Goal: Task Accomplishment & Management: Complete application form

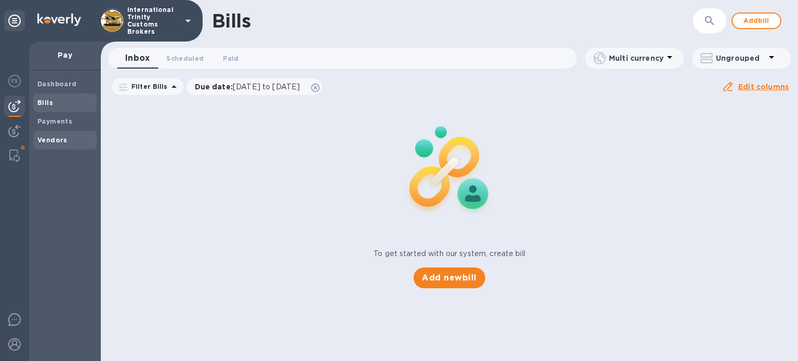
click at [50, 141] on b "Vendors" at bounding box center [52, 140] width 30 height 8
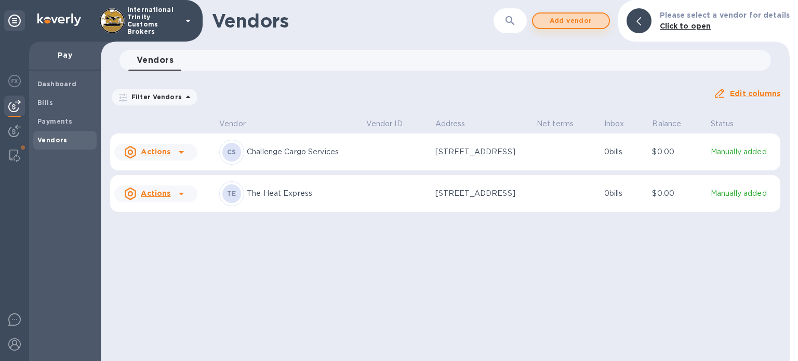
click at [559, 21] on span "Add vendor" at bounding box center [570, 21] width 59 height 12
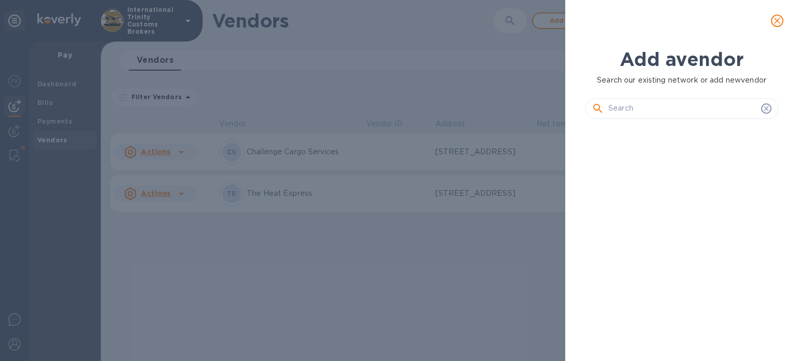
scroll to position [199, 197]
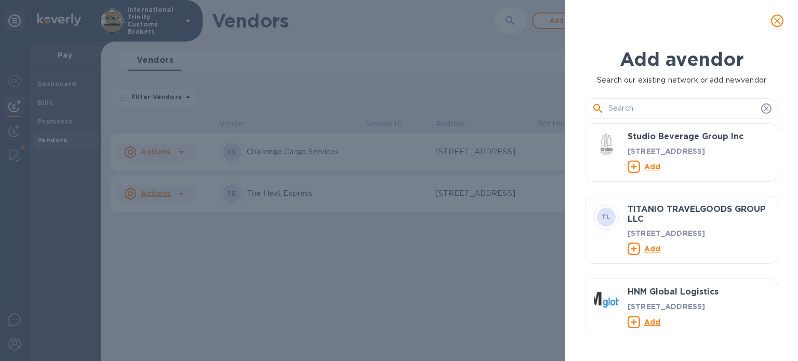
click at [628, 103] on input "text" at bounding box center [683, 109] width 149 height 16
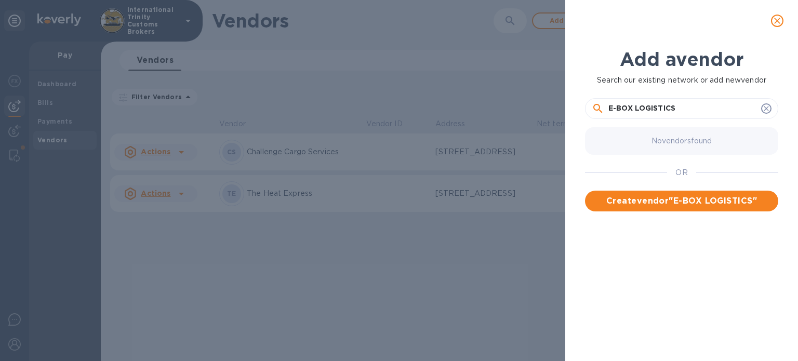
click at [679, 115] on input "E-BOX LOGISTICS" at bounding box center [683, 109] width 149 height 16
click at [681, 112] on input "E-BOX LOGISTICS" at bounding box center [683, 109] width 149 height 16
paste input "USA LLC"
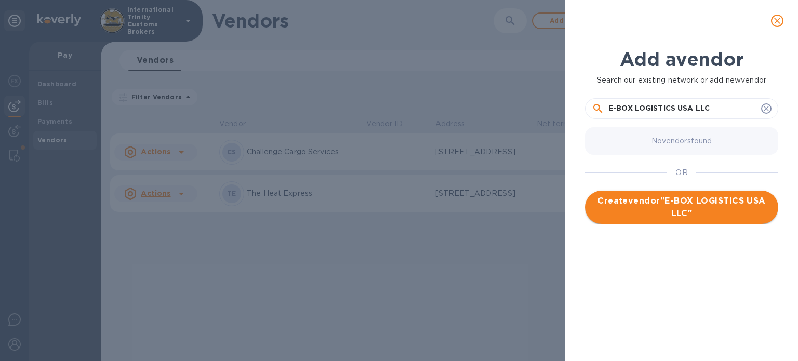
type input "E-BOX LOGISTICS USA LLC"
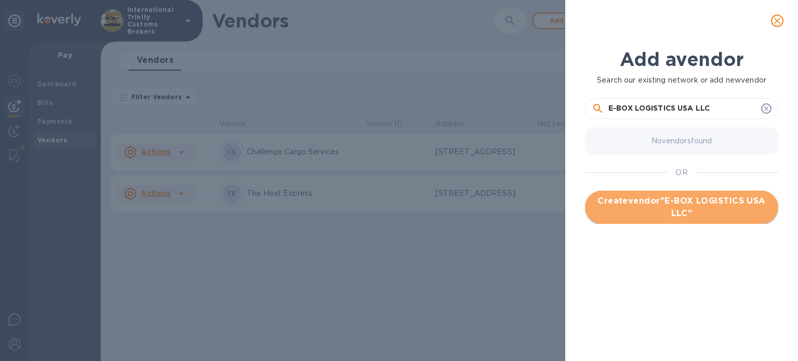
click at [655, 213] on span "Create vendor " E-BOX LOGISTICS USA LLC "" at bounding box center [681, 207] width 177 height 25
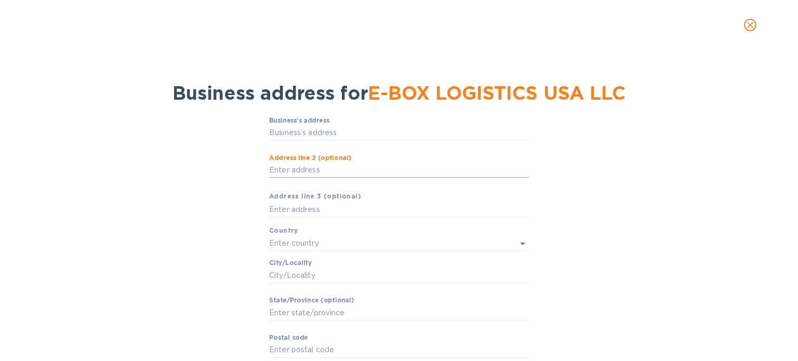
click at [285, 169] on input "Аddress line 2 (optional)" at bounding box center [399, 171] width 260 height 16
paste input "5561 NW 72ND AVE MIAMI, FL 33166"
type input "5561 NW 72ND AVE MIAMI, FL 33166"
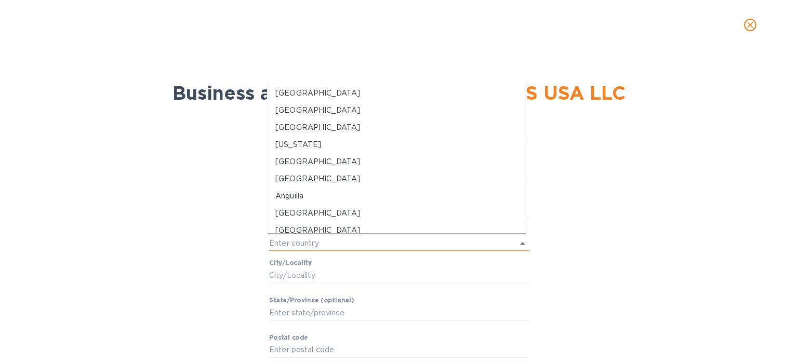
click at [307, 246] on input "text" at bounding box center [384, 243] width 231 height 15
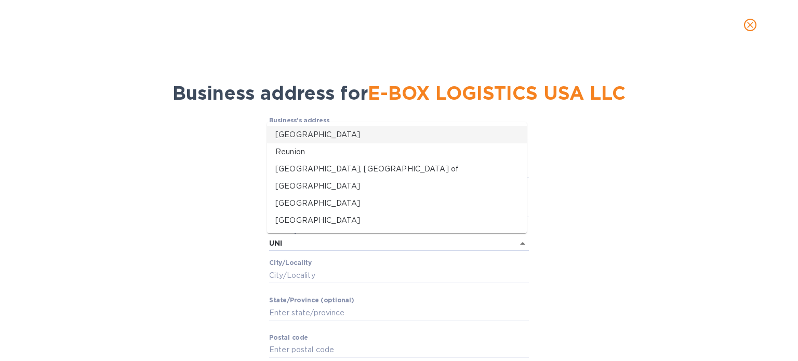
click at [310, 137] on p "United States" at bounding box center [396, 134] width 243 height 11
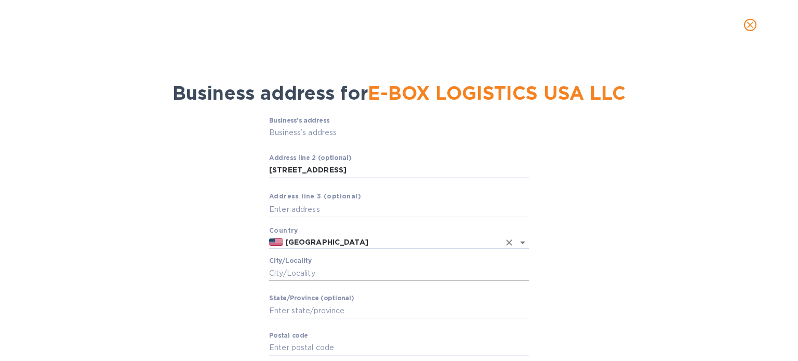
type input "United States"
click at [305, 268] on input "Сity/Locаlity" at bounding box center [399, 274] width 260 height 16
type input "M"
click at [316, 277] on input "Сity/Locаlity" at bounding box center [399, 274] width 260 height 16
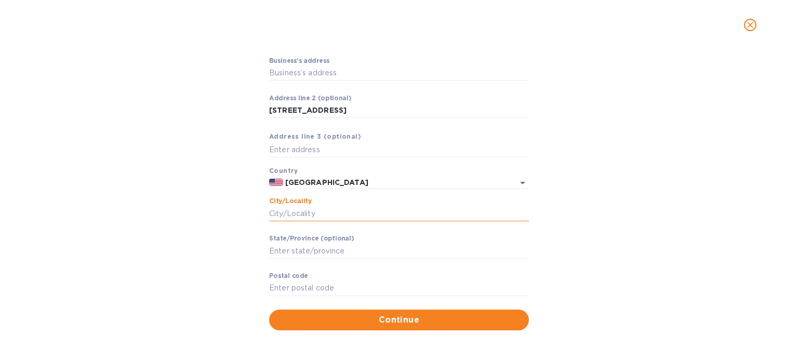
scroll to position [60, 0]
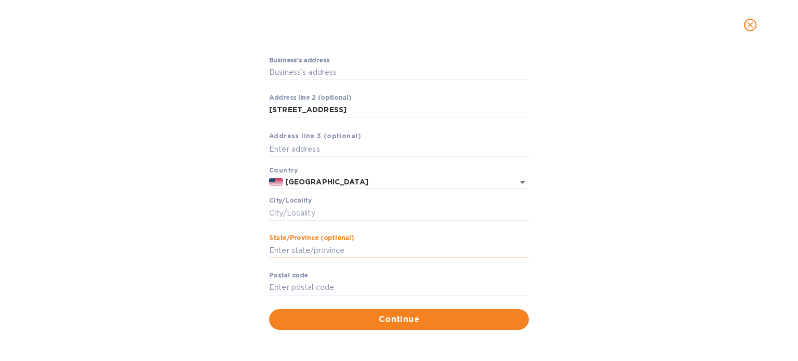
click at [296, 247] on input "Stаte/Province (optional)" at bounding box center [399, 251] width 260 height 16
click at [312, 209] on input "Сity/Locаlity" at bounding box center [399, 213] width 260 height 16
click at [281, 200] on label "Сity/Locаlity" at bounding box center [290, 201] width 43 height 6
click at [281, 205] on input "Сity/Locаlity" at bounding box center [399, 213] width 260 height 16
click at [283, 212] on input "Сity/Locаlity" at bounding box center [399, 213] width 260 height 16
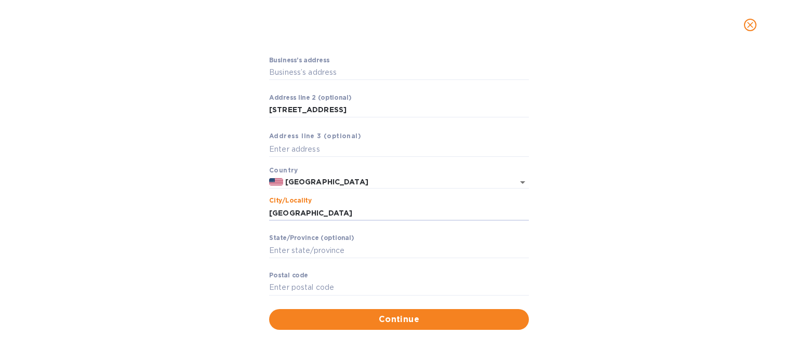
type input "Miami"
drag, startPoint x: 412, startPoint y: 108, endPoint x: 380, endPoint y: 109, distance: 31.2
click at [380, 109] on input "5561 NW 72ND AVE MIAMI, FL 33166" at bounding box center [399, 110] width 260 height 16
click at [288, 281] on input "Pоstal cоde" at bounding box center [399, 288] width 260 height 16
paste input "33166"
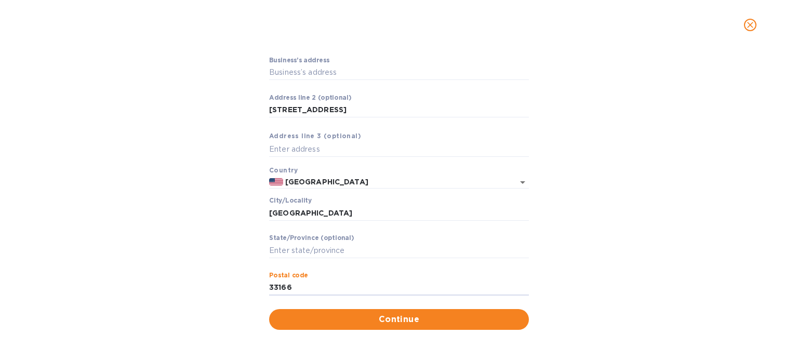
type input "33166"
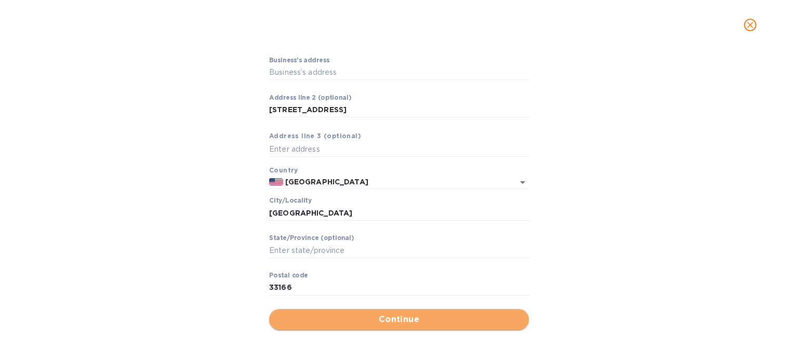
click at [339, 321] on span "Continue" at bounding box center [398, 319] width 243 height 12
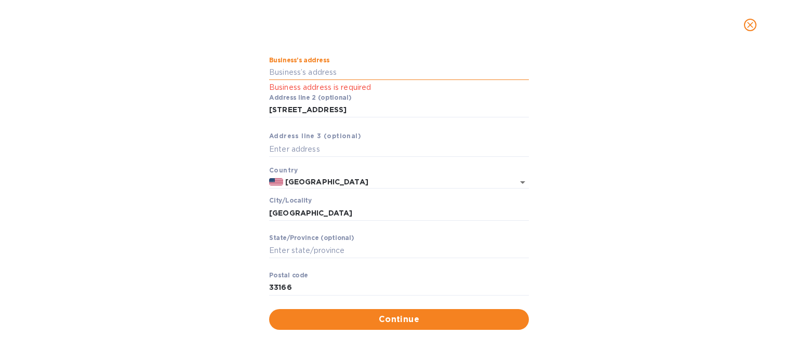
click at [301, 78] on input "Business’s аddress" at bounding box center [399, 73] width 260 height 16
drag, startPoint x: 405, startPoint y: 106, endPoint x: 249, endPoint y: 98, distance: 156.1
click at [249, 98] on div "Business’s аddress Business address is required Аddress line 2 (optional) 5561 …" at bounding box center [399, 193] width 771 height 286
click at [299, 69] on input "Business’s аddress" at bounding box center [399, 73] width 260 height 16
paste input "5561 NW 72ND AVE MIAMI, FL 33166"
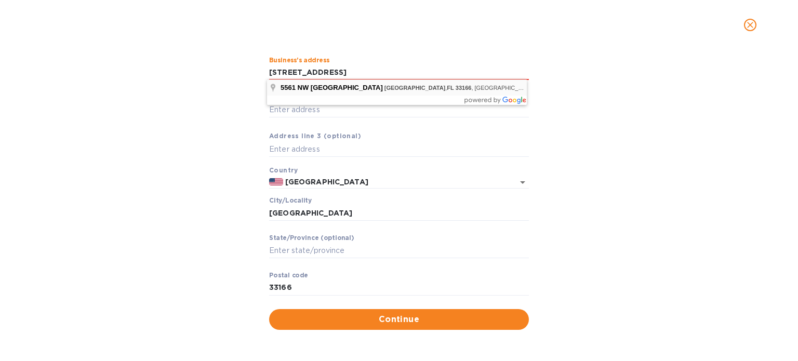
type input "5561 Northwest 72nd Avenue"
type input "FL"
type input "33166"
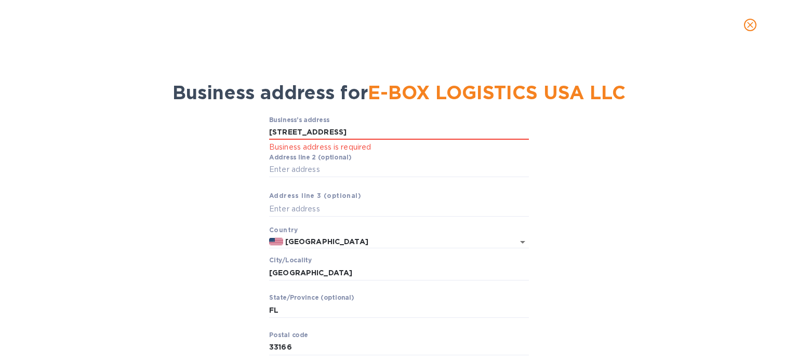
scroll to position [0, 0]
click at [428, 131] on input "5561 Northwest 72nd Avenue" at bounding box center [399, 133] width 260 height 16
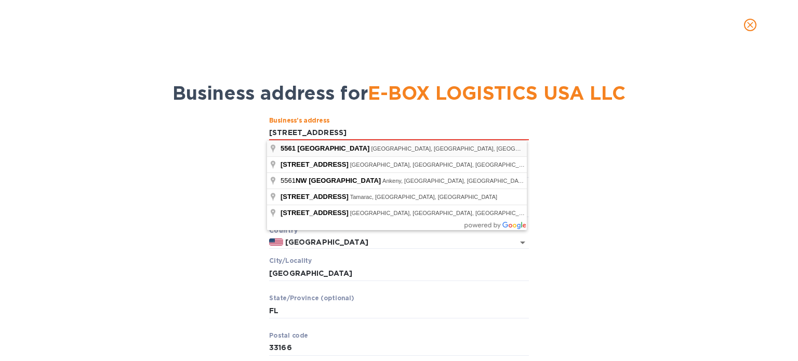
type input "5561 Northwest 72nd Avenue"
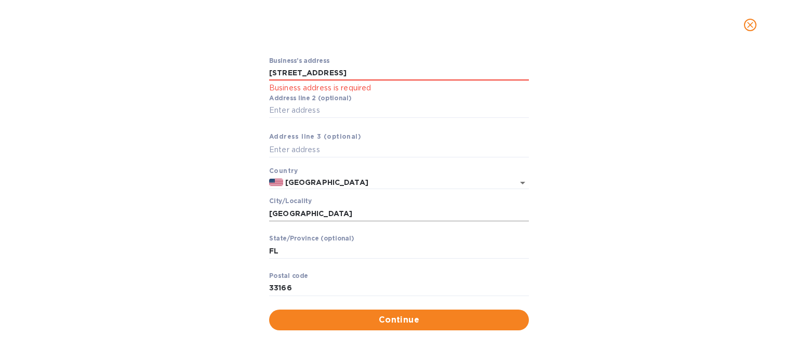
scroll to position [60, 0]
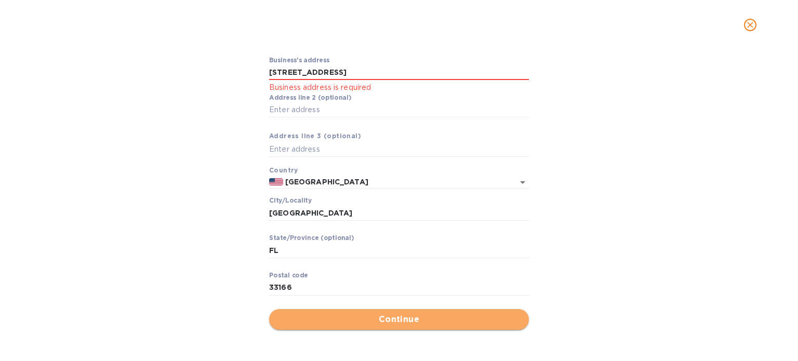
click at [378, 318] on span "Continue" at bounding box center [398, 319] width 243 height 12
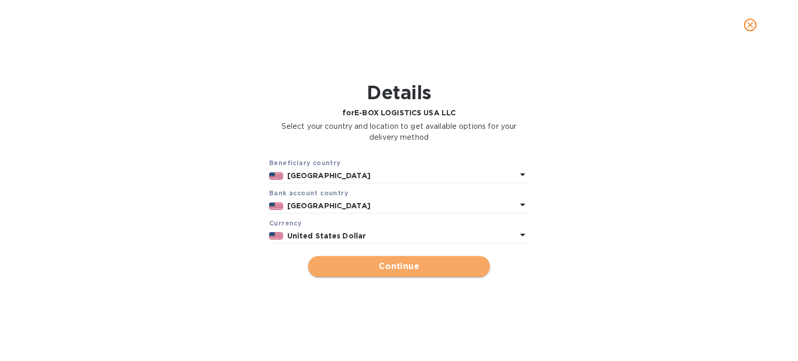
click at [366, 266] on span "Continue" at bounding box center [398, 266] width 165 height 12
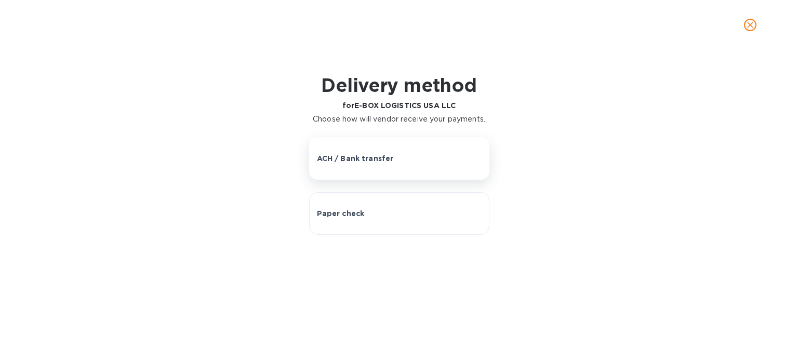
click at [387, 162] on p "ACH / Bank transfer" at bounding box center [355, 158] width 77 height 10
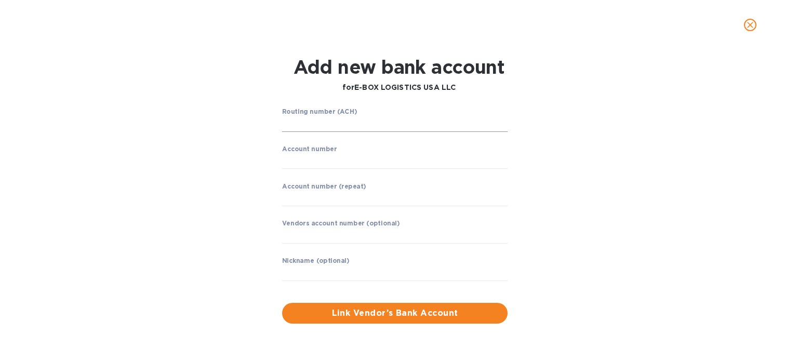
click at [323, 116] on div "Routing number (ACH) ​" at bounding box center [395, 126] width 226 height 37
drag, startPoint x: 313, startPoint y: 122, endPoint x: 243, endPoint y: 146, distance: 73.6
click at [313, 122] on input "string" at bounding box center [395, 124] width 226 height 16
click at [338, 124] on input "string" at bounding box center [395, 124] width 226 height 16
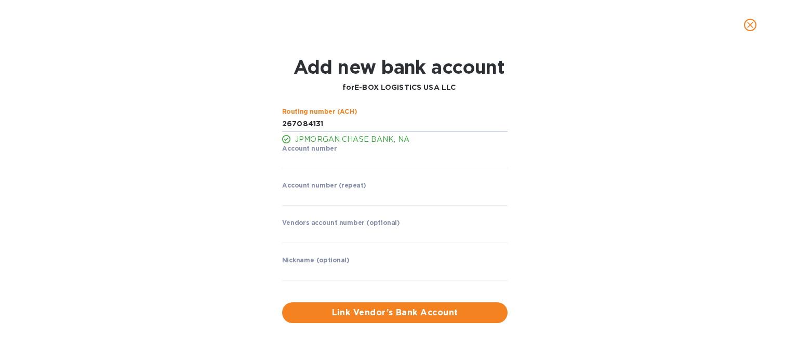
type input "267084131"
click at [296, 204] on input "string" at bounding box center [395, 198] width 226 height 16
type input "617555688"
click at [323, 235] on input "text" at bounding box center [395, 236] width 226 height 16
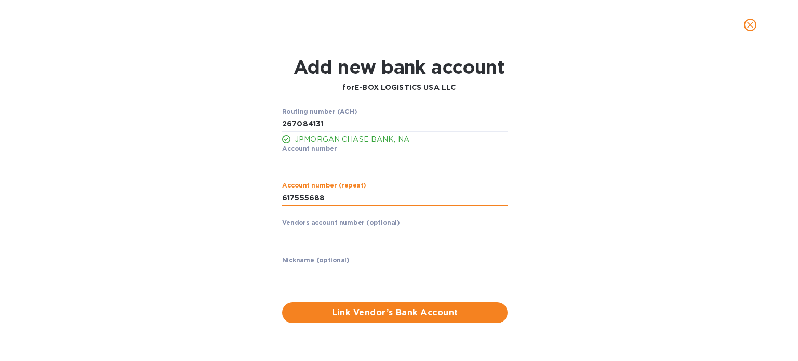
click at [336, 199] on input "string" at bounding box center [395, 198] width 226 height 16
drag, startPoint x: 337, startPoint y: 197, endPoint x: 277, endPoint y: 195, distance: 59.8
click at [277, 195] on div "Routing number (ACH) JPMORGAN CHASE BANK, NA Account number ​ Account number (r…" at bounding box center [399, 216] width 514 height 228
click at [298, 167] on input "string" at bounding box center [395, 161] width 226 height 16
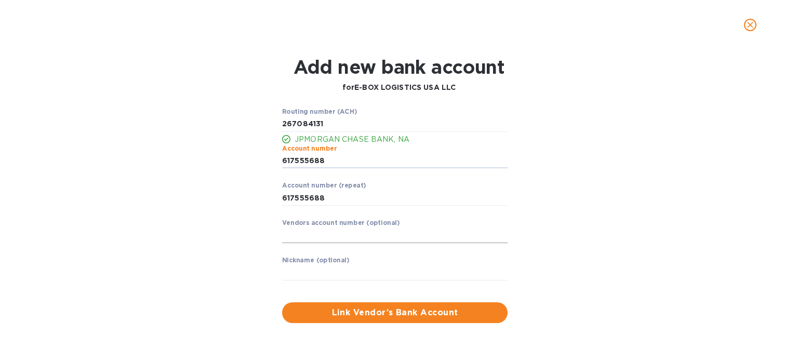
type input "617555688"
click at [311, 232] on input "text" at bounding box center [395, 236] width 226 height 16
click at [328, 201] on input "string" at bounding box center [395, 198] width 226 height 16
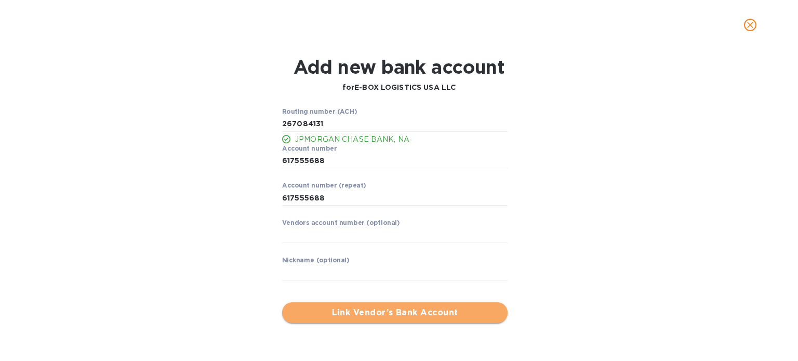
click at [387, 313] on span "Link Vendor’s Bank Account" at bounding box center [394, 313] width 209 height 12
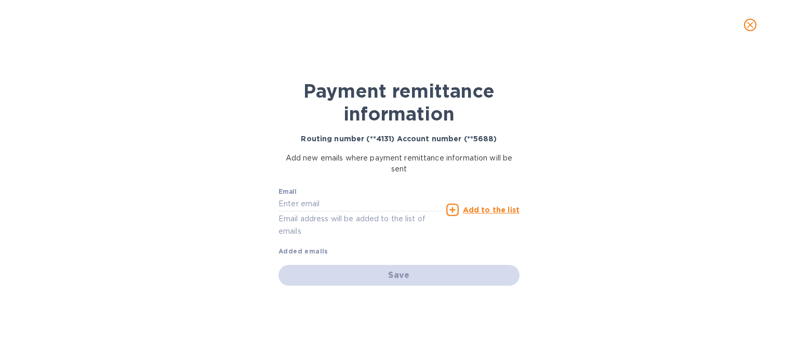
click at [306, 225] on p "Email address will be added to the list of emails" at bounding box center [361, 225] width 164 height 24
click at [303, 220] on p "Email address will be added to the list of emails" at bounding box center [361, 225] width 164 height 24
click at [297, 203] on input "text" at bounding box center [361, 204] width 164 height 16
click at [294, 247] on b "Added emails" at bounding box center [304, 251] width 50 height 8
drag, startPoint x: 412, startPoint y: 203, endPoint x: 376, endPoint y: 204, distance: 35.4
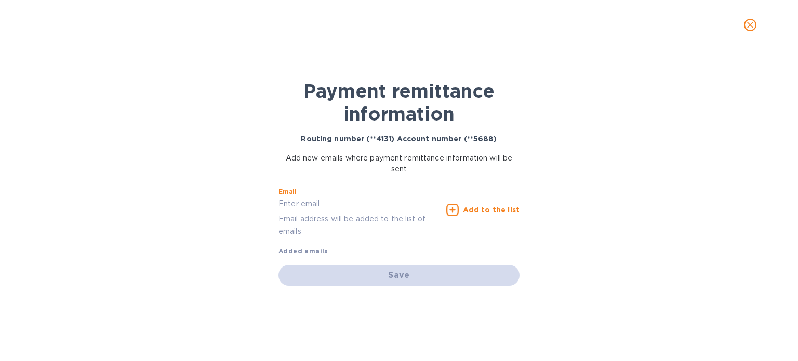
click at [408, 203] on input "text" at bounding box center [361, 204] width 164 height 16
click at [375, 205] on input "text" at bounding box center [361, 204] width 164 height 16
paste input "imports@trinitycb.com"
click at [375, 200] on input "imports@trinitycb.com" at bounding box center [361, 204] width 164 height 16
click at [298, 249] on b "Added emails" at bounding box center [304, 251] width 50 height 8
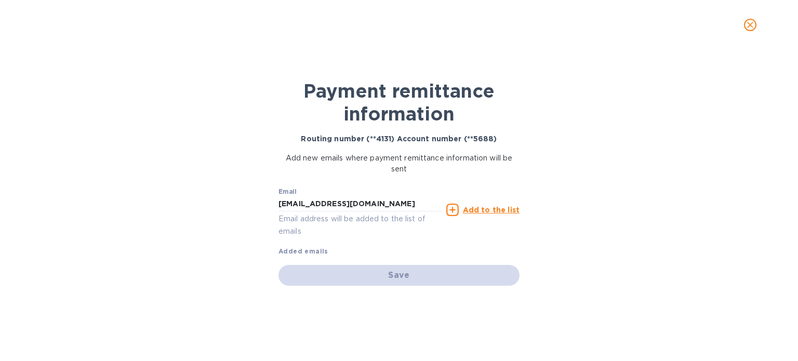
click at [304, 225] on p "Email address will be added to the list of emails" at bounding box center [361, 225] width 164 height 24
click at [302, 216] on p "Email address will be added to the list of emails" at bounding box center [361, 225] width 164 height 24
click at [385, 193] on div "Email imports@trinitycb.com Email address will be added to the list of emails" at bounding box center [361, 212] width 164 height 49
click at [376, 196] on input "imports@trinitycb.com" at bounding box center [361, 204] width 164 height 16
type input "imports@trinitycb.com"
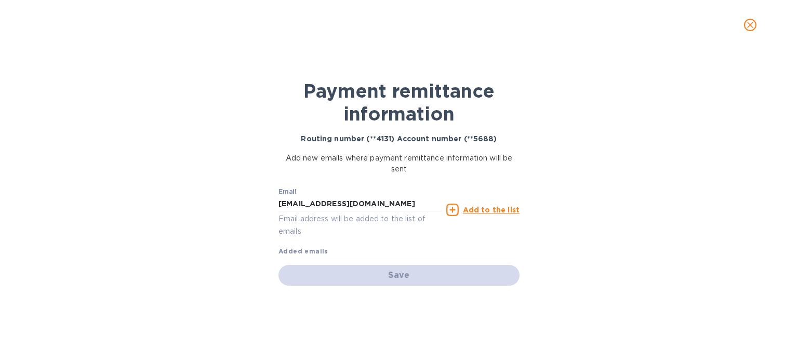
click at [469, 210] on u "Add to the list" at bounding box center [491, 210] width 57 height 8
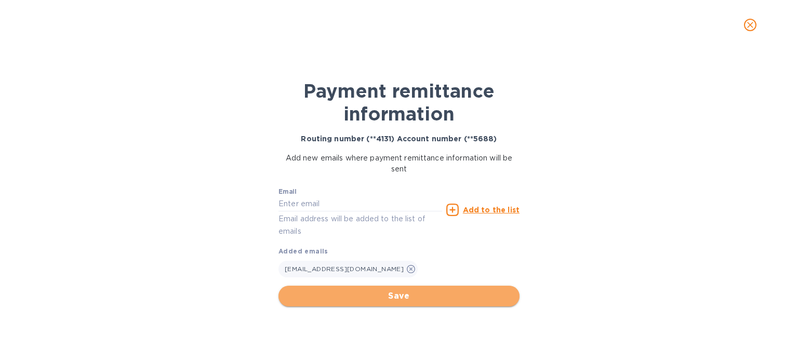
click at [372, 298] on span "Save" at bounding box center [399, 296] width 224 height 12
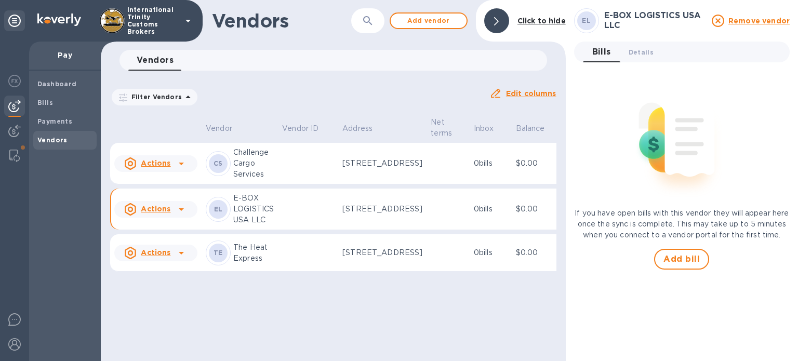
click at [44, 134] on div "Vendors" at bounding box center [64, 140] width 63 height 19
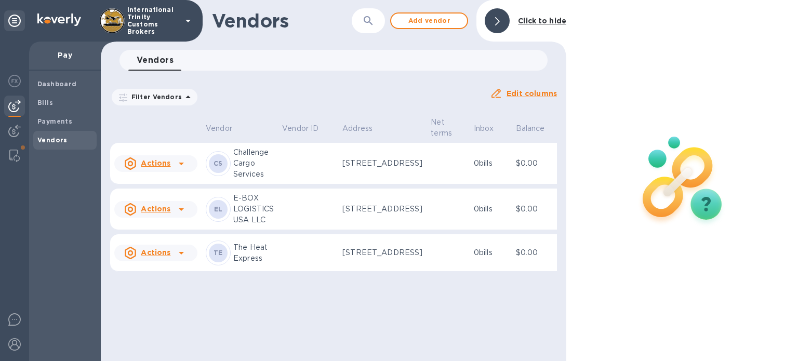
scroll to position [0, 18]
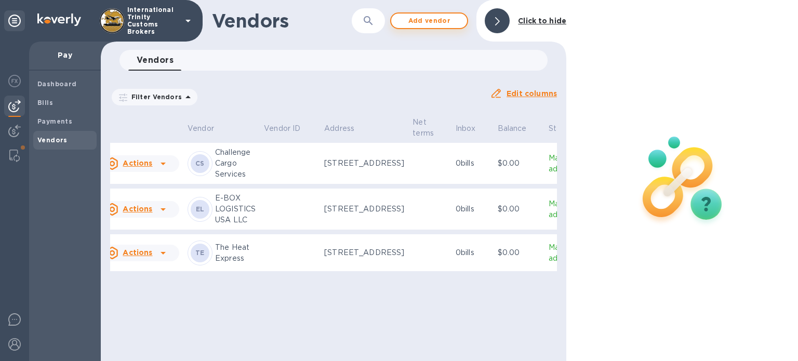
click at [408, 20] on span "Add vendor" at bounding box center [429, 21] width 59 height 12
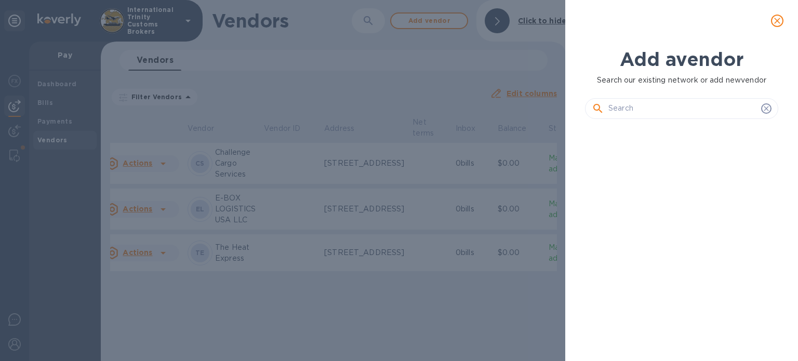
scroll to position [199, 197]
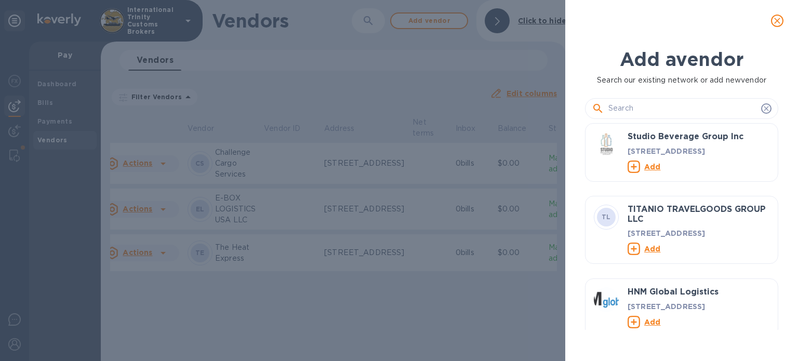
click at [617, 107] on input "text" at bounding box center [683, 109] width 149 height 16
paste input "AI LOGISTICS"
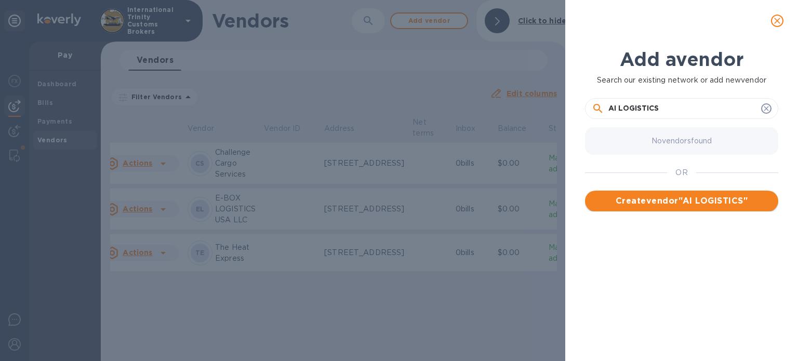
type input "AI LOGISTICS"
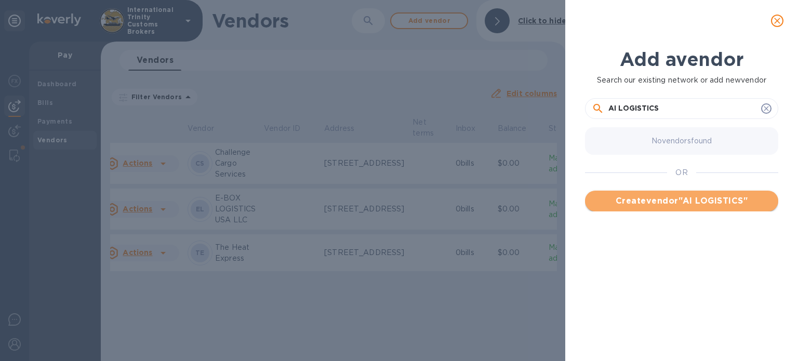
click at [654, 199] on span "Create vendor " AI LOGISTICS "" at bounding box center [681, 201] width 177 height 12
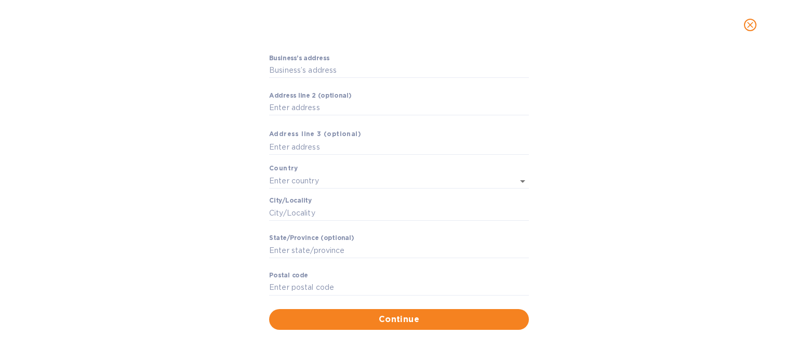
scroll to position [0, 0]
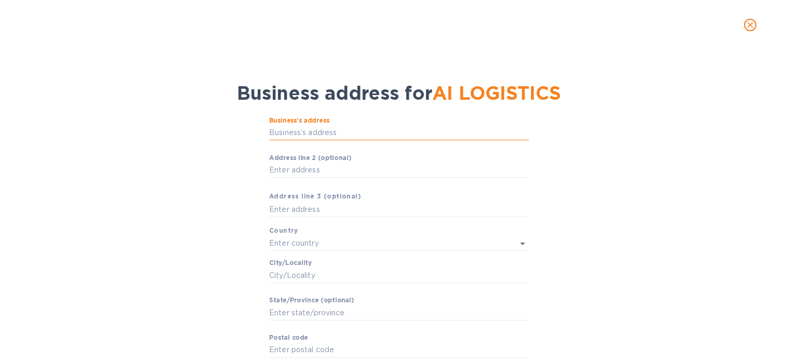
click at [292, 130] on input "Business’s аddress" at bounding box center [399, 133] width 260 height 16
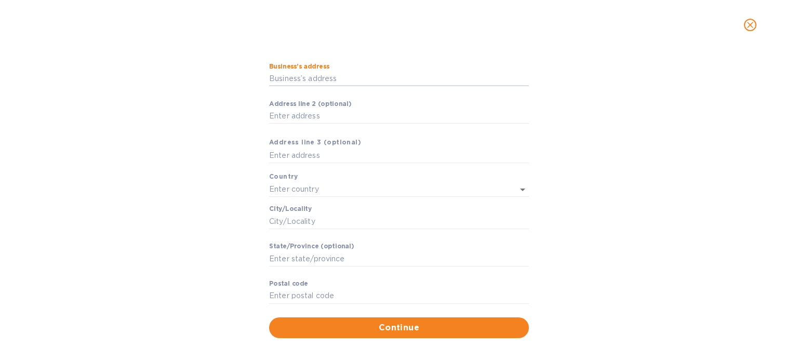
scroll to position [62, 0]
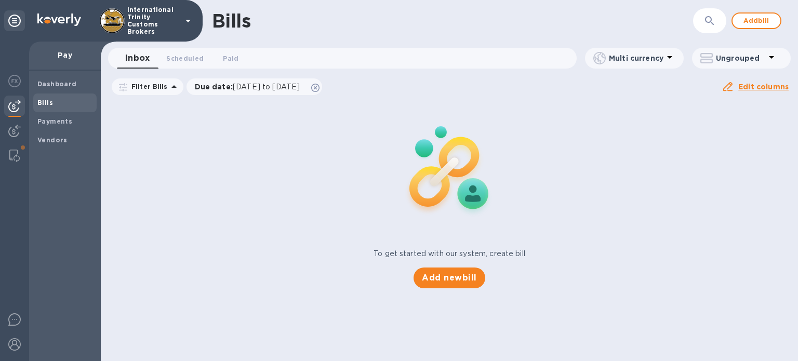
click at [52, 98] on span "Bills" at bounding box center [64, 103] width 55 height 10
click at [51, 139] on b "Vendors" at bounding box center [52, 140] width 30 height 8
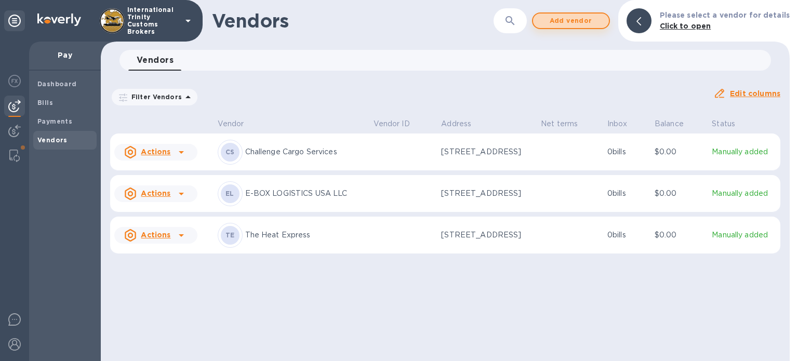
click at [596, 27] on span "Add vendor" at bounding box center [570, 21] width 59 height 12
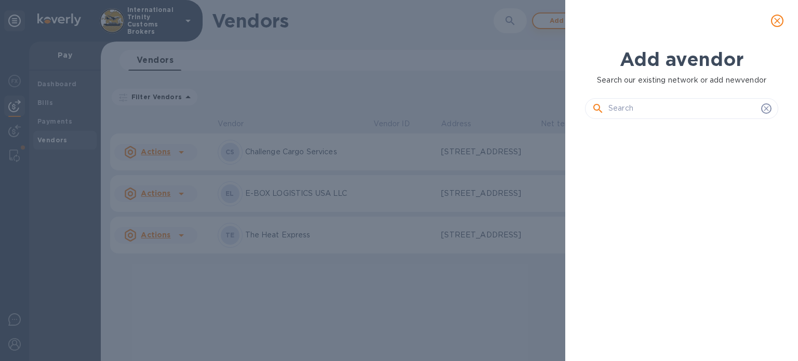
scroll to position [199, 197]
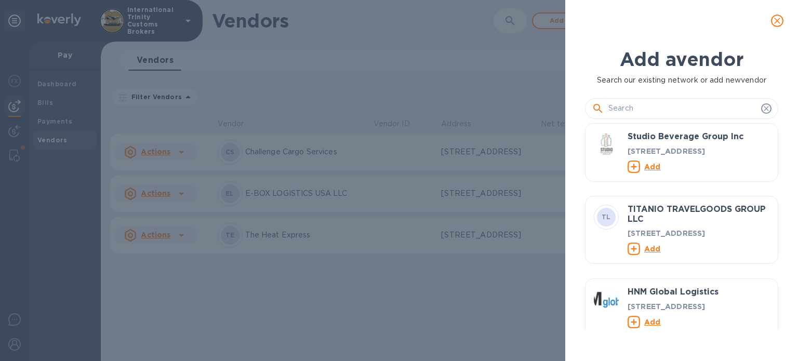
click at [653, 111] on input "text" at bounding box center [683, 109] width 149 height 16
paste input "ARCO COURIER CORP"
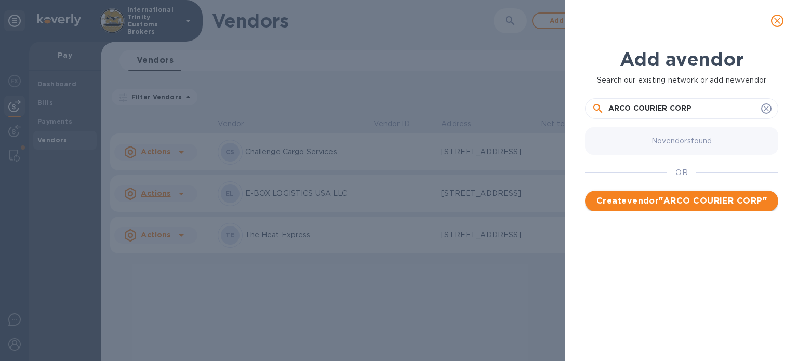
type input "ARCO COURIER CORP"
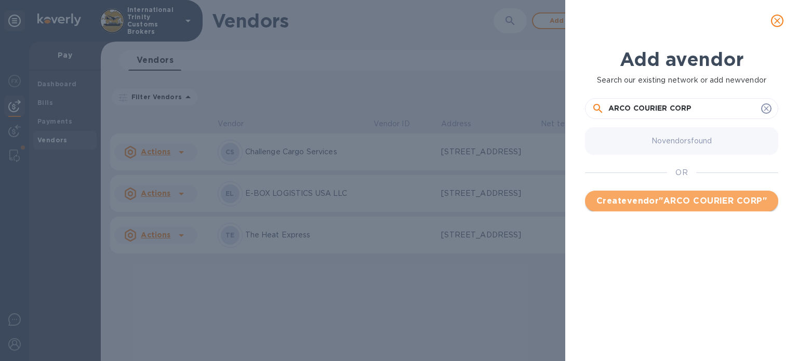
click at [658, 206] on span "Create vendor " ARCO COURIER CORP "" at bounding box center [681, 201] width 177 height 12
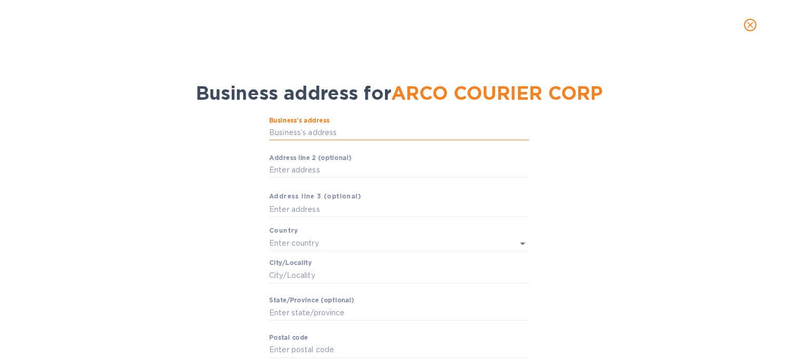
click at [314, 137] on input "Business’s аddress" at bounding box center [399, 133] width 260 height 16
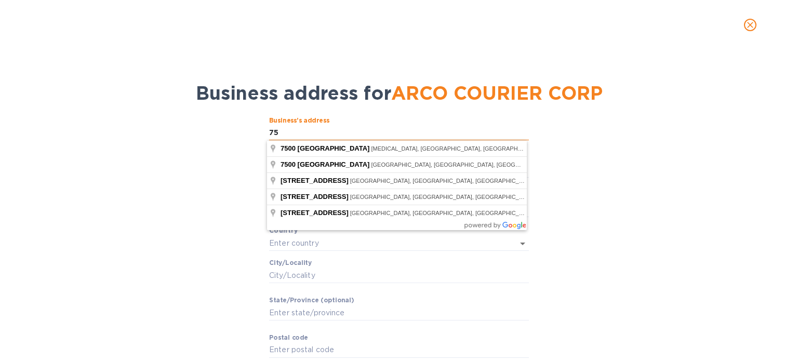
type input "7"
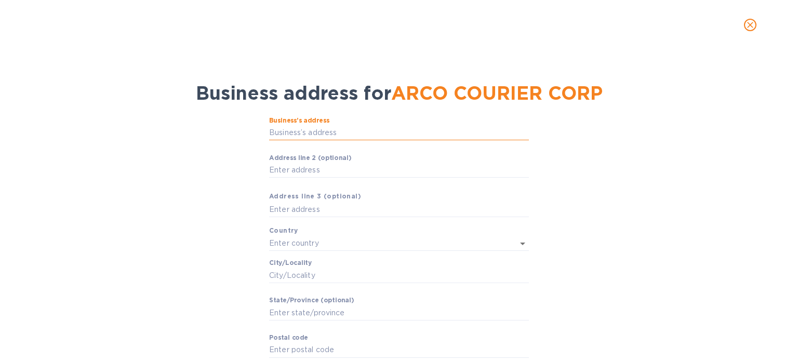
paste input "7500 NW 25TH ST STE 248 MIAMI, FL"
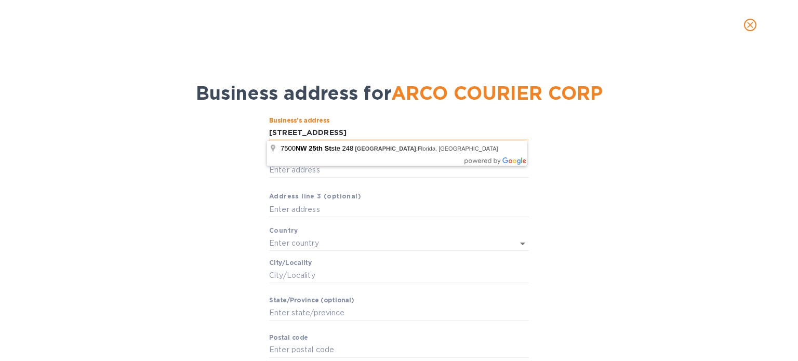
click at [342, 129] on input "7500 NW 25TH ST STE 248 MIAMI, FL" at bounding box center [399, 133] width 260 height 16
type input "7500 Northwest 25th Street"
type input "United States"
type input "Miami"
type input "FL"
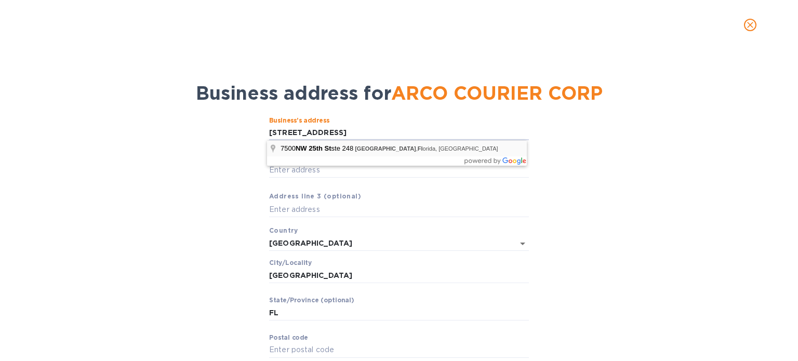
type input "33122"
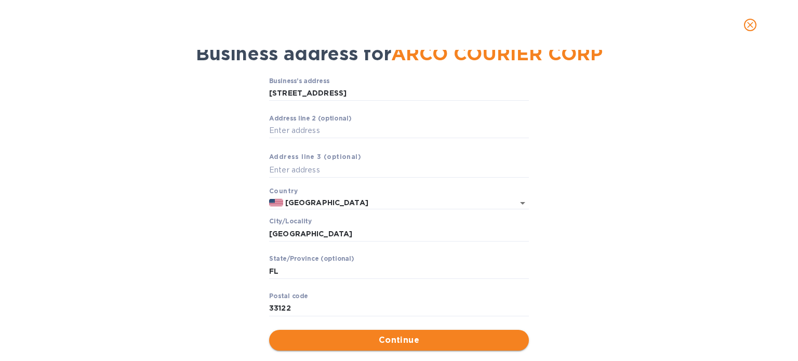
scroll to position [60, 0]
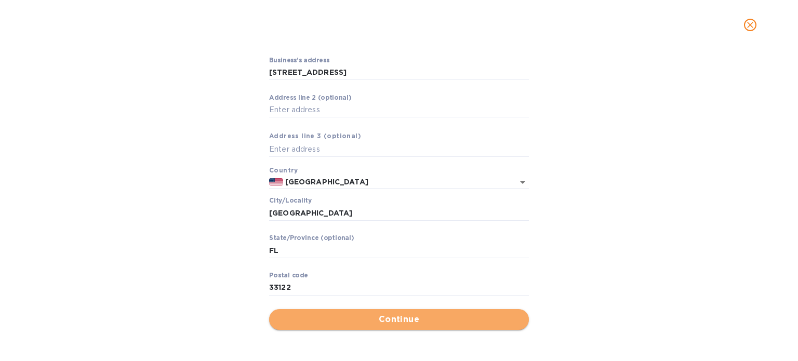
click at [351, 314] on span "Continue" at bounding box center [398, 319] width 243 height 12
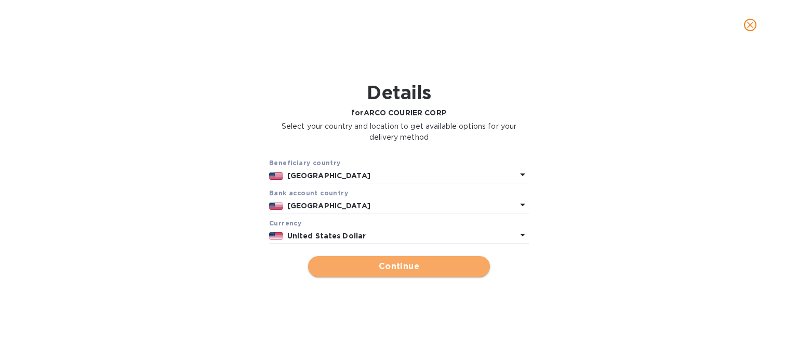
click at [378, 267] on span "Continue" at bounding box center [398, 266] width 165 height 12
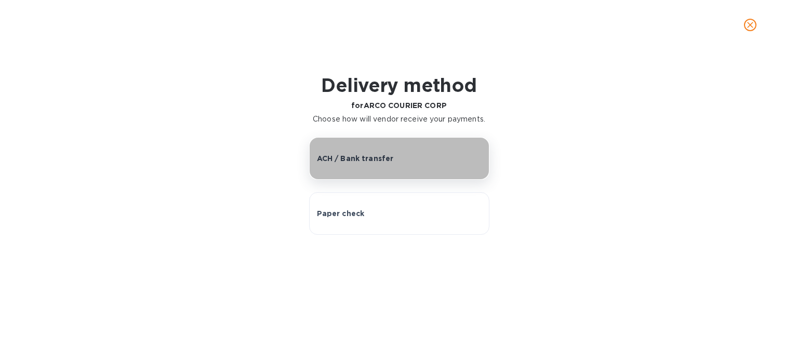
click at [364, 157] on p "ACH / Bank transfer" at bounding box center [355, 158] width 77 height 10
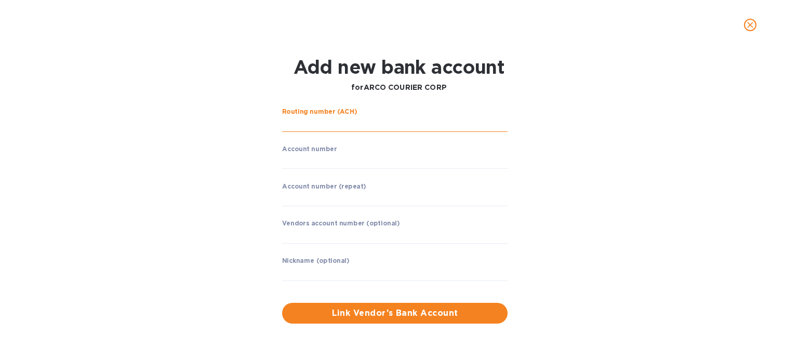
click at [305, 128] on input "string" at bounding box center [395, 124] width 226 height 16
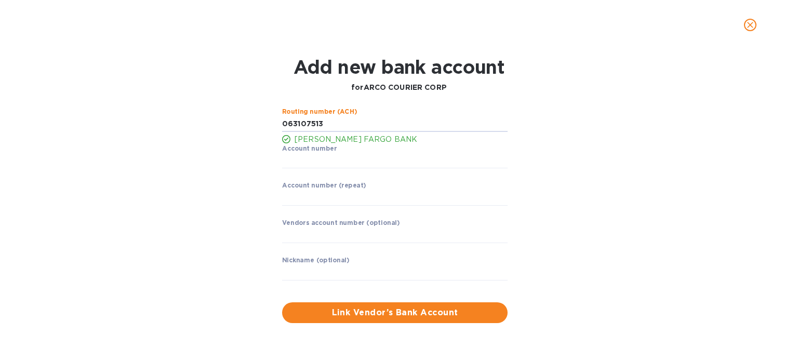
type input "063107513"
click at [294, 164] on input "string" at bounding box center [395, 161] width 226 height 16
type input "1967393727"
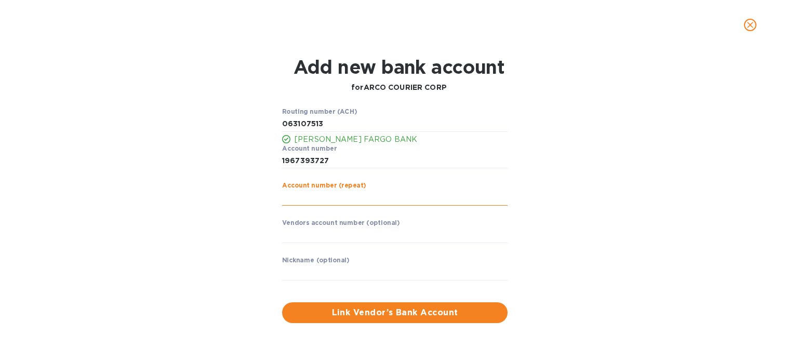
click at [288, 199] on input "string" at bounding box center [395, 198] width 226 height 16
type input "1967393727"
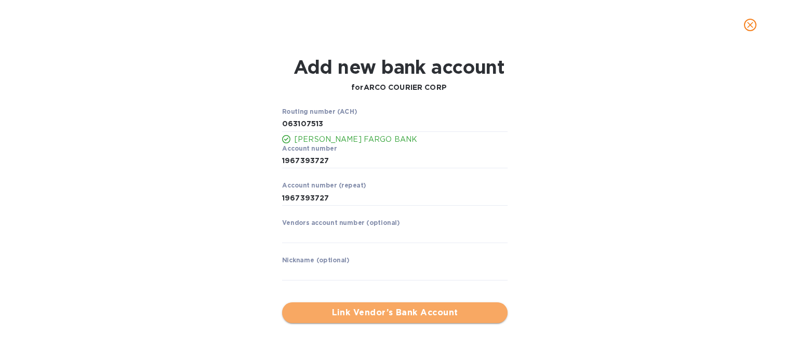
click at [392, 309] on span "Link Vendor’s Bank Account" at bounding box center [394, 313] width 209 height 12
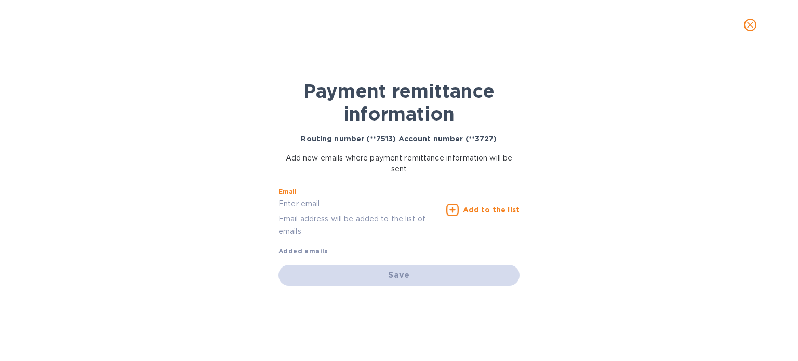
click at [306, 203] on input "text" at bounding box center [361, 204] width 164 height 16
paste input "imports@trinitycb.com"
type input "imports@trinitycb.com"
click at [480, 215] on div "Add to the list" at bounding box center [482, 210] width 73 height 12
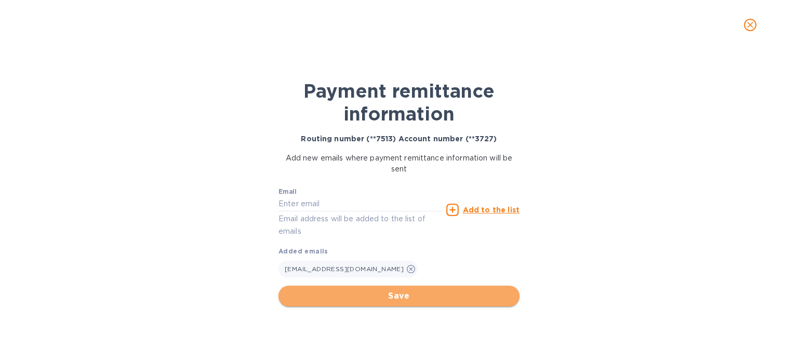
click at [407, 294] on span "Save" at bounding box center [399, 296] width 224 height 12
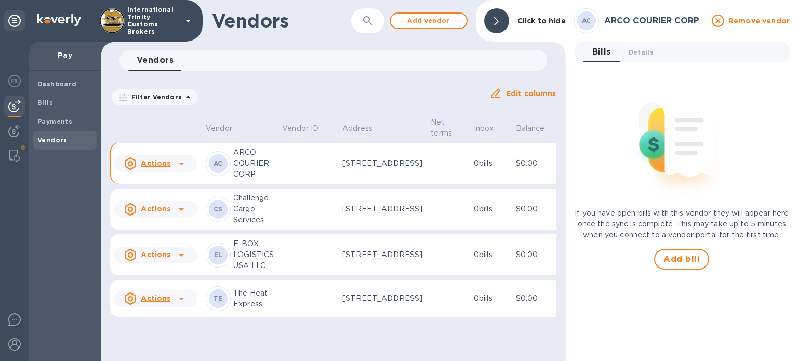
click at [160, 167] on u "Actions" at bounding box center [156, 163] width 30 height 8
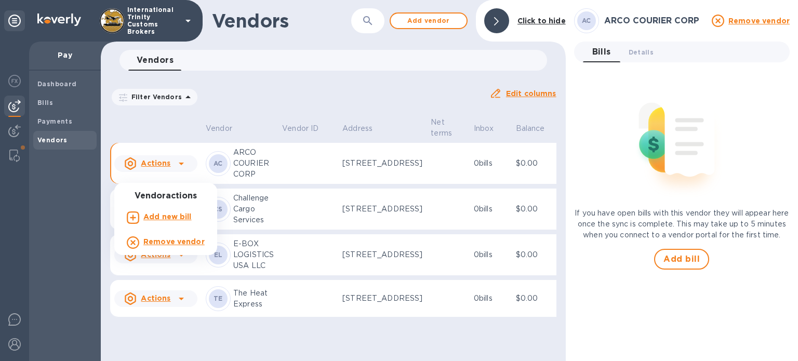
click at [451, 76] on div at bounding box center [399, 180] width 798 height 361
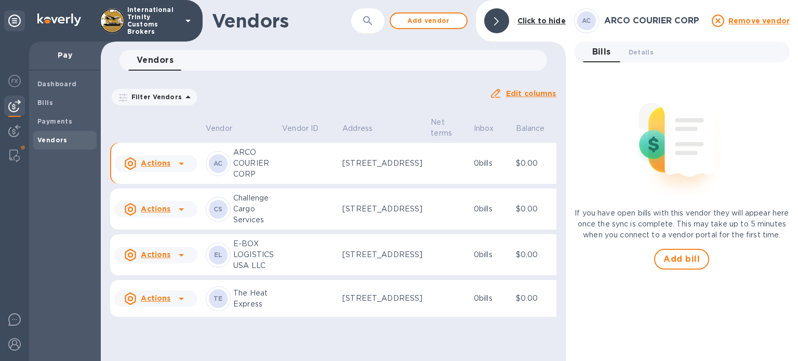
click at [527, 23] on b "Click to hide" at bounding box center [542, 21] width 48 height 8
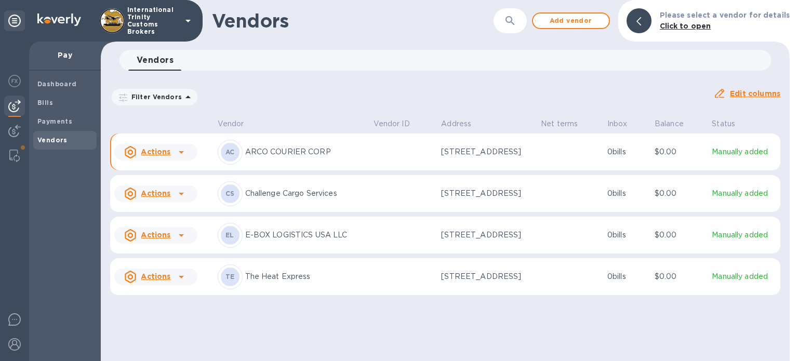
click at [163, 154] on u "Actions" at bounding box center [156, 152] width 30 height 8
click at [292, 153] on div at bounding box center [399, 180] width 798 height 361
click at [252, 151] on p "ARCO COURIER CORP" at bounding box center [305, 152] width 120 height 11
click at [485, 151] on p "7500 Northwest 25th Street, Miami, FL 33122 US" at bounding box center [486, 152] width 91 height 11
click at [168, 153] on u "Actions" at bounding box center [156, 152] width 30 height 8
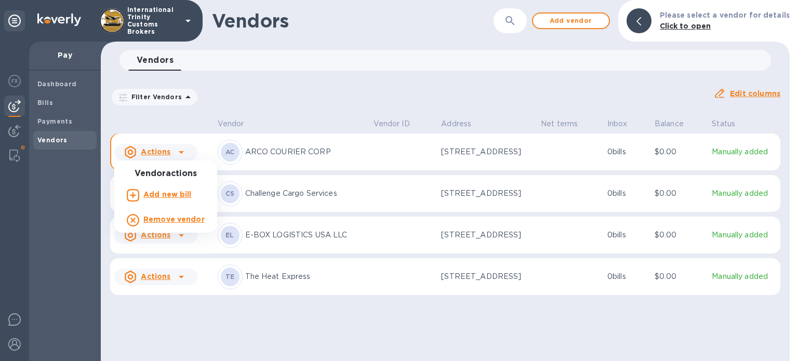
click at [229, 145] on div at bounding box center [399, 180] width 798 height 361
click at [226, 155] on span "AC" at bounding box center [230, 152] width 9 height 10
click at [301, 122] on th "Vendor" at bounding box center [292, 124] width 156 height 18
click at [462, 153] on p "7500 Northwest 25th Street, Miami, FL 33122 US" at bounding box center [486, 152] width 91 height 11
click at [726, 95] on icon at bounding box center [719, 93] width 12 height 12
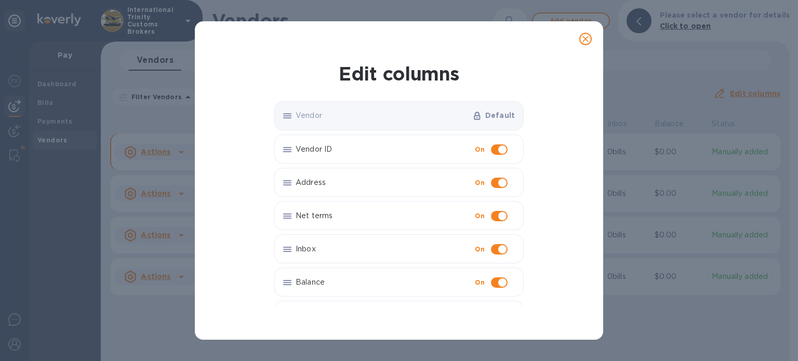
click at [586, 43] on icon "close" at bounding box center [585, 39] width 10 height 10
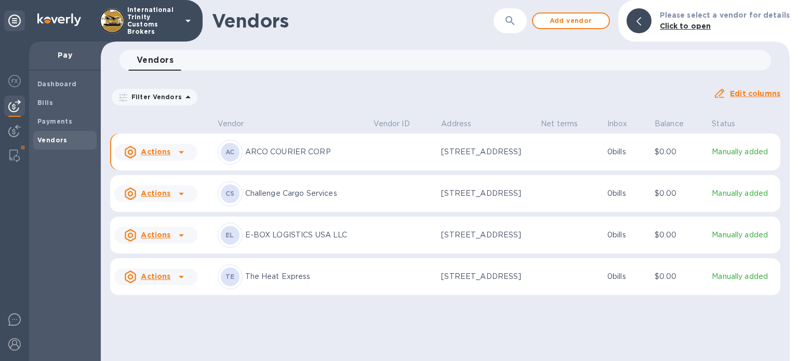
click at [683, 31] on p "Click to open" at bounding box center [725, 26] width 130 height 11
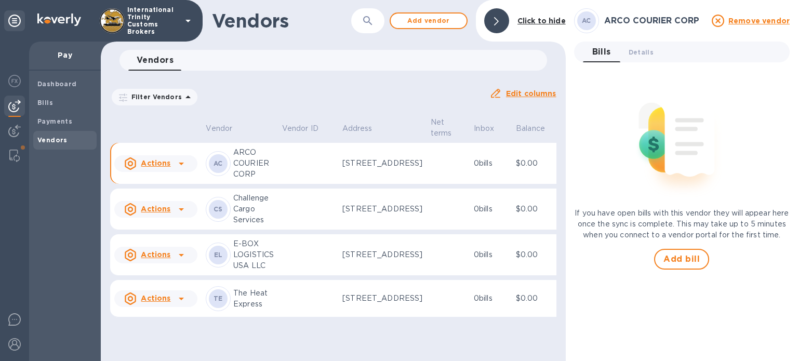
click at [245, 170] on p "ARCO COURIER CORP" at bounding box center [253, 163] width 41 height 33
click at [227, 176] on div "AC" at bounding box center [218, 163] width 25 height 25
click at [427, 176] on td at bounding box center [448, 164] width 43 height 42
click at [373, 159] on p "7500 Northwest 25th Street, Miami, FL 33122 US" at bounding box center [382, 163] width 80 height 11
click at [364, 165] on p "7500 Northwest 25th Street, Miami, FL 33122 US" at bounding box center [382, 163] width 80 height 11
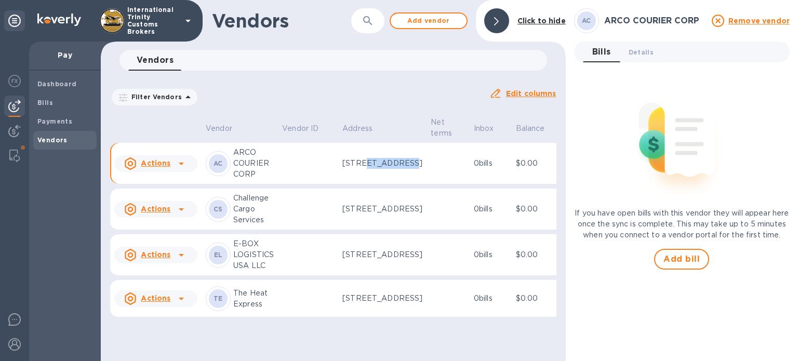
click at [364, 165] on p "7500 Northwest 25th Street, Miami, FL 33122 US" at bounding box center [382, 163] width 80 height 11
click at [154, 167] on u "Actions" at bounding box center [156, 163] width 30 height 8
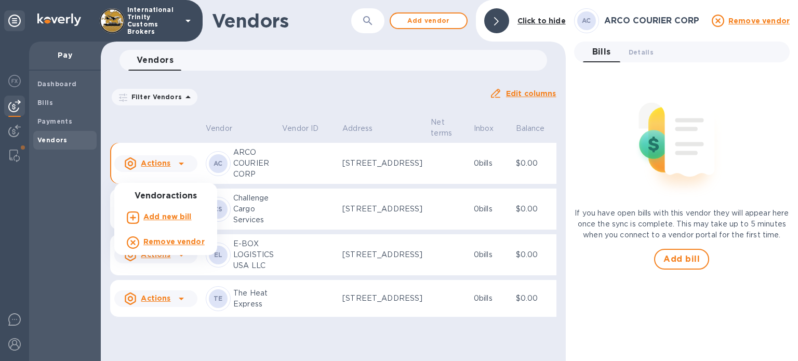
click at [636, 52] on div at bounding box center [399, 180] width 798 height 361
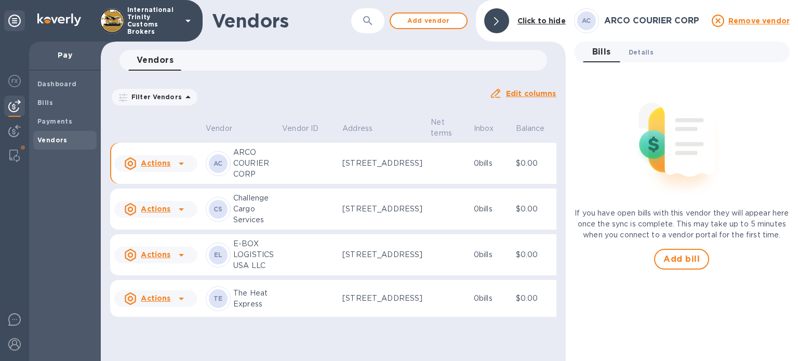
click at [644, 56] on span "Details 0" at bounding box center [641, 52] width 25 height 11
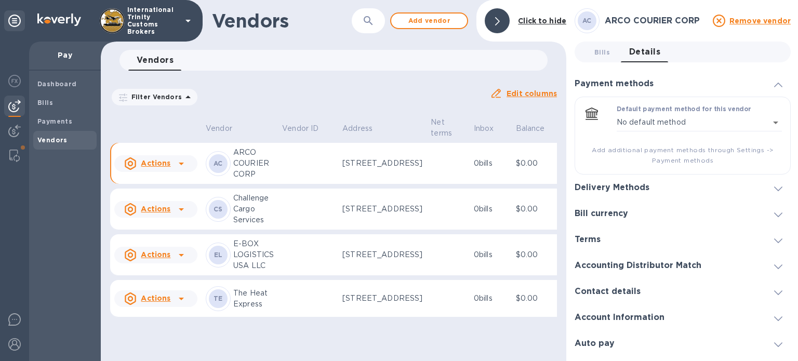
drag, startPoint x: 281, startPoint y: 174, endPoint x: 269, endPoint y: 168, distance: 13.2
click at [281, 174] on td at bounding box center [308, 164] width 60 height 42
click at [246, 165] on p "ARCO COURIER CORP" at bounding box center [253, 163] width 41 height 33
click at [651, 123] on body "International Trinity Customs Brokers Pay Dashboard Bills Payments Vendors Vend…" at bounding box center [399, 180] width 798 height 361
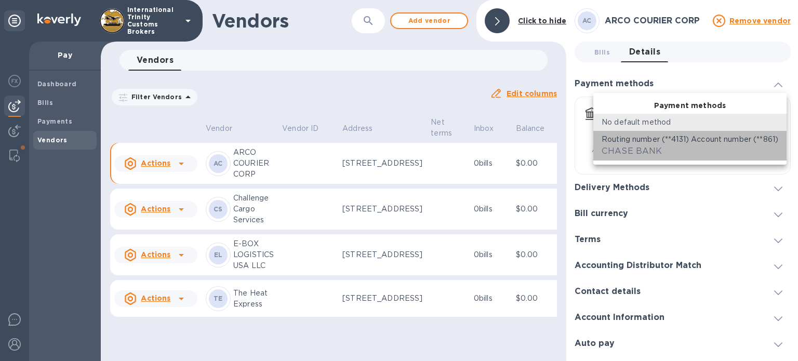
click at [634, 144] on p "Routing number (**4131) Account number (**861‬)" at bounding box center [690, 139] width 177 height 11
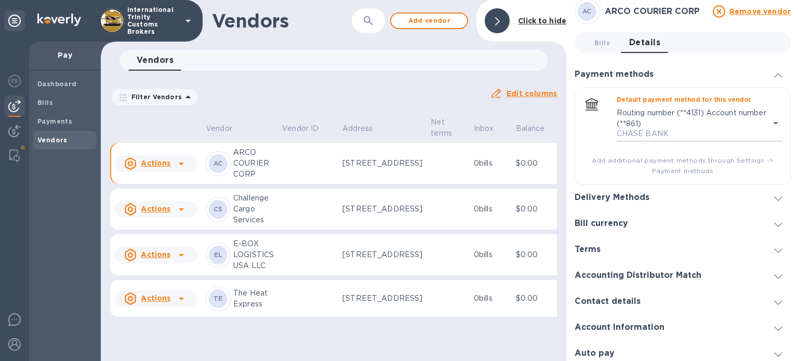
scroll to position [15, 0]
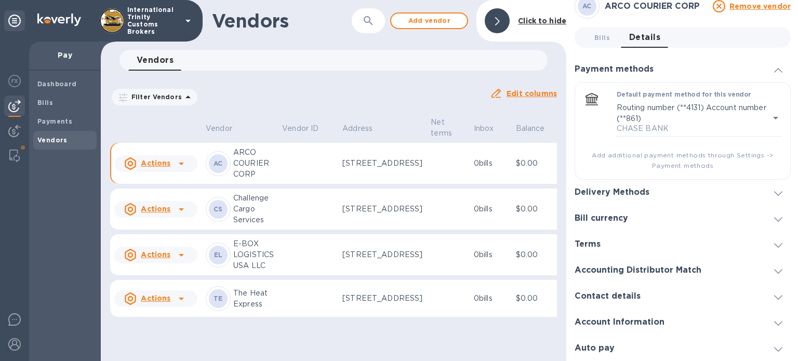
click at [610, 220] on h3 "Bill currency" at bounding box center [602, 219] width 54 height 10
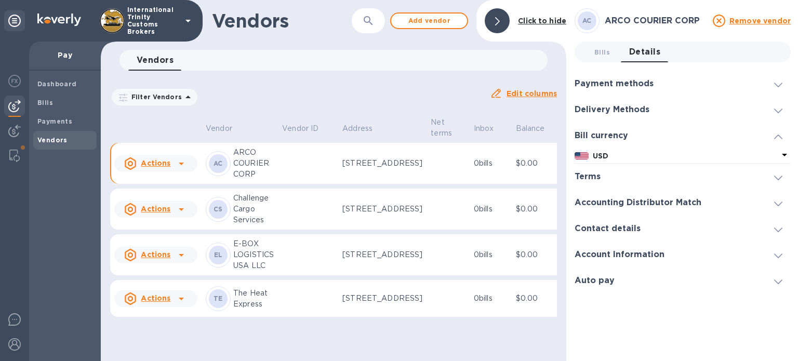
click at [603, 203] on h3 "Accounting Distributor Match" at bounding box center [638, 203] width 127 height 10
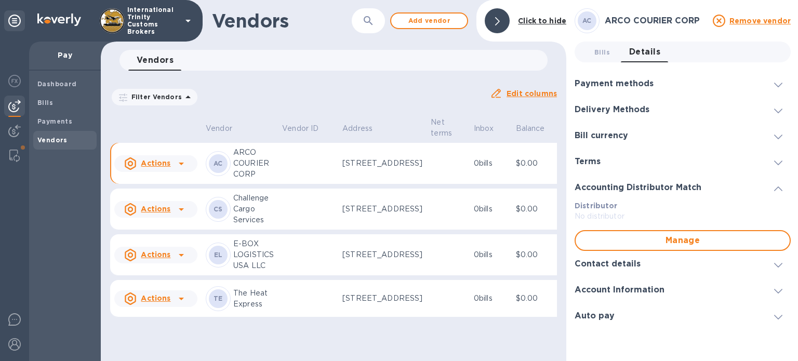
click at [598, 260] on h3 "Contact details" at bounding box center [608, 264] width 66 height 10
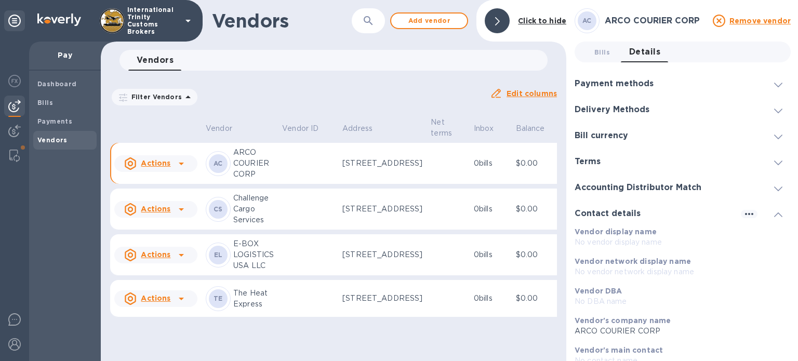
click at [614, 79] on h3 "Payment methods" at bounding box center [614, 84] width 79 height 10
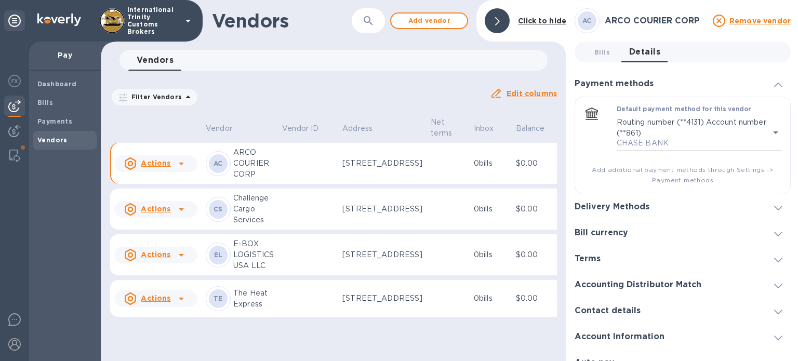
click at [765, 133] on body "International Trinity Customs Brokers Pay Dashboard Bills Payments Vendors Vend…" at bounding box center [399, 180] width 798 height 361
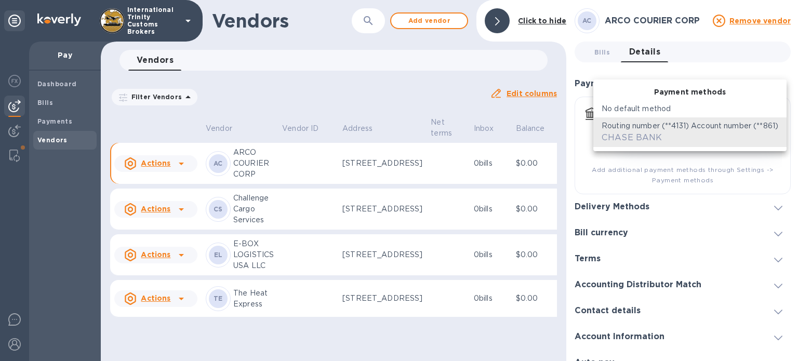
click at [582, 81] on div at bounding box center [399, 180] width 798 height 361
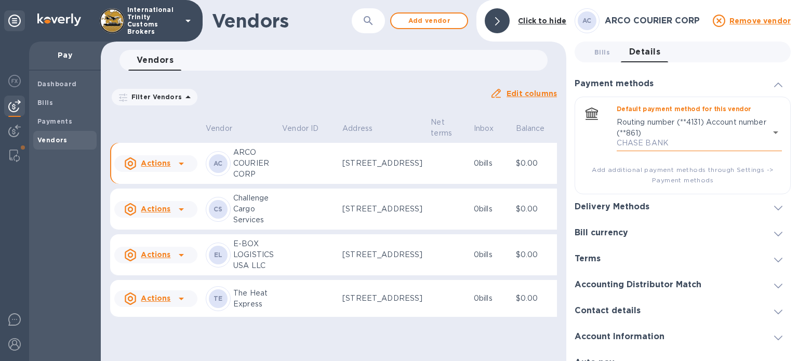
click at [762, 133] on body "International Trinity Customs Brokers Pay Dashboard Bills Payments Vendors Vend…" at bounding box center [399, 180] width 798 height 361
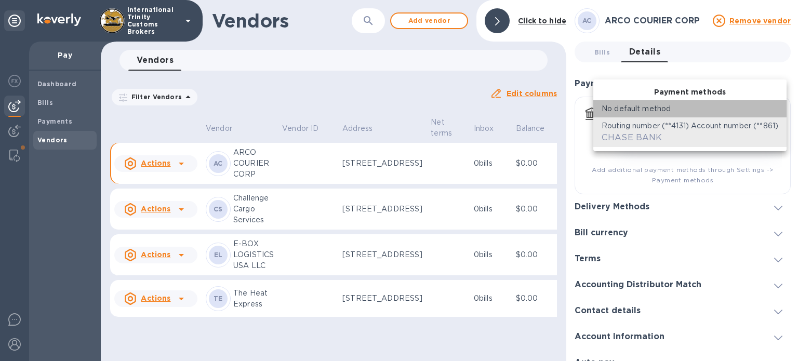
click at [665, 111] on p "No default method" at bounding box center [636, 108] width 69 height 11
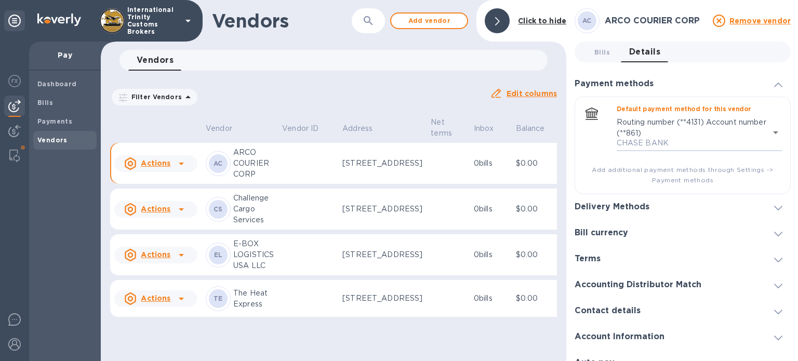
type input "empty"
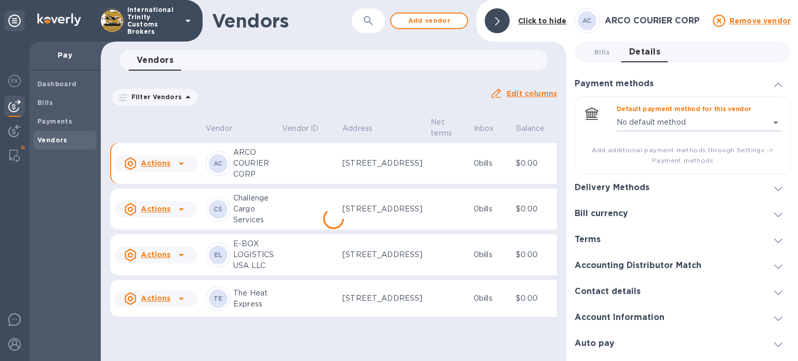
scroll to position [37, 0]
click at [157, 205] on u "Actions" at bounding box center [156, 209] width 30 height 8
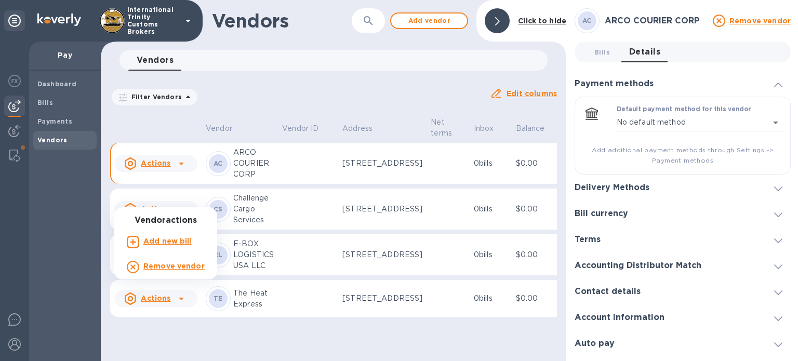
click at [258, 203] on div at bounding box center [399, 180] width 798 height 361
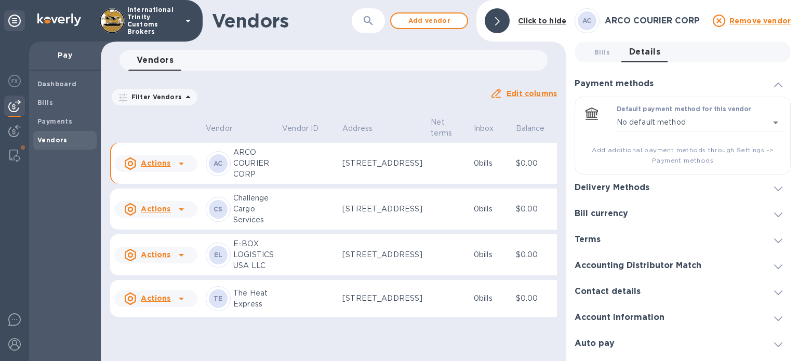
click at [249, 205] on p "Challenge Cargo Services" at bounding box center [253, 209] width 41 height 33
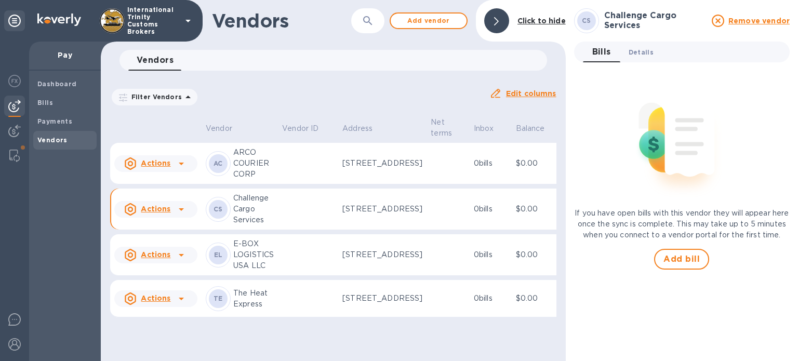
click at [644, 50] on span "Details 0" at bounding box center [641, 52] width 25 height 11
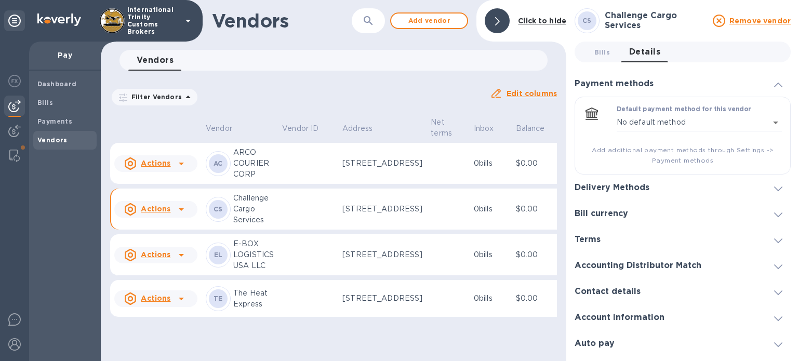
click at [616, 186] on h3 "Delivery Methods" at bounding box center [612, 188] width 75 height 10
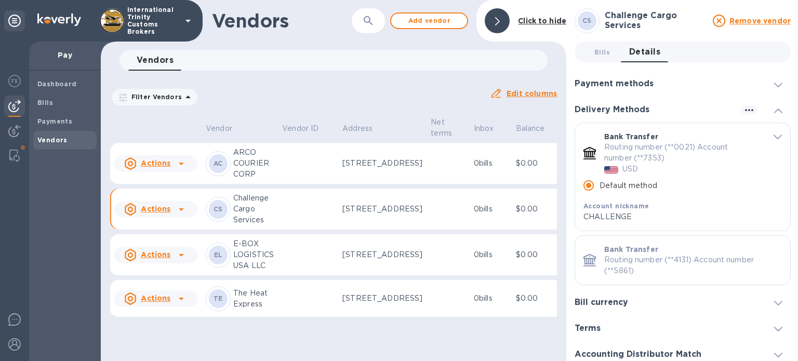
click at [148, 167] on u "Actions" at bounding box center [156, 163] width 30 height 8
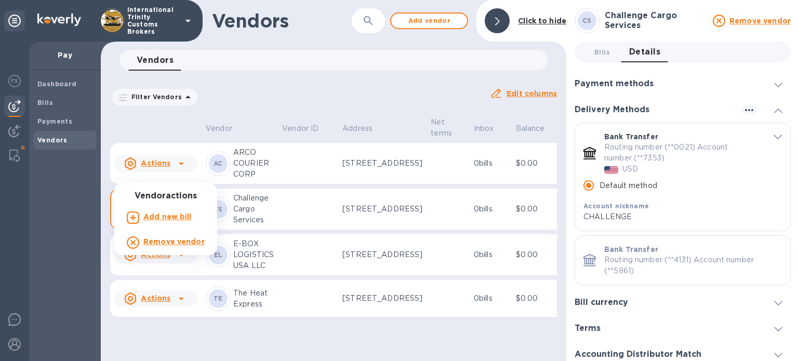
click at [227, 172] on div at bounding box center [399, 180] width 798 height 361
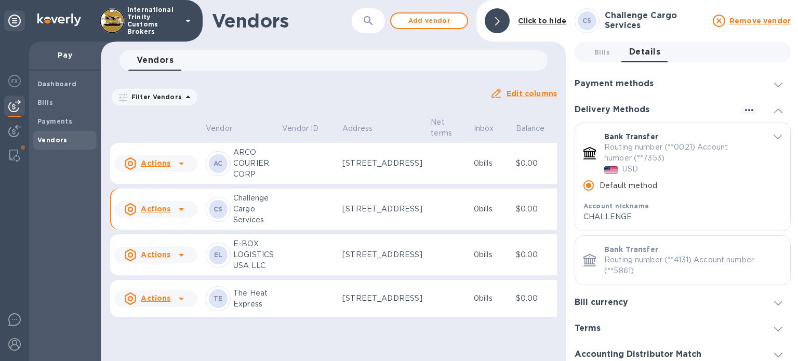
click at [240, 173] on p "ARCO COURIER CORP" at bounding box center [253, 163] width 41 height 33
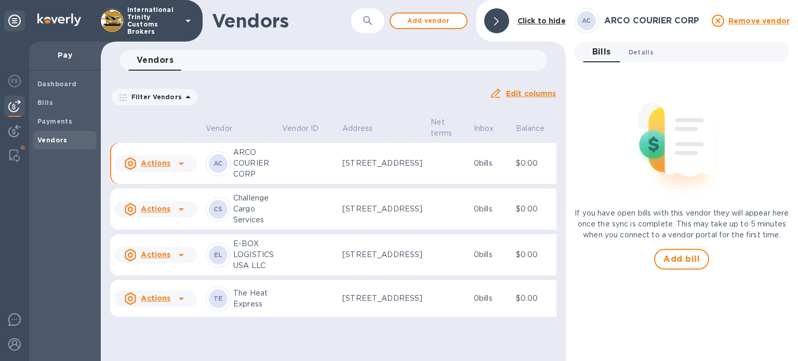
click at [637, 45] on button "Details 0" at bounding box center [641, 52] width 42 height 21
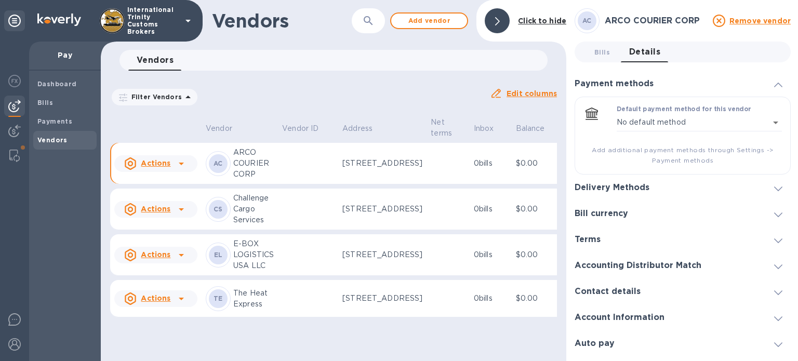
click at [612, 191] on h3 "Delivery Methods" at bounding box center [612, 188] width 75 height 10
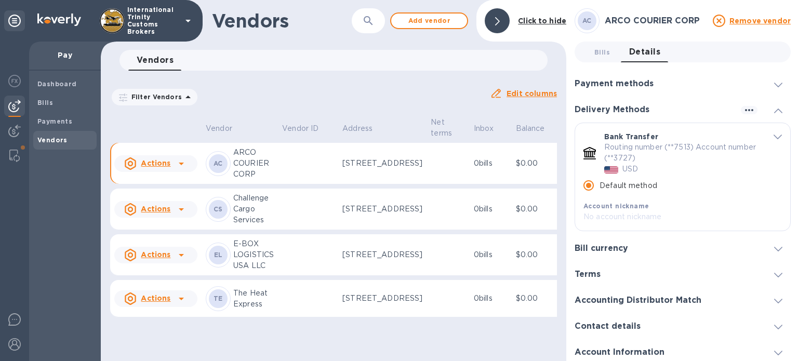
click at [252, 226] on p "Challenge Cargo Services" at bounding box center [253, 209] width 41 height 33
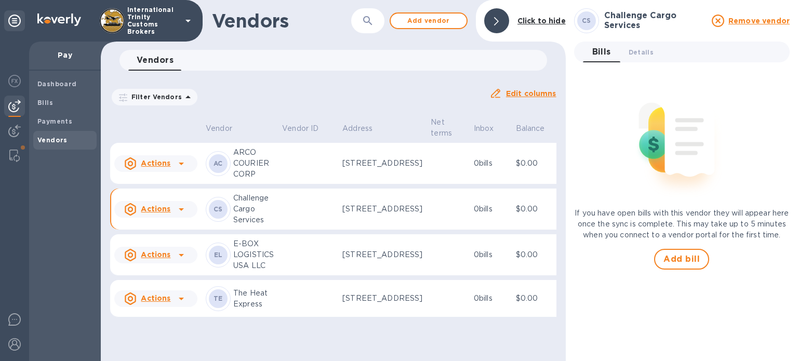
scroll to position [37, 0]
click at [247, 310] on p "The Heat Express" at bounding box center [253, 299] width 41 height 22
click at [636, 54] on span "Details 0" at bounding box center [641, 52] width 25 height 11
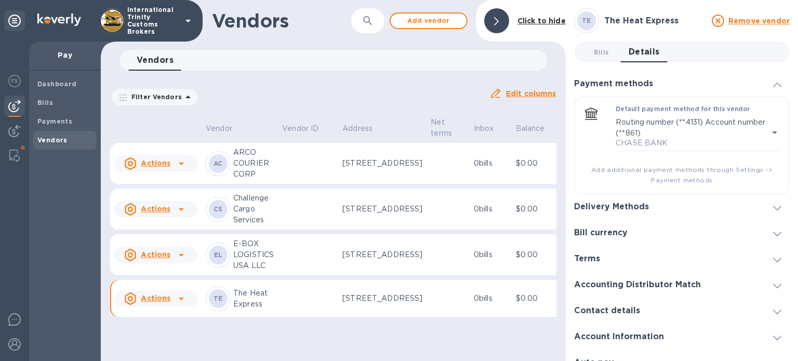
click at [638, 210] on h3 "Delivery Methods" at bounding box center [611, 207] width 75 height 10
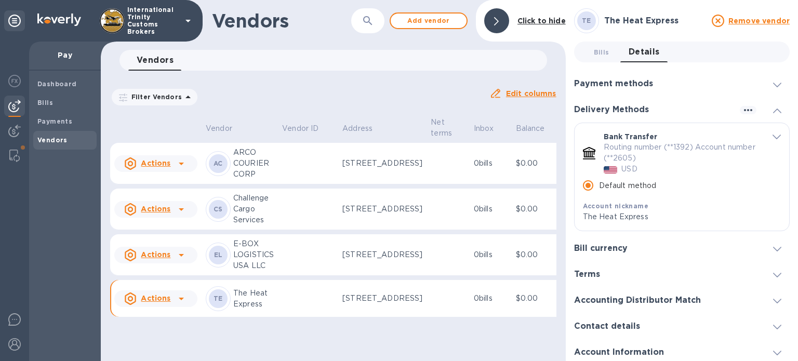
click at [609, 247] on h3 "Bill currency" at bounding box center [601, 249] width 54 height 10
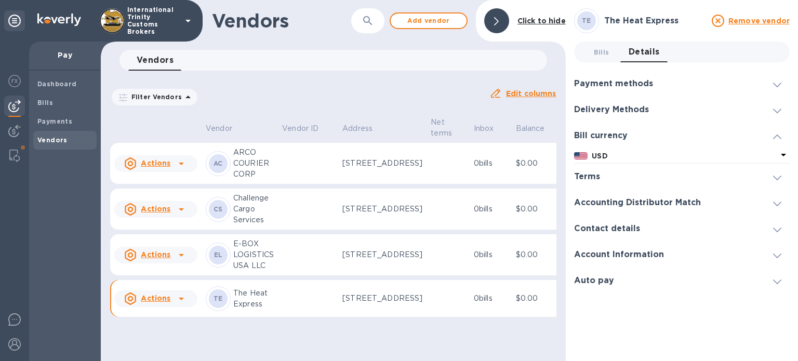
click at [606, 112] on h3 "Delivery Methods" at bounding box center [611, 110] width 75 height 10
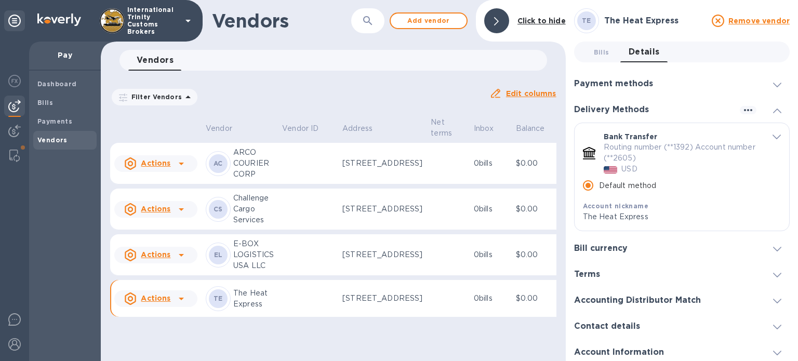
click at [617, 87] on h3 "Payment methods" at bounding box center [613, 84] width 79 height 10
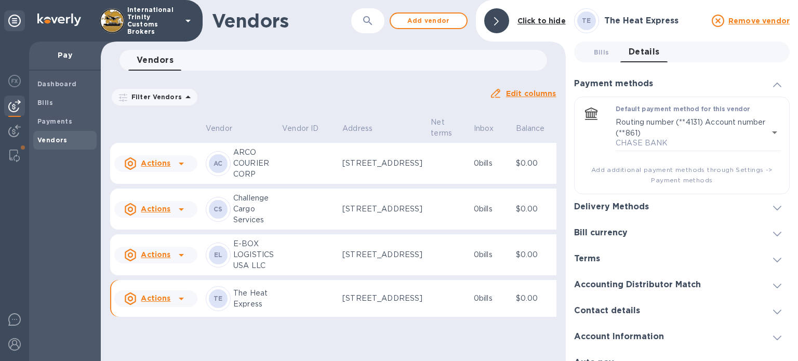
click at [613, 80] on h3 "Payment methods" at bounding box center [613, 84] width 79 height 10
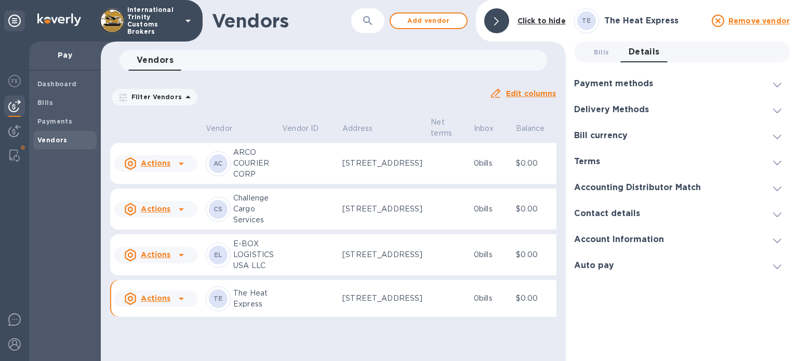
click at [629, 109] on h3 "Delivery Methods" at bounding box center [611, 110] width 75 height 10
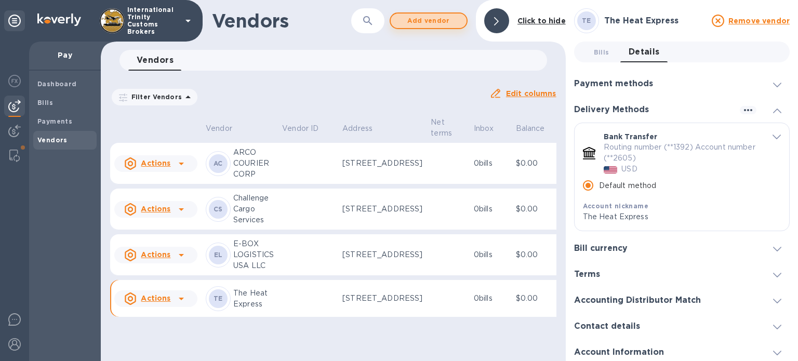
click at [433, 18] on span "Add vendor" at bounding box center [428, 21] width 59 height 12
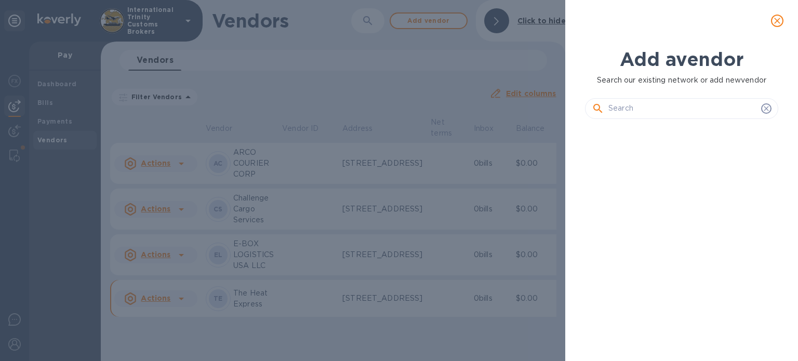
scroll to position [199, 197]
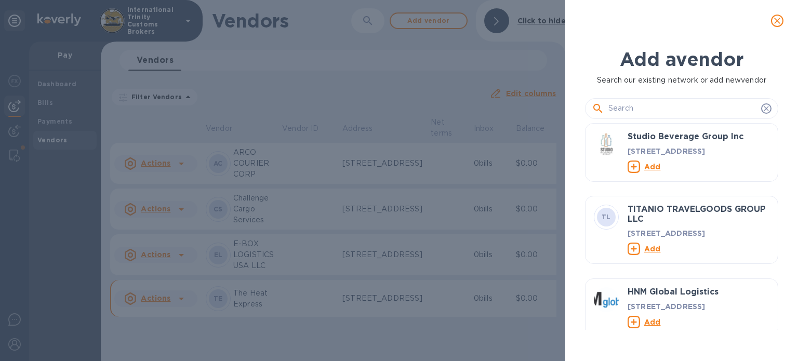
click at [646, 110] on input "text" at bounding box center [683, 109] width 149 height 16
paste input "B.C. & F. Brokerage Inc"
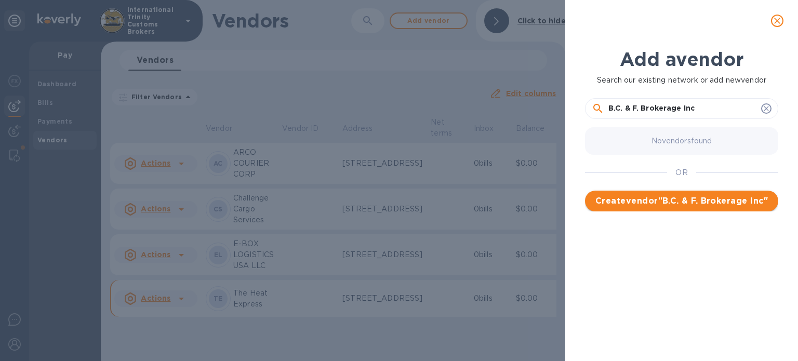
type input "B.C. & F. Brokerage Inc"
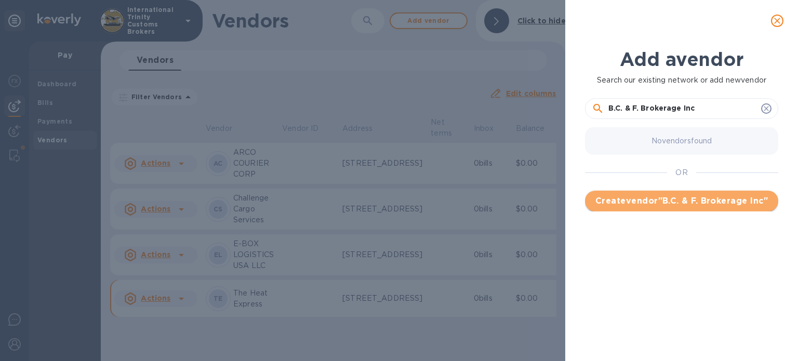
click at [658, 200] on span "Create vendor " B.C. & F. Brokerage Inc "" at bounding box center [681, 201] width 177 height 12
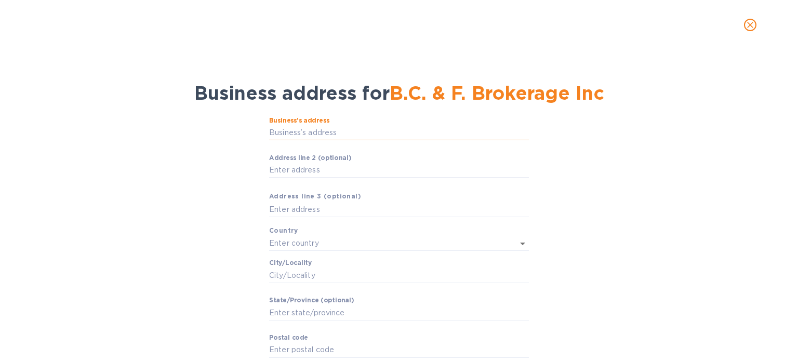
click at [299, 137] on input "Business’s аddress" at bounding box center [399, 133] width 260 height 16
paste input "7700 N.W. 79 Place Unit D-4 Medley, Florida 33166"
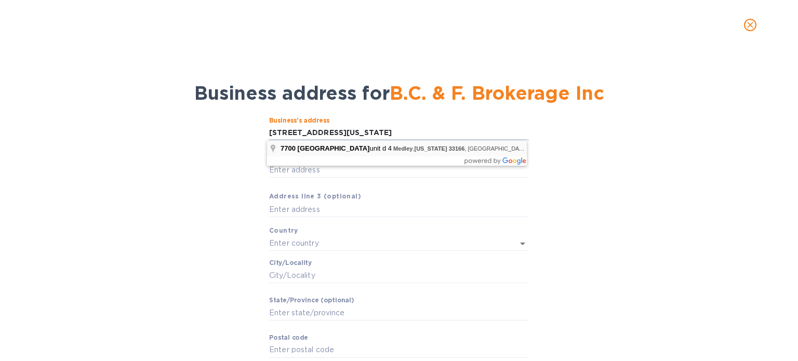
type input "7700 Northwest 79th Place"
type input "United States"
type input "Miami"
type input "FL"
type input "33166"
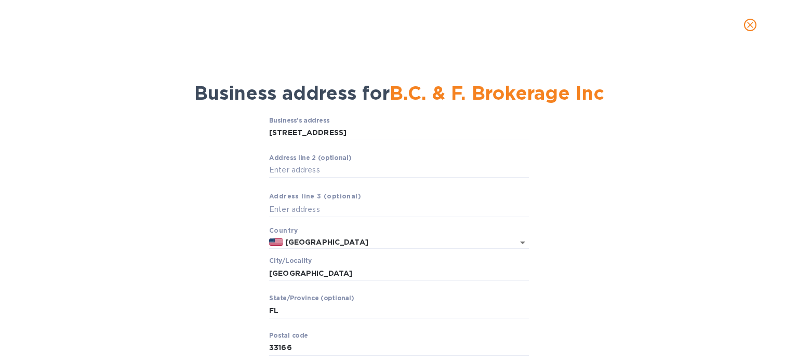
scroll to position [60, 0]
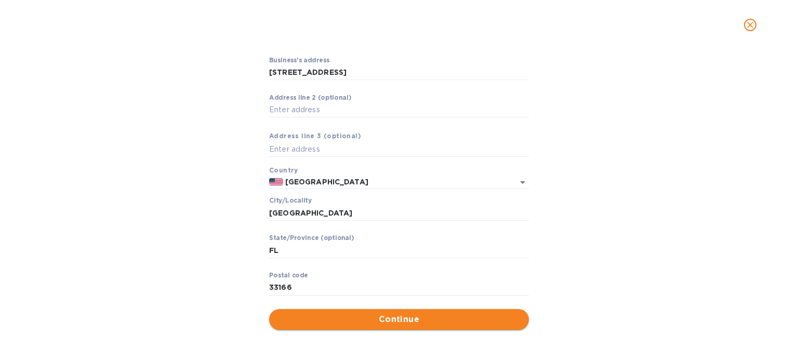
click at [395, 323] on span "Continue" at bounding box center [398, 319] width 243 height 12
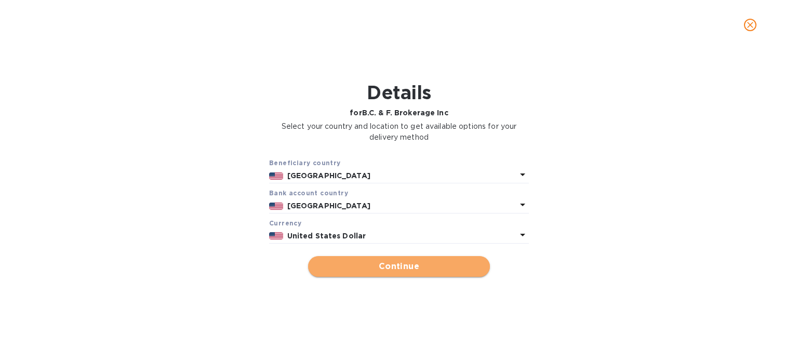
click at [394, 270] on span "Continue" at bounding box center [398, 266] width 165 height 12
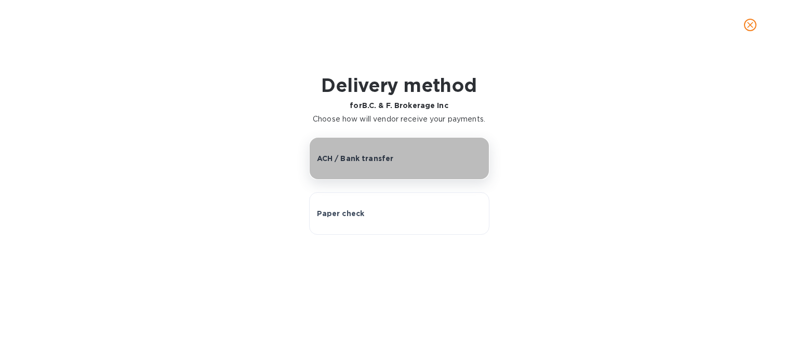
click at [409, 165] on button "ACH / Bank transfer" at bounding box center [399, 158] width 180 height 43
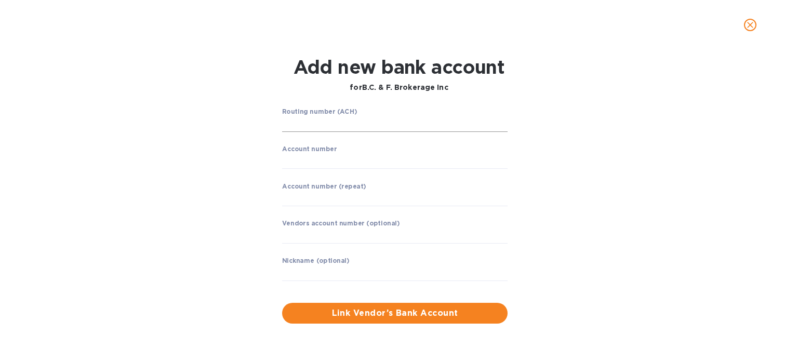
click at [306, 121] on input "string" at bounding box center [395, 124] width 226 height 16
click at [367, 160] on input "string" at bounding box center [395, 162] width 226 height 16
click at [359, 122] on input "string" at bounding box center [395, 124] width 226 height 16
type input "003447083263"
click at [335, 156] on input "string" at bounding box center [395, 162] width 226 height 16
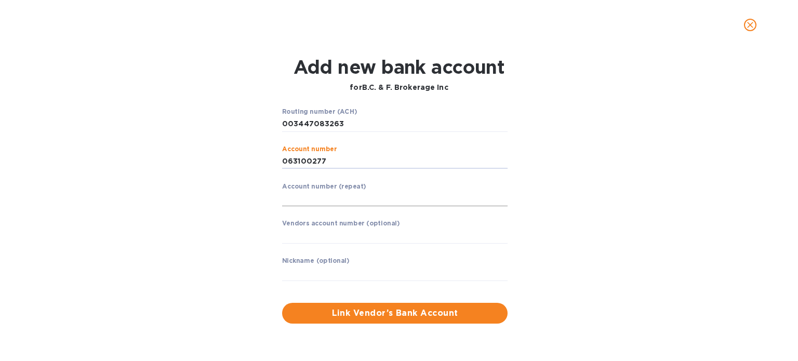
type input "063100277"
click at [288, 200] on input "string" at bounding box center [395, 199] width 226 height 16
type input "063100277"
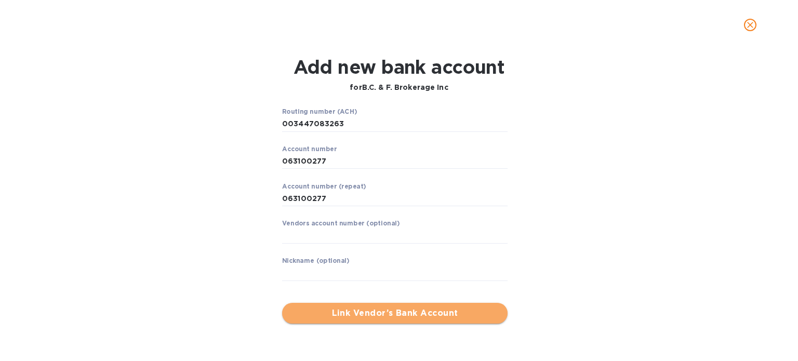
click at [399, 316] on span "Link Vendor’s Bank Account" at bounding box center [394, 313] width 209 height 12
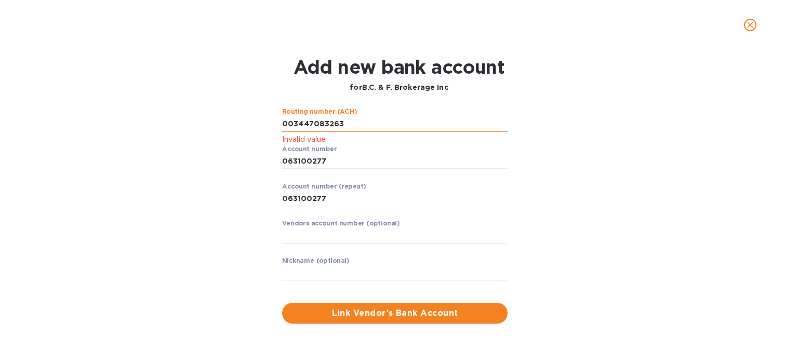
click at [290, 125] on input "string" at bounding box center [395, 124] width 226 height 16
click at [293, 125] on input "string" at bounding box center [395, 124] width 226 height 16
click at [339, 122] on input "string" at bounding box center [395, 124] width 226 height 16
click at [281, 120] on div "Routing number (ACH) Invalid value Account number ​ Account number (repeat) ​ V…" at bounding box center [395, 201] width 234 height 195
click at [286, 123] on input "string" at bounding box center [395, 124] width 226 height 16
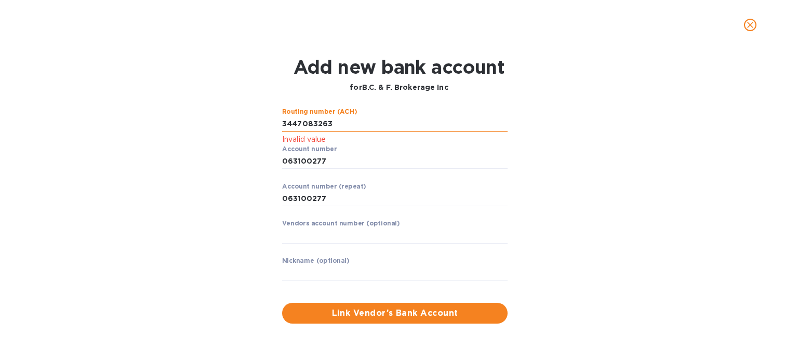
click at [283, 121] on input "string" at bounding box center [395, 124] width 226 height 16
click at [355, 120] on input "string" at bounding box center [395, 124] width 226 height 16
click at [324, 125] on input "string" at bounding box center [395, 124] width 226 height 16
click at [324, 121] on input "string" at bounding box center [395, 124] width 226 height 16
click at [368, 122] on input "string" at bounding box center [395, 124] width 226 height 16
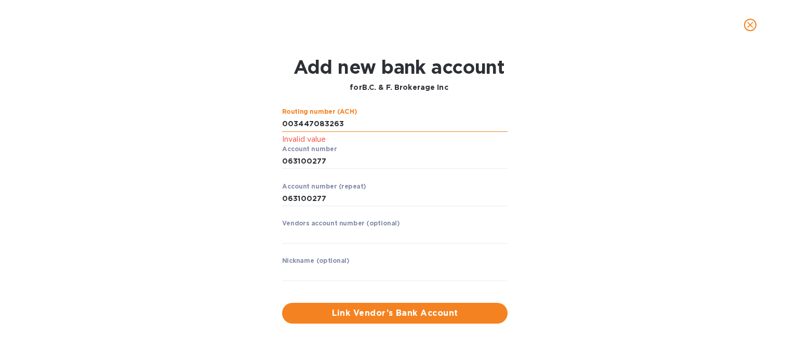
click at [291, 125] on input "string" at bounding box center [395, 124] width 226 height 16
click at [335, 125] on input "string" at bounding box center [395, 124] width 226 height 16
type input "3447083263"
click at [379, 314] on span "Link Vendor’s Bank Account" at bounding box center [394, 313] width 209 height 12
click at [333, 125] on input "string" at bounding box center [395, 124] width 226 height 16
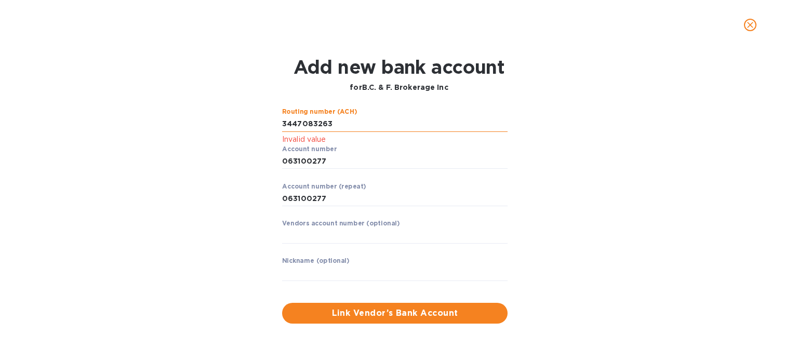
click at [333, 125] on input "string" at bounding box center [395, 124] width 226 height 16
click at [319, 240] on input "text" at bounding box center [395, 236] width 226 height 16
click at [337, 122] on input "string" at bounding box center [395, 124] width 226 height 16
type input "3447083263"
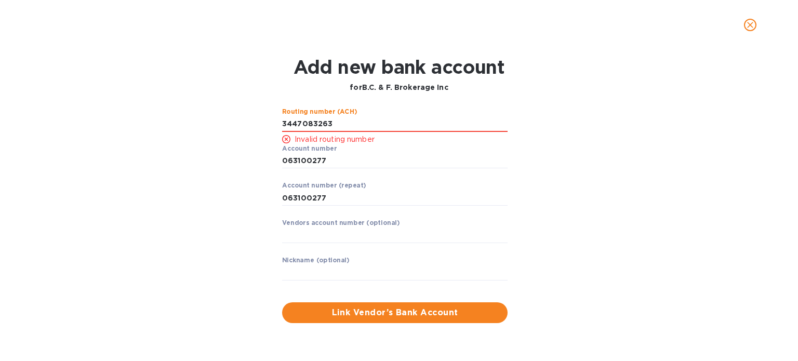
drag, startPoint x: 343, startPoint y: 118, endPoint x: 271, endPoint y: 118, distance: 72.2
click at [271, 118] on div "Routing number (ACH) Invalid routing number Account number ​ Account number (re…" at bounding box center [399, 216] width 514 height 228
click at [282, 122] on input "string" at bounding box center [395, 124] width 226 height 16
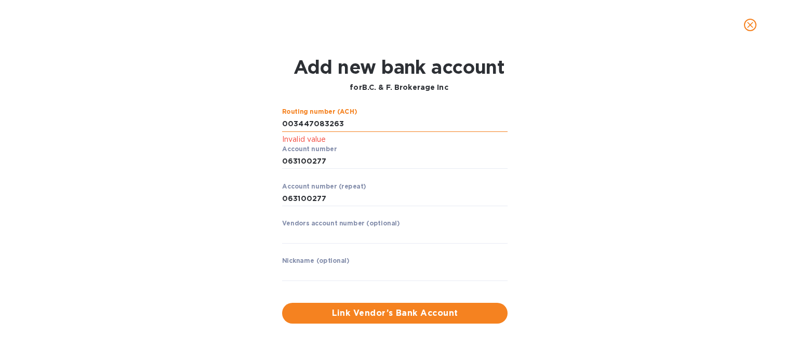
click at [344, 125] on input "string" at bounding box center [395, 124] width 226 height 16
click at [293, 124] on input "string" at bounding box center [395, 124] width 226 height 16
click at [325, 123] on input "string" at bounding box center [395, 124] width 226 height 16
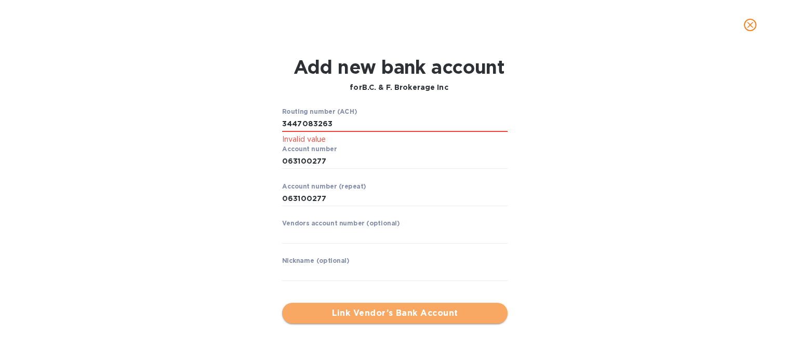
click at [339, 310] on span "Link Vendor’s Bank Account" at bounding box center [394, 313] width 209 height 12
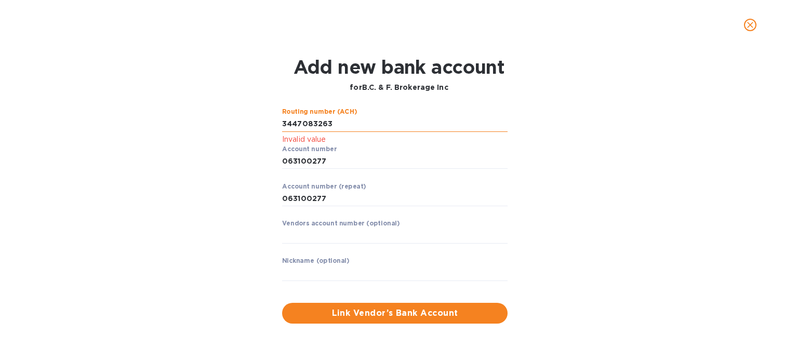
click at [285, 124] on input "string" at bounding box center [395, 124] width 226 height 16
click at [284, 124] on input "string" at bounding box center [395, 124] width 226 height 16
type input "003447083263"
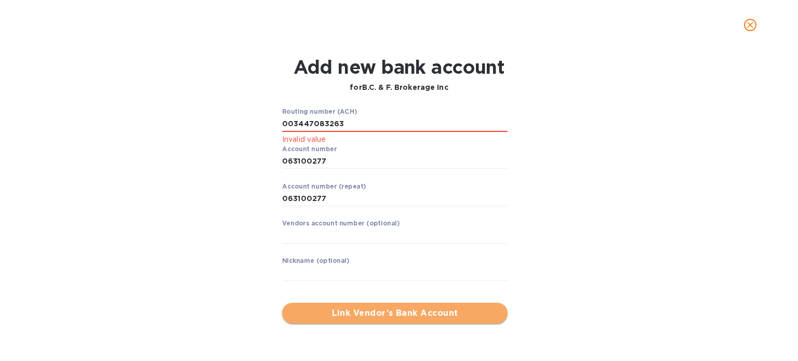
click at [359, 308] on span "Link Vendor’s Bank Account" at bounding box center [394, 313] width 209 height 12
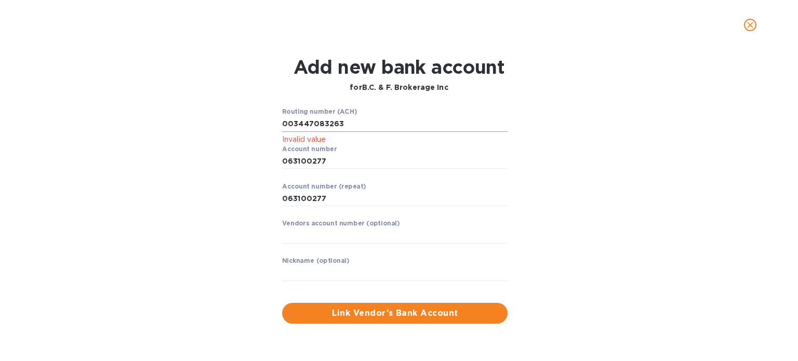
click at [382, 125] on input "string" at bounding box center [395, 124] width 226 height 16
drag, startPoint x: 333, startPoint y: 160, endPoint x: 247, endPoint y: 164, distance: 85.3
click at [247, 164] on div "Routing number (ACH) Invalid value Account number ​ Account number (repeat) ​ V…" at bounding box center [399, 216] width 514 height 228
drag, startPoint x: 343, startPoint y: 129, endPoint x: 274, endPoint y: 126, distance: 68.6
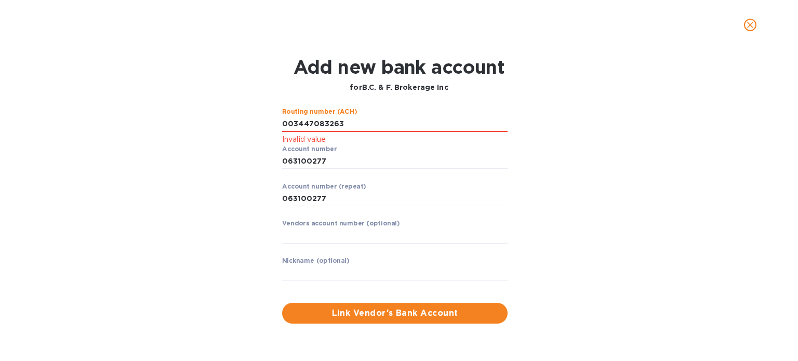
click at [274, 126] on div "Routing number (ACH) Invalid value Account number ​ Account number (repeat) ​ V…" at bounding box center [399, 216] width 514 height 228
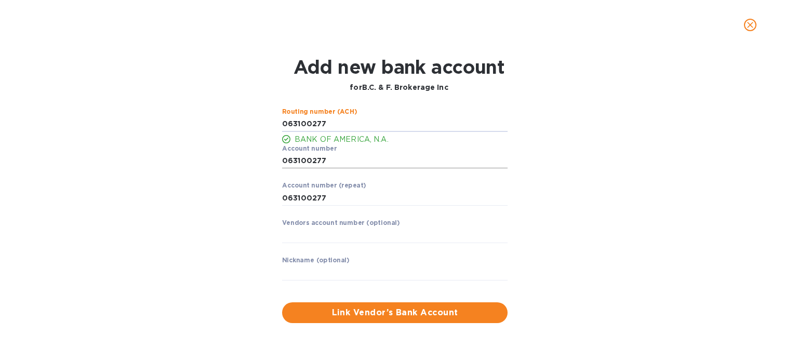
type input "063100277"
drag, startPoint x: 336, startPoint y: 162, endPoint x: 240, endPoint y: 158, distance: 95.7
click at [240, 158] on div "Routing number (ACH) BANK OF AMERICA, N.A. Account number ​ Account number (rep…" at bounding box center [399, 216] width 514 height 228
type input "003447083263"
click at [331, 201] on input "string" at bounding box center [395, 198] width 226 height 16
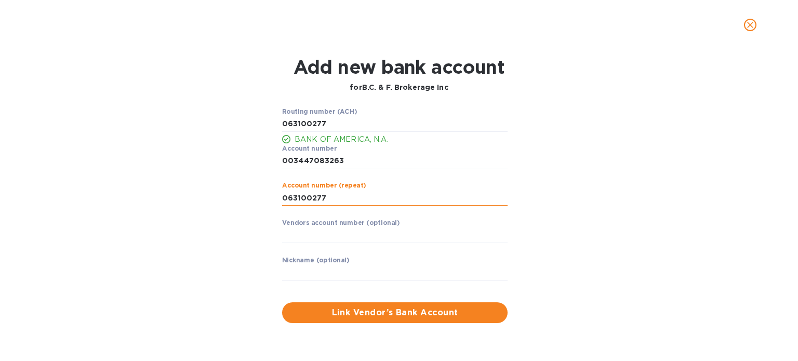
click at [331, 201] on input "string" at bounding box center [395, 198] width 226 height 16
type input "003447083263"
click at [397, 312] on span "Link Vendor’s Bank Account" at bounding box center [394, 313] width 209 height 12
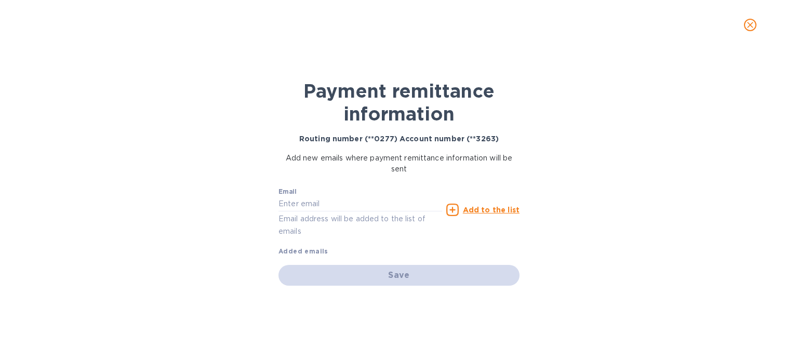
click at [313, 211] on div "Email Email address will be added to the list of emails" at bounding box center [361, 212] width 164 height 49
click at [304, 199] on input "text" at bounding box center [361, 204] width 164 height 16
type input "i"
paste input "[EMAIL_ADDRESS][DOMAIN_NAME]"
type input "[EMAIL_ADDRESS][DOMAIN_NAME]"
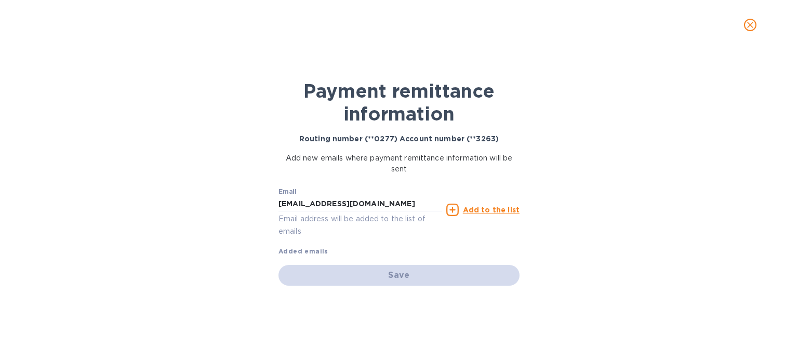
click at [479, 213] on u "Add to the list" at bounding box center [491, 210] width 57 height 8
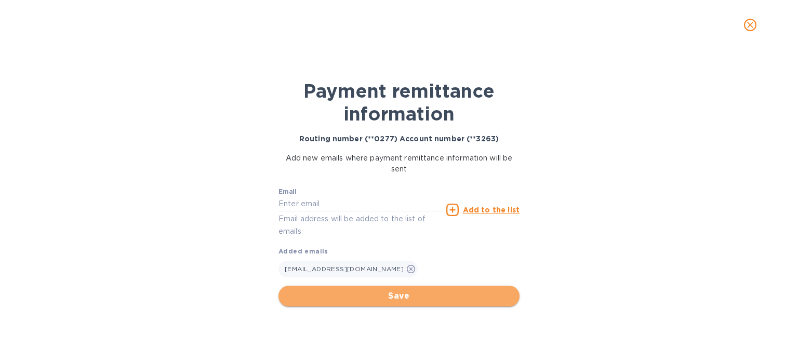
click at [397, 299] on span "Save" at bounding box center [399, 296] width 224 height 12
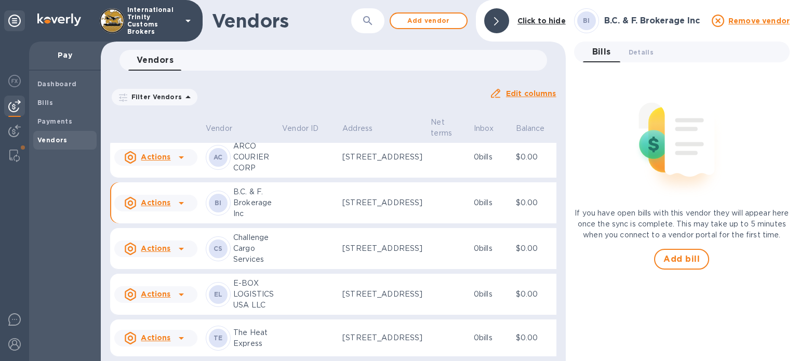
scroll to position [104, 0]
click at [434, 23] on span "Add vendor" at bounding box center [428, 21] width 59 height 12
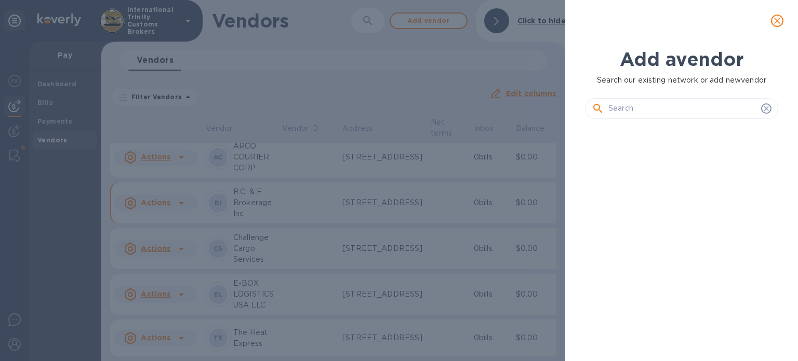
scroll to position [199, 197]
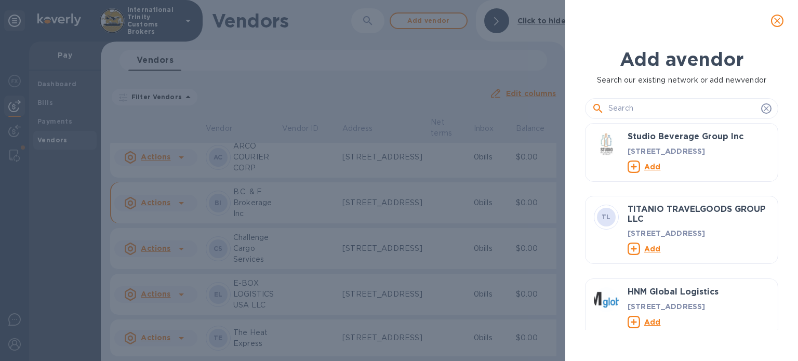
click at [696, 114] on input "text" at bounding box center [683, 109] width 149 height 16
paste input "D&M TRUCKING SERVICES CORP."
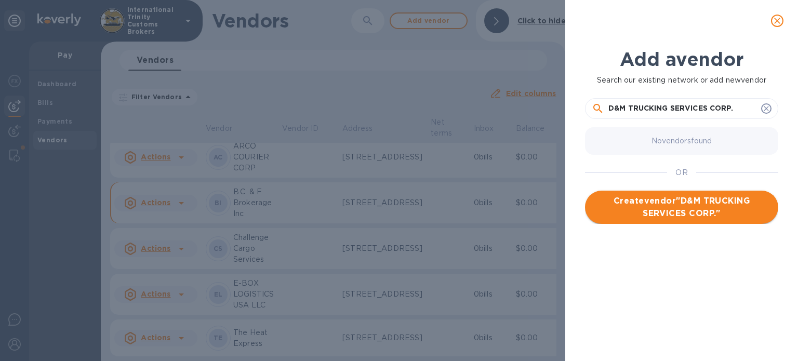
type input "D&M TRUCKING SERVICES CORP."
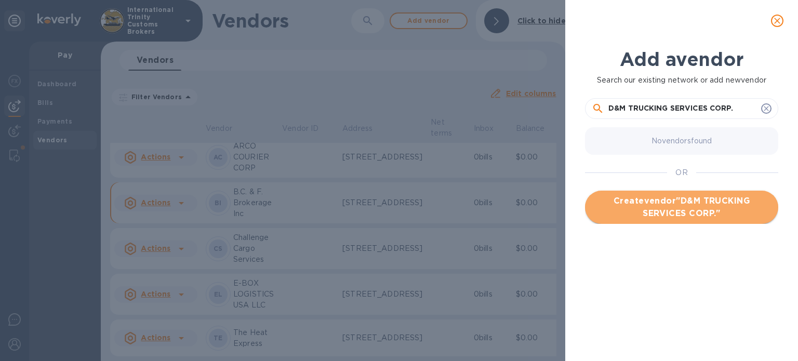
click at [671, 203] on span "Create vendor " D&M TRUCKING SERVICES CORP. "" at bounding box center [681, 207] width 177 height 25
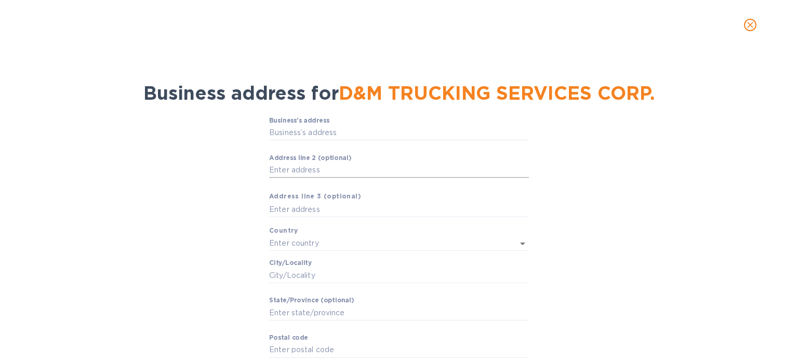
click at [299, 163] on input "Аddress line 2 (optional)" at bounding box center [399, 171] width 260 height 16
click at [281, 134] on input "Business’s аddress" at bounding box center [399, 133] width 260 height 16
paste input "7300 NW 27 Avenue, Miami, FL 33147"
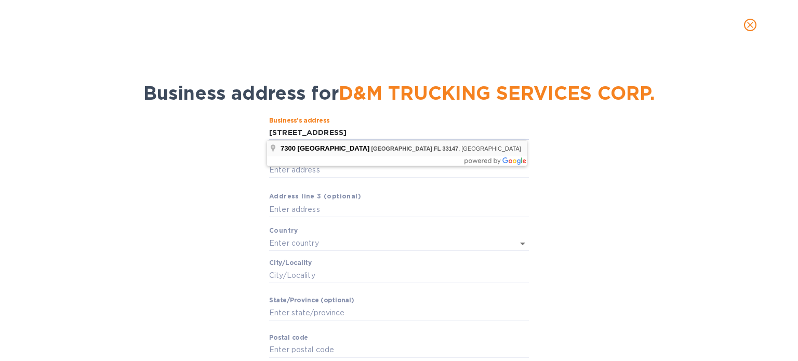
type input "7300 Northwest 27th Avenue"
type input "United States"
type input "Miami"
type input "FL"
type input "33147"
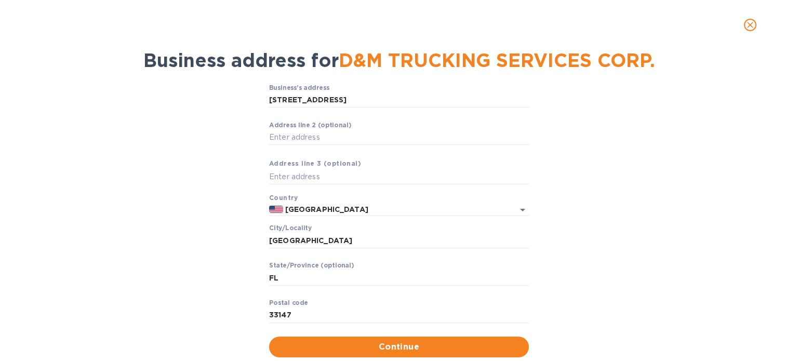
scroll to position [60, 0]
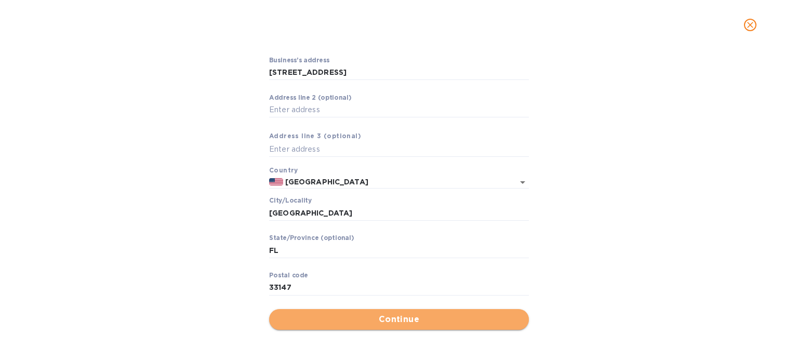
click at [331, 309] on button "Continue" at bounding box center [399, 319] width 260 height 21
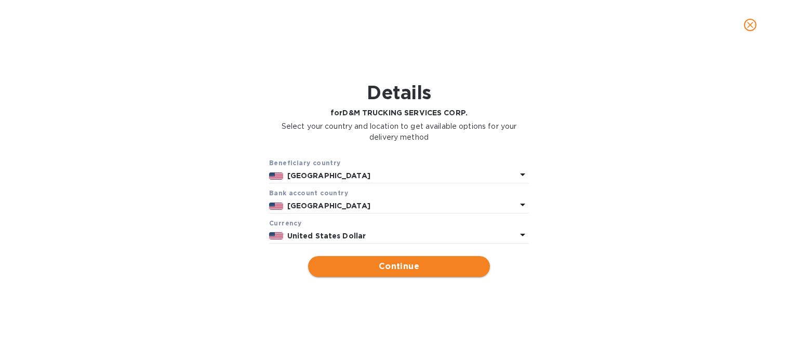
click at [393, 270] on span "Continue" at bounding box center [398, 266] width 165 height 12
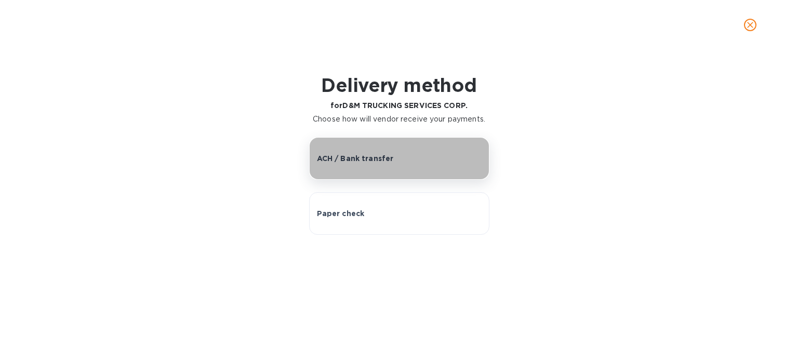
click at [374, 141] on button "ACH / Bank transfer" at bounding box center [399, 158] width 180 height 43
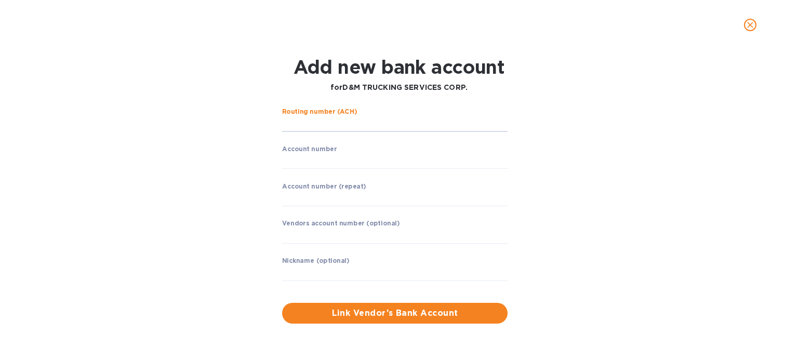
drag, startPoint x: 316, startPoint y: 127, endPoint x: 256, endPoint y: 121, distance: 61.2
click at [316, 127] on input "string" at bounding box center [395, 124] width 226 height 16
type input "063000047"
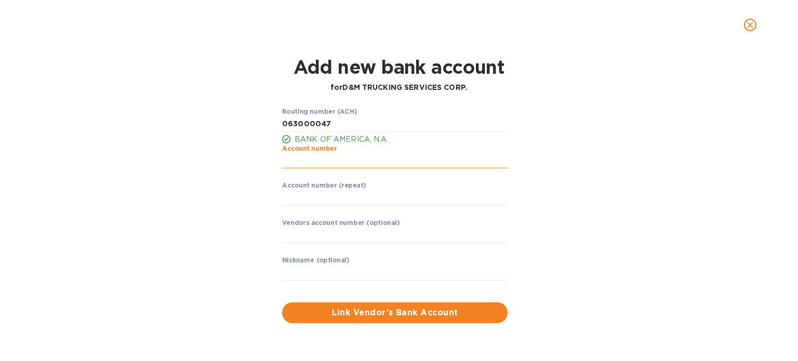
click at [312, 163] on input "string" at bounding box center [395, 161] width 226 height 16
click at [310, 159] on input "string" at bounding box center [395, 161] width 226 height 16
type input "229035919251"
drag, startPoint x: 289, startPoint y: 188, endPoint x: 292, endPoint y: 199, distance: 11.2
click at [292, 199] on div "Account number (repeat) ​" at bounding box center [395, 200] width 226 height 37
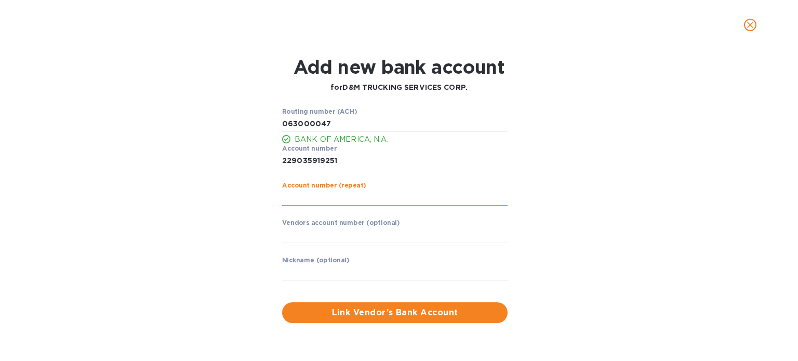
click at [292, 199] on input "string" at bounding box center [395, 198] width 226 height 16
type input "229035919251"
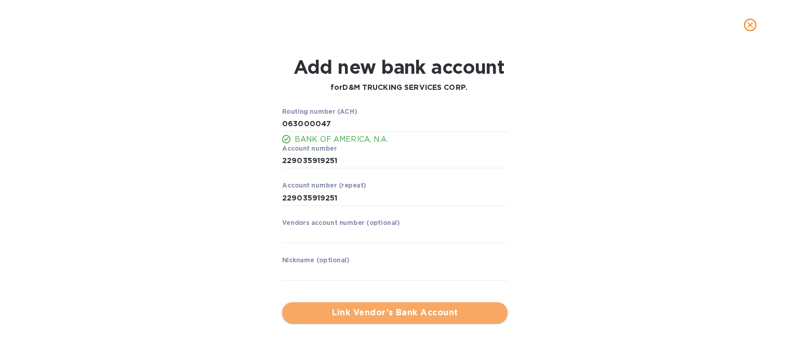
click at [372, 322] on button "Link Vendor’s Bank Account" at bounding box center [395, 312] width 226 height 21
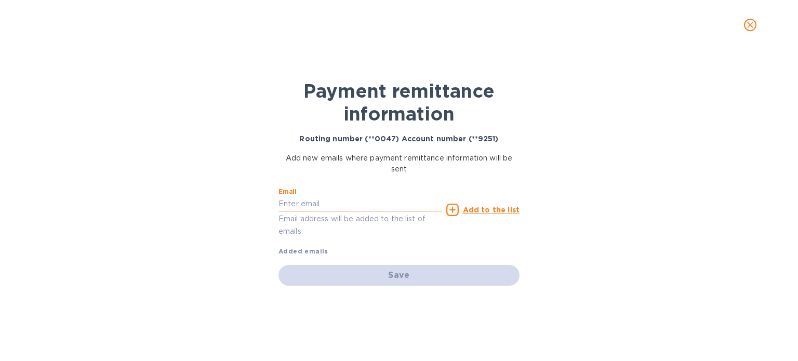
click at [344, 203] on input "text" at bounding box center [361, 204] width 164 height 16
paste input "[EMAIL_ADDRESS][DOMAIN_NAME]"
type input "[EMAIL_ADDRESS][DOMAIN_NAME]"
click at [468, 207] on u "Add to the list" at bounding box center [491, 210] width 57 height 8
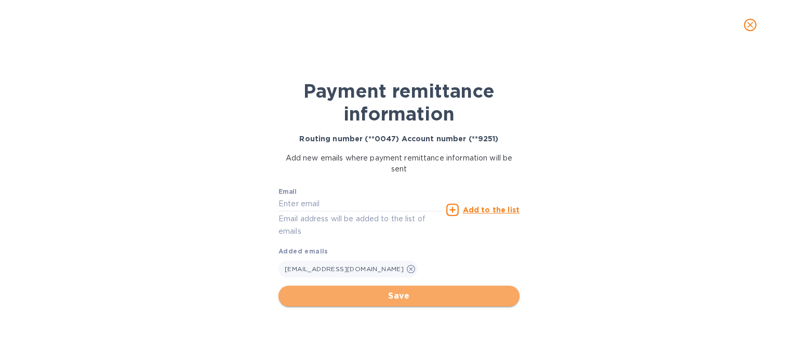
click at [392, 299] on span "Save" at bounding box center [399, 296] width 224 height 12
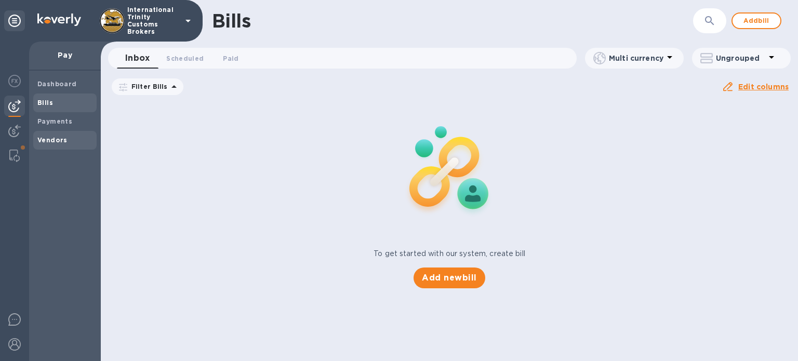
click at [48, 142] on b "Vendors" at bounding box center [52, 140] width 30 height 8
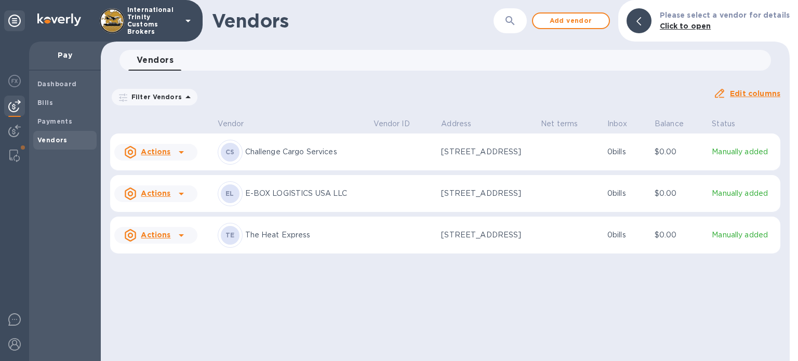
click at [154, 234] on u "Actions" at bounding box center [156, 235] width 30 height 8
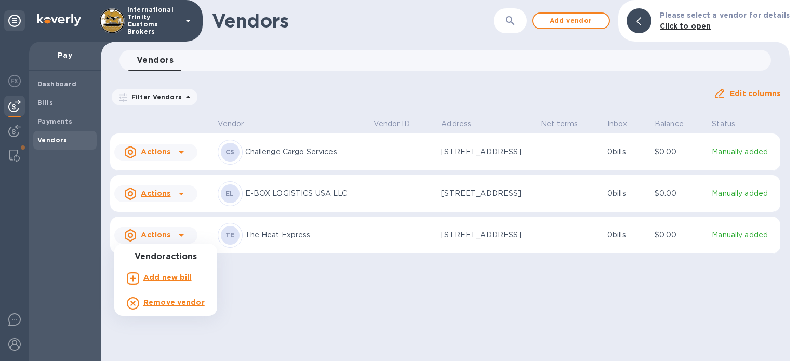
click at [252, 238] on div at bounding box center [399, 180] width 798 height 361
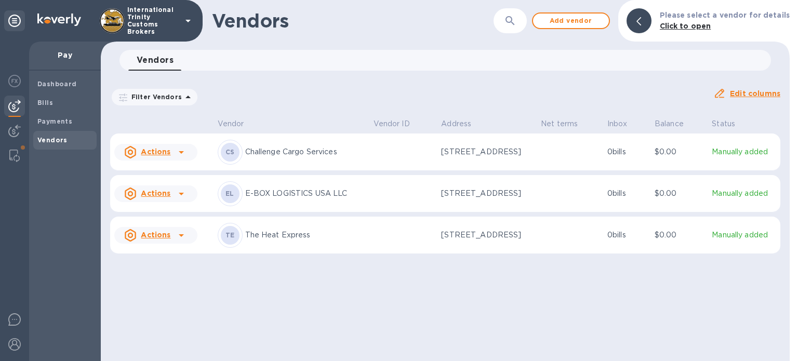
click at [258, 234] on p "The Heat Express" at bounding box center [305, 235] width 120 height 11
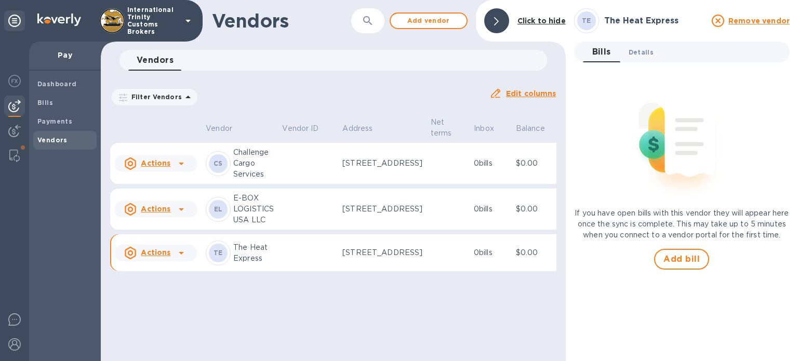
click at [636, 54] on span "Details 0" at bounding box center [641, 52] width 25 height 11
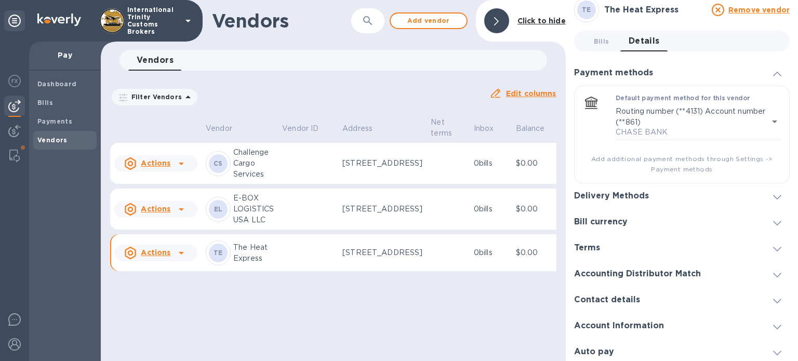
scroll to position [15, 0]
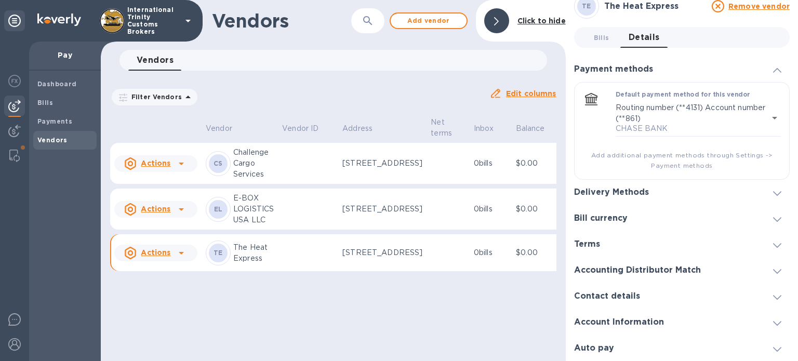
click at [637, 298] on h3 "Contact details" at bounding box center [607, 297] width 66 height 10
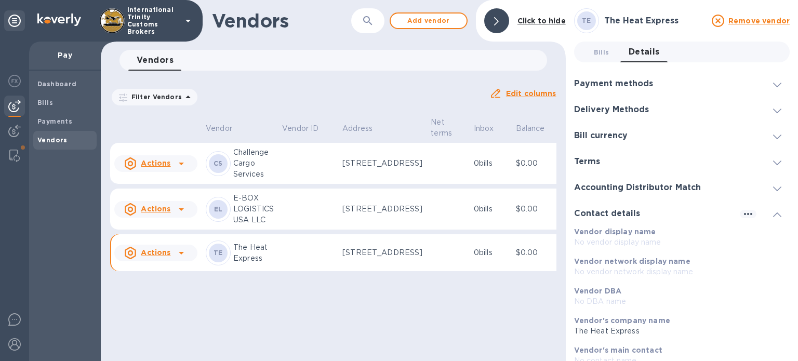
click at [630, 88] on h3 "Payment methods" at bounding box center [613, 84] width 79 height 10
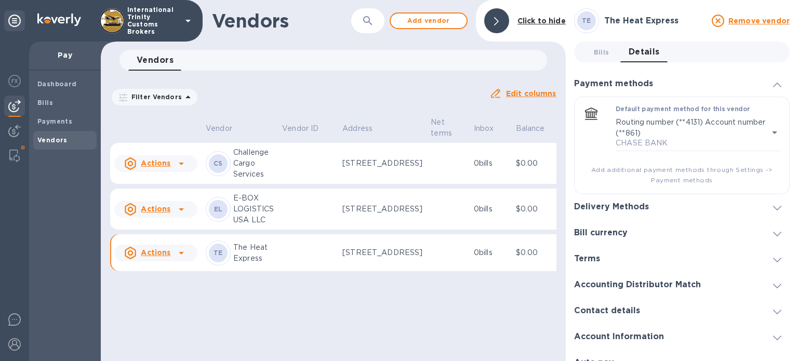
click at [631, 206] on h3 "Delivery Methods" at bounding box center [611, 207] width 75 height 10
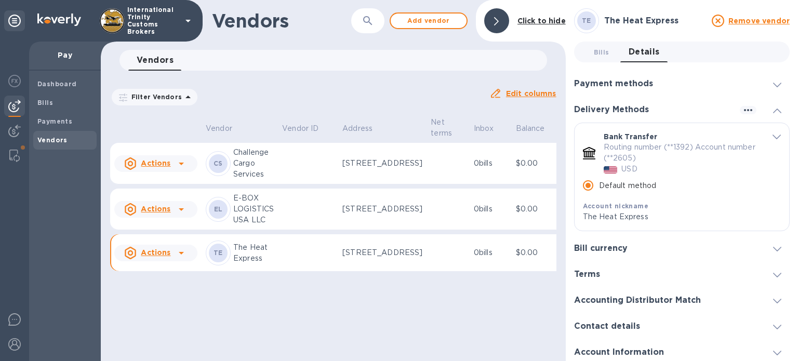
click at [613, 247] on h3 "Bill currency" at bounding box center [601, 249] width 54 height 10
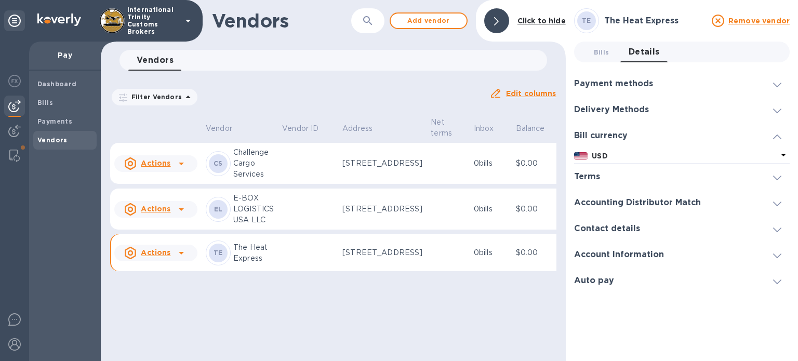
click at [603, 205] on h3 "Accounting Distributor Match" at bounding box center [637, 203] width 127 height 10
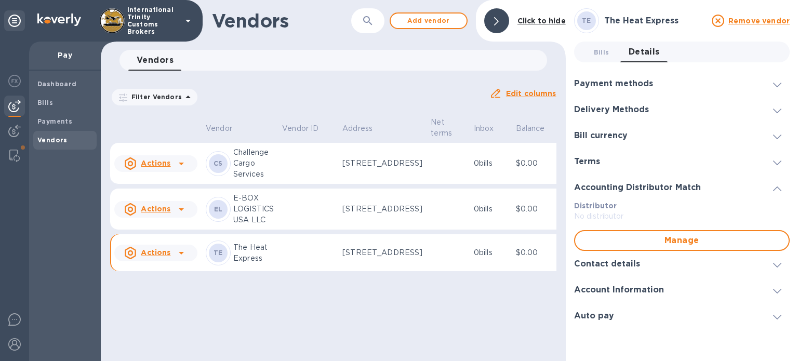
click at [607, 266] on h3 "Contact details" at bounding box center [607, 264] width 66 height 10
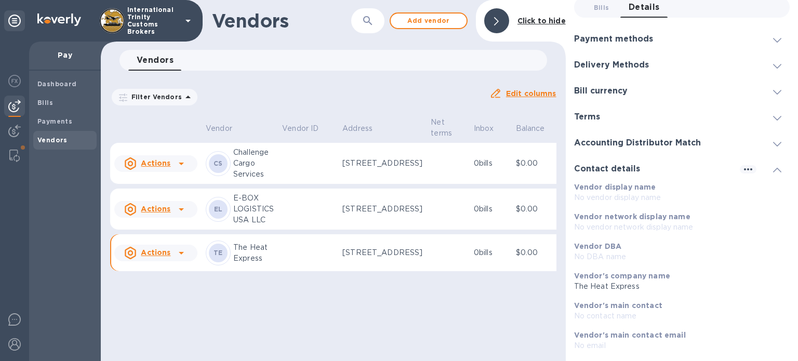
scroll to position [186, 0]
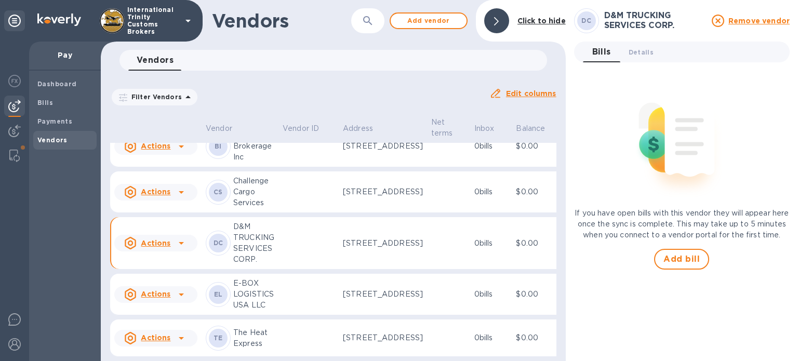
scroll to position [156, 0]
click at [448, 19] on span "Add vendor" at bounding box center [428, 21] width 59 height 12
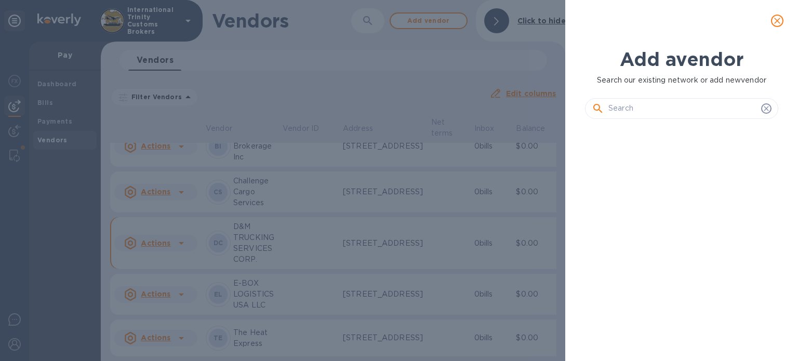
scroll to position [199, 197]
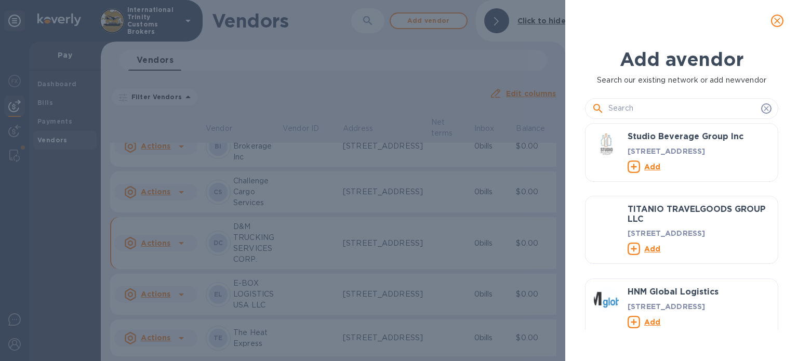
click at [636, 110] on input "text" at bounding box center [683, 109] width 149 height 16
paste input "Double Ace Trucking LLC"
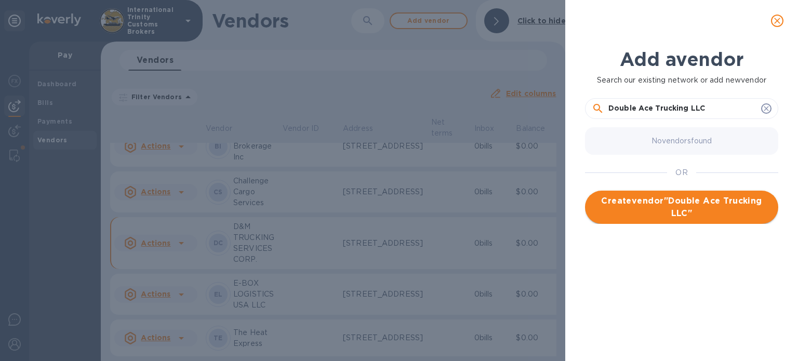
type input "Double Ace Trucking LLC"
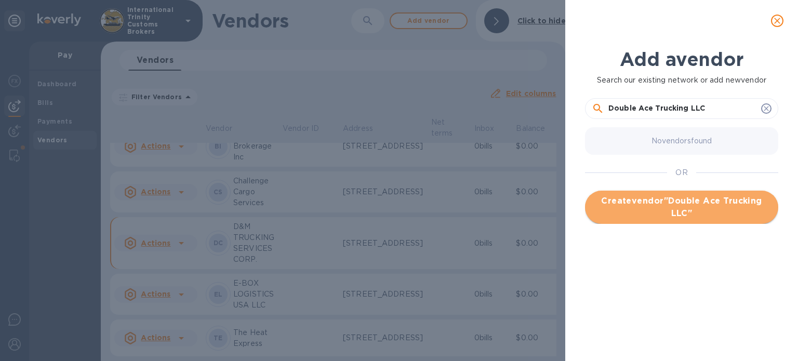
click at [667, 208] on span "Create vendor " Double Ace Trucking LLC "" at bounding box center [681, 207] width 177 height 25
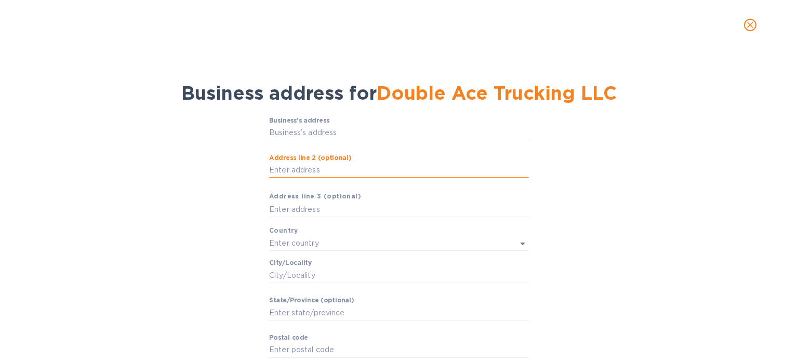
click at [300, 163] on input "Аddress line 2 (optional)" at bounding box center [399, 171] width 260 height 16
paste input "1620 NW 49 STREET, MIAMI FL 33012"
type input "1620 NW 49 STREET, MIAMI FL 33012"
drag, startPoint x: 429, startPoint y: 165, endPoint x: 209, endPoint y: 144, distance: 221.4
click at [209, 144] on div "Business’s аddress ​ Аddress line 2 (optional) 1620 NW 49 STREET, MIAMI FL 3301…" at bounding box center [399, 255] width 771 height 288
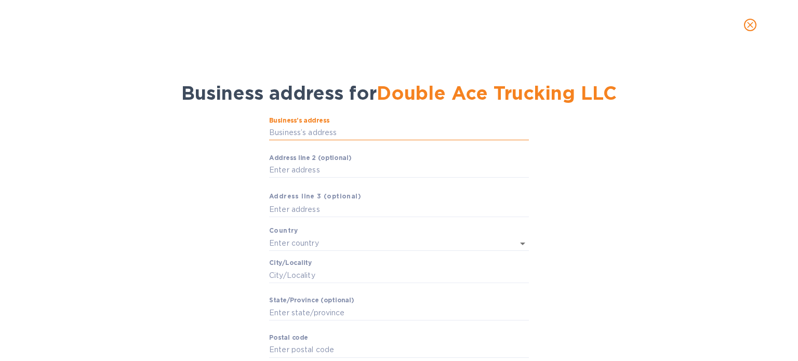
click at [278, 133] on input "Business’s аddress" at bounding box center [399, 133] width 260 height 16
paste input "1620 NW 49 STREET, MIAMI FL 33012"
click at [278, 133] on input "1620 NW 49 STREET, MIAMI FL 33012" at bounding box center [399, 133] width 260 height 16
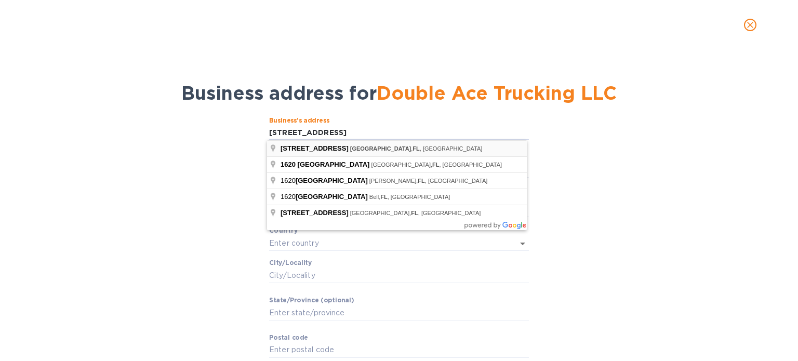
type input "1620 Northwest 49th Street"
type input "United States"
type input "Miami"
type input "FL"
type input "33142"
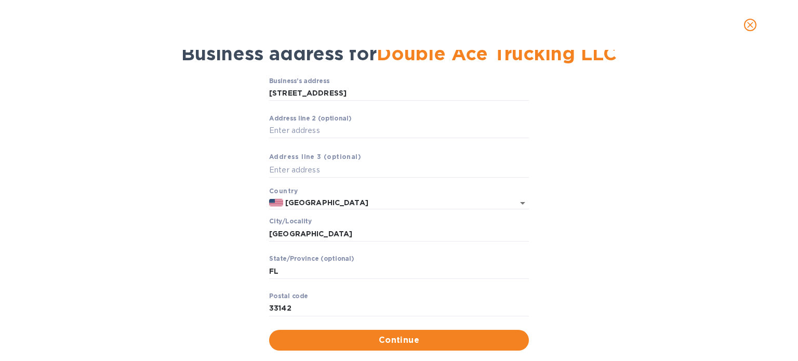
scroll to position [60, 0]
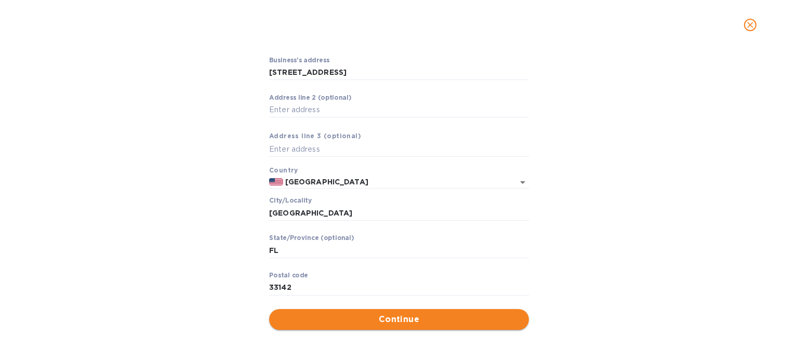
click at [380, 320] on span "Continue" at bounding box center [398, 319] width 243 height 12
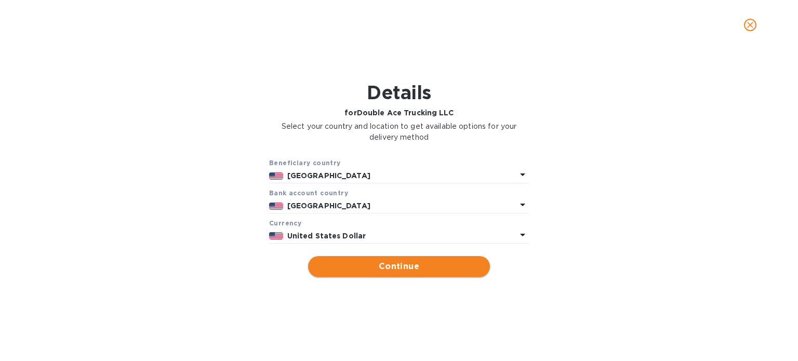
click at [427, 265] on span "Continue" at bounding box center [398, 266] width 165 height 12
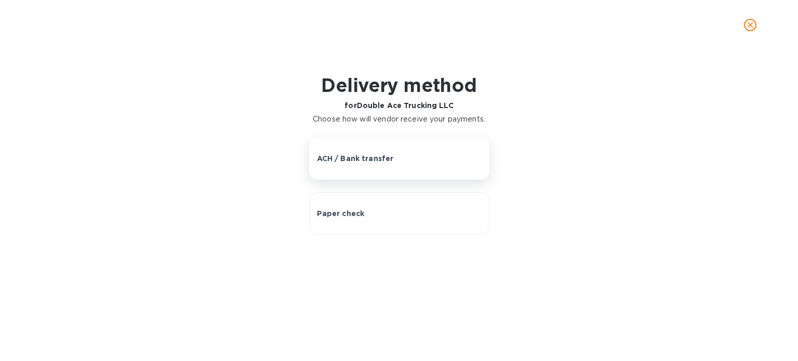
click at [367, 149] on button "ACH / Bank transfer" at bounding box center [399, 158] width 180 height 43
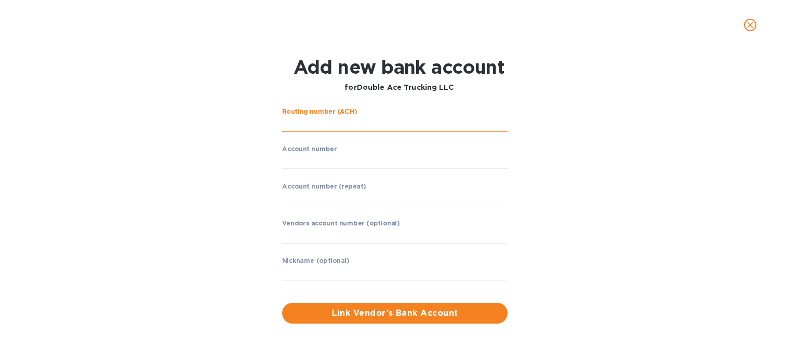
click at [319, 117] on input "string" at bounding box center [395, 124] width 226 height 16
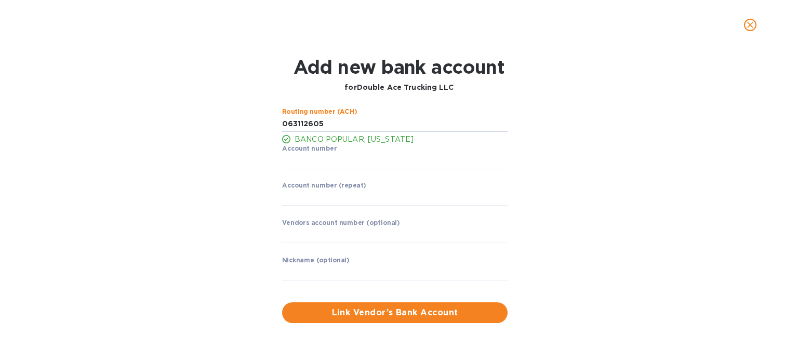
type input "063112605"
click at [299, 163] on input "string" at bounding box center [395, 161] width 226 height 16
type input "8725190063"
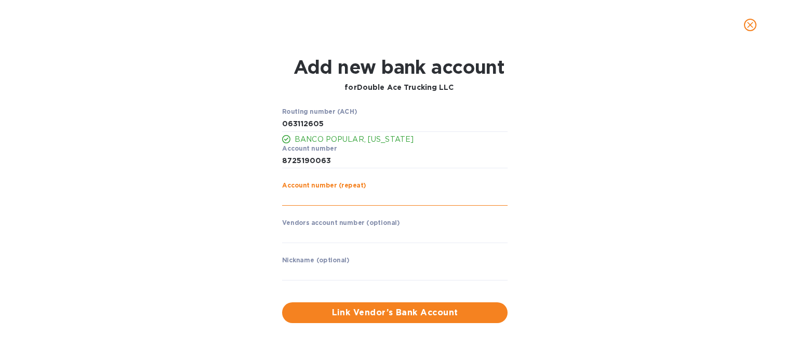
click at [313, 201] on input "string" at bounding box center [395, 198] width 226 height 16
type input "8725190063"
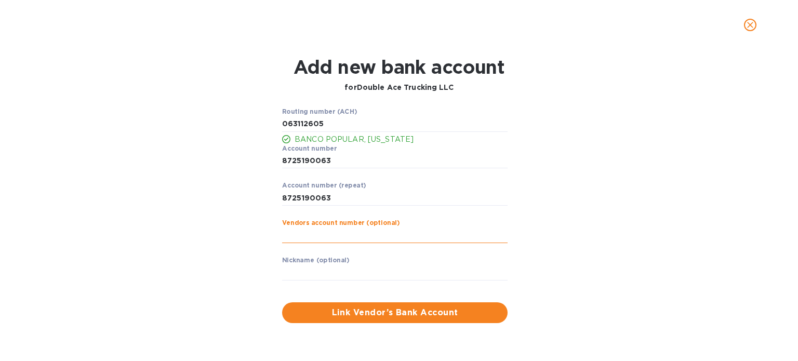
click at [307, 232] on input "text" at bounding box center [395, 236] width 226 height 16
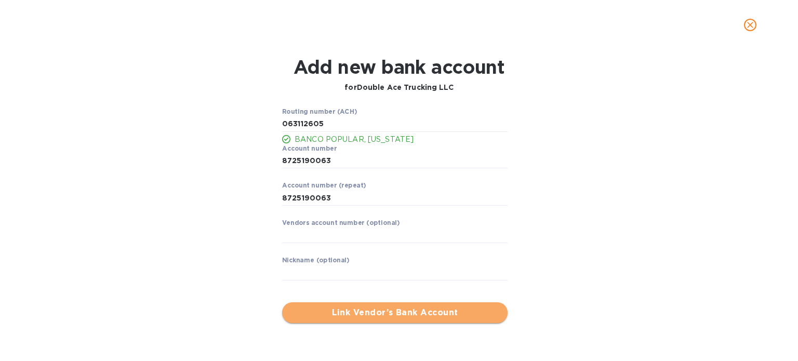
click at [353, 303] on button "Link Vendor’s Bank Account" at bounding box center [395, 312] width 226 height 21
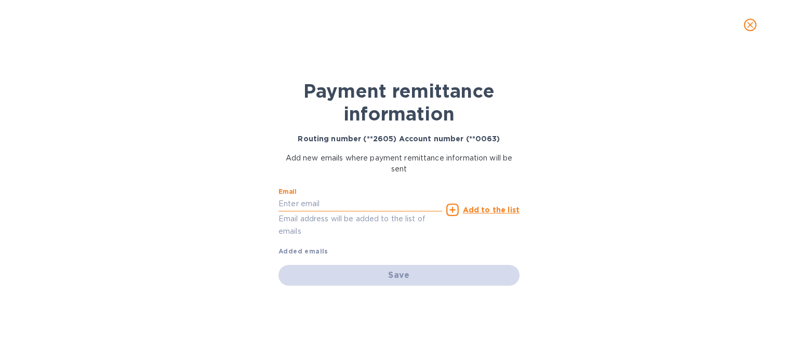
click at [347, 203] on input "text" at bounding box center [361, 204] width 164 height 16
paste input "imports@trinitycb.com"
type input "imports@trinitycb.com"
click at [459, 211] on icon at bounding box center [452, 210] width 12 height 12
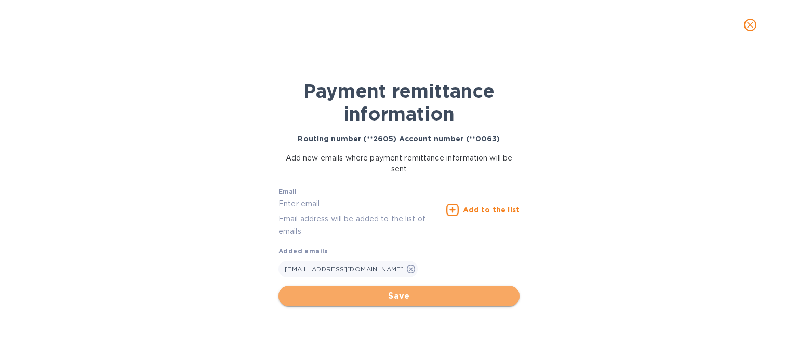
click at [391, 296] on span "Save" at bounding box center [399, 296] width 224 height 12
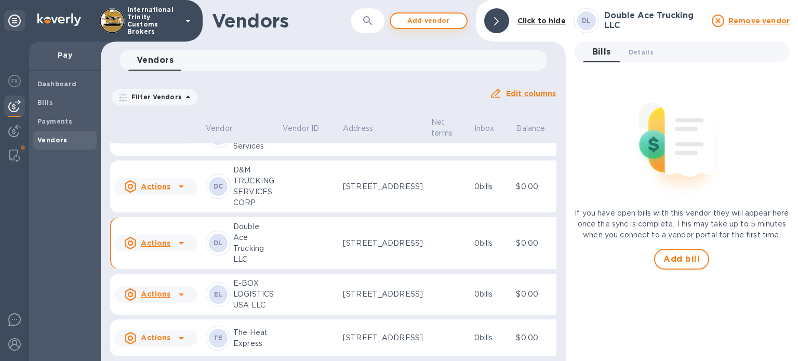
click at [403, 18] on span "Add vendor" at bounding box center [428, 21] width 59 height 12
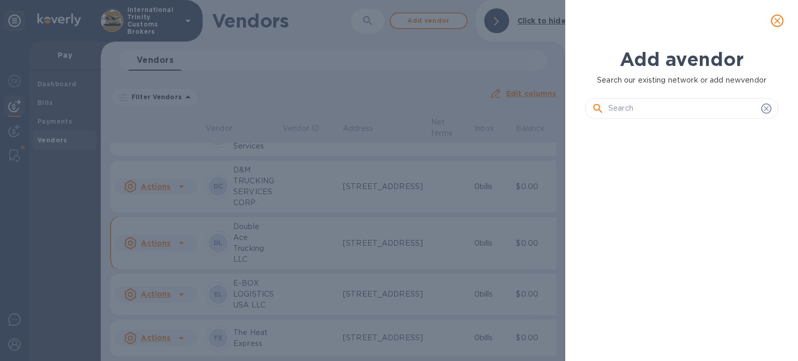
scroll to position [199, 197]
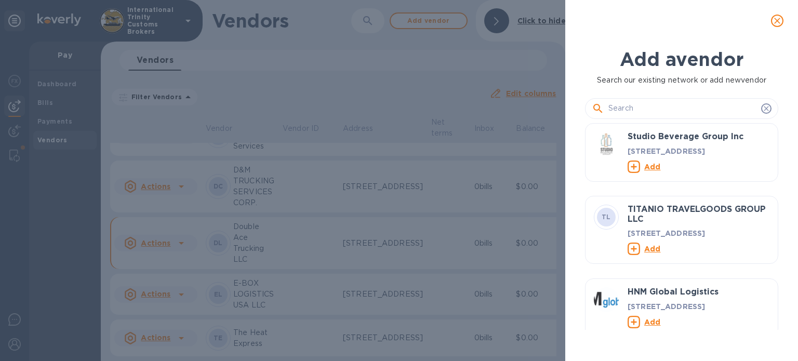
click at [621, 108] on input "text" at bounding box center [683, 109] width 149 height 16
paste input "WORLD CLASS SOLUTIONS"
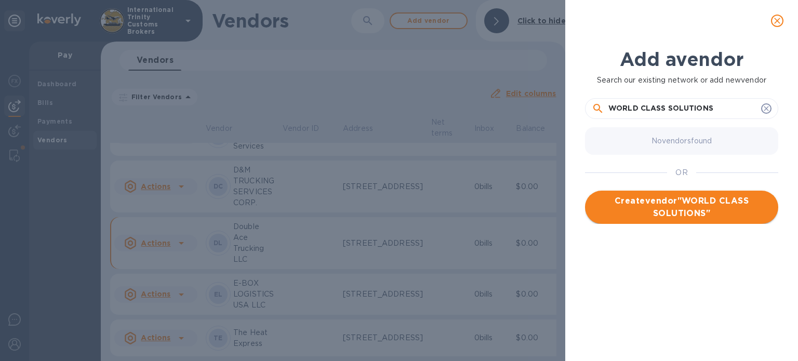
type input "WORLD CLASS SOLUTIONS"
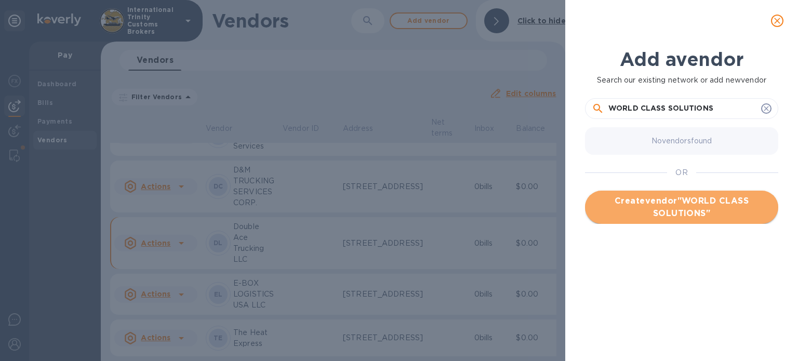
click at [664, 208] on span "Create vendor " WORLD CLASS SOLUTIONS "" at bounding box center [681, 207] width 177 height 25
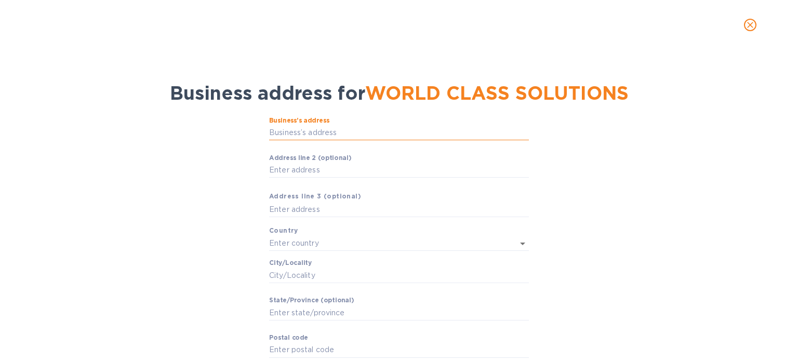
click at [293, 135] on input "Business’s аddress" at bounding box center [399, 133] width 260 height 16
click at [282, 165] on input "Аddress line 2 (optional)" at bounding box center [399, 171] width 260 height 16
click at [287, 136] on input "Business’s аddress" at bounding box center [399, 133] width 260 height 16
paste input "8219 NW 66TH STREET, MIAMI FL 33166"
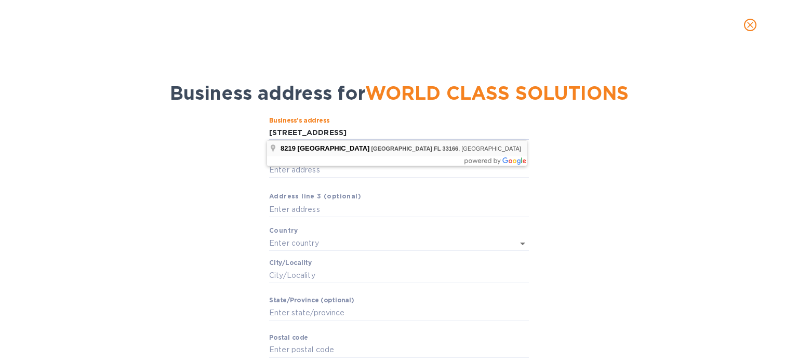
type input "8219 Northwest 66th Street"
type input "United States"
type input "Miami"
type input "FL"
type input "33166"
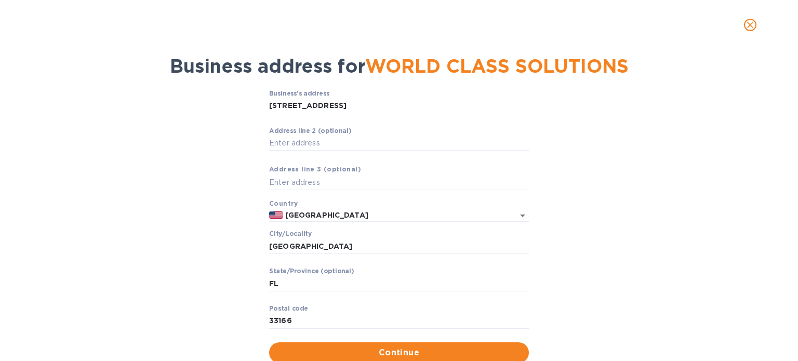
scroll to position [60, 0]
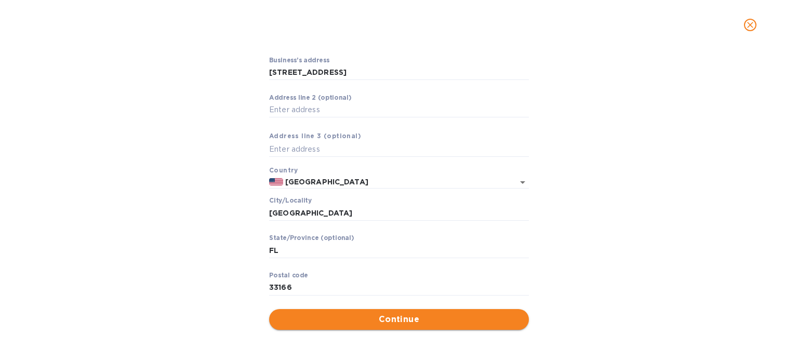
click at [386, 324] on span "Continue" at bounding box center [398, 319] width 243 height 12
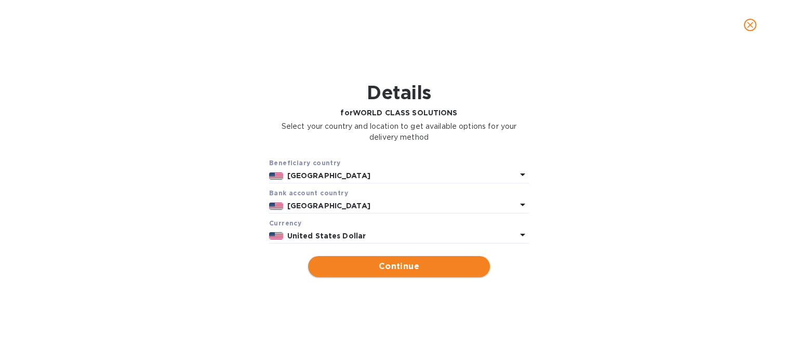
click at [379, 267] on span "Continue" at bounding box center [398, 266] width 165 height 12
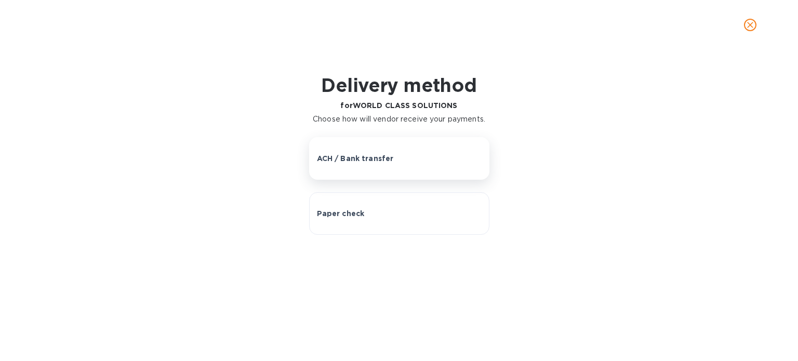
click at [343, 156] on p "ACH / Bank transfer" at bounding box center [355, 158] width 77 height 10
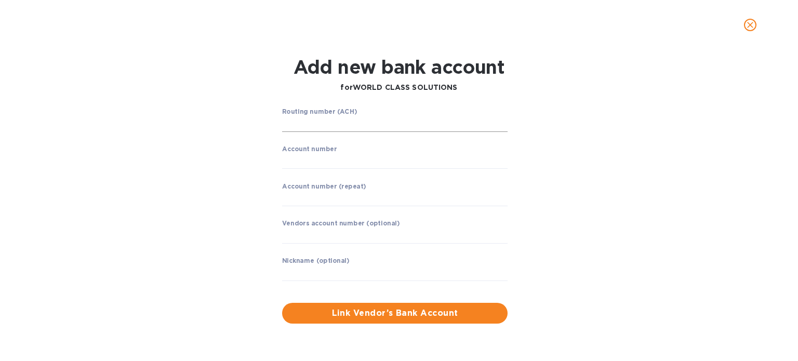
drag, startPoint x: 316, startPoint y: 128, endPoint x: 187, endPoint y: 34, distance: 159.5
click at [316, 128] on input "string" at bounding box center [395, 124] width 226 height 16
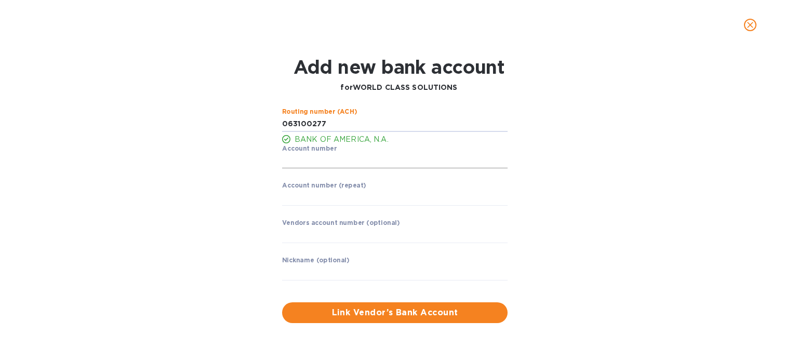
type input "063100277"
drag, startPoint x: 334, startPoint y: 165, endPoint x: 282, endPoint y: 131, distance: 62.7
click at [334, 165] on input "string" at bounding box center [395, 161] width 226 height 16
type input "898014597193"
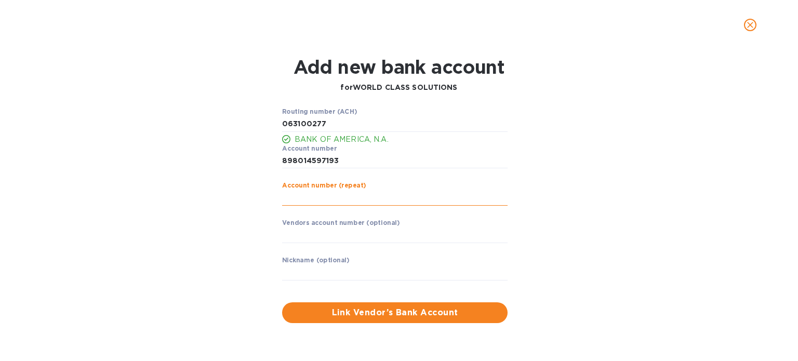
click at [290, 202] on input "string" at bounding box center [395, 198] width 226 height 16
type input "898014597193"
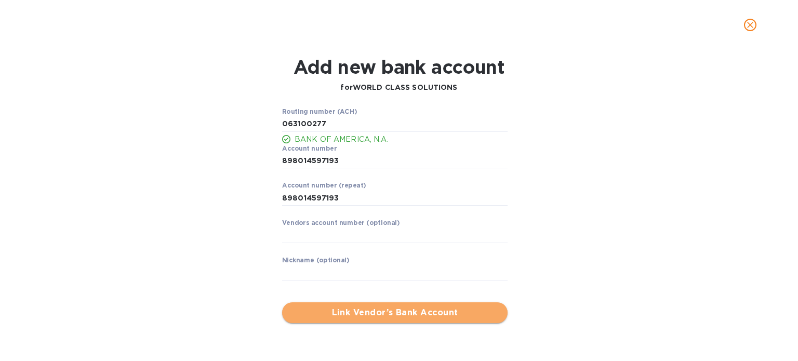
click at [380, 313] on span "Link Vendor’s Bank Account" at bounding box center [394, 313] width 209 height 12
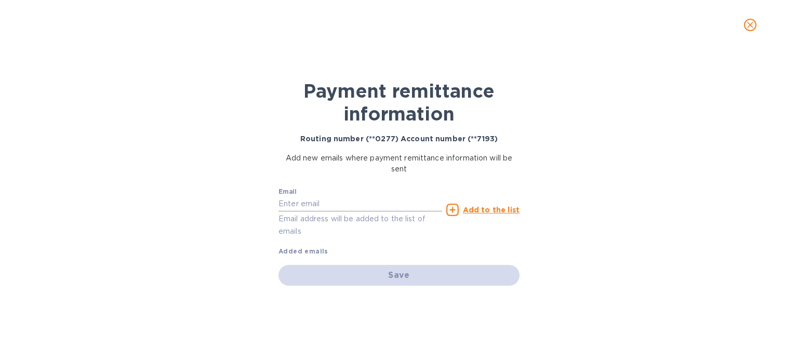
click at [306, 204] on input "text" at bounding box center [361, 204] width 164 height 16
paste input "imports@trinitycb.com"
type input "imports@trinitycb.com"
click at [472, 206] on u "Add to the list" at bounding box center [491, 210] width 57 height 8
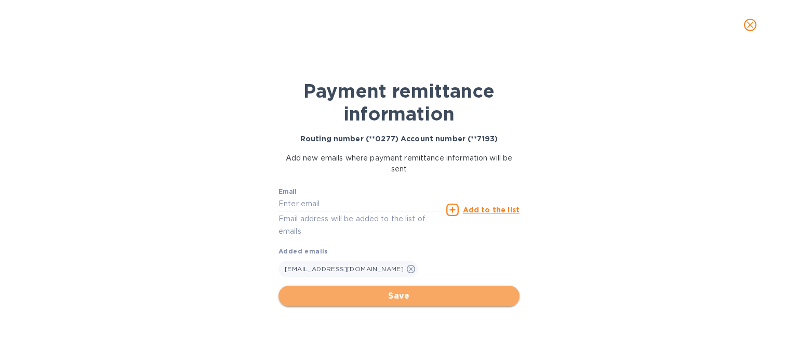
click at [384, 296] on span "Save" at bounding box center [399, 296] width 224 height 12
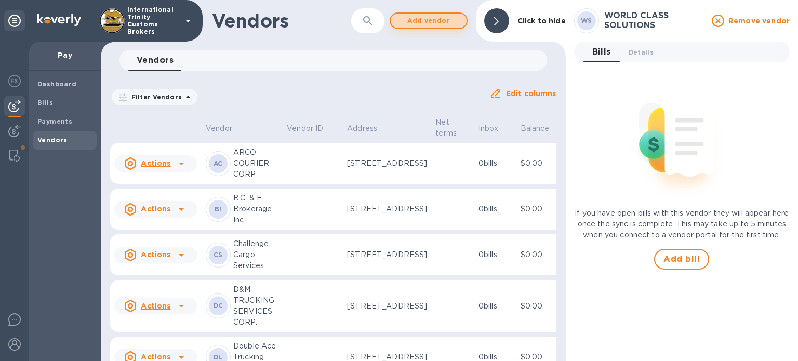
click at [433, 15] on span "Add vendor" at bounding box center [428, 21] width 59 height 12
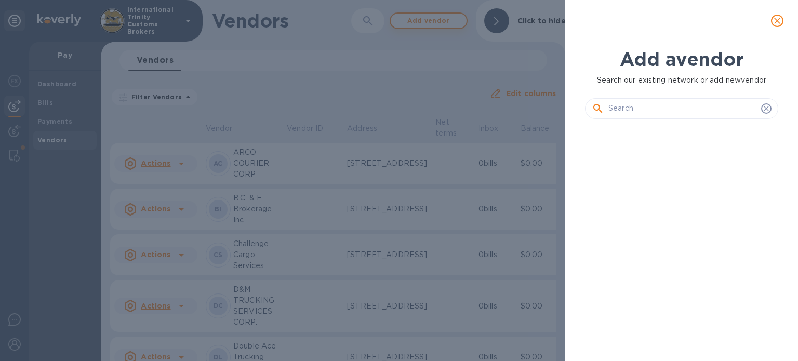
scroll to position [199, 197]
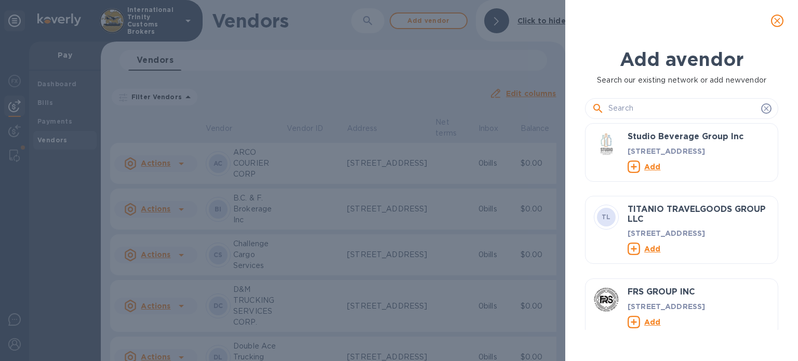
click at [638, 109] on input "text" at bounding box center [683, 109] width 149 height 16
paste input "Florida International Warehouse & Logistics"
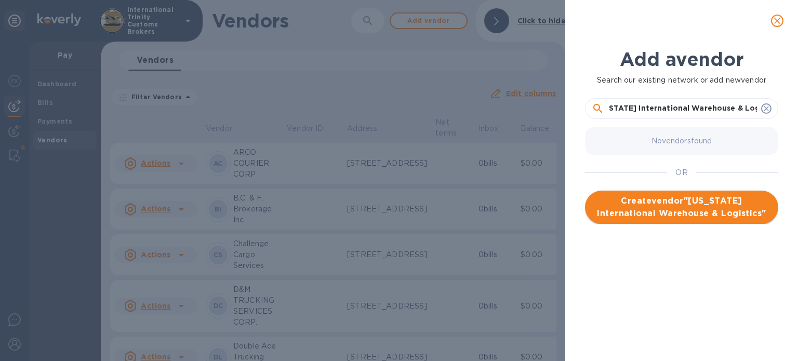
type input "Florida International Warehouse & Logistics"
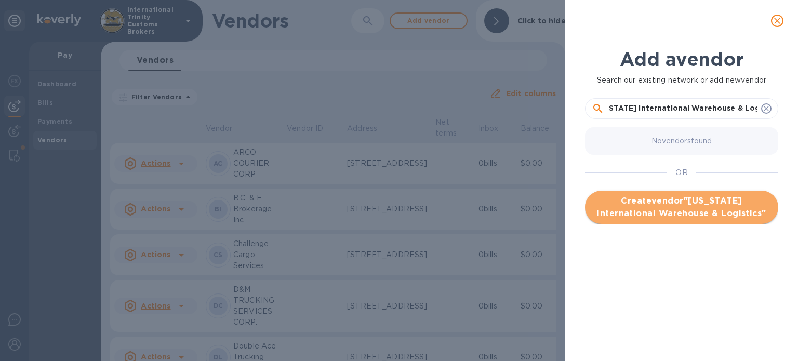
scroll to position [0, 0]
click at [665, 209] on span "Create vendor " Florida International Warehouse & Logistics "" at bounding box center [681, 207] width 177 height 25
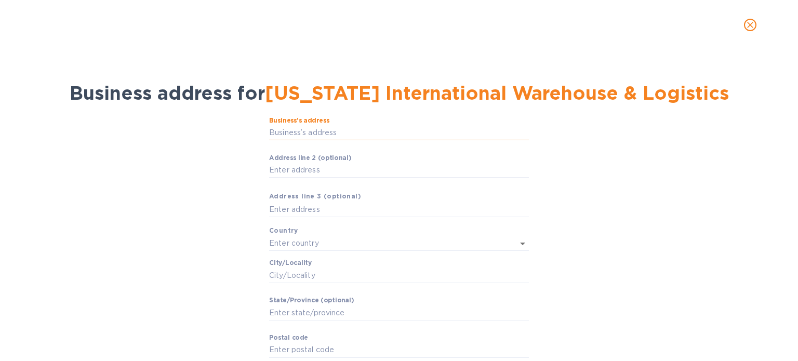
click at [301, 132] on input "Business’s аddress" at bounding box center [399, 133] width 260 height 16
paste input "6725 NW 36th Street, Suite 600 Miami FL 33166"
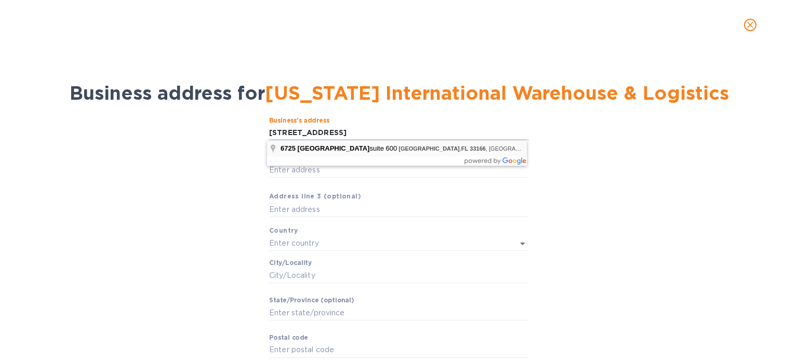
type input "6725 Northwest 36th Street"
type input "United States"
type input "Miami"
type input "FL"
type input "33166"
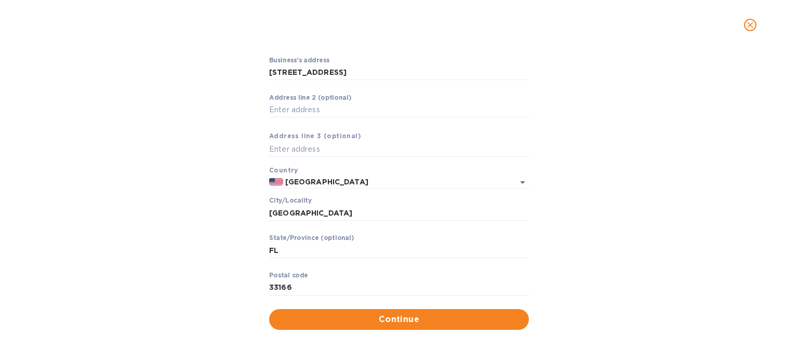
scroll to position [60, 0]
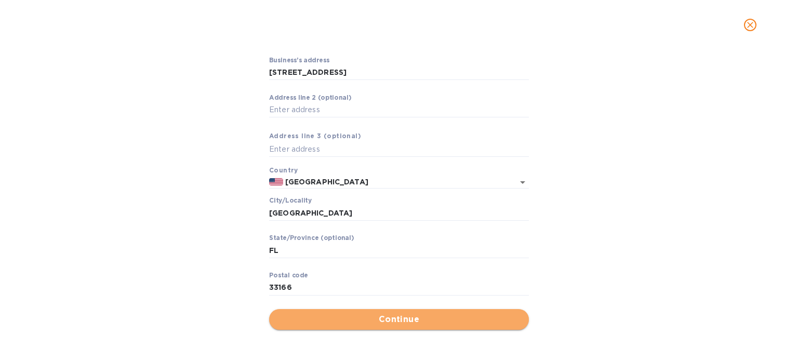
click at [405, 319] on span "Continue" at bounding box center [398, 319] width 243 height 12
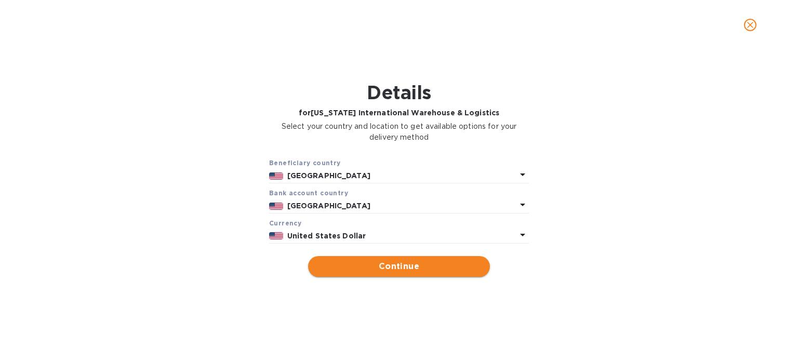
click at [393, 263] on span "Continue" at bounding box center [398, 266] width 165 height 12
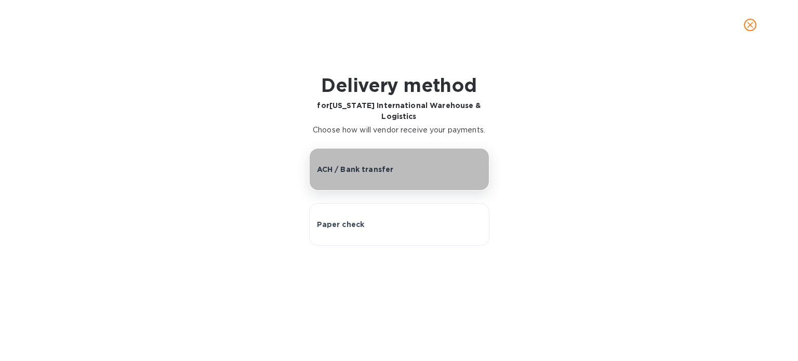
click at [387, 164] on p "ACH / Bank transfer" at bounding box center [355, 169] width 77 height 10
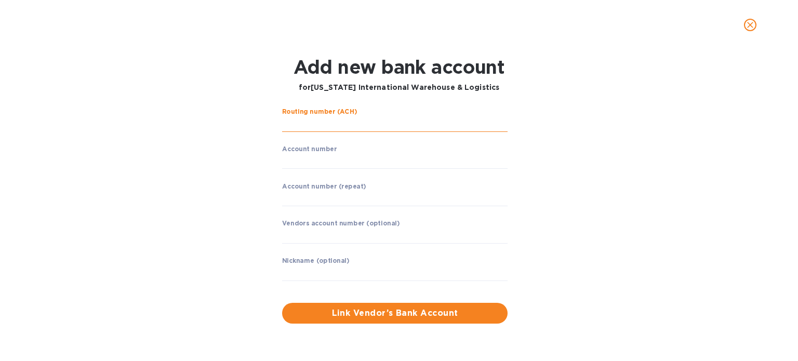
click at [320, 127] on input "string" at bounding box center [395, 124] width 226 height 16
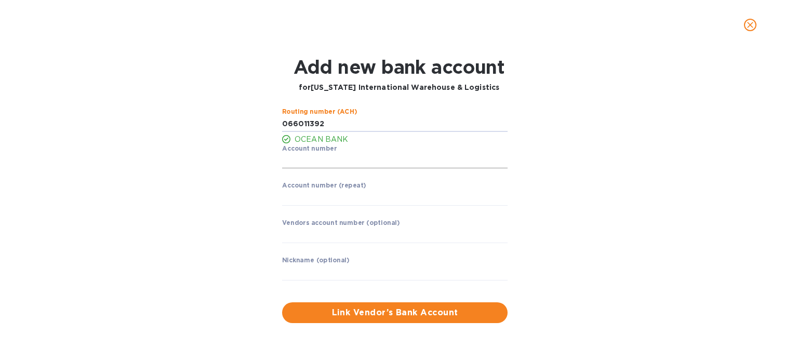
type input "066011392"
click at [309, 165] on input "string" at bounding box center [395, 161] width 226 height 16
type input "252567262205"
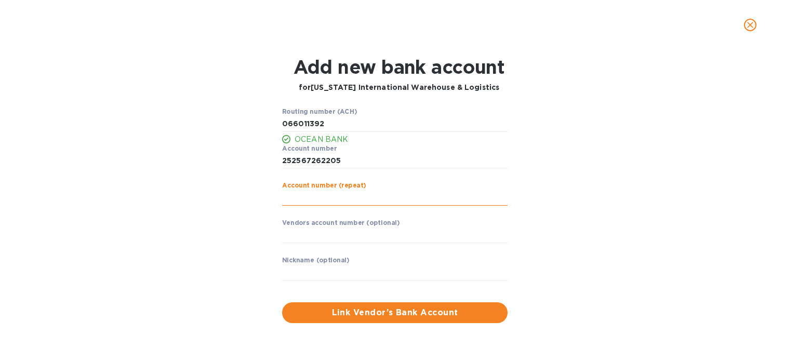
click at [289, 202] on input "string" at bounding box center [395, 198] width 226 height 16
type input "252567262205"
click at [387, 318] on span "Link Vendor’s Bank Account" at bounding box center [394, 313] width 209 height 12
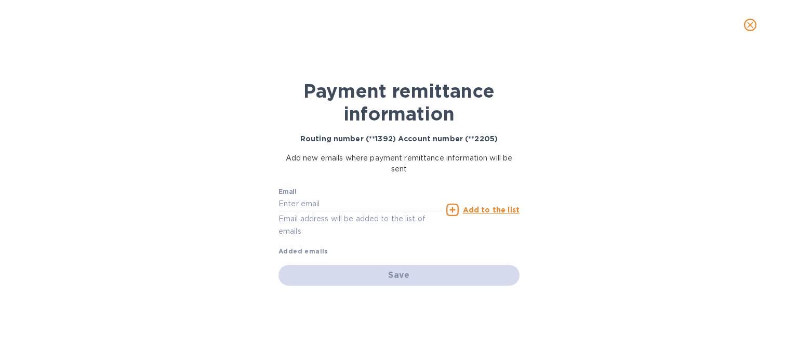
click at [314, 213] on p "Email address will be added to the list of emails" at bounding box center [361, 225] width 164 height 24
click at [306, 205] on input "text" at bounding box center [361, 204] width 164 height 16
paste input "imports@trinitycb.com"
click at [306, 205] on input "imports@trinitycb.com" at bounding box center [361, 204] width 164 height 16
click at [374, 199] on input "imports@trinitycb.com" at bounding box center [361, 204] width 164 height 16
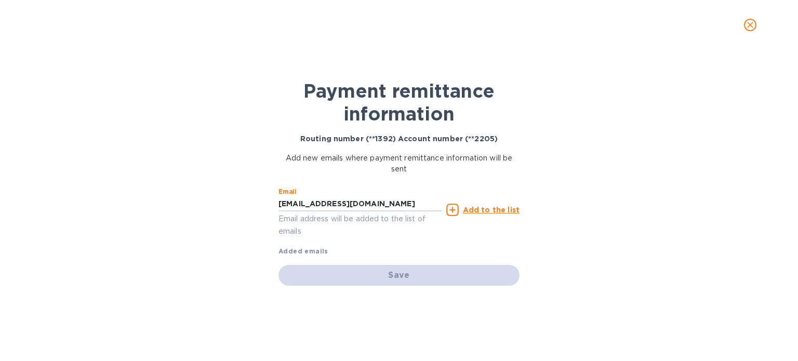
type input "imports@trinitycb.com"
click at [473, 212] on u "Add to the list" at bounding box center [491, 210] width 57 height 8
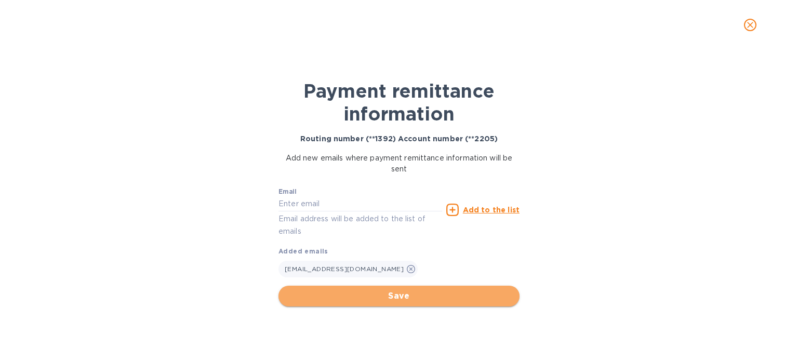
click at [379, 290] on span "Save" at bounding box center [399, 296] width 224 height 12
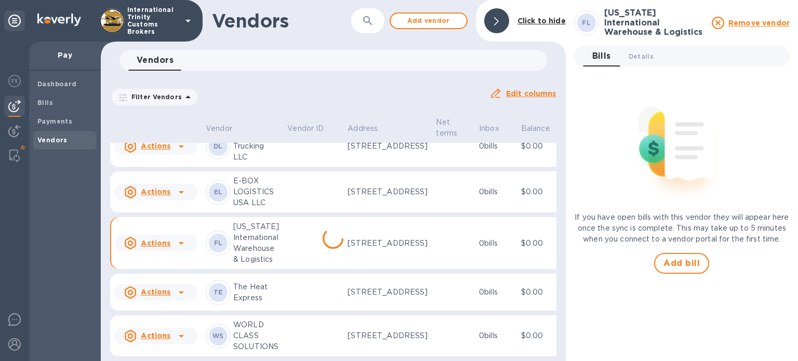
scroll to position [375, 0]
click at [62, 98] on span "Bills" at bounding box center [64, 103] width 55 height 10
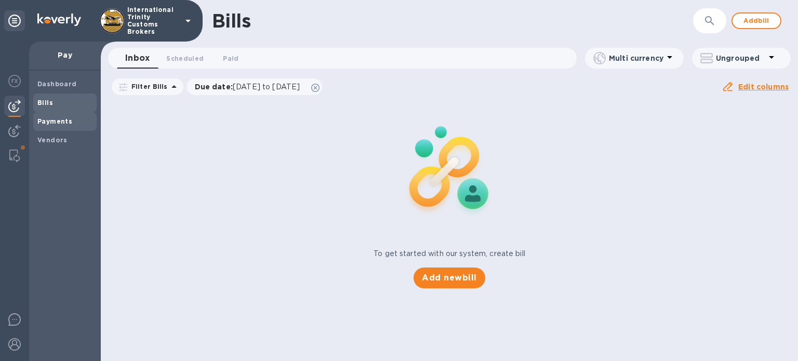
click at [57, 120] on b "Payments" at bounding box center [54, 121] width 35 height 8
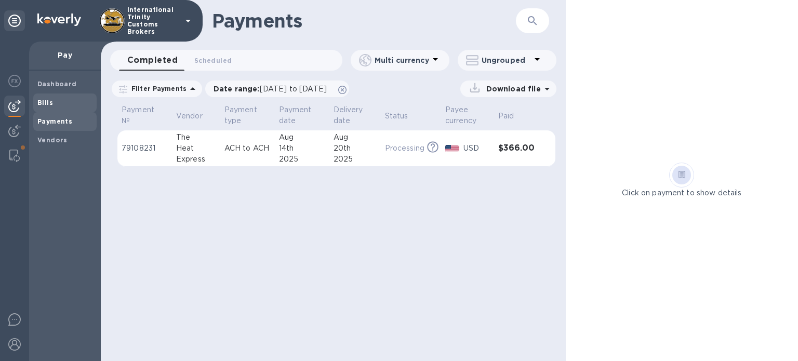
click at [43, 103] on b "Bills" at bounding box center [45, 103] width 16 height 8
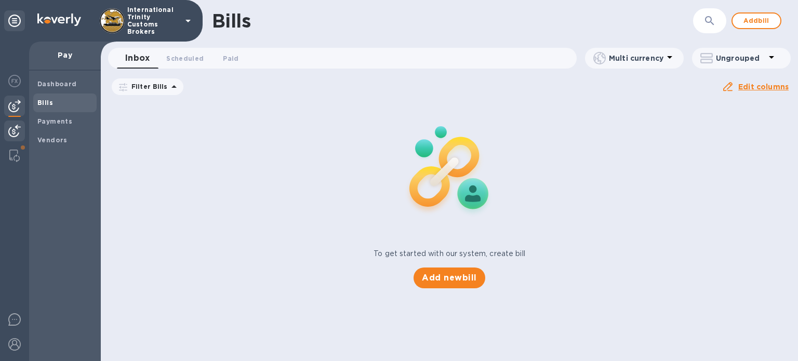
click at [18, 131] on img at bounding box center [14, 131] width 12 height 12
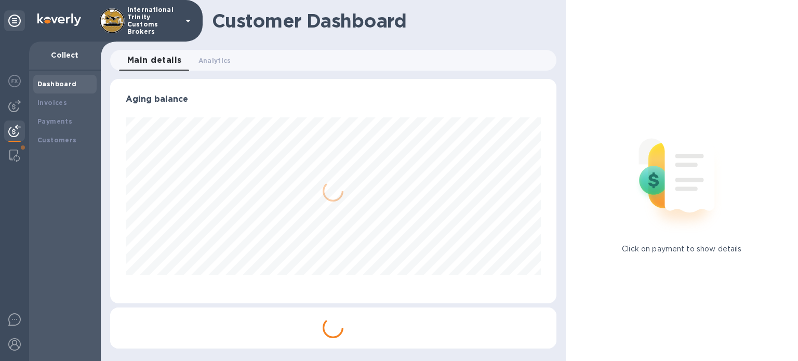
scroll to position [224, 446]
click at [14, 103] on img at bounding box center [14, 106] width 12 height 12
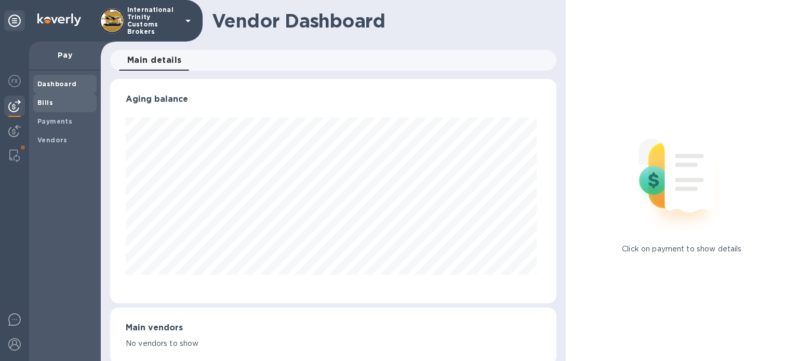
scroll to position [224, 442]
click at [47, 99] on b "Bills" at bounding box center [45, 103] width 16 height 8
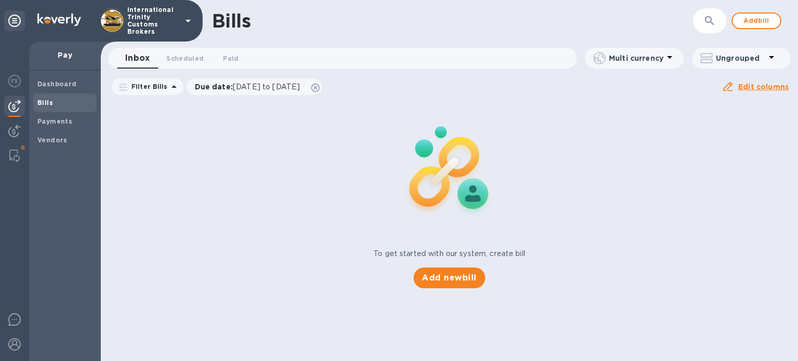
click at [179, 14] on p "International Trinity Customs Brokers" at bounding box center [153, 20] width 52 height 29
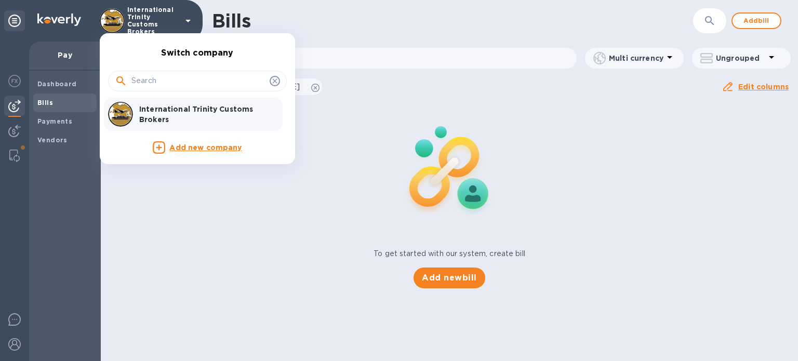
click at [179, 14] on div at bounding box center [399, 180] width 798 height 361
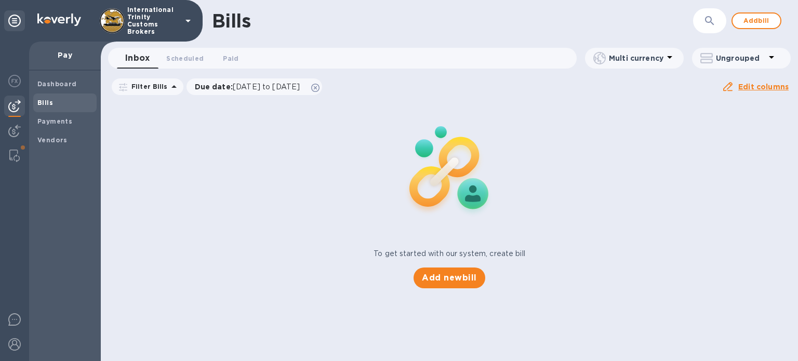
click at [57, 103] on span "Bills" at bounding box center [64, 103] width 55 height 10
click at [43, 112] on div "Bills" at bounding box center [64, 103] width 63 height 19
click at [43, 125] on b "Payments" at bounding box center [54, 121] width 35 height 8
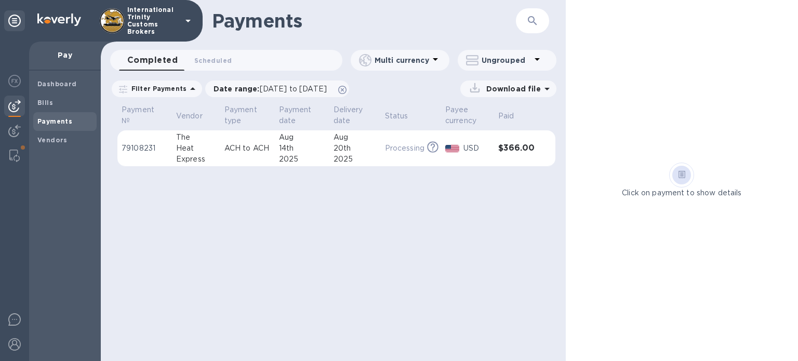
click at [11, 104] on img at bounding box center [14, 106] width 12 height 12
click at [42, 98] on span "Bills" at bounding box center [45, 103] width 16 height 10
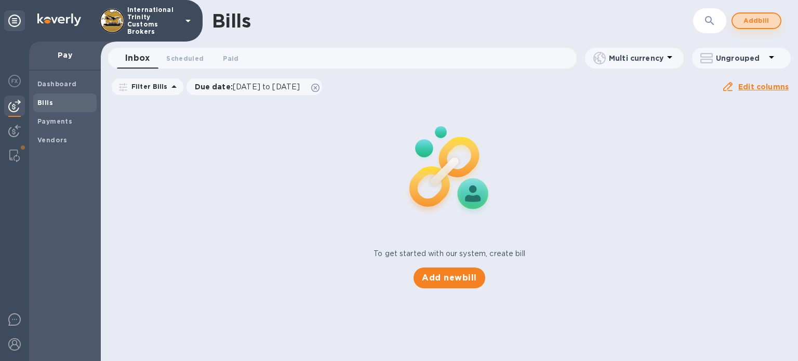
click at [759, 25] on span "Add bill" at bounding box center [756, 21] width 31 height 12
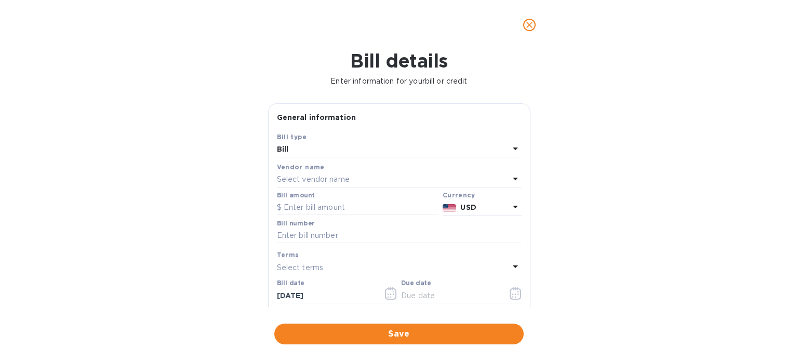
click at [325, 180] on p "Select vendor name" at bounding box center [313, 179] width 73 height 11
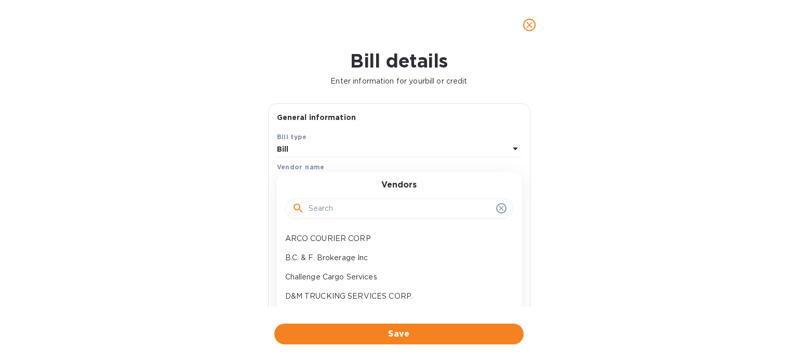
click at [175, 124] on div "Bill details Enter information for your bill or credit General information Save…" at bounding box center [399, 205] width 798 height 311
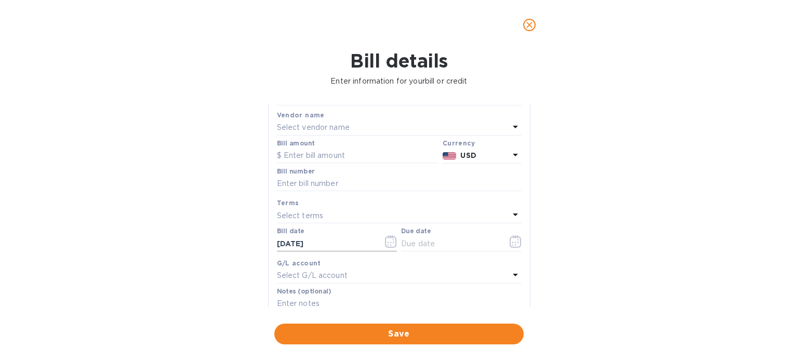
scroll to position [104, 0]
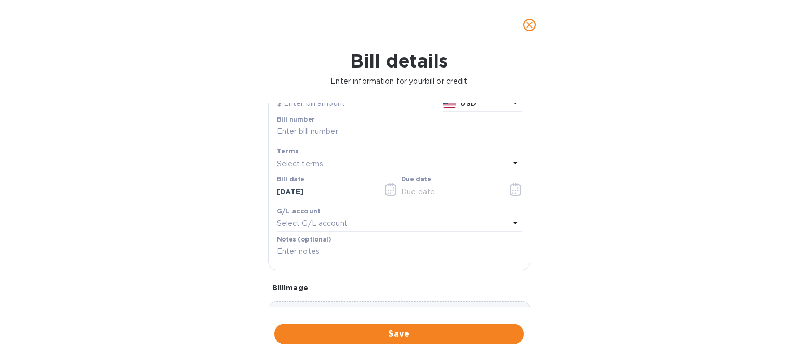
click at [319, 224] on p "Select G/L account" at bounding box center [312, 223] width 71 height 11
click at [216, 214] on div "Bill details Enter information for your bill or credit General information Save…" at bounding box center [399, 205] width 798 height 311
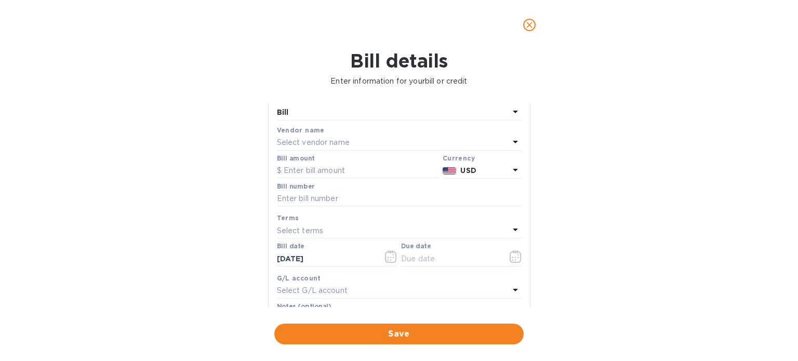
scroll to position [0, 0]
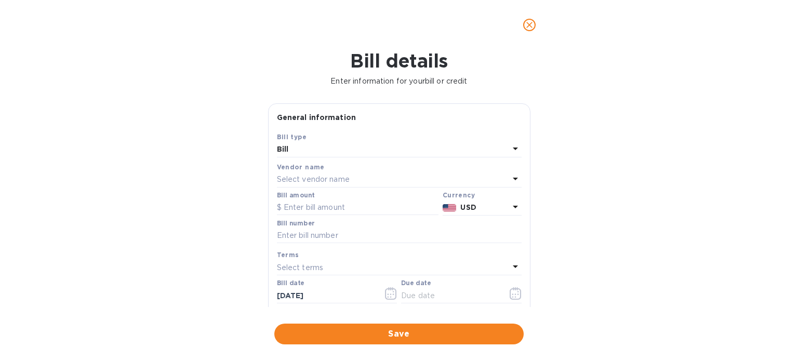
click at [313, 176] on p "Select vendor name" at bounding box center [313, 179] width 73 height 11
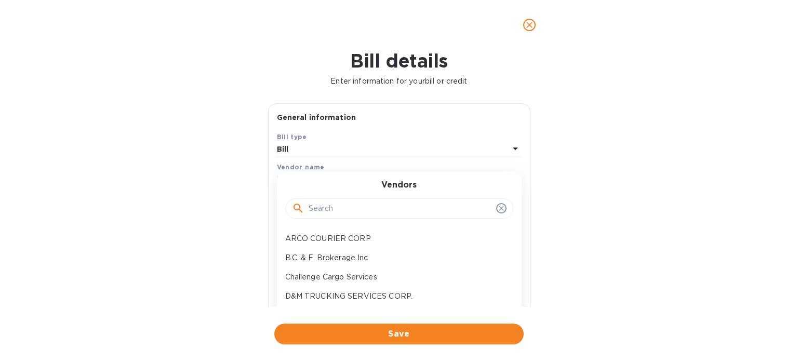
click at [314, 214] on input "text" at bounding box center [400, 209] width 183 height 16
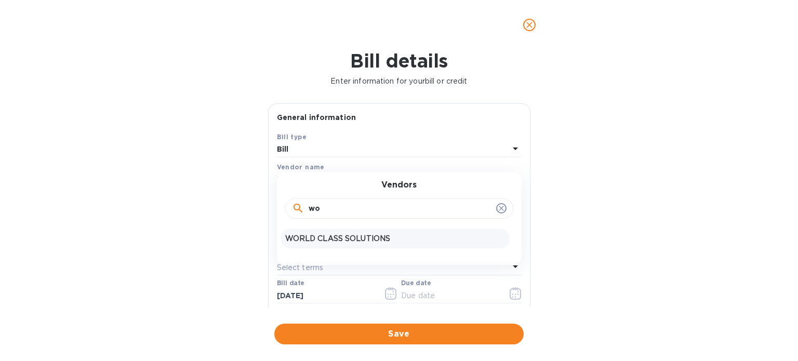
type input "wo"
click at [331, 245] on div "WORLD CLASS SOLUTIONS" at bounding box center [395, 238] width 228 height 19
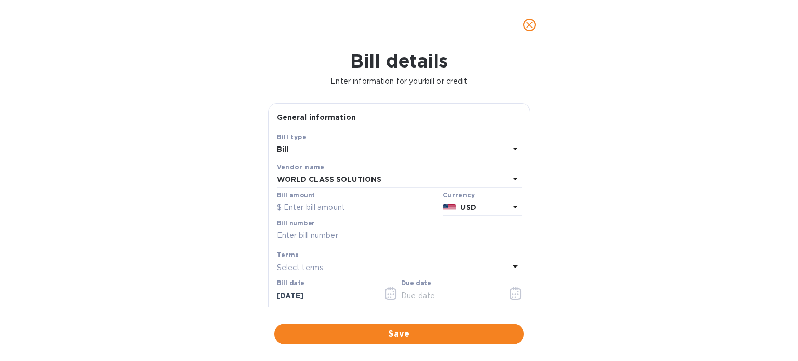
click at [316, 213] on input "text" at bounding box center [358, 208] width 162 height 16
click at [330, 235] on input "text" at bounding box center [399, 236] width 245 height 16
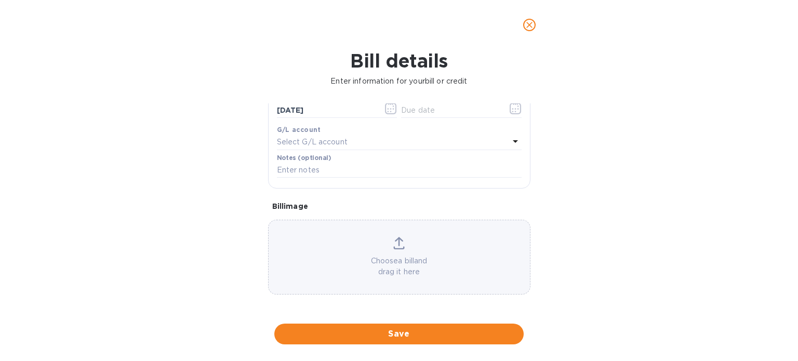
scroll to position [36, 0]
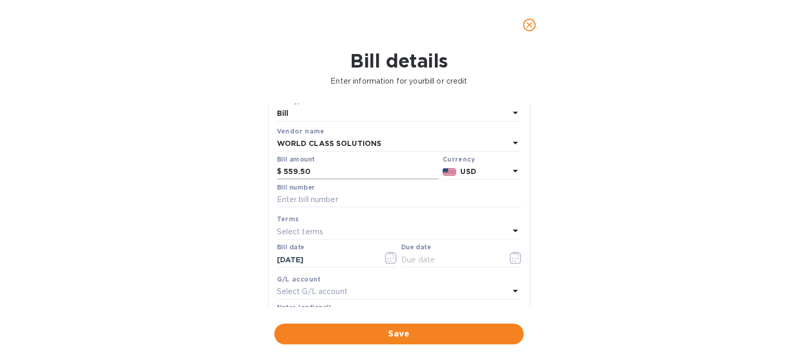
click at [329, 172] on input "559.50" at bounding box center [361, 172] width 155 height 16
paste input "9,277"
click at [301, 202] on input "text" at bounding box center [399, 200] width 245 height 16
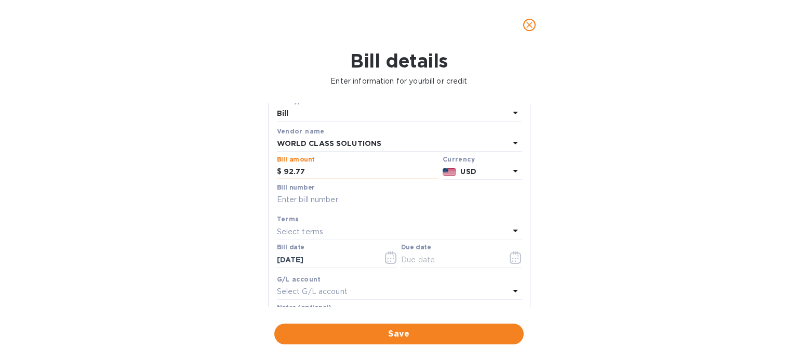
click at [323, 166] on input "92.77" at bounding box center [361, 172] width 155 height 16
type input "140.90"
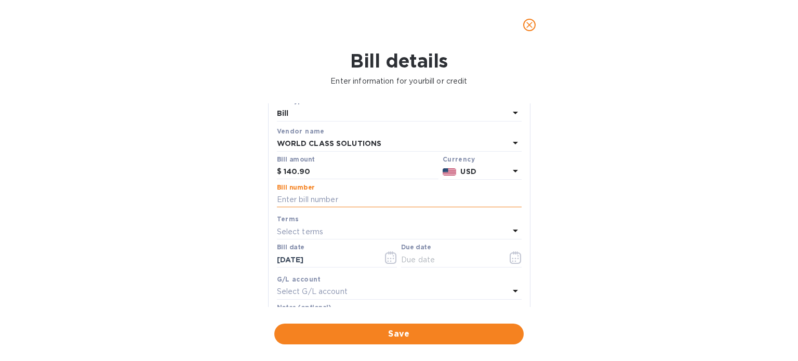
click at [298, 198] on input "text" at bounding box center [399, 200] width 245 height 16
type input "9277"
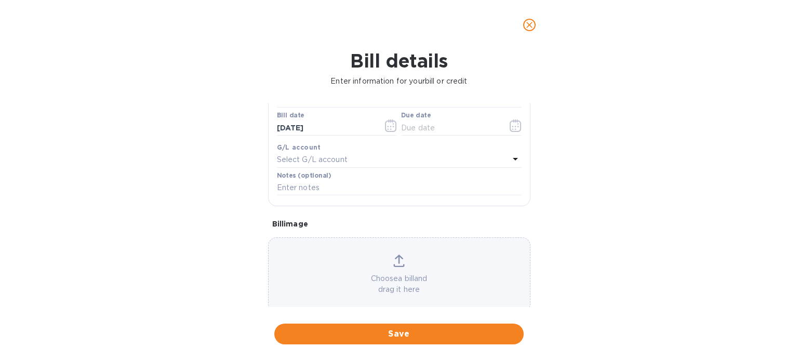
scroll to position [187, 0]
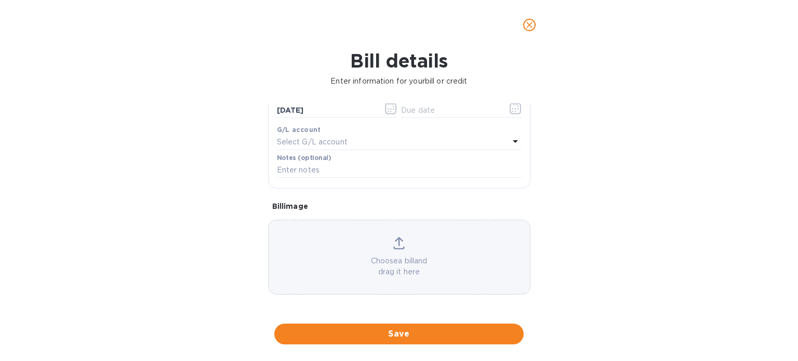
click at [393, 253] on div "Choose a bill and drag it here" at bounding box center [399, 257] width 261 height 41
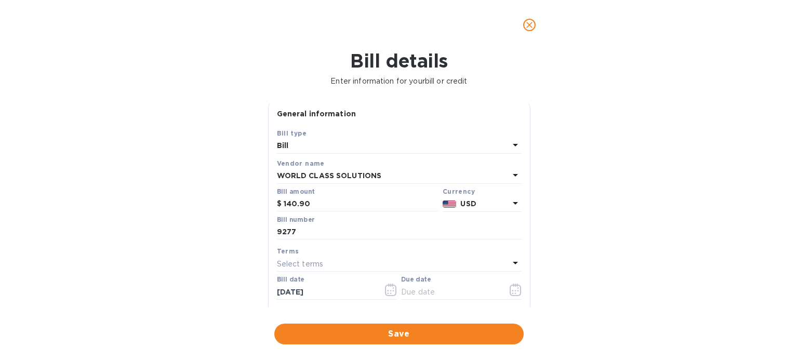
scroll to position [0, 0]
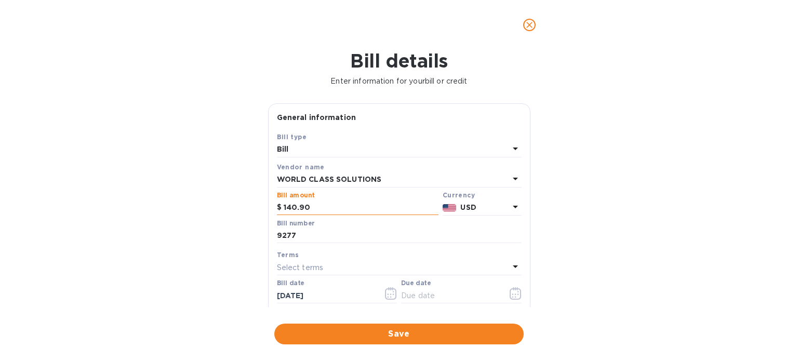
click at [325, 203] on input "140.90" at bounding box center [361, 208] width 155 height 16
type input "559.50"
click at [312, 234] on input "9277" at bounding box center [399, 236] width 245 height 16
type input "9277 9358 9393 9394"
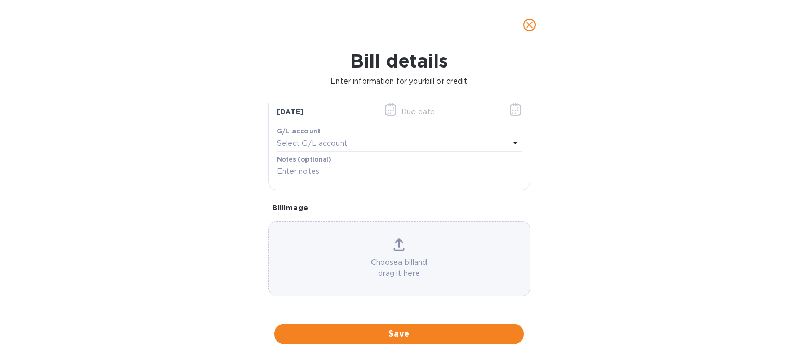
scroll to position [187, 0]
click at [394, 245] on icon at bounding box center [398, 243] width 11 height 12
click at [396, 242] on icon at bounding box center [398, 243] width 11 height 12
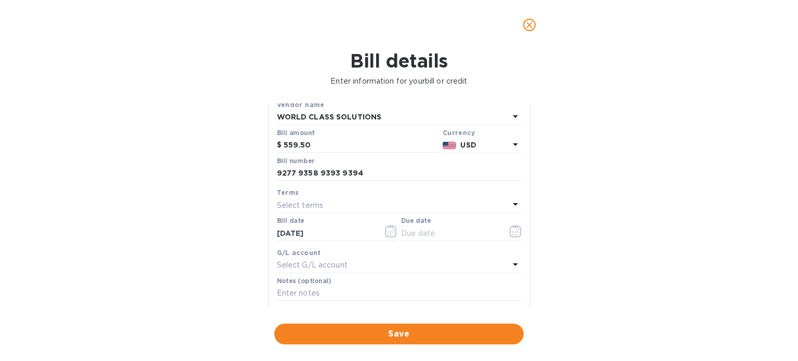
scroll to position [10, 0]
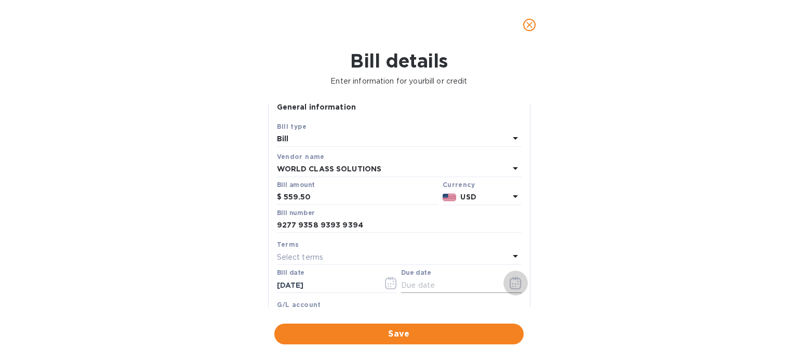
click at [513, 286] on icon "button" at bounding box center [516, 283] width 12 height 12
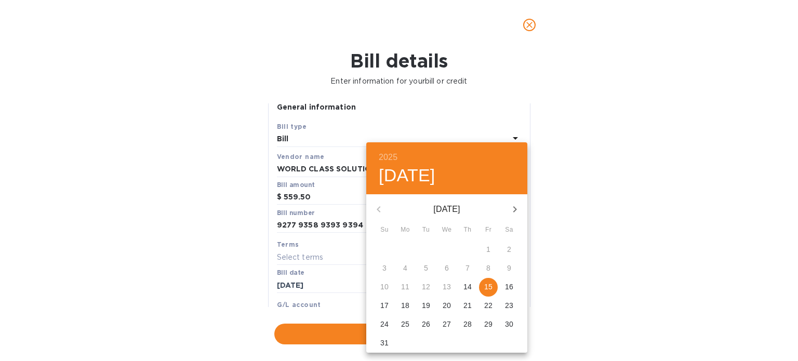
click at [486, 287] on p "15" at bounding box center [488, 287] width 8 height 10
type input "[DATE]"
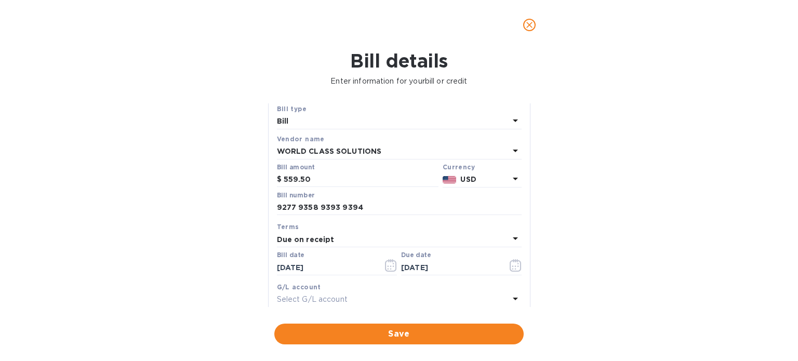
scroll to position [0, 0]
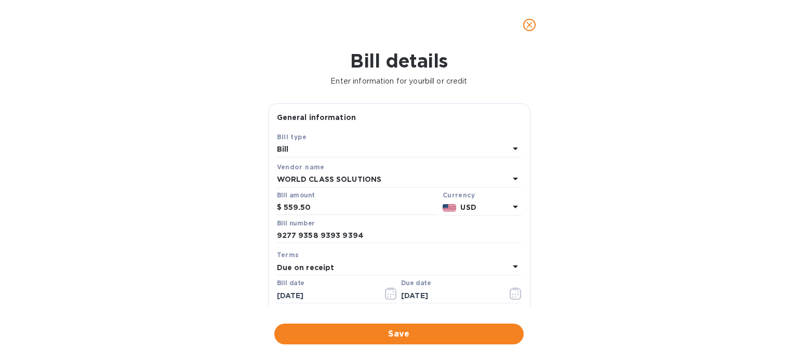
click at [78, 24] on div at bounding box center [399, 25] width 798 height 50
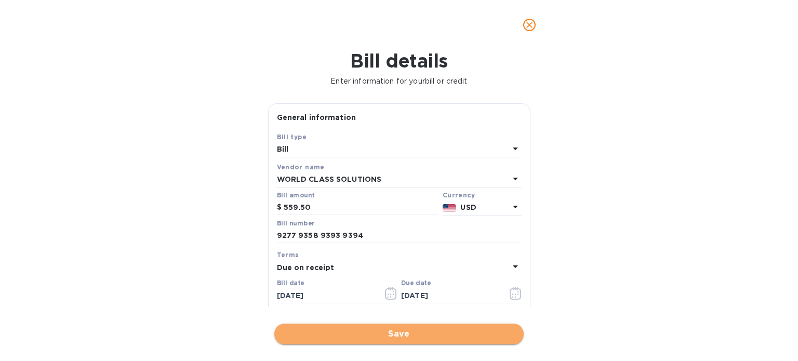
click at [386, 331] on span "Save" at bounding box center [399, 334] width 233 height 12
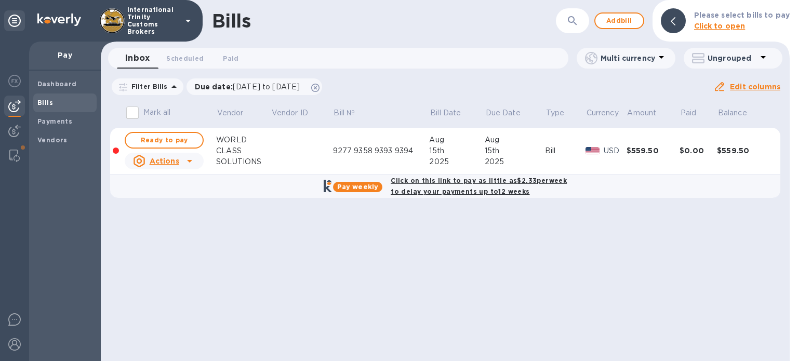
click at [167, 162] on u "Actions" at bounding box center [165, 161] width 30 height 8
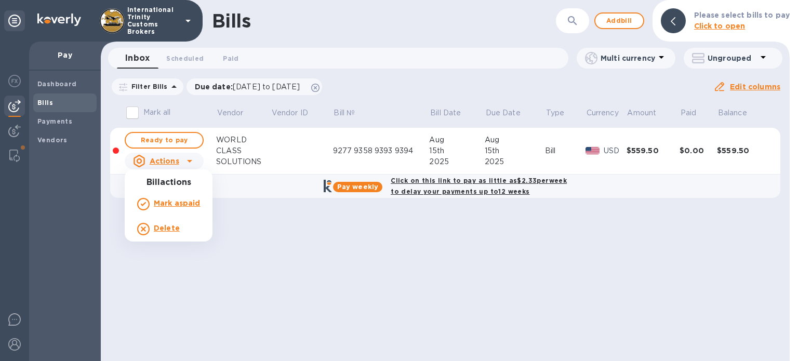
click at [231, 184] on div at bounding box center [399, 180] width 798 height 361
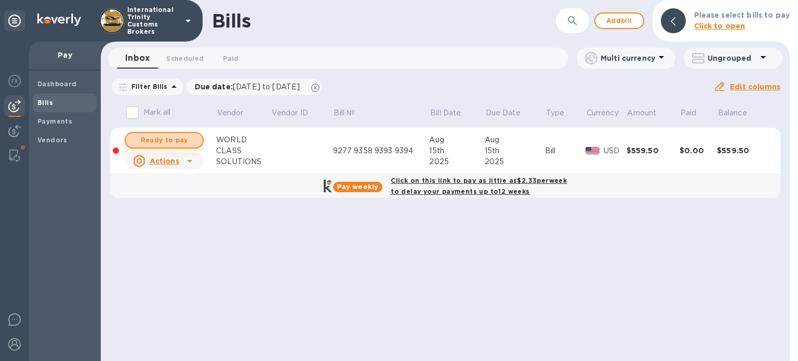
click at [182, 143] on span "Ready to pay" at bounding box center [164, 140] width 60 height 12
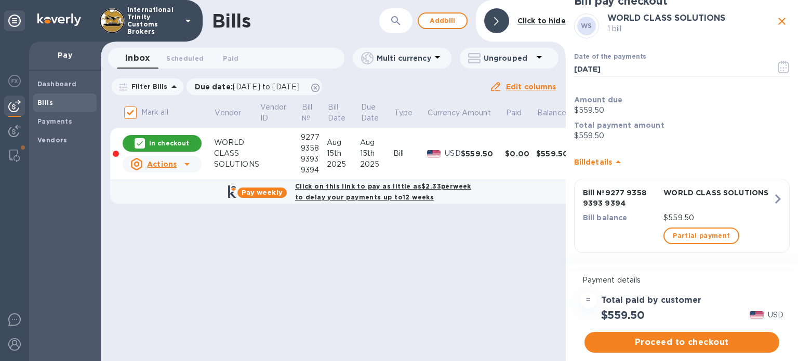
scroll to position [22, 0]
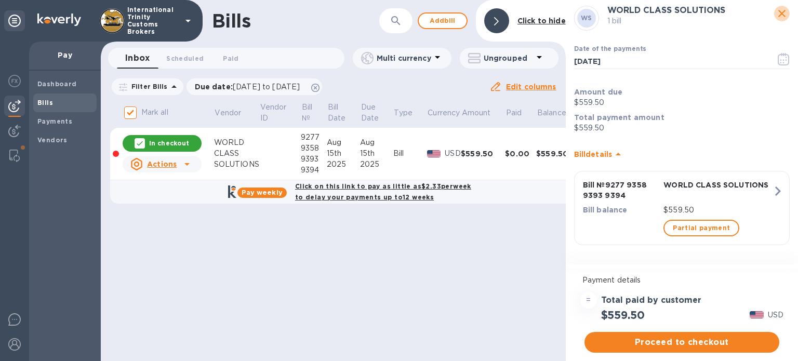
click at [776, 12] on icon "close" at bounding box center [782, 13] width 12 height 12
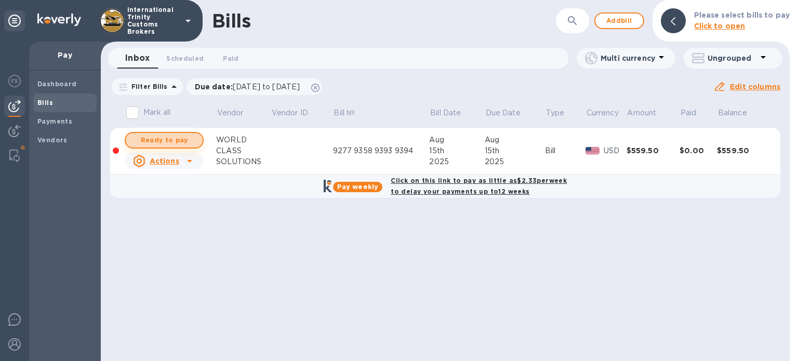
click at [151, 144] on span "Ready to pay" at bounding box center [164, 140] width 60 height 12
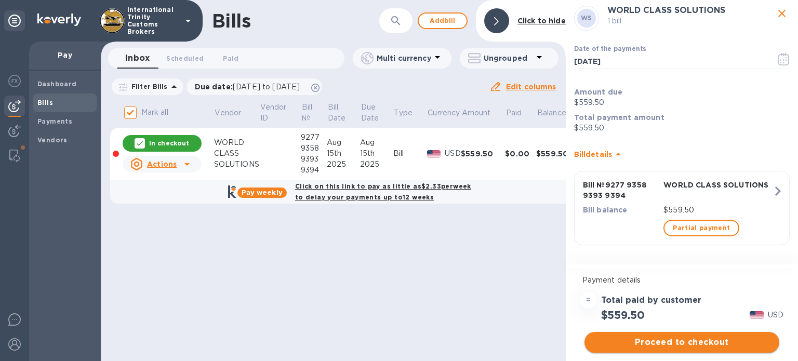
click at [680, 347] on span "Proceed to checkout" at bounding box center [682, 342] width 178 height 12
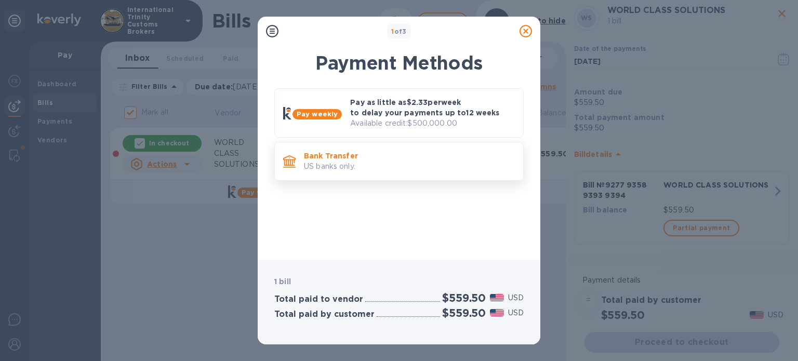
click at [348, 169] on p "US banks only." at bounding box center [409, 166] width 211 height 11
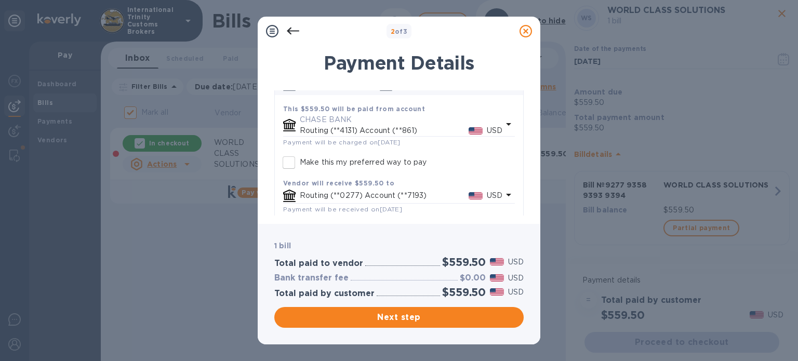
scroll to position [75, 0]
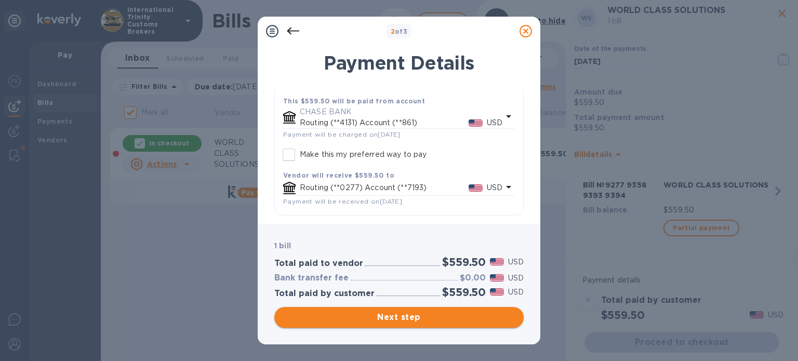
click at [394, 321] on span "Next step" at bounding box center [399, 317] width 233 height 12
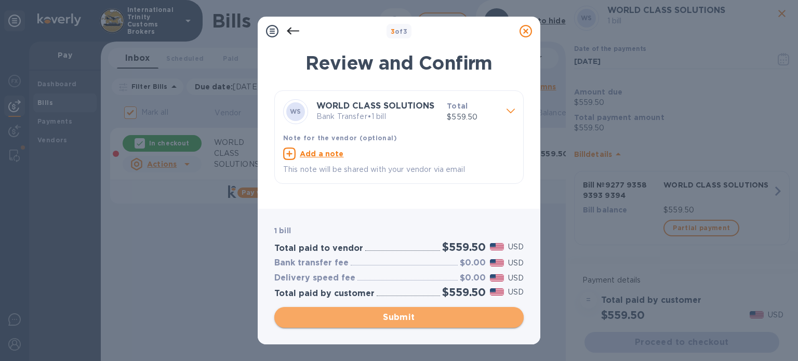
click at [409, 321] on span "Submit" at bounding box center [399, 317] width 233 height 12
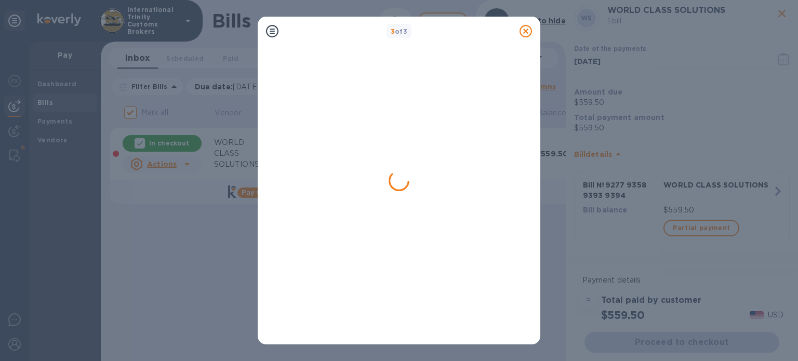
checkbox input "false"
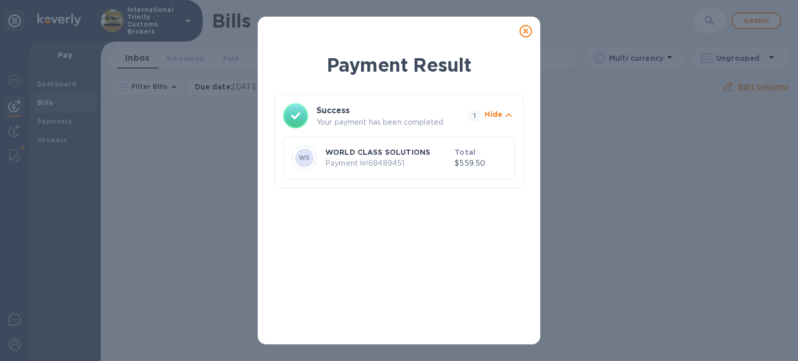
click at [403, 156] on p "WORLD CLASS SOLUTIONS" at bounding box center [387, 152] width 125 height 10
click at [525, 33] on icon at bounding box center [526, 31] width 12 height 12
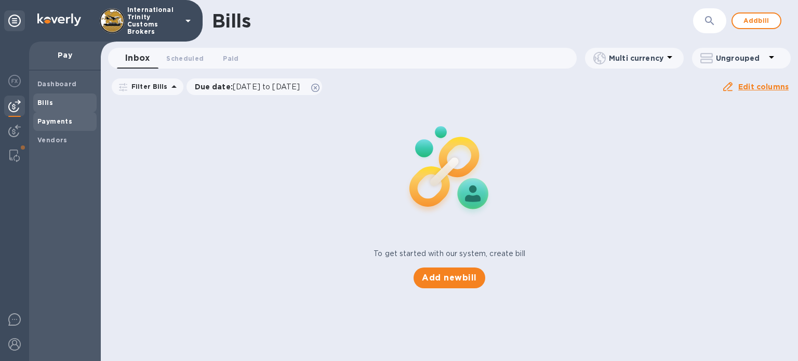
click at [61, 117] on span "Payments" at bounding box center [54, 121] width 35 height 10
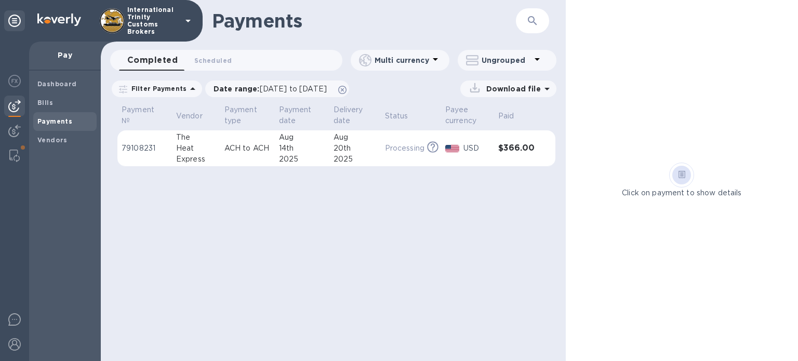
click at [177, 149] on div "Heat" at bounding box center [196, 148] width 40 height 11
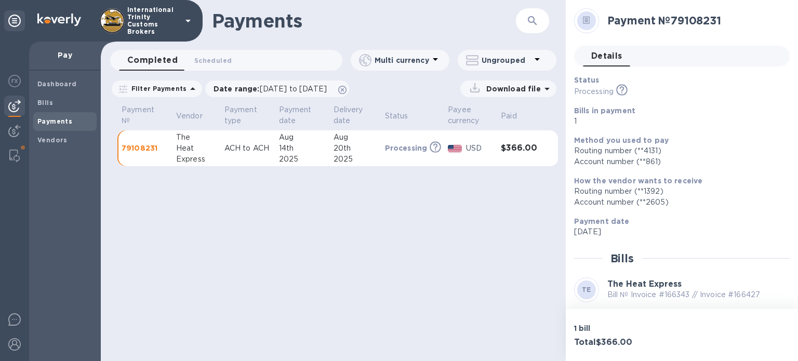
click at [406, 146] on p "Processing" at bounding box center [406, 148] width 43 height 10
click at [50, 139] on b "Vendors" at bounding box center [52, 140] width 30 height 8
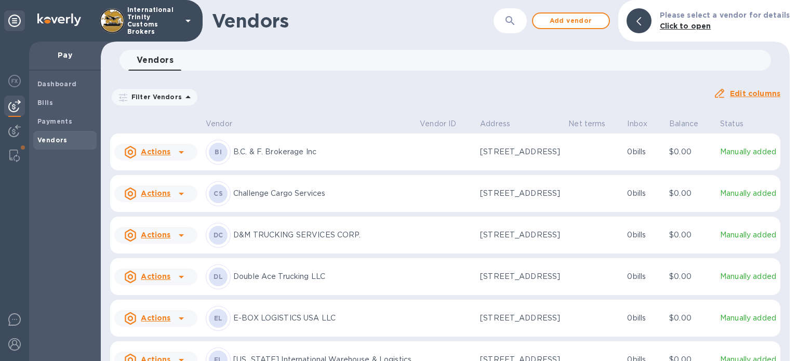
scroll to position [104, 0]
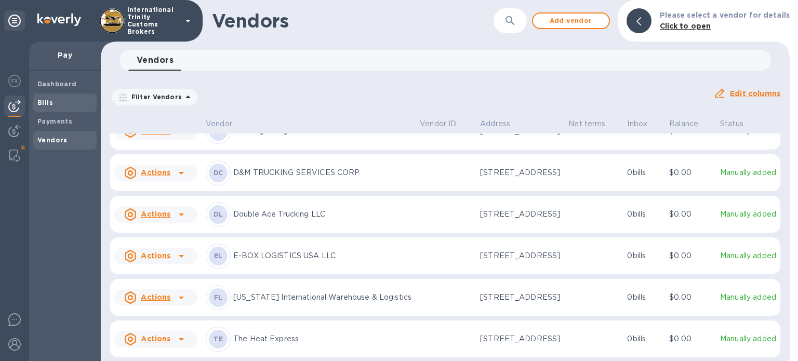
click at [54, 106] on span "Bills" at bounding box center [64, 103] width 55 height 10
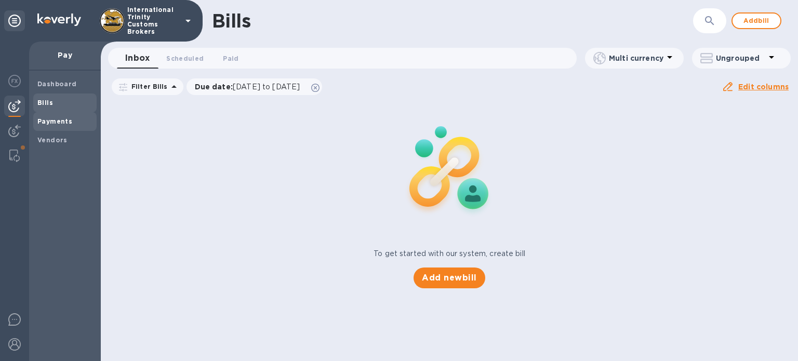
click at [58, 118] on b "Payments" at bounding box center [54, 121] width 35 height 8
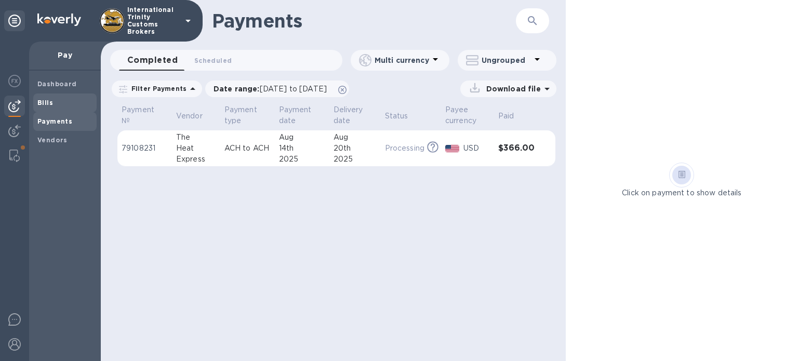
click at [74, 105] on span "Bills" at bounding box center [64, 103] width 55 height 10
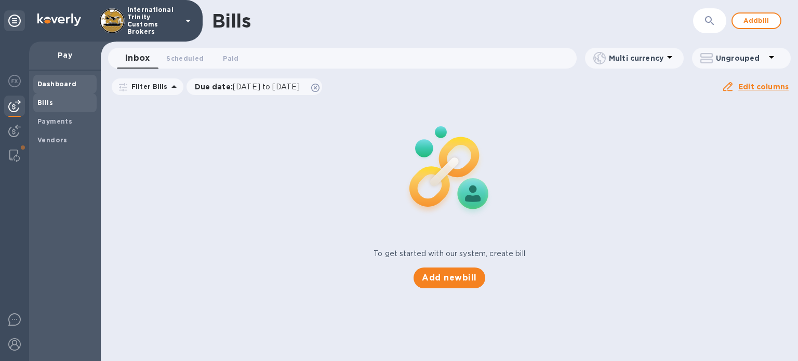
click at [46, 75] on div "Dashboard" at bounding box center [64, 84] width 63 height 19
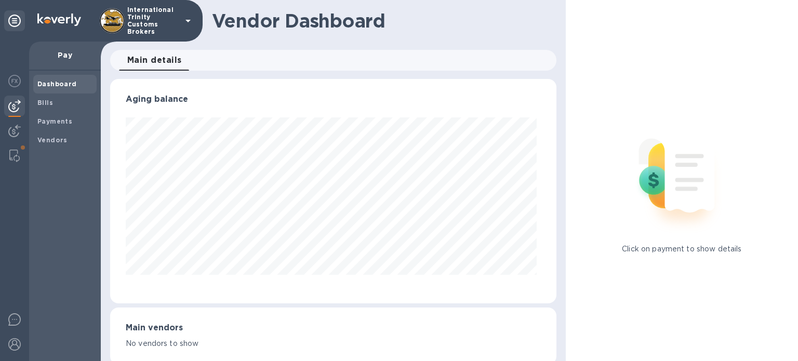
scroll to position [224, 442]
click at [55, 143] on b "Vendors" at bounding box center [52, 140] width 30 height 8
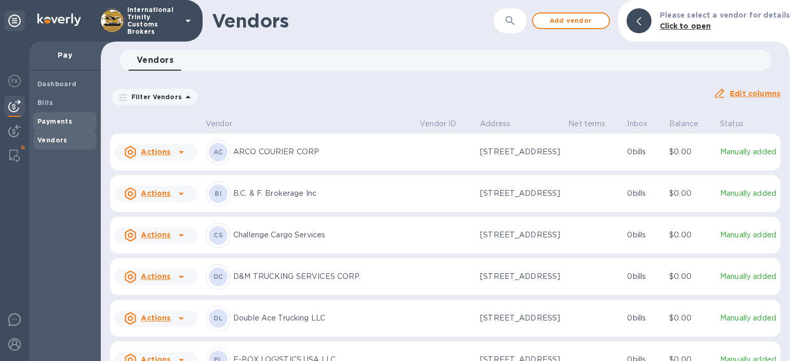
click at [54, 121] on b "Payments" at bounding box center [54, 121] width 35 height 8
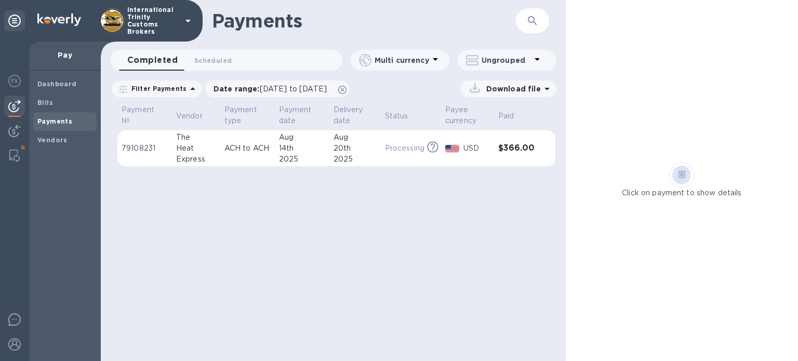
click at [701, 173] on div at bounding box center [682, 175] width 232 height 25
click at [684, 176] on icon at bounding box center [682, 175] width 7 height 8
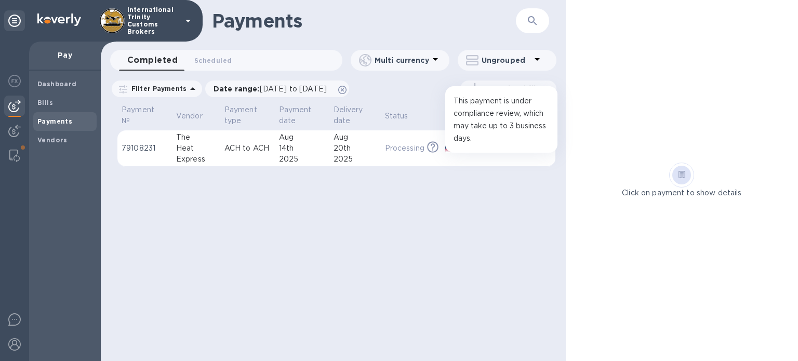
click at [432, 144] on icon at bounding box center [433, 145] width 4 height 5
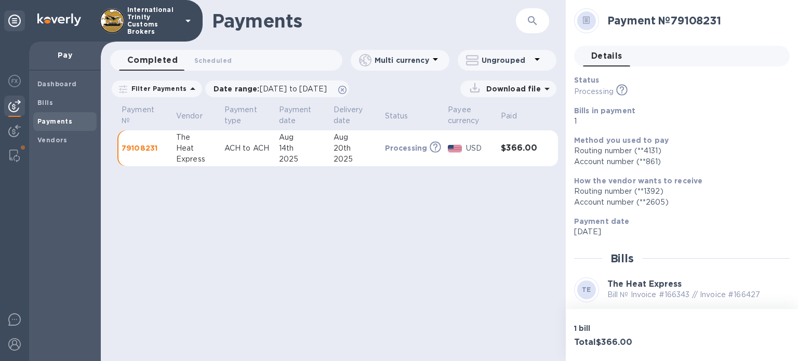
click at [234, 192] on div "Payments ​ Completed 0 Scheduled 0 Multi currency Ungrouped Filter Payments Dat…" at bounding box center [333, 180] width 465 height 361
click at [55, 102] on span "Bills" at bounding box center [64, 103] width 55 height 10
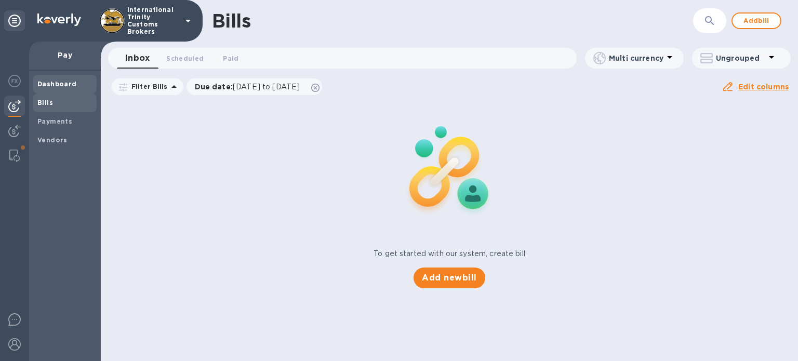
click at [65, 85] on b "Dashboard" at bounding box center [56, 84] width 39 height 8
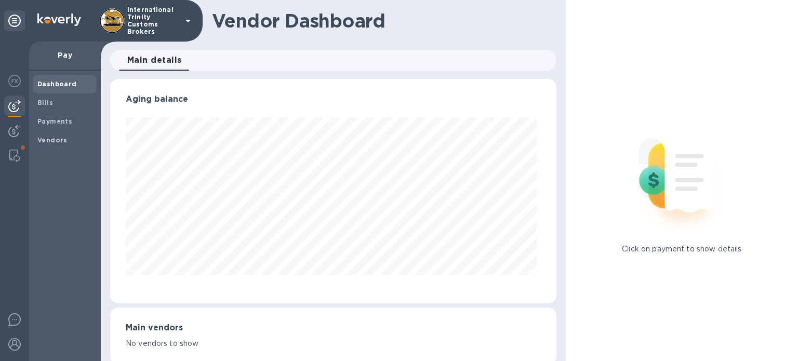
scroll to position [224, 442]
click at [14, 133] on img at bounding box center [14, 131] width 12 height 12
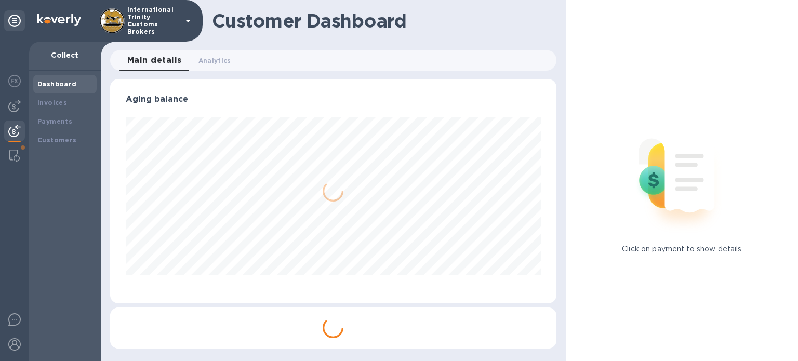
scroll to position [224, 446]
click at [9, 150] on img at bounding box center [14, 156] width 10 height 12
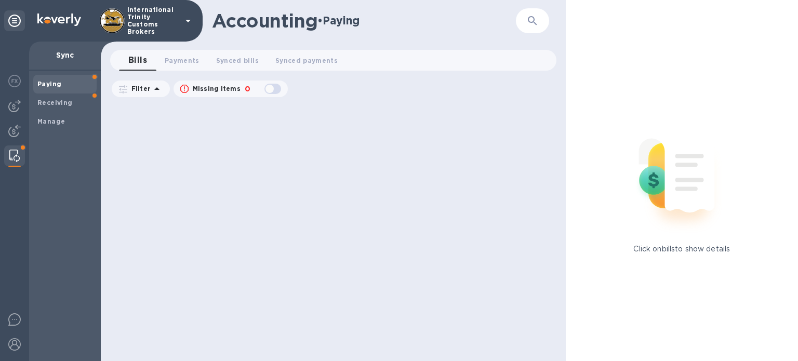
click at [60, 83] on b "Paying" at bounding box center [49, 84] width 24 height 8
click at [58, 101] on b "Receiving" at bounding box center [54, 103] width 35 height 8
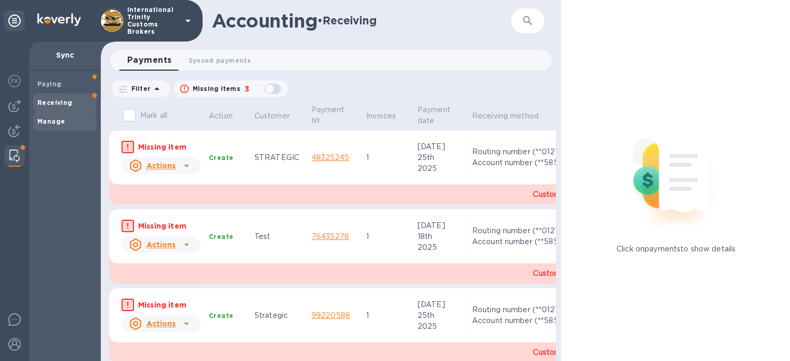
click at [44, 118] on b "Manage" at bounding box center [51, 121] width 28 height 8
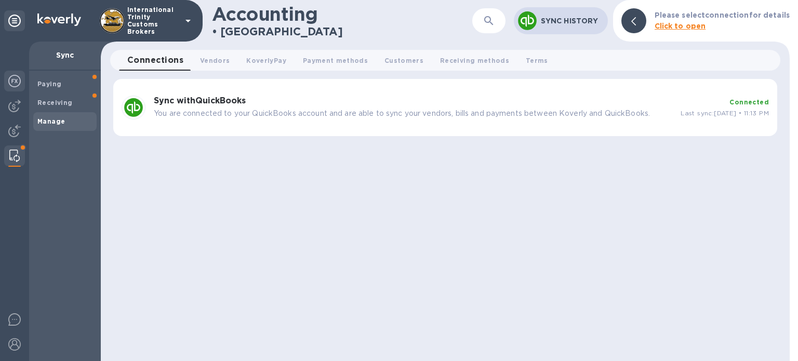
click at [19, 81] on img at bounding box center [14, 81] width 12 height 12
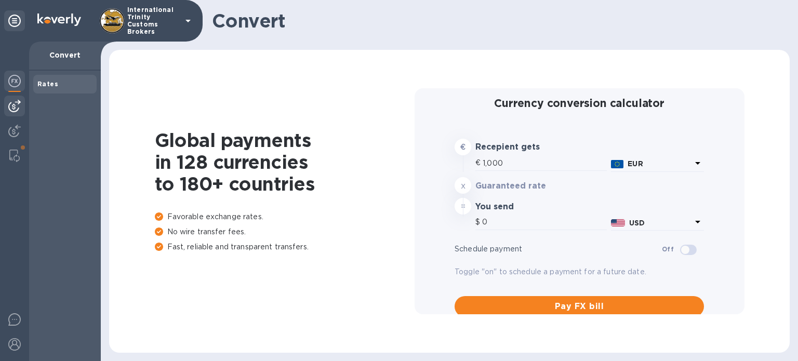
click at [16, 105] on img at bounding box center [14, 106] width 12 height 12
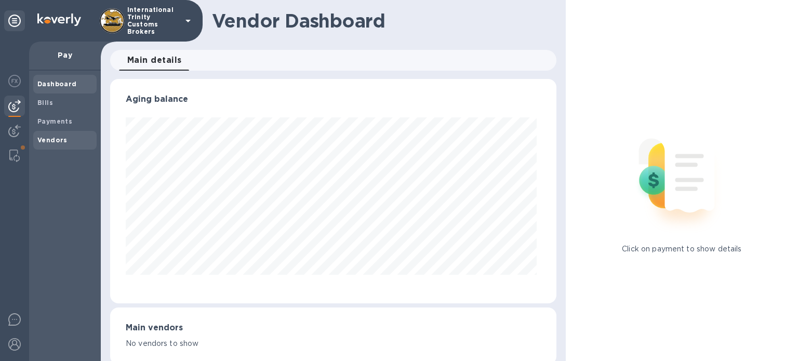
scroll to position [224, 442]
click at [12, 128] on img at bounding box center [14, 131] width 12 height 12
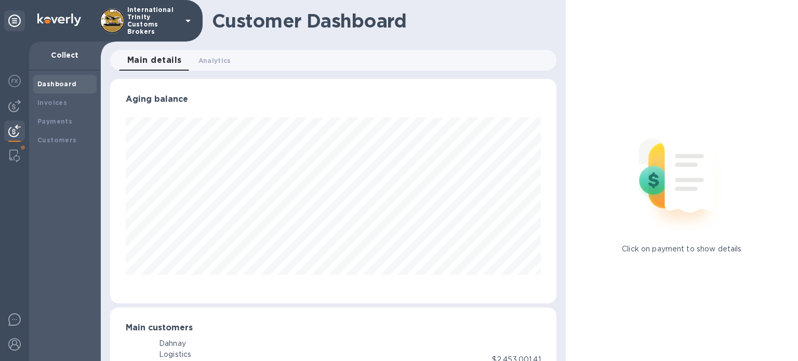
scroll to position [519426, 519209]
click at [12, 22] on icon at bounding box center [14, 21] width 12 height 12
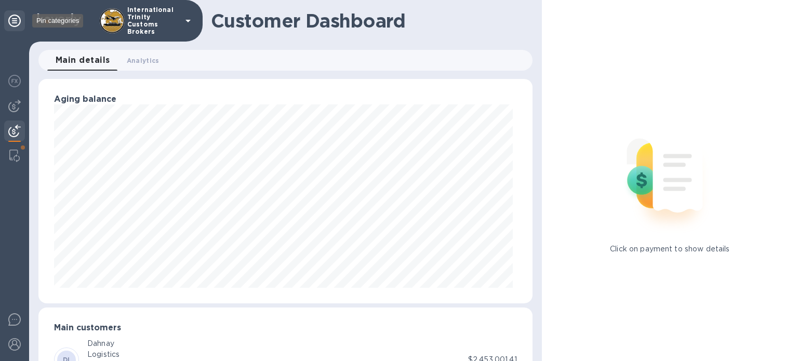
click at [12, 22] on icon at bounding box center [14, 21] width 12 height 12
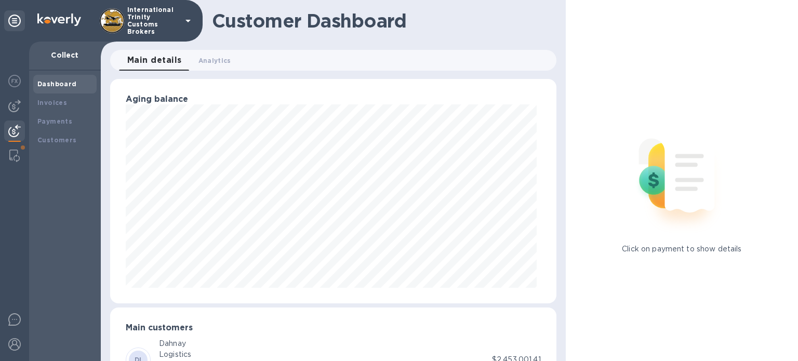
scroll to position [224, 442]
click at [17, 81] on img at bounding box center [14, 81] width 12 height 12
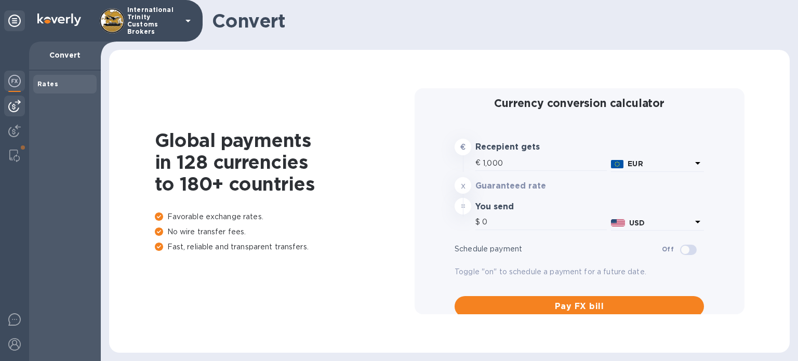
type input "1,177.07"
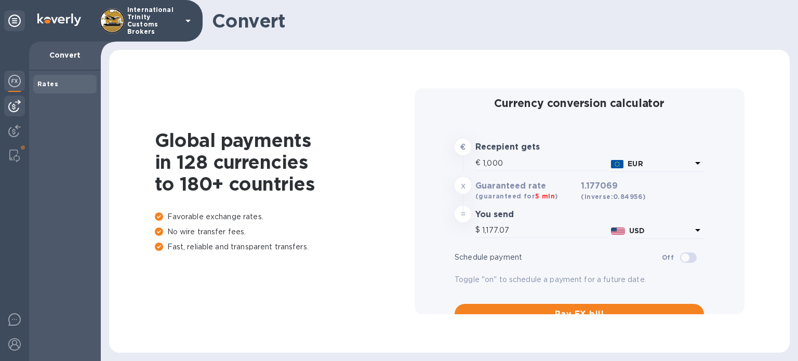
click at [11, 103] on img at bounding box center [14, 106] width 12 height 12
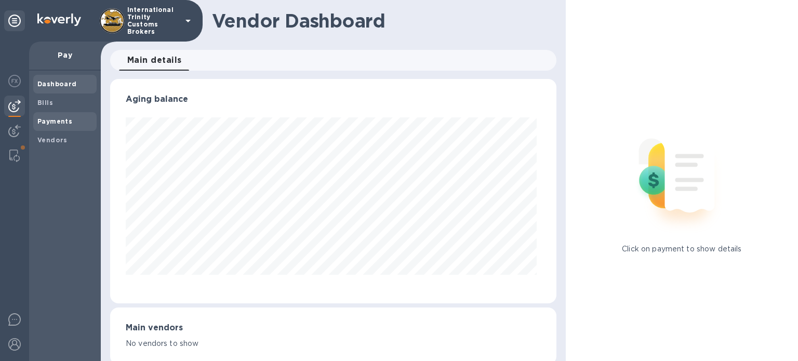
scroll to position [224, 442]
click at [45, 105] on b "Bills" at bounding box center [45, 103] width 16 height 8
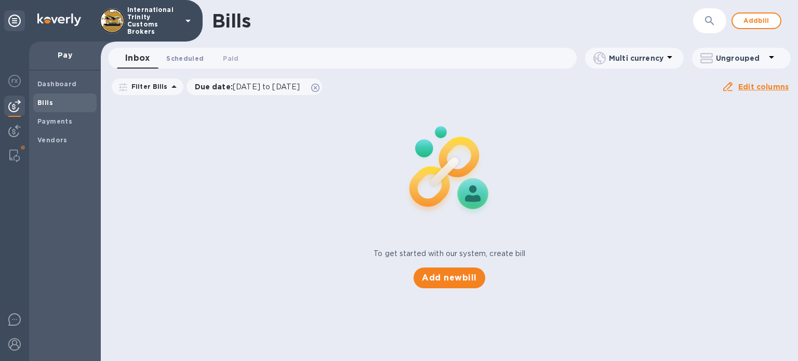
click at [193, 58] on span "Scheduled 0" at bounding box center [184, 58] width 37 height 11
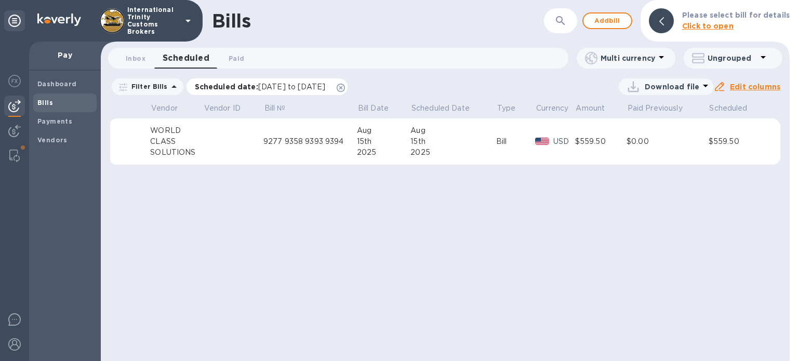
click at [249, 85] on p "Scheduled date : 07/15/2025 to 09/15/2025" at bounding box center [263, 87] width 136 height 10
click at [520, 135] on td "Bill" at bounding box center [515, 141] width 39 height 47
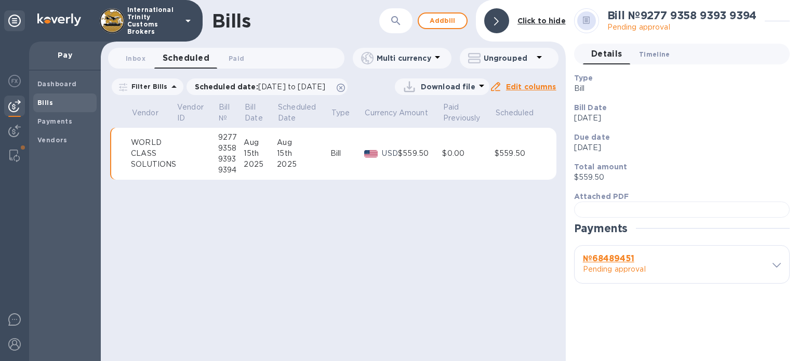
click at [645, 50] on span "Timeline 0" at bounding box center [654, 54] width 31 height 11
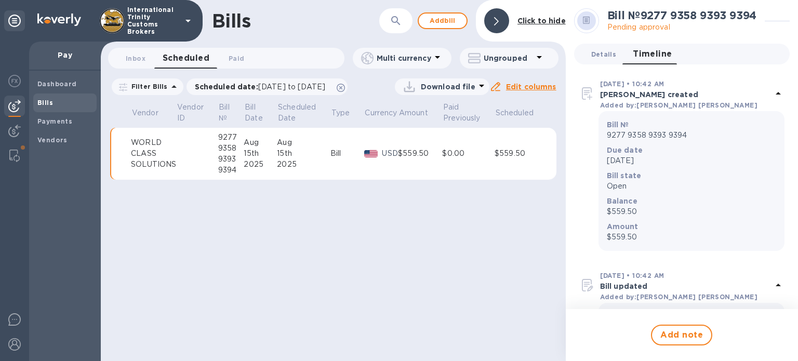
click at [596, 55] on span "Details 0" at bounding box center [603, 54] width 25 height 11
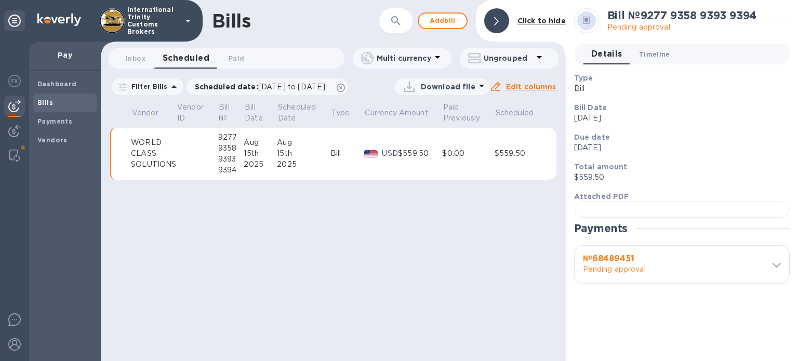
click at [649, 55] on span "Timeline 0" at bounding box center [654, 54] width 31 height 11
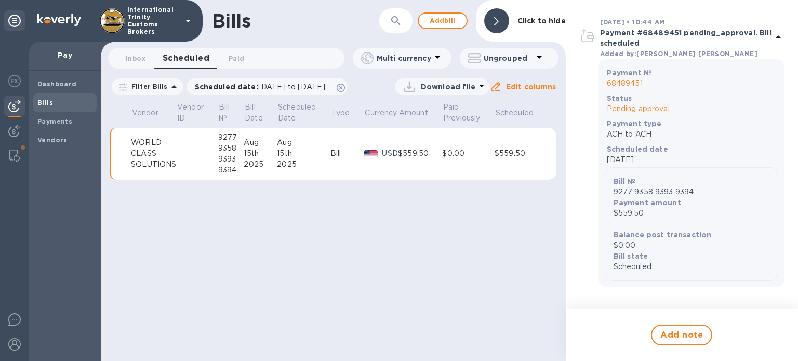
scroll to position [573, 0]
drag, startPoint x: 139, startPoint y: 155, endPoint x: 162, endPoint y: 176, distance: 31.3
click at [162, 176] on td "WORLD CLASS SOLUTIONS" at bounding box center [153, 154] width 45 height 52
drag, startPoint x: 129, startPoint y: 141, endPoint x: 60, endPoint y: 36, distance: 125.0
click at [134, 140] on div "WORLD" at bounding box center [153, 142] width 45 height 11
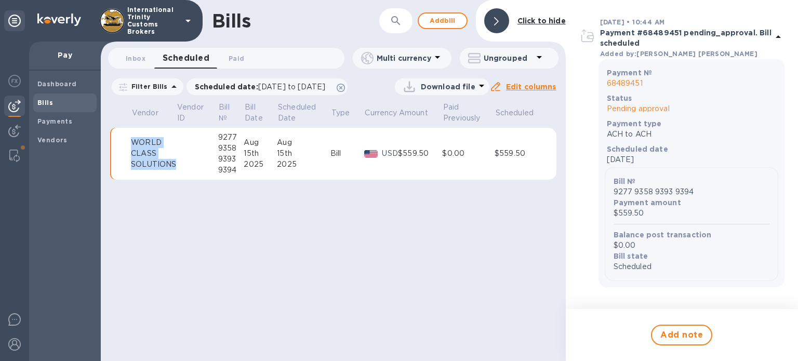
drag, startPoint x: 125, startPoint y: 139, endPoint x: 173, endPoint y: 166, distance: 54.5
click at [173, 166] on tr "WORLD CLASS SOLUTIONS 9277 9358 9393 9394 Aug 15th 2025 Aug 15th 2025 Bill USD …" at bounding box center [333, 154] width 446 height 52
copy tr "WORLD CLASS SOLUTIONS"
click at [49, 137] on b "Vendors" at bounding box center [52, 140] width 30 height 8
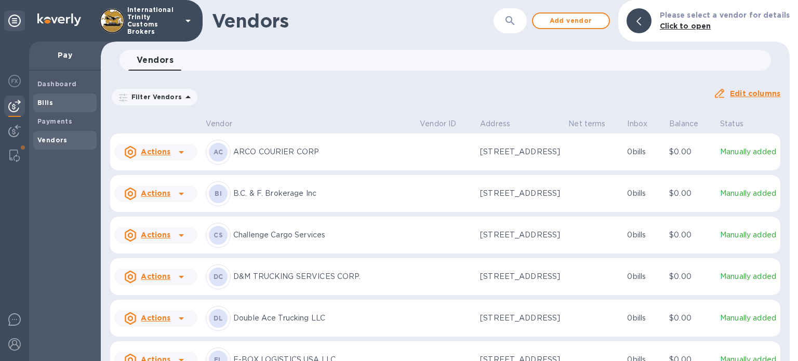
click at [50, 100] on b "Bills" at bounding box center [45, 103] width 16 height 8
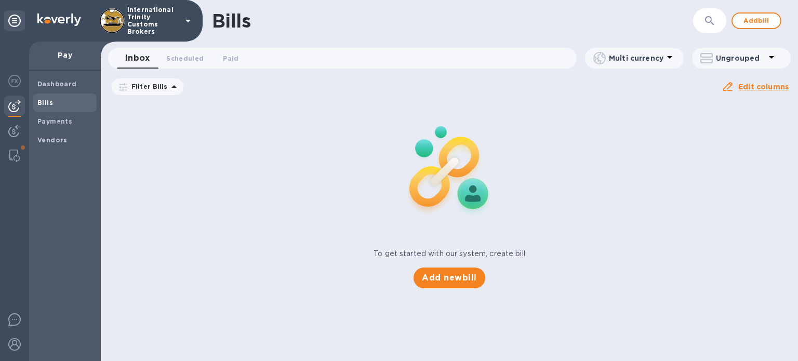
click at [0, 0] on p "Due date : 06/16/2025 to 10/14/2025" at bounding box center [0, 0] width 0 height 0
click at [156, 132] on div "To get started with our system, create bill Add new bill" at bounding box center [450, 195] width 706 height 196
click at [50, 118] on b "Payments" at bounding box center [54, 121] width 35 height 8
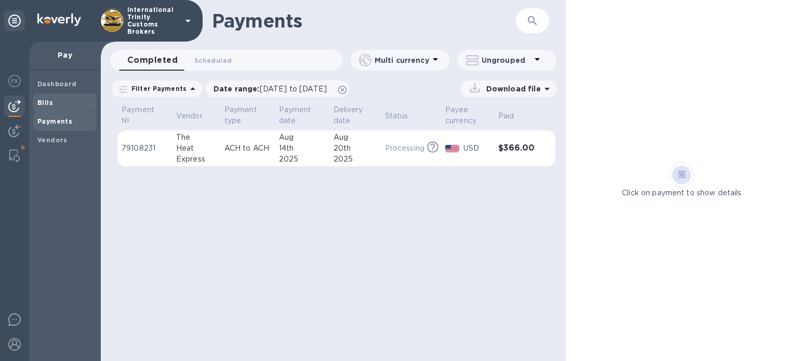
click at [60, 101] on span "Bills" at bounding box center [64, 103] width 55 height 10
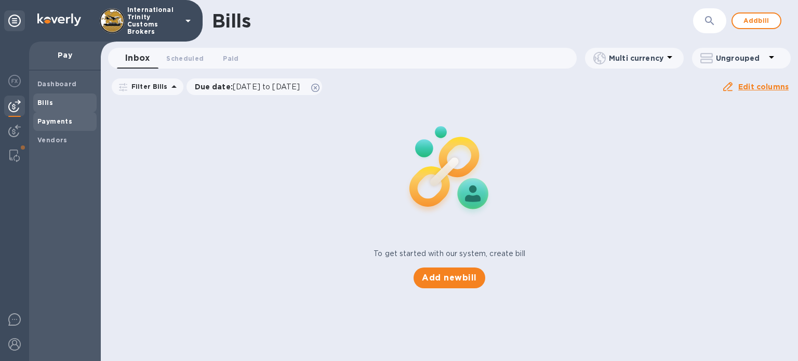
click at [48, 124] on b "Payments" at bounding box center [54, 121] width 35 height 8
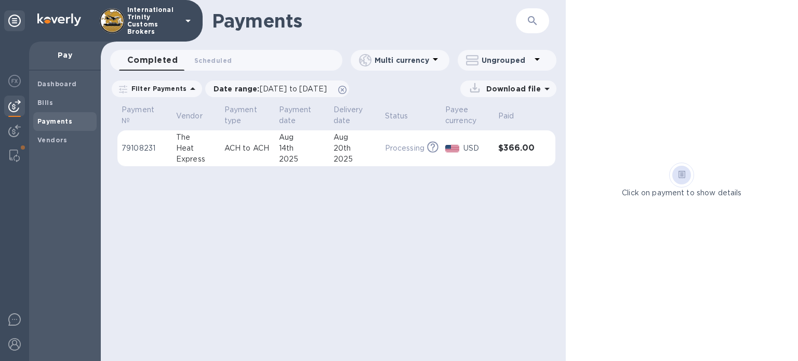
click at [51, 126] on span "Payments" at bounding box center [54, 121] width 35 height 10
click at [44, 134] on div "Vendors" at bounding box center [64, 140] width 63 height 19
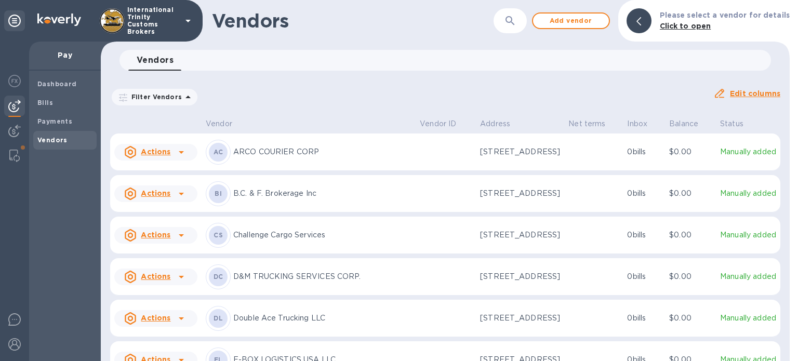
click at [19, 108] on img at bounding box center [14, 106] width 12 height 12
click at [51, 100] on b "Bills" at bounding box center [45, 103] width 16 height 8
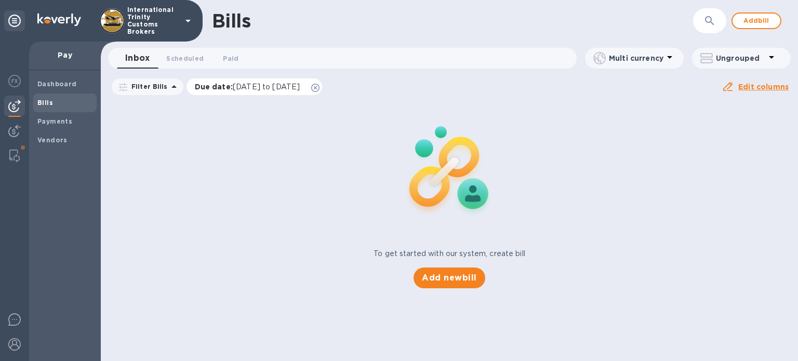
click at [320, 85] on icon at bounding box center [315, 88] width 8 height 8
click at [46, 80] on b "Dashboard" at bounding box center [56, 84] width 39 height 8
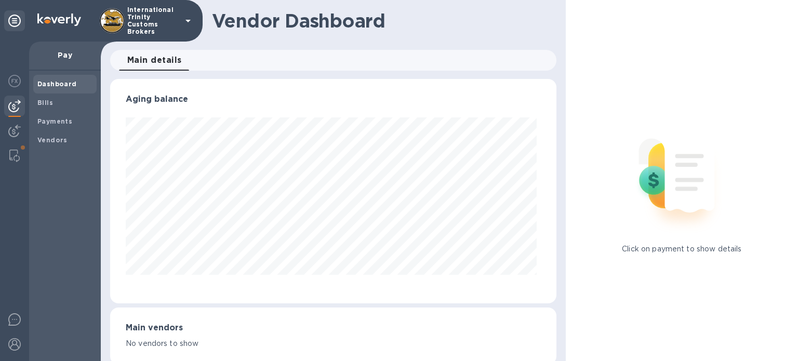
scroll to position [224, 442]
click at [52, 57] on p "Pay" at bounding box center [64, 55] width 55 height 10
click at [14, 133] on img at bounding box center [14, 131] width 12 height 12
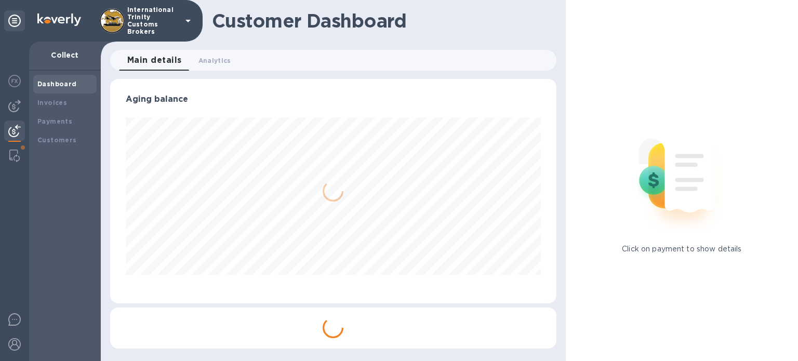
scroll to position [224, 446]
click at [41, 122] on b "Payments" at bounding box center [54, 121] width 35 height 8
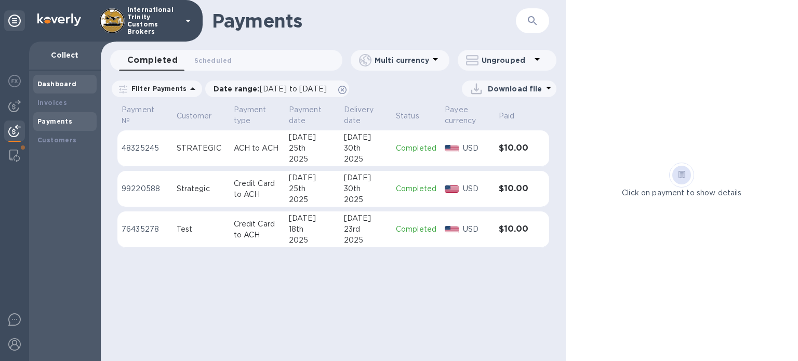
click at [52, 80] on div "Dashboard" at bounding box center [64, 84] width 55 height 10
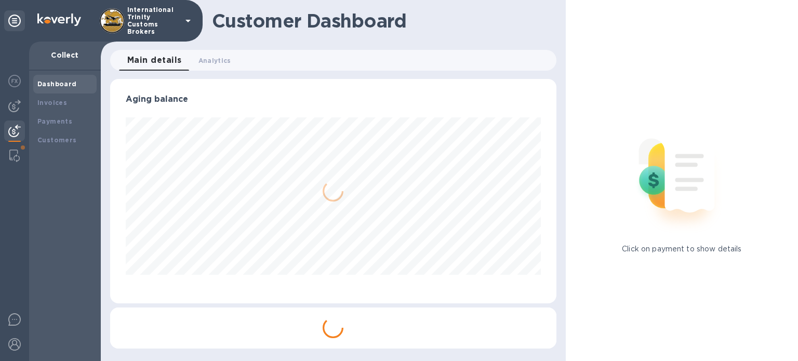
scroll to position [224, 446]
click at [46, 101] on b "Invoices" at bounding box center [52, 103] width 30 height 8
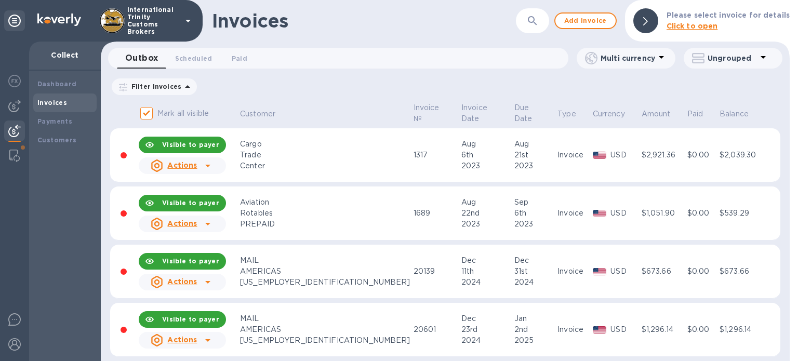
drag, startPoint x: 784, startPoint y: 104, endPoint x: 789, endPoint y: 109, distance: 6.7
click at [789, 109] on div "Mark all visible Customer Invoice № Invoice Date Due Date Type Currency Amount …" at bounding box center [445, 231] width 689 height 260
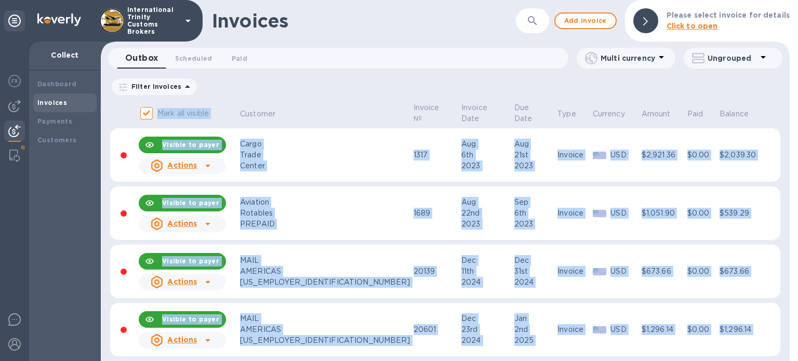
drag, startPoint x: 789, startPoint y: 109, endPoint x: 790, endPoint y: 120, distance: 11.4
click at [790, 120] on div "Invoices ​ Add invoice Please select invoice for details Click to open Outbox 0…" at bounding box center [449, 180] width 697 height 361
click at [7, 105] on div at bounding box center [14, 106] width 21 height 21
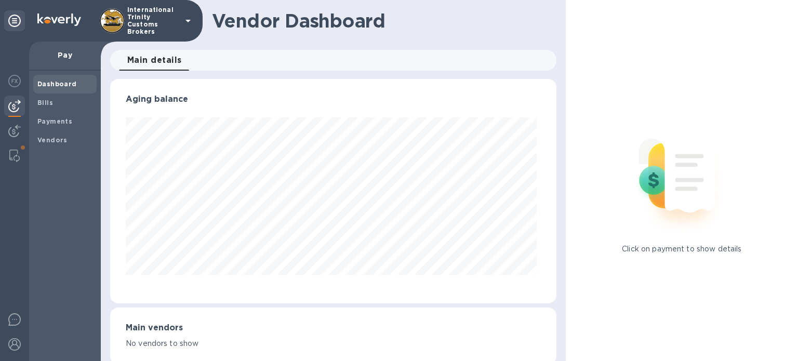
scroll to position [224, 442]
click at [8, 125] on div at bounding box center [14, 132] width 21 height 23
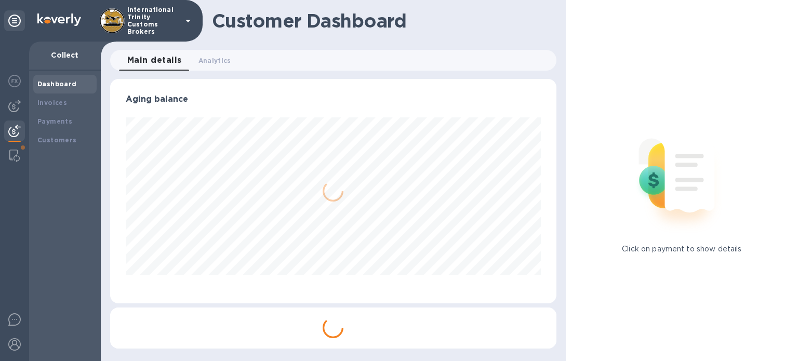
scroll to position [519426, 519204]
click at [20, 25] on icon at bounding box center [14, 21] width 12 height 12
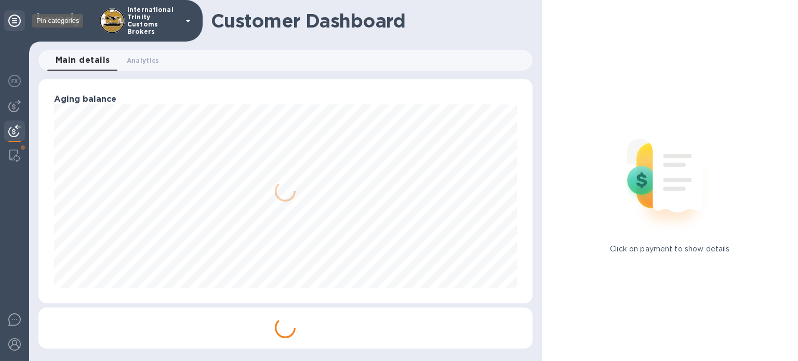
scroll to position [519426, 519161]
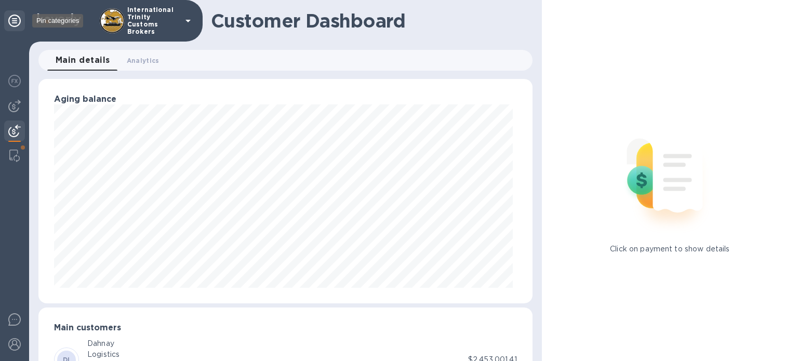
click at [20, 18] on icon at bounding box center [14, 21] width 12 height 12
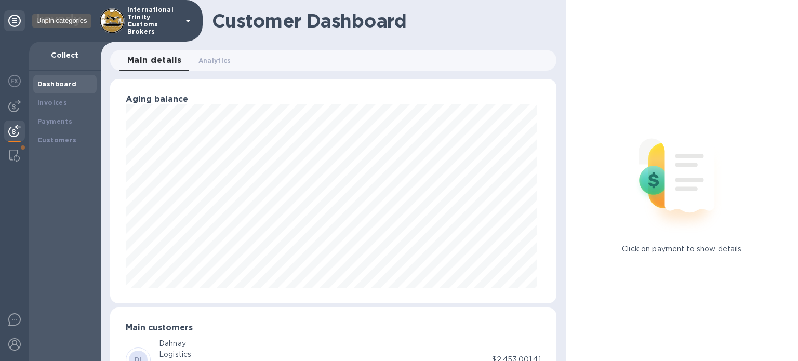
scroll to position [224, 442]
click at [56, 51] on p "Collect" at bounding box center [64, 55] width 55 height 10
click at [15, 86] on img at bounding box center [14, 81] width 12 height 12
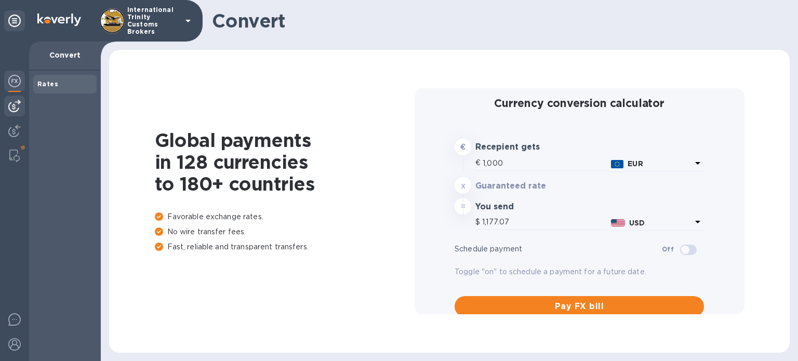
click at [11, 103] on img at bounding box center [14, 106] width 12 height 12
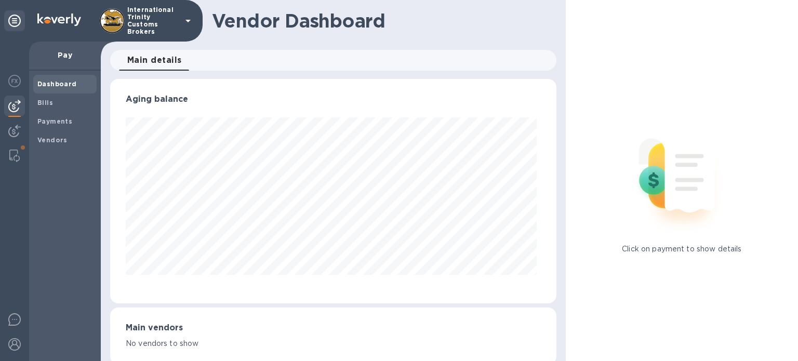
scroll to position [224, 442]
click at [47, 100] on b "Bills" at bounding box center [45, 103] width 16 height 8
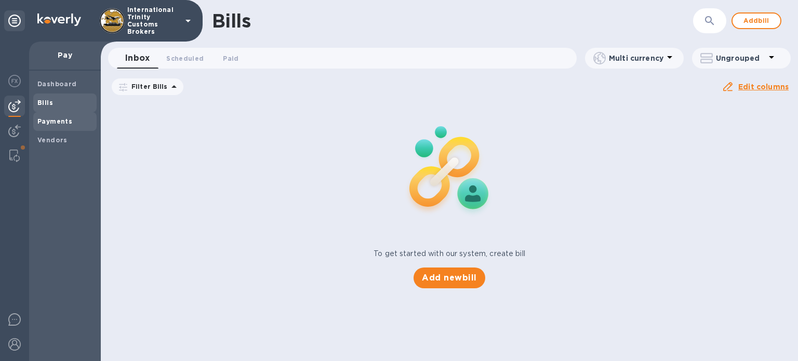
click at [44, 117] on b "Payments" at bounding box center [54, 121] width 35 height 8
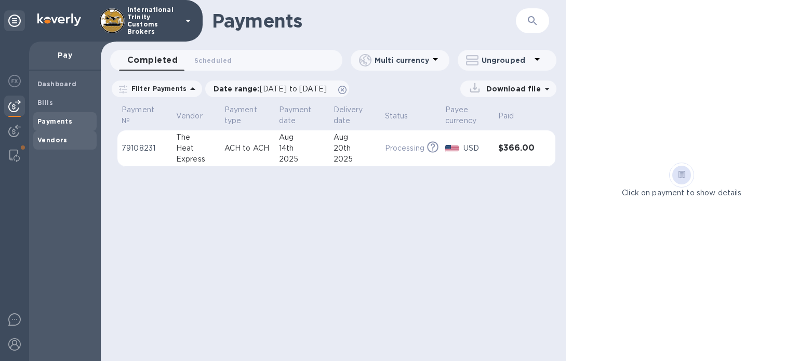
click at [41, 140] on b "Vendors" at bounding box center [52, 140] width 30 height 8
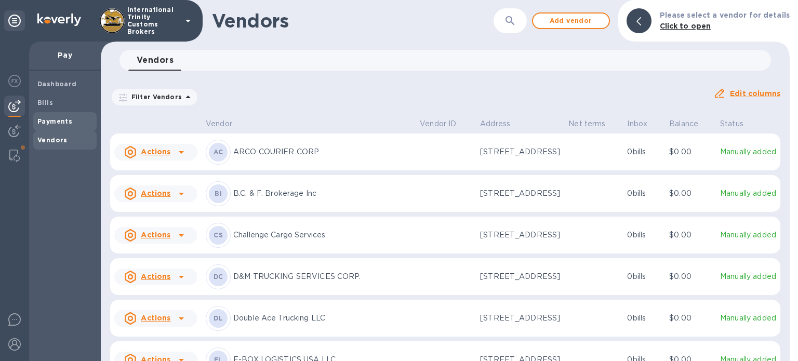
click at [47, 114] on div "Payments" at bounding box center [64, 121] width 63 height 19
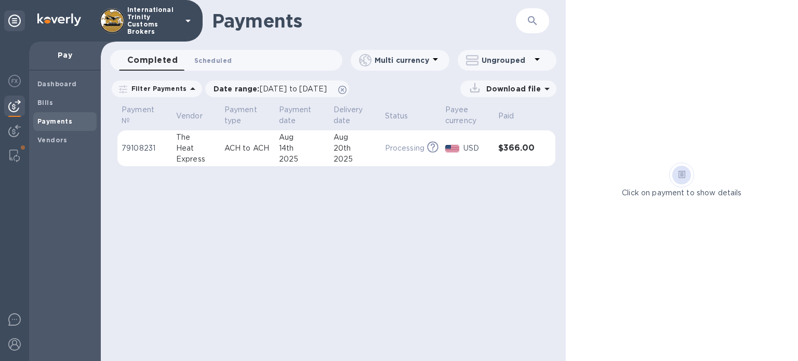
click at [214, 66] on button "Scheduled 0" at bounding box center [213, 60] width 54 height 21
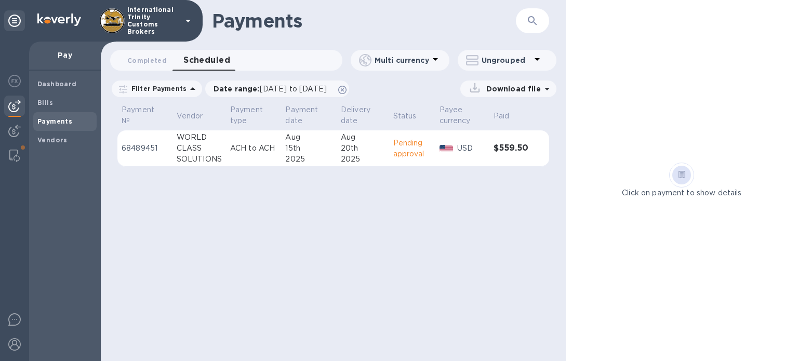
click at [412, 148] on p "Pending approval" at bounding box center [412, 149] width 38 height 22
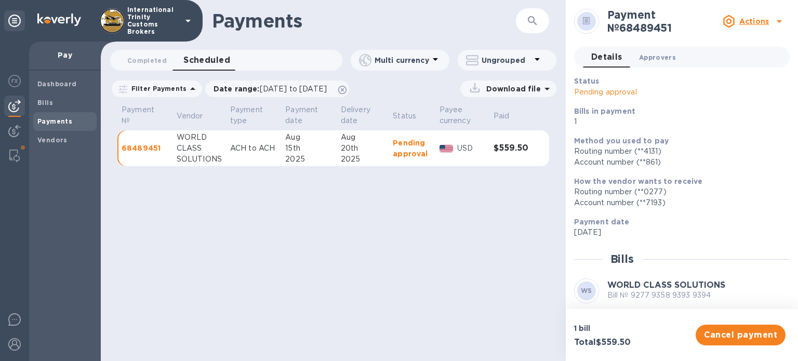
click at [655, 60] on span "Approvers 0" at bounding box center [657, 57] width 37 height 11
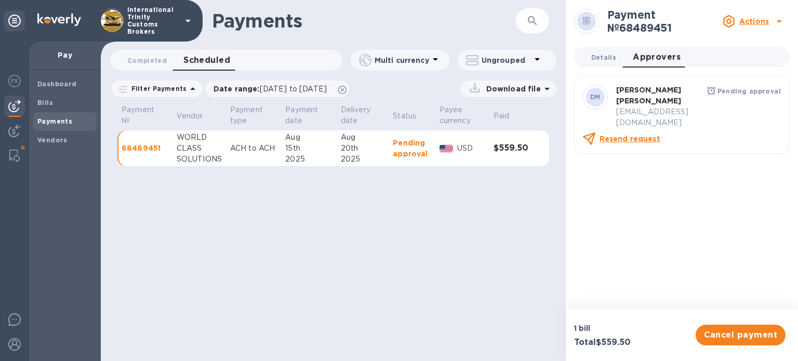
click at [596, 58] on span "Details 0" at bounding box center [603, 57] width 25 height 11
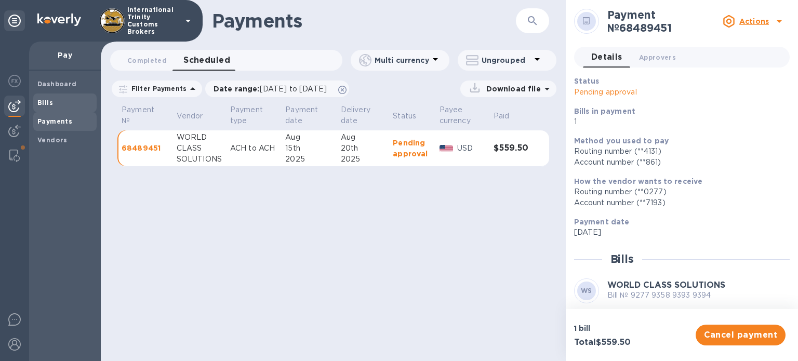
click at [41, 102] on b "Bills" at bounding box center [45, 103] width 16 height 8
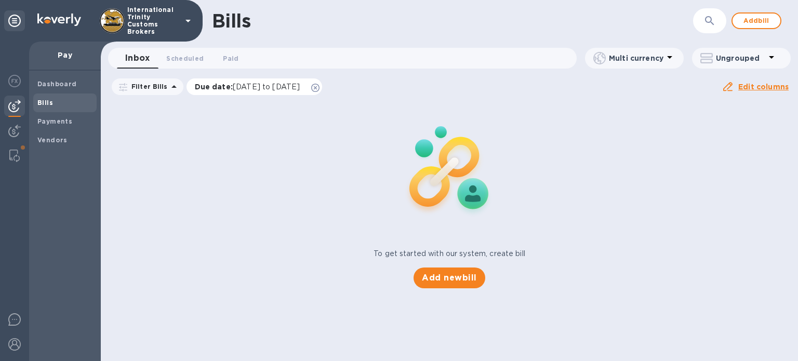
click at [320, 86] on icon at bounding box center [315, 88] width 8 height 8
click at [450, 287] on button "Add new bill" at bounding box center [449, 278] width 71 height 21
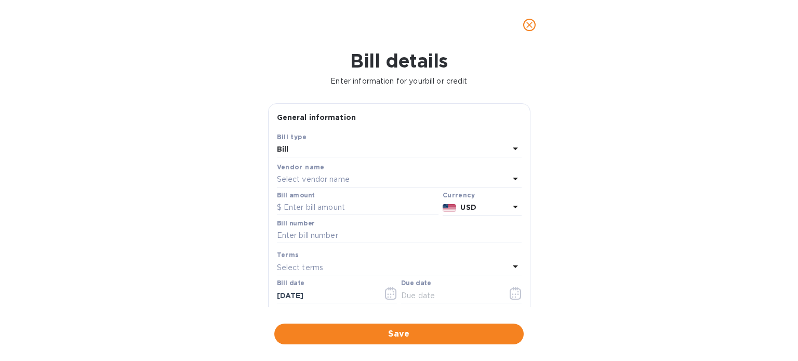
click at [308, 179] on p "Select vendor name" at bounding box center [313, 179] width 73 height 11
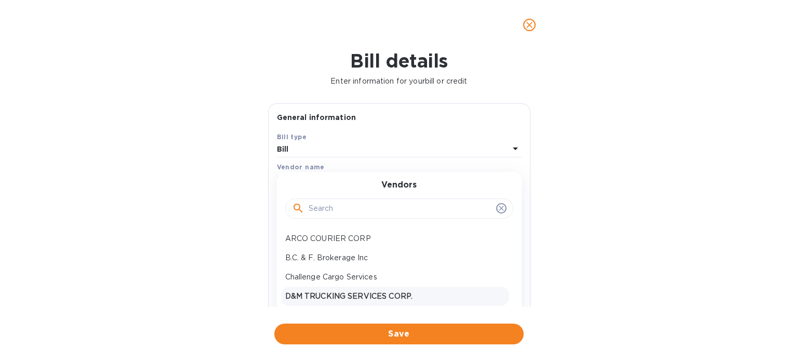
click at [345, 301] on p "D&M TRUCKING SERVICES CORP." at bounding box center [395, 296] width 220 height 11
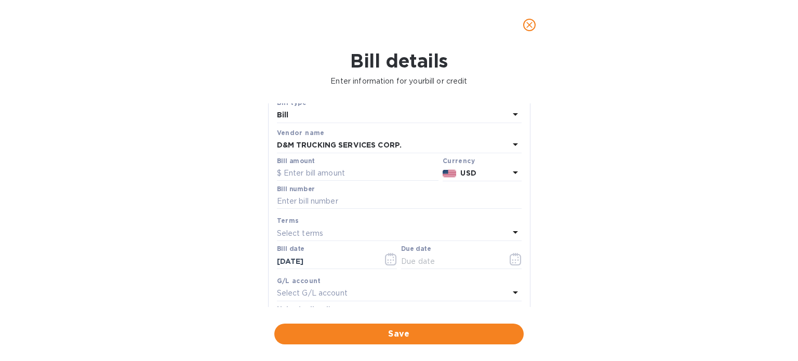
scroll to position [52, 0]
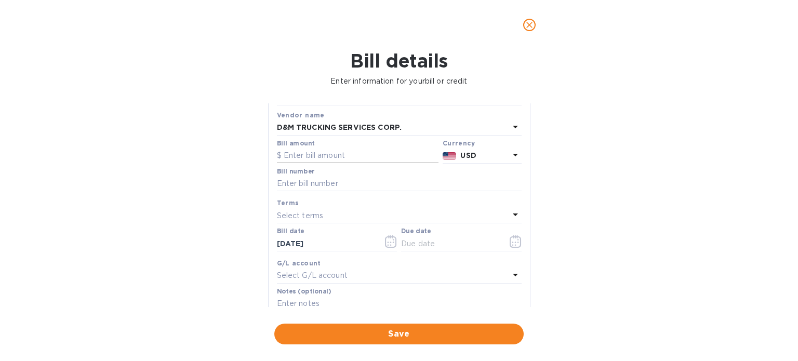
click at [314, 155] on input "text" at bounding box center [358, 156] width 162 height 16
type input "2,975"
click at [518, 248] on button "button" at bounding box center [516, 241] width 24 height 25
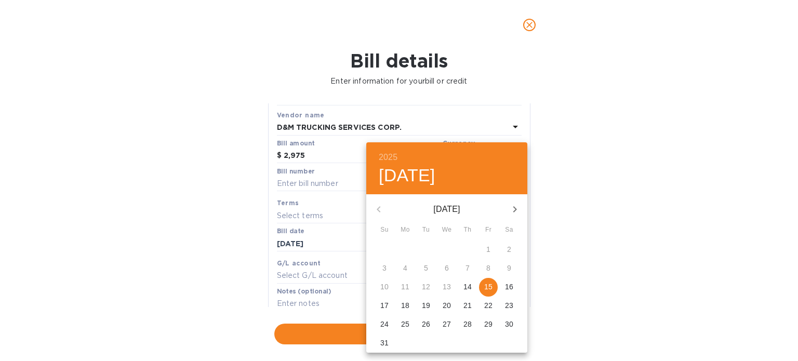
click at [487, 280] on button "15" at bounding box center [488, 287] width 19 height 19
type input "08/15/2025"
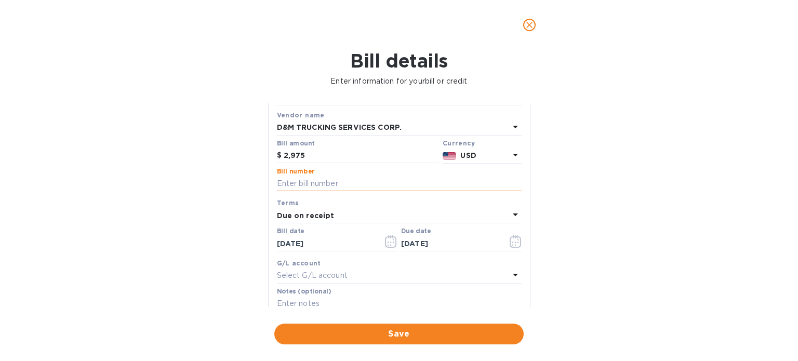
click at [301, 177] on input "text" at bounding box center [399, 184] width 245 height 16
paste input "59282 59489 59545 59614"
click at [277, 183] on input "59282 59489 59545 59614" at bounding box center [399, 184] width 245 height 16
click at [306, 186] on input "#59282 59489 59545 59614" at bounding box center [399, 184] width 245 height 16
click at [340, 184] on input "#59282 #59489 59545 59614" at bounding box center [399, 184] width 245 height 16
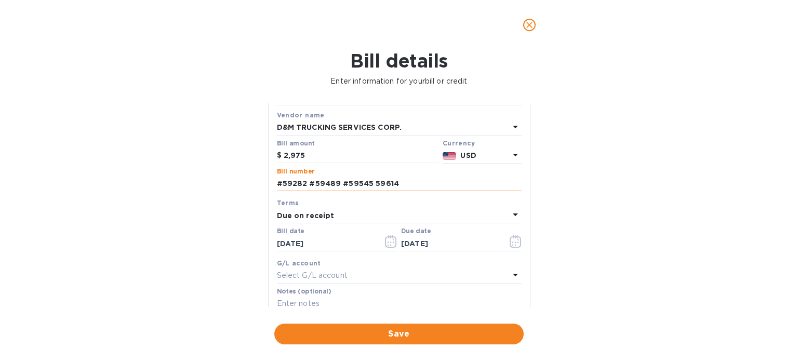
click at [371, 182] on input "#59282 #59489 #59545 59614" at bounding box center [399, 184] width 245 height 16
type input "#59282 #59489 #59545 #59614"
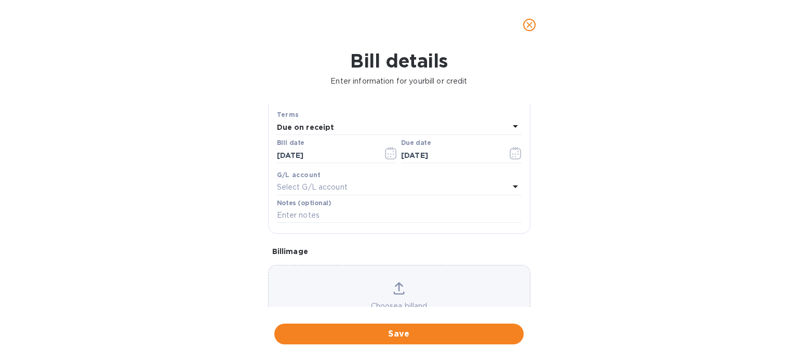
scroll to position [187, 0]
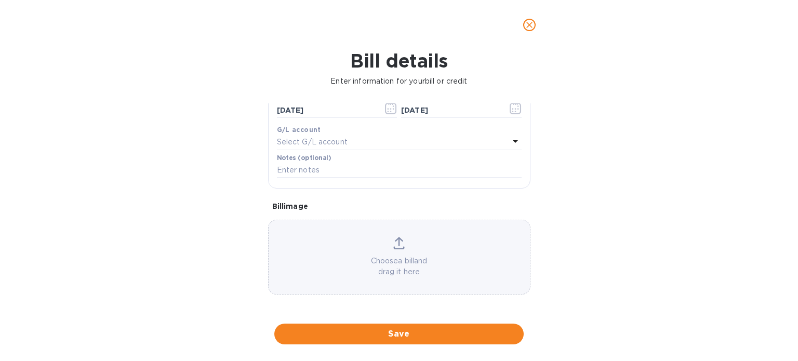
click at [403, 260] on p "Choose a bill and drag it here" at bounding box center [399, 267] width 261 height 22
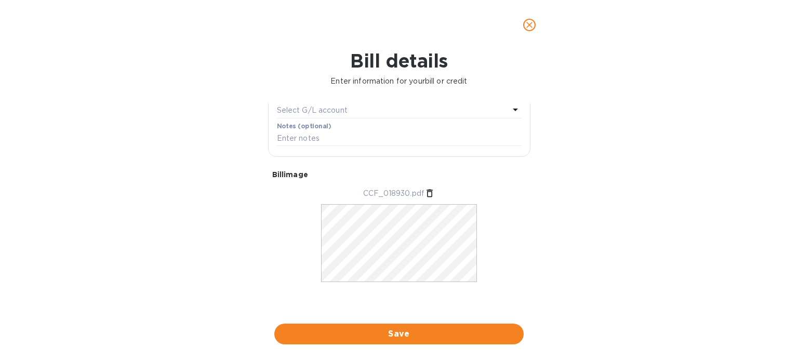
scroll to position [0, 0]
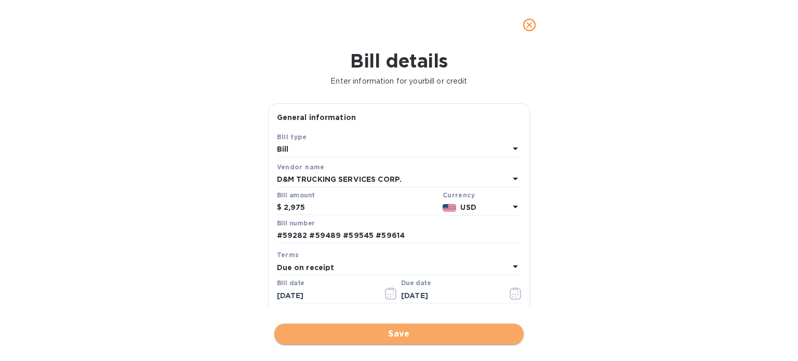
click at [396, 337] on span "Save" at bounding box center [399, 334] width 233 height 12
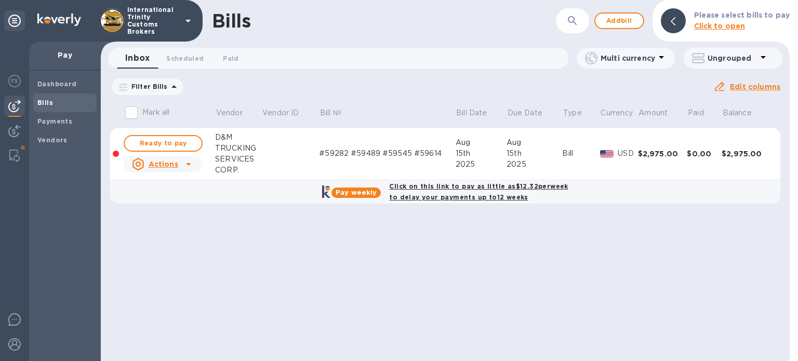
click at [162, 166] on u "Actions" at bounding box center [164, 164] width 30 height 8
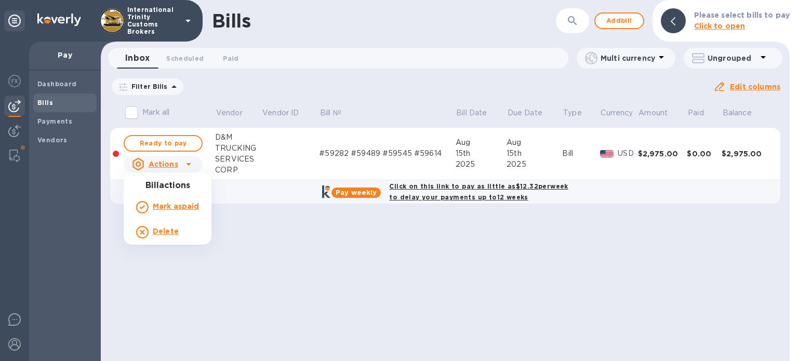
click at [260, 171] on div at bounding box center [399, 180] width 798 height 361
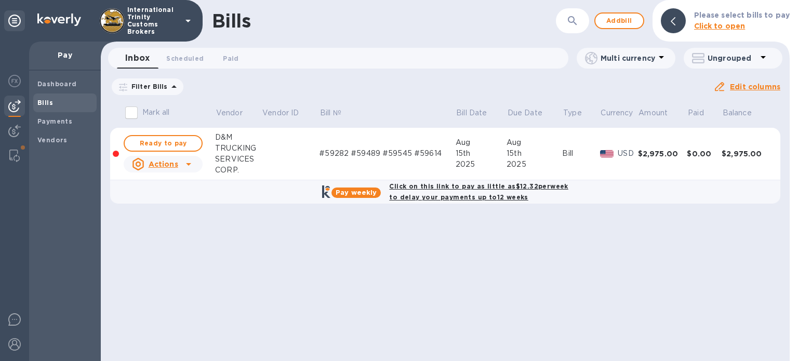
click at [132, 115] on input "Mark all" at bounding box center [132, 113] width 22 height 22
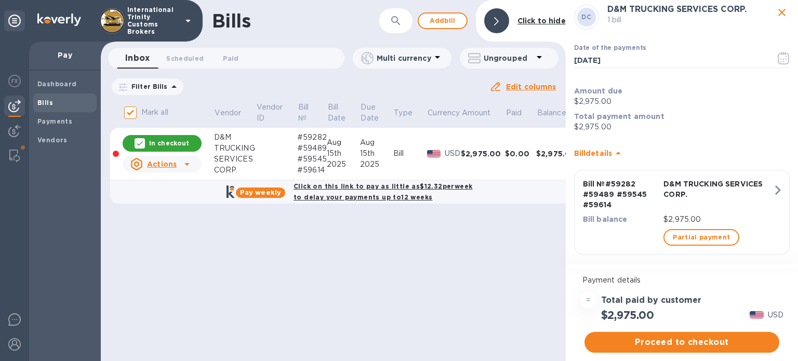
scroll to position [32, 0]
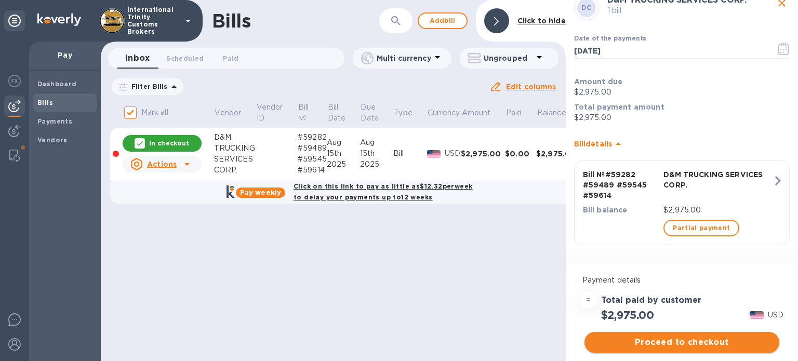
click at [639, 338] on span "Proceed to checkout" at bounding box center [682, 342] width 178 height 12
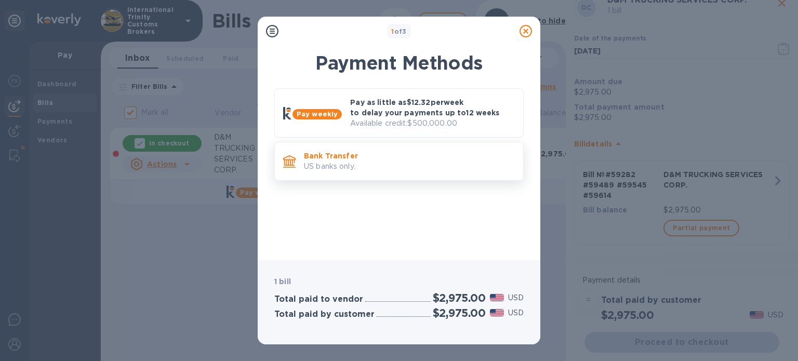
click at [406, 170] on p "US banks only." at bounding box center [409, 166] width 211 height 11
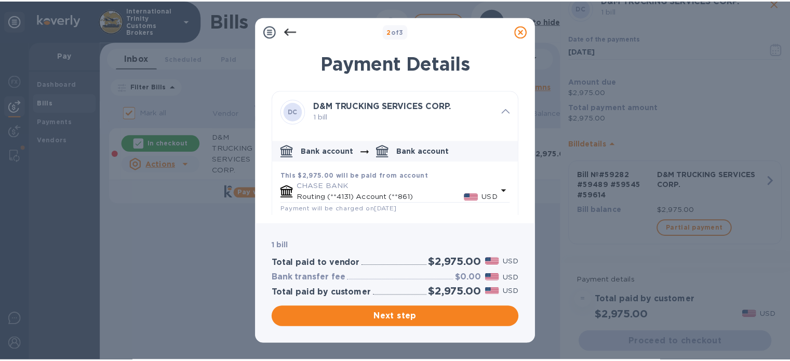
scroll to position [75, 0]
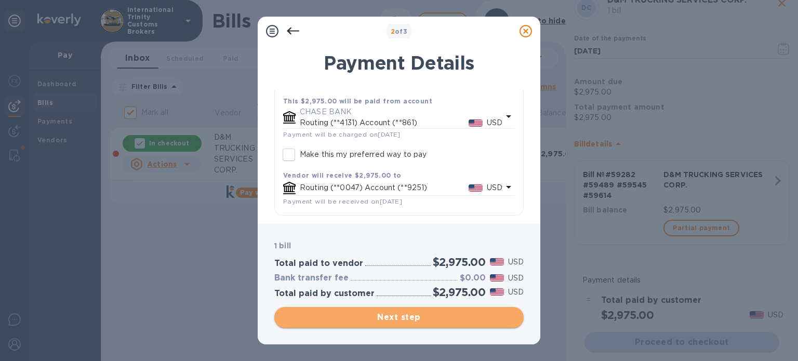
click at [399, 319] on span "Next step" at bounding box center [399, 317] width 233 height 12
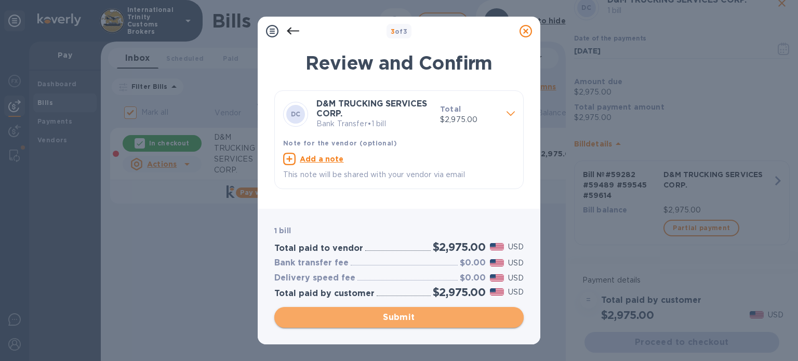
click at [399, 316] on span "Submit" at bounding box center [399, 317] width 233 height 12
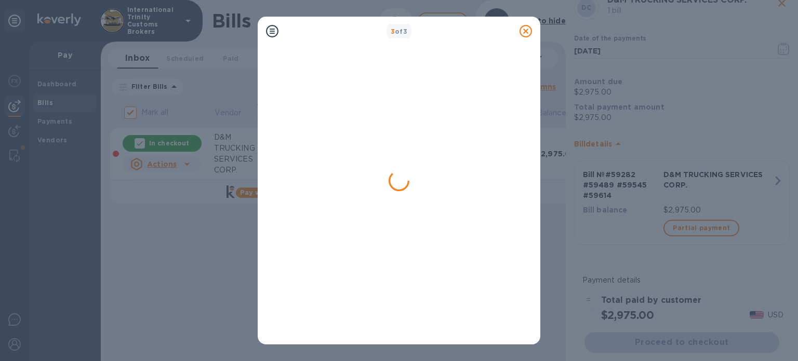
checkbox input "false"
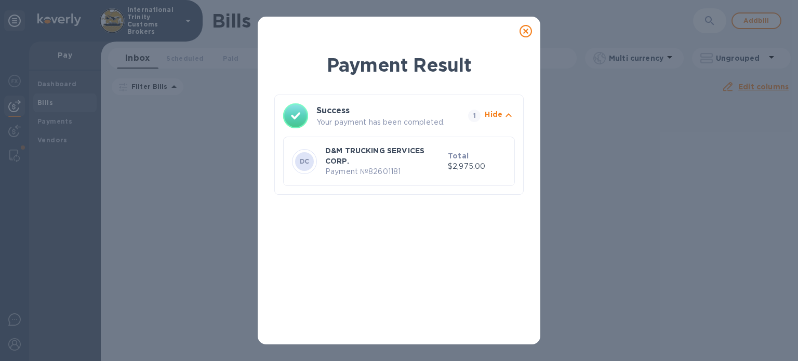
click at [525, 30] on icon at bounding box center [526, 31] width 12 height 12
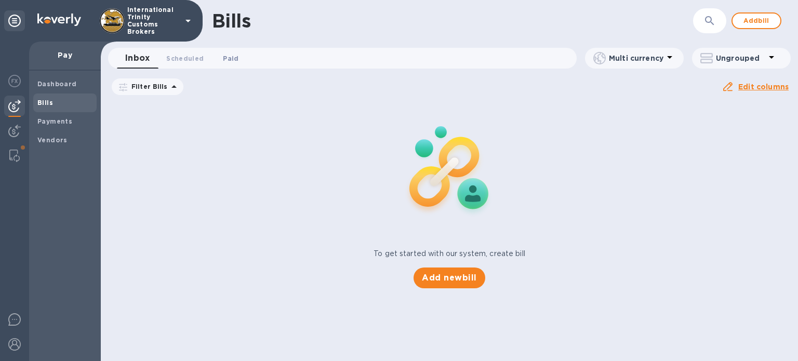
click at [233, 54] on span "Paid 0" at bounding box center [231, 58] width 16 height 11
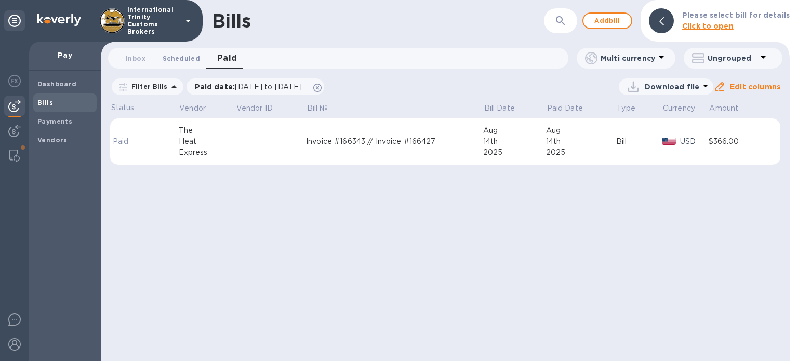
click at [176, 59] on span "Scheduled 0" at bounding box center [181, 58] width 37 height 11
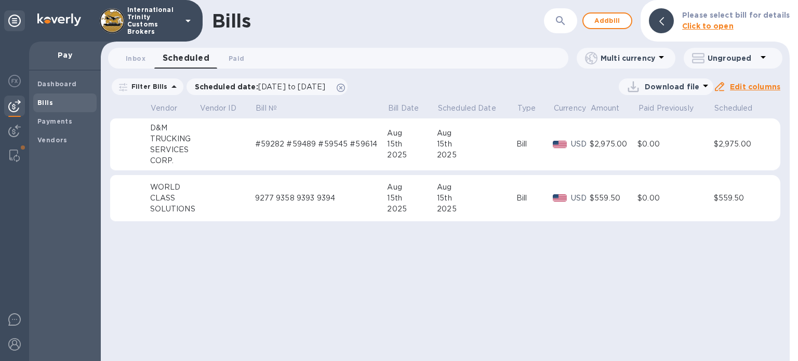
click at [164, 149] on div "SERVICES" at bounding box center [174, 149] width 49 height 11
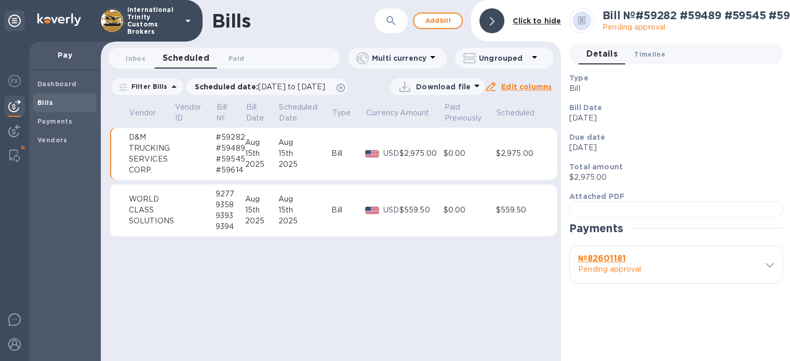
click at [648, 52] on span "Timeline 0" at bounding box center [649, 54] width 31 height 11
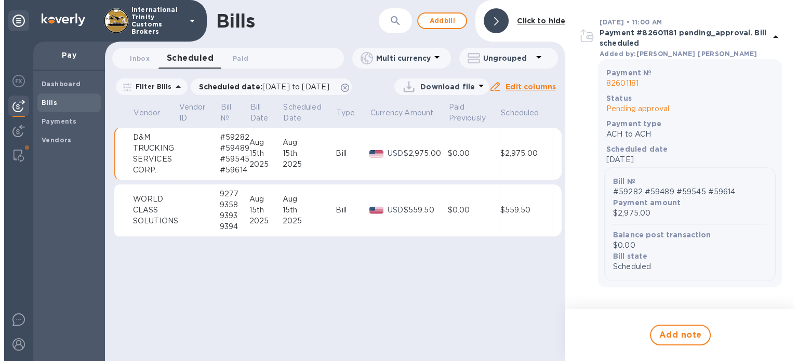
scroll to position [572, 0]
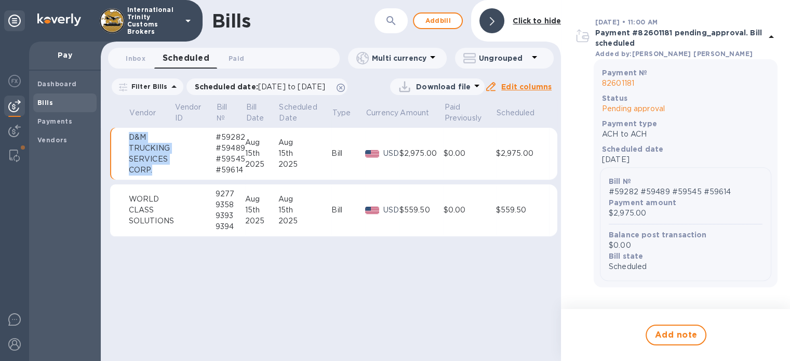
drag, startPoint x: 127, startPoint y: 130, endPoint x: 161, endPoint y: 170, distance: 52.4
click at [161, 170] on tr "D&M TRUCKING SERVICES CORP. #59282 #59489 #59545 #59614 Aug 15th 2025 Aug 15th …" at bounding box center [333, 154] width 447 height 52
copy tr "D&M TRUCKING SERVICES CORP."
click at [48, 103] on b "Bills" at bounding box center [45, 103] width 16 height 8
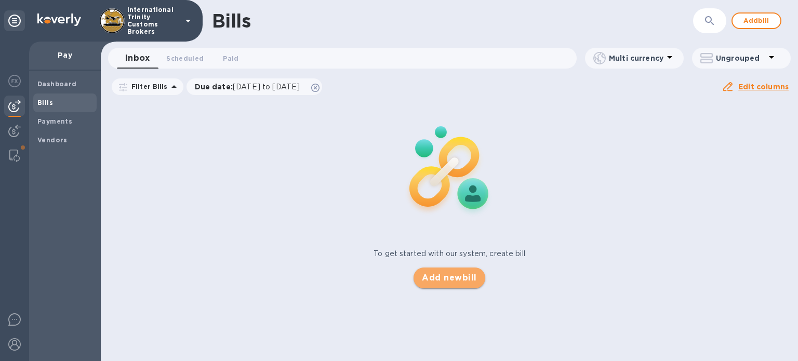
click at [466, 278] on span "Add new bill" at bounding box center [449, 278] width 55 height 12
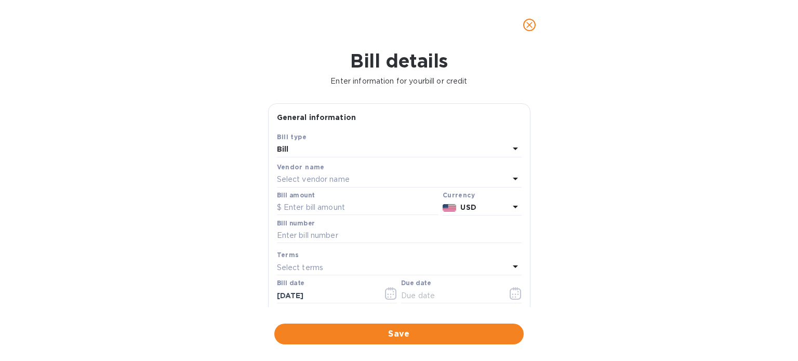
click at [300, 178] on p "Select vendor name" at bounding box center [313, 179] width 73 height 11
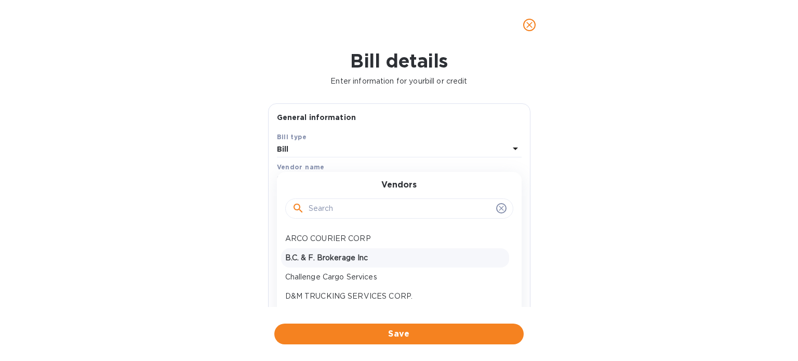
click at [321, 257] on p "B.C. & F. Brokerage Inc" at bounding box center [395, 258] width 220 height 11
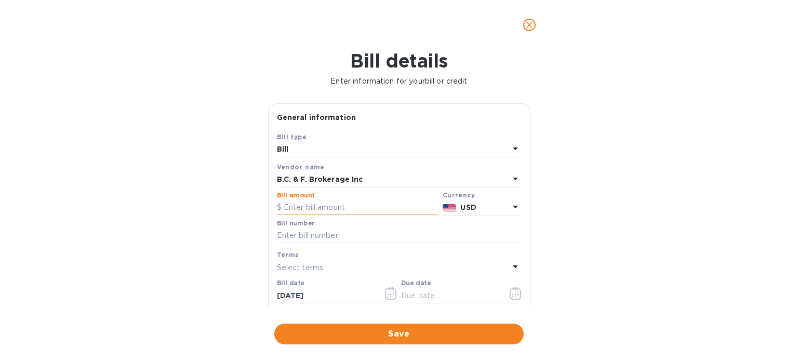
click at [314, 210] on input "text" at bounding box center [358, 208] width 162 height 16
type input "680"
click at [293, 234] on input "text" at bounding box center [399, 236] width 245 height 16
paste input "12795, 12868, 76235XX"
click at [277, 236] on input "12795, 12868, 76235XX" at bounding box center [399, 236] width 245 height 16
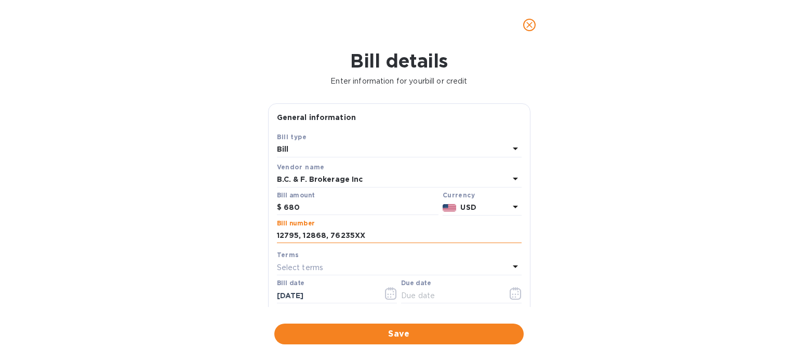
click at [277, 236] on input "12795, 12868, 76235XX" at bounding box center [399, 236] width 245 height 16
click at [308, 236] on input "#12795, 12868, 76235XX" at bounding box center [399, 236] width 245 height 16
click at [339, 235] on input "#12795, #12868, 76235XX" at bounding box center [399, 236] width 245 height 16
click at [414, 238] on input "#12795, #12868, #76235XX" at bounding box center [399, 236] width 245 height 16
type input "#12795, #12868, #76235XX"
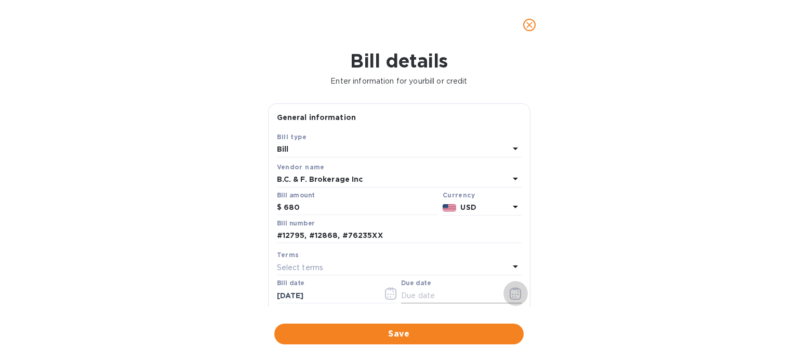
click at [509, 301] on button "button" at bounding box center [516, 293] width 24 height 25
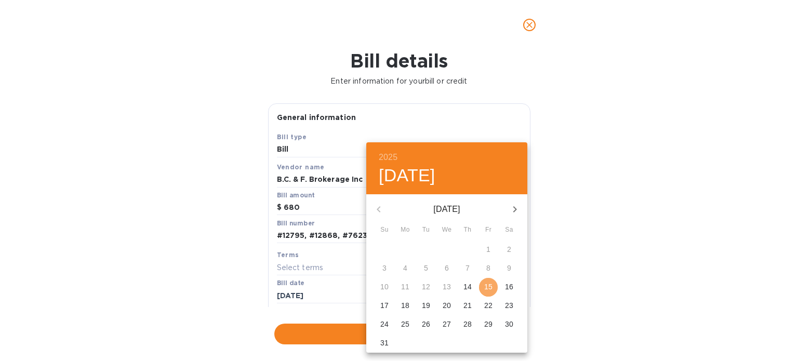
click at [488, 289] on p "15" at bounding box center [488, 287] width 8 height 10
type input "08/15/2025"
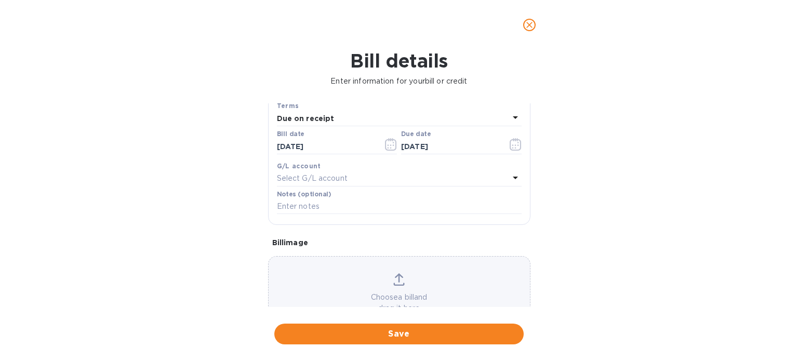
scroll to position [150, 0]
click at [411, 272] on div "Choose a bill and drag it here" at bounding box center [399, 293] width 262 height 75
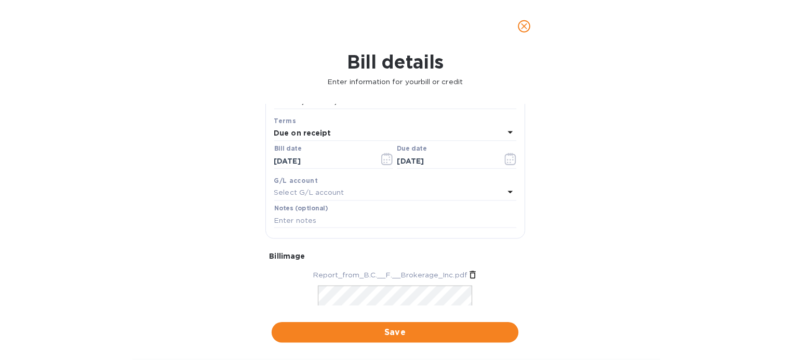
scroll to position [208, 0]
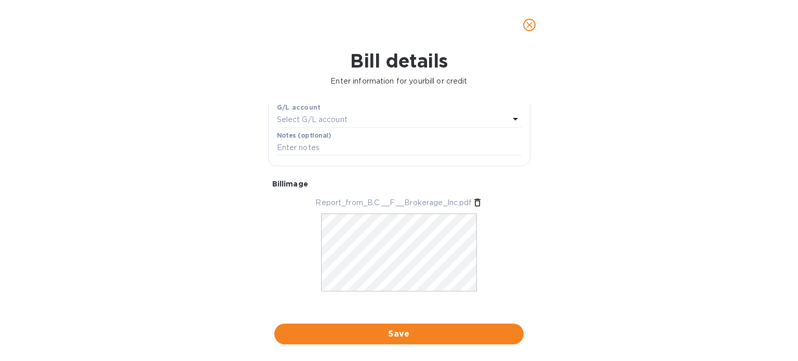
click at [384, 333] on span "Save" at bounding box center [399, 334] width 233 height 12
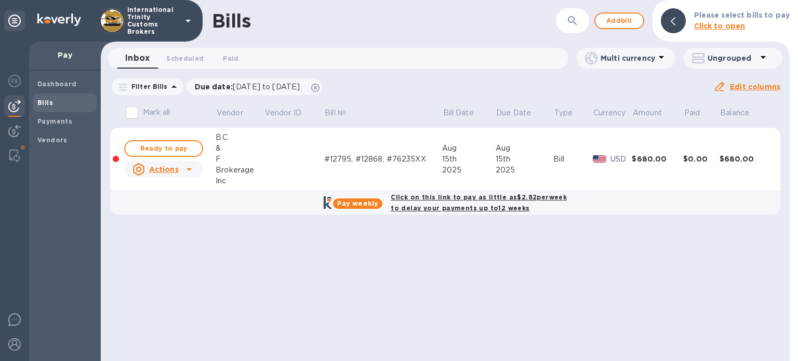
click at [140, 111] on input "Mark all" at bounding box center [132, 113] width 22 height 22
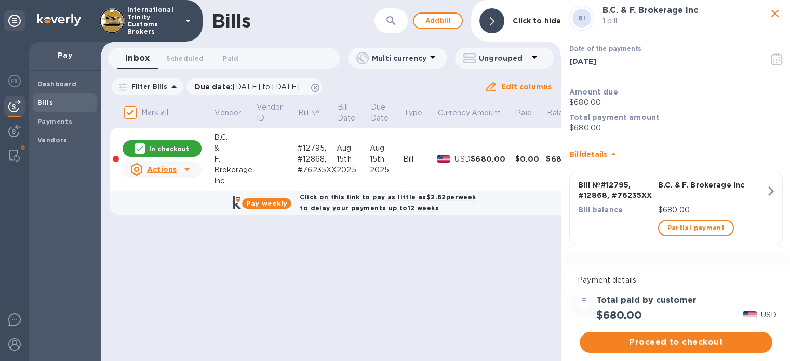
scroll to position [8, 0]
click at [677, 337] on span "Proceed to checkout" at bounding box center [676, 342] width 176 height 12
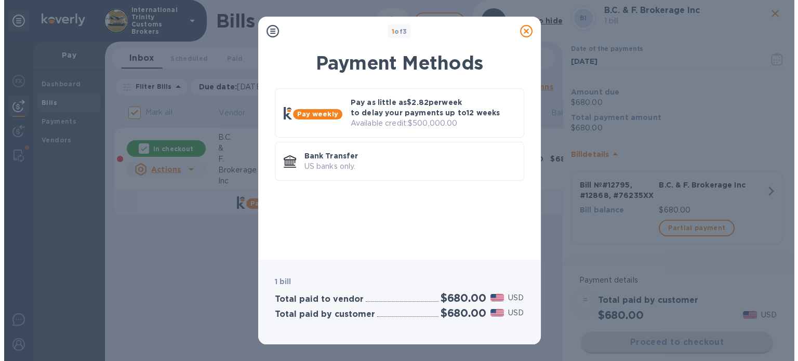
scroll to position [0, 0]
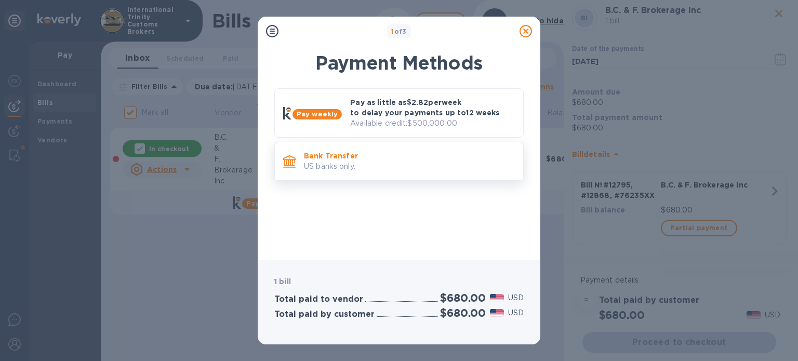
click at [374, 170] on p "US banks only." at bounding box center [409, 166] width 211 height 11
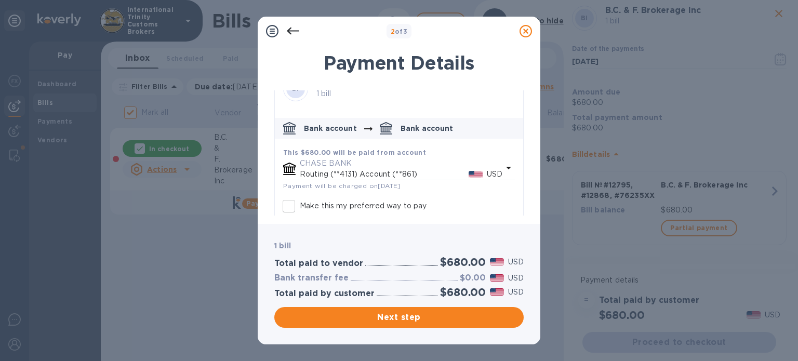
scroll to position [75, 0]
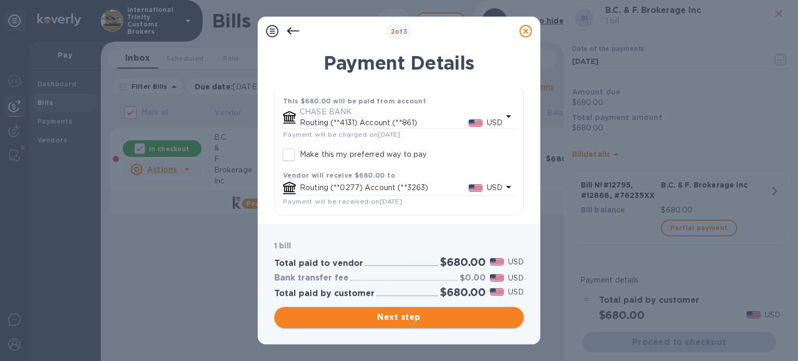
click at [408, 318] on span "Next step" at bounding box center [399, 317] width 233 height 12
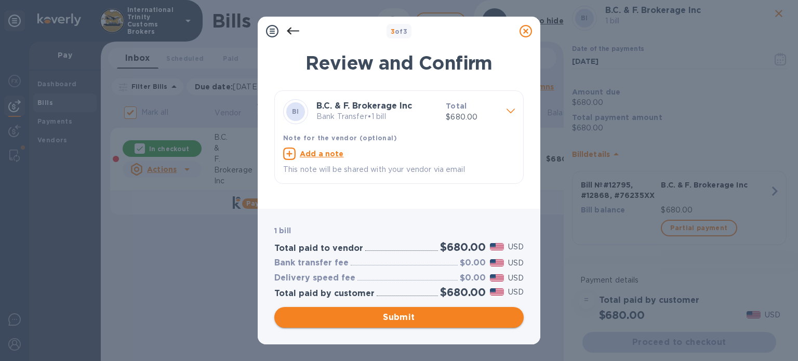
click at [409, 322] on span "Submit" at bounding box center [399, 317] width 233 height 12
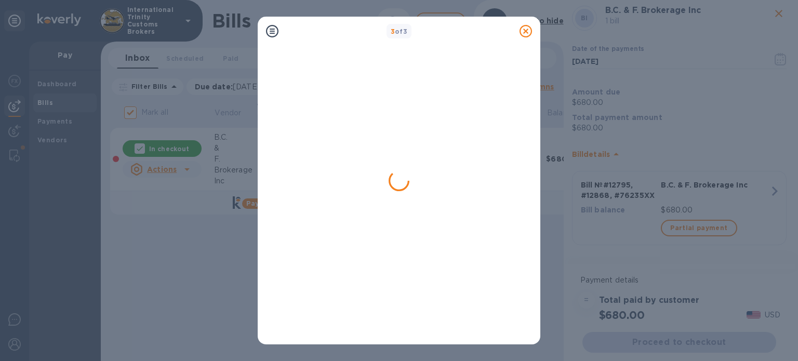
checkbox input "false"
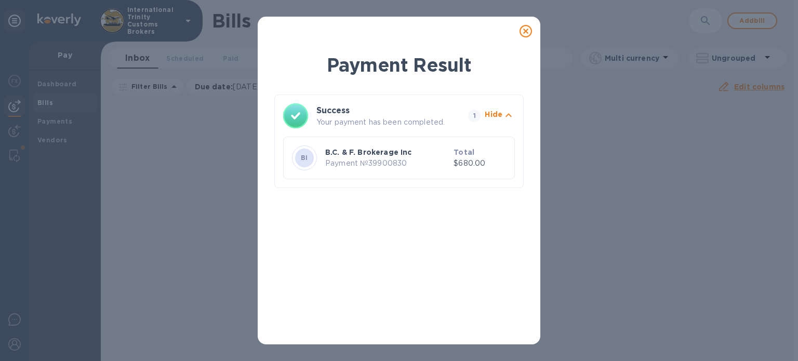
click at [531, 33] on icon at bounding box center [526, 31] width 12 height 12
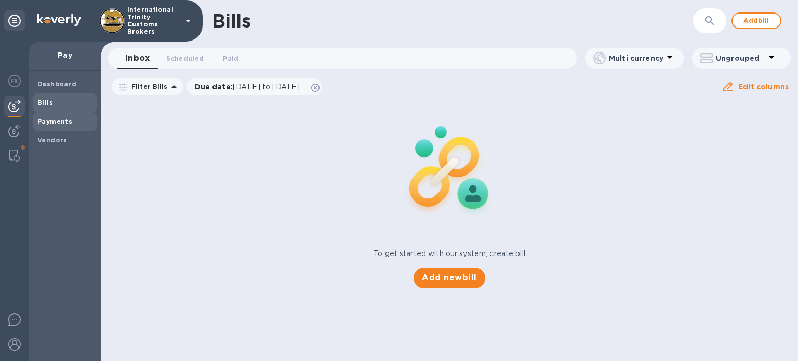
click at [58, 115] on div "Payments" at bounding box center [64, 121] width 63 height 19
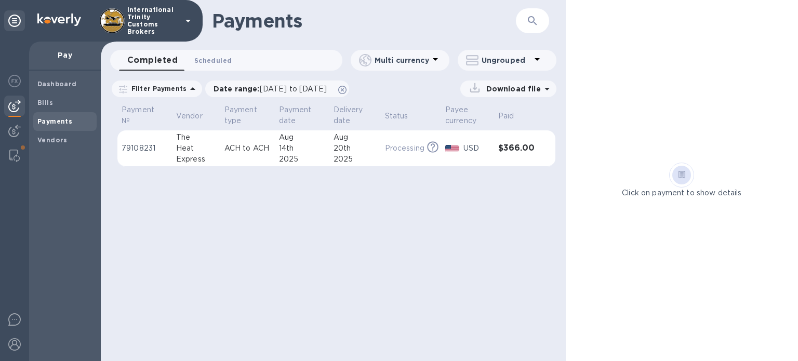
click at [231, 62] on button "Scheduled 0" at bounding box center [213, 60] width 54 height 21
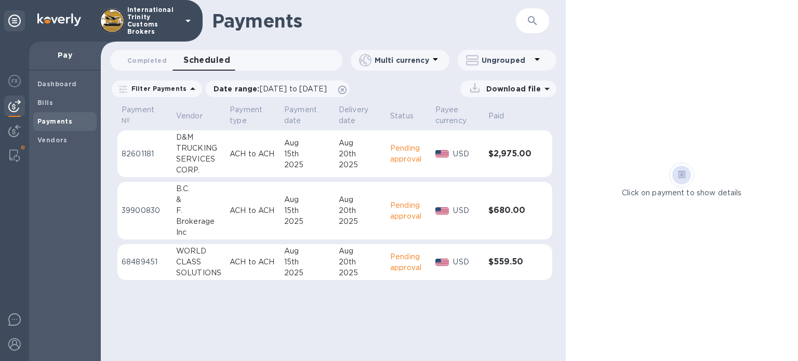
click at [183, 210] on div "F." at bounding box center [198, 210] width 45 height 11
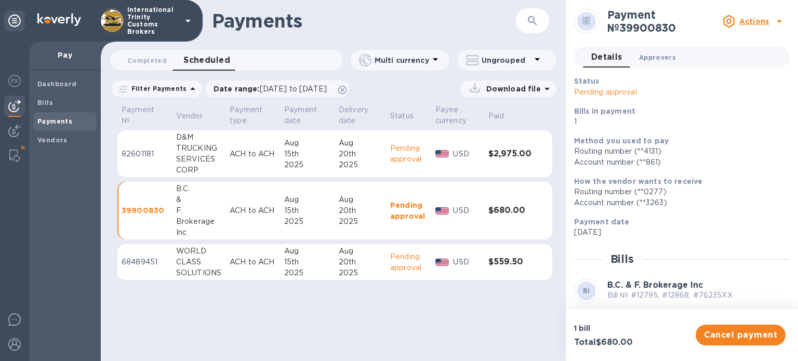
click at [654, 58] on span "Approvers 0" at bounding box center [657, 57] width 37 height 11
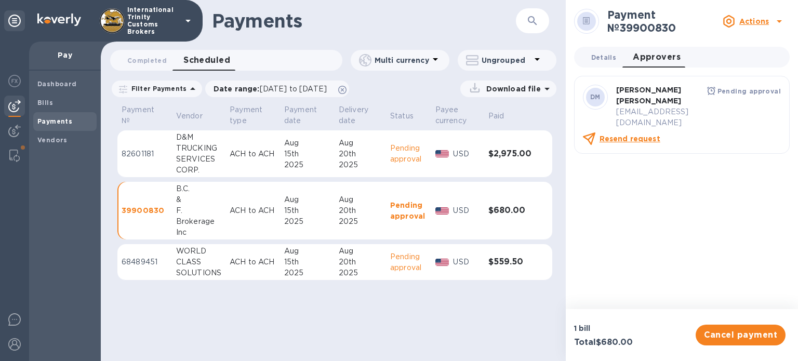
click at [595, 56] on span "Details 0" at bounding box center [603, 57] width 25 height 11
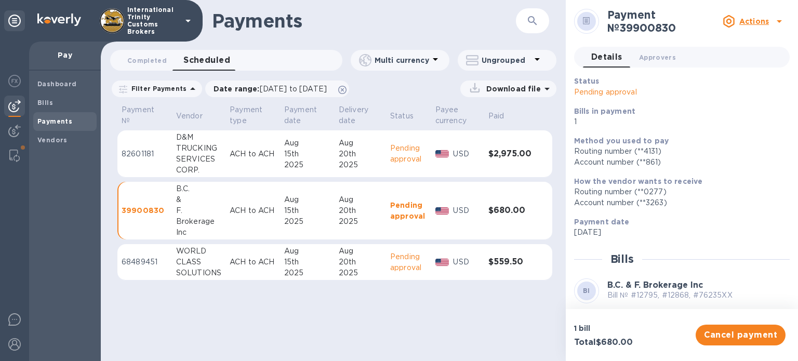
drag, startPoint x: 593, startPoint y: 164, endPoint x: 626, endPoint y: 190, distance: 42.1
click at [597, 163] on div "Account number (**861‬)" at bounding box center [677, 162] width 207 height 11
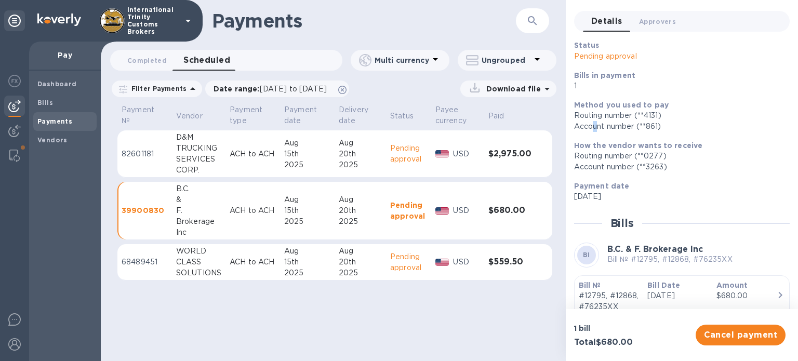
scroll to position [83, 0]
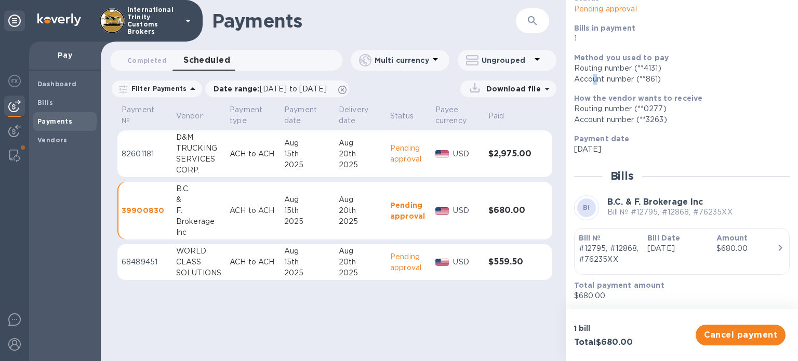
click at [730, 249] on div "$680.00" at bounding box center [747, 248] width 60 height 11
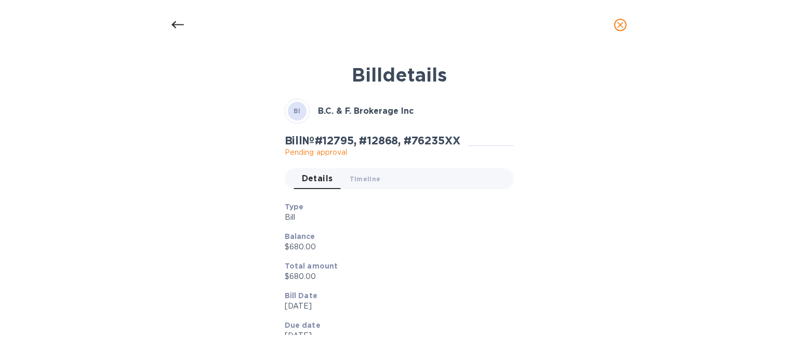
scroll to position [0, 0]
click at [615, 33] on button "close" at bounding box center [620, 24] width 25 height 25
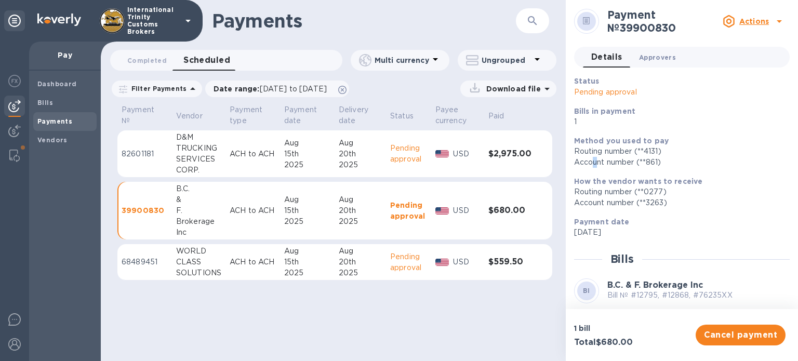
click at [654, 61] on span "Approvers 0" at bounding box center [657, 57] width 37 height 11
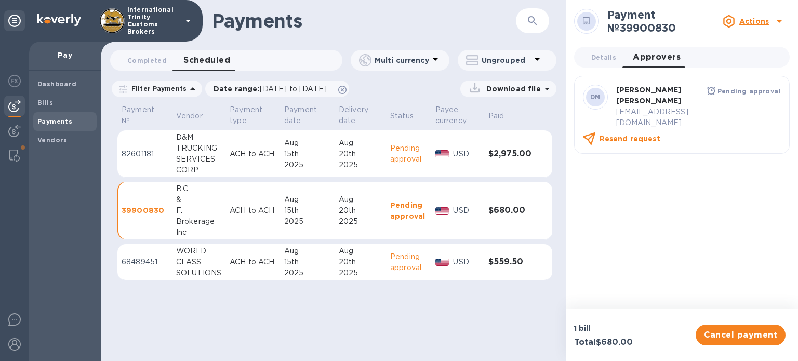
click at [649, 107] on p "imports@trinitycb.com" at bounding box center [657, 118] width 83 height 22
drag, startPoint x: 605, startPoint y: 58, endPoint x: 613, endPoint y: 66, distance: 11.0
click at [605, 58] on span "Details 0" at bounding box center [603, 57] width 25 height 11
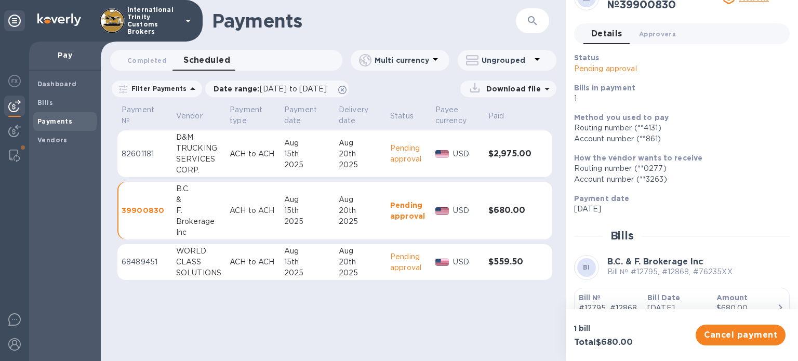
scroll to position [83, 0]
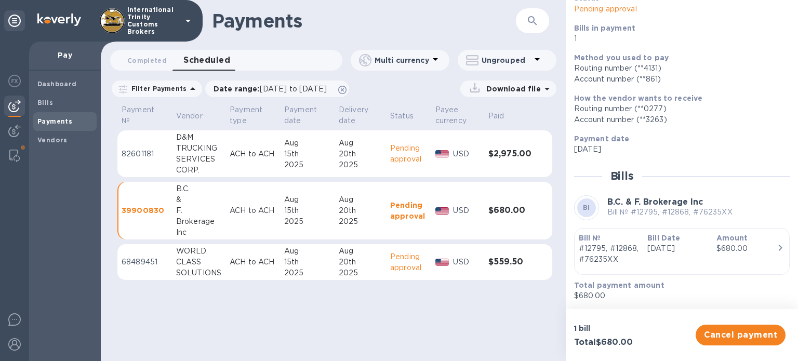
click at [762, 243] on div "$680.00" at bounding box center [747, 248] width 60 height 11
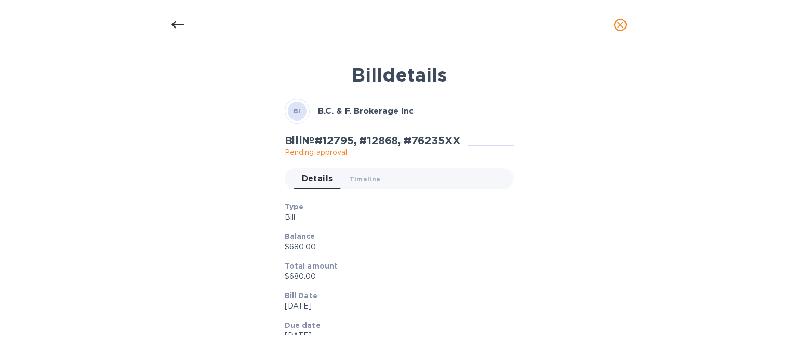
drag, startPoint x: 615, startPoint y: 19, endPoint x: 610, endPoint y: 24, distance: 7.4
click at [615, 20] on span "close" at bounding box center [620, 25] width 12 height 12
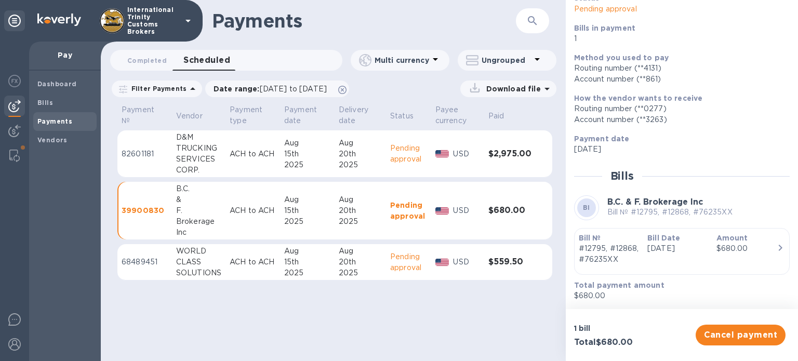
click at [175, 155] on td "D&M TRUCKING SERVICES CORP." at bounding box center [199, 153] width 54 height 47
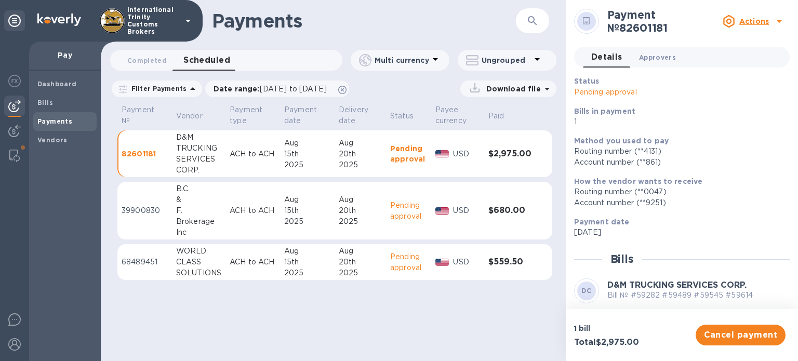
click at [631, 54] on button "Approvers 0" at bounding box center [658, 57] width 54 height 21
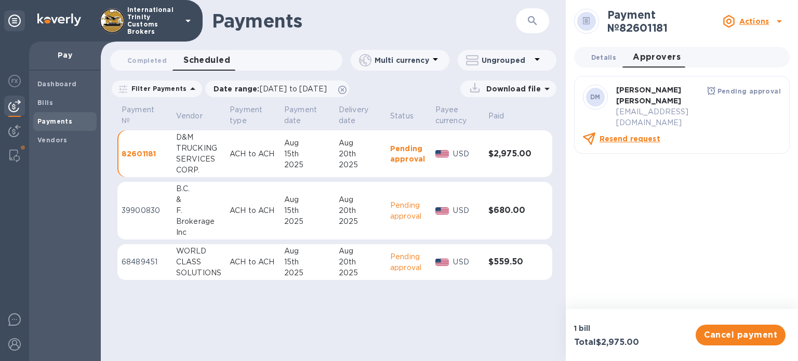
click at [590, 59] on button "Details 0" at bounding box center [604, 57] width 42 height 21
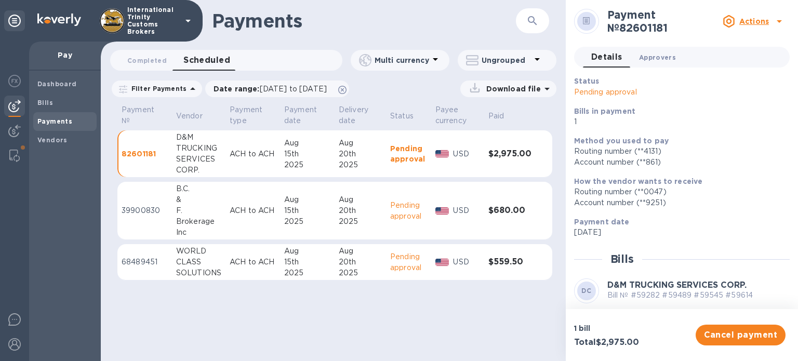
click at [654, 54] on span "Approvers 0" at bounding box center [657, 57] width 37 height 11
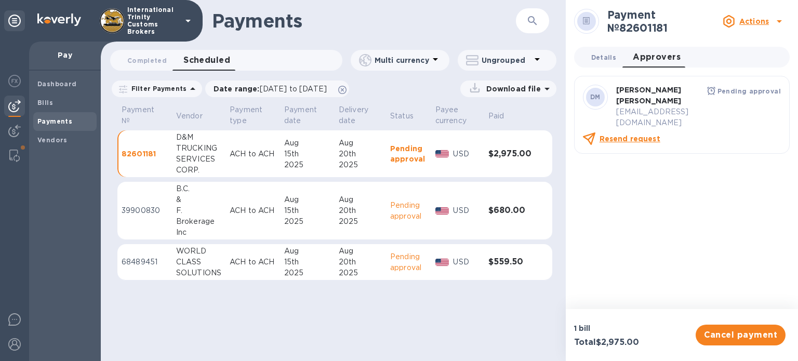
click at [602, 50] on button "Details 0" at bounding box center [604, 57] width 42 height 21
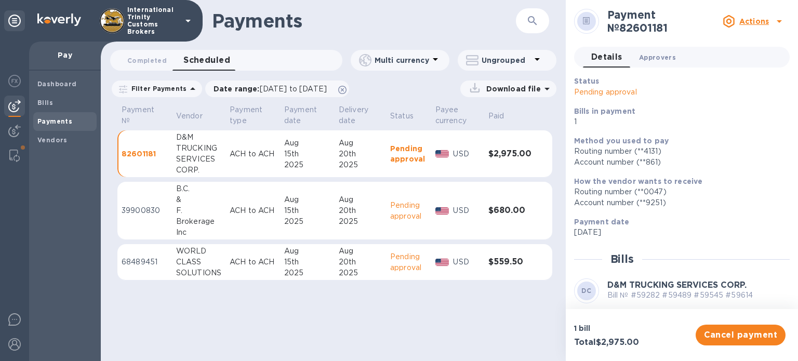
click at [669, 62] on span "Approvers 0" at bounding box center [657, 57] width 37 height 11
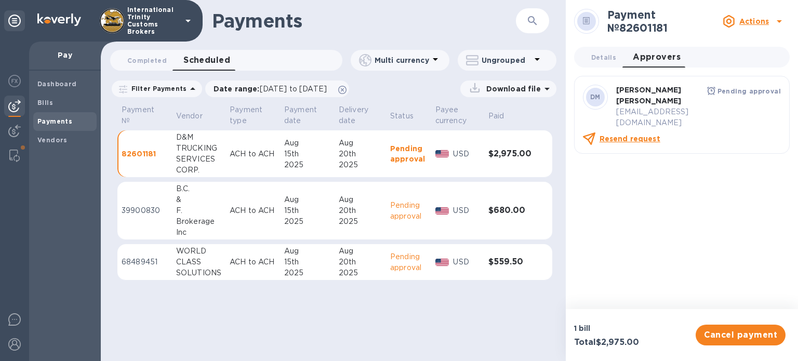
click at [189, 268] on div "SOLUTIONS" at bounding box center [198, 273] width 45 height 11
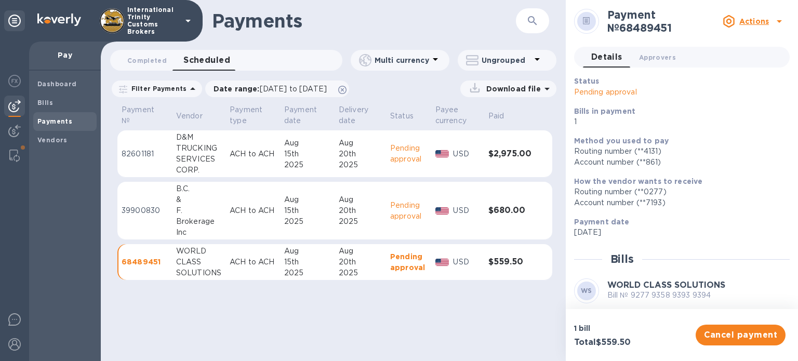
click at [180, 150] on div "TRUCKING" at bounding box center [198, 148] width 45 height 11
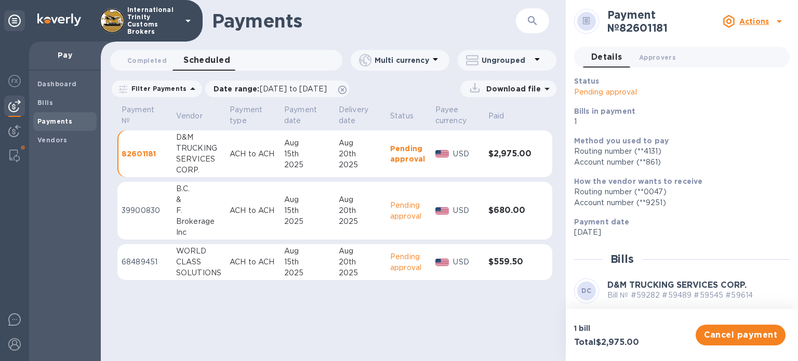
click at [58, 122] on b "Payments" at bounding box center [54, 121] width 35 height 8
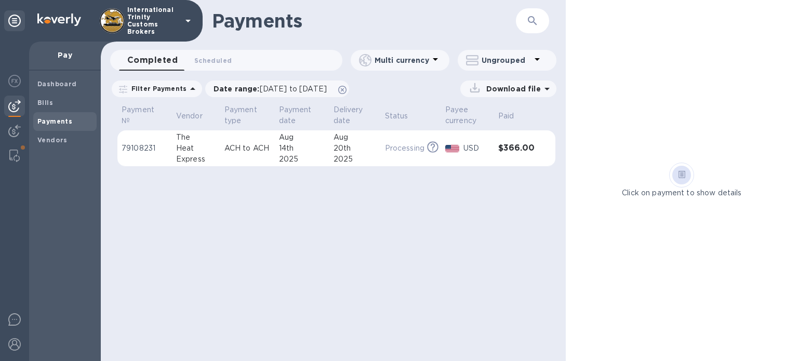
click at [269, 155] on td "ACH to ACH" at bounding box center [247, 148] width 55 height 36
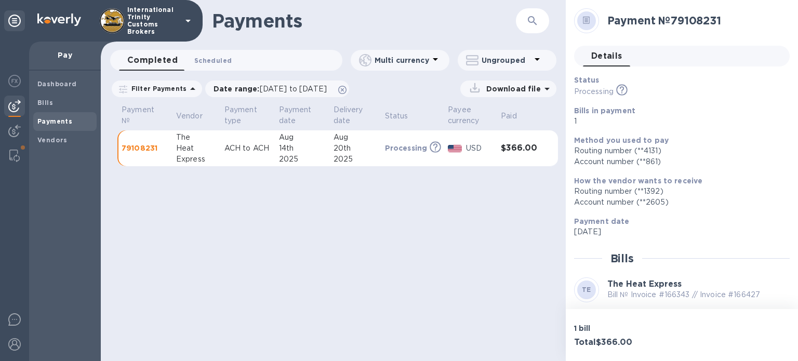
click at [189, 56] on button "Scheduled 0" at bounding box center [213, 60] width 54 height 21
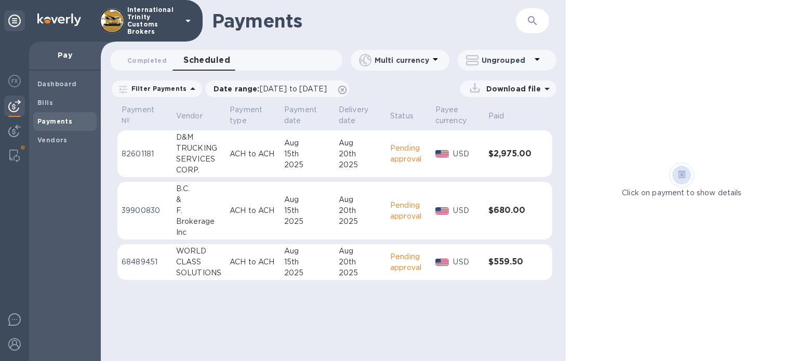
click at [210, 148] on div "TRUCKING" at bounding box center [198, 148] width 45 height 11
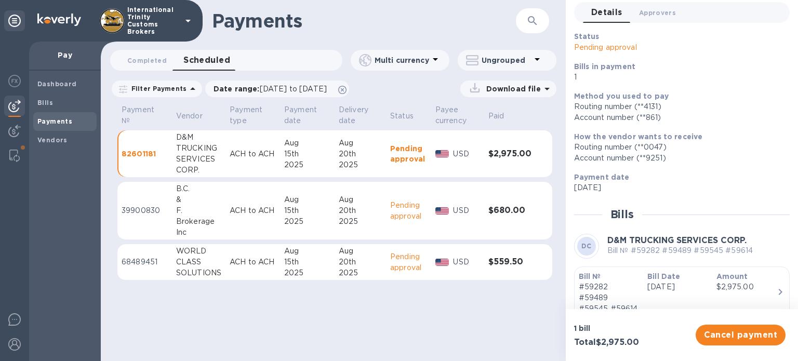
scroll to position [83, 0]
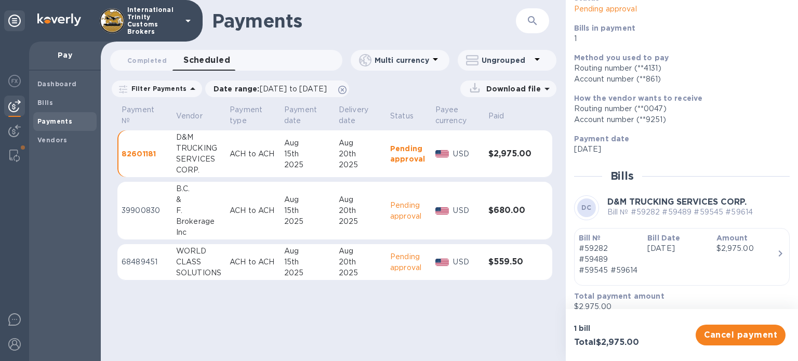
click at [638, 188] on div "Status Pending approval Bills in payment 1 Method you used to pay Routing numbe…" at bounding box center [682, 152] width 216 height 319
click at [199, 215] on div "F." at bounding box center [198, 210] width 45 height 11
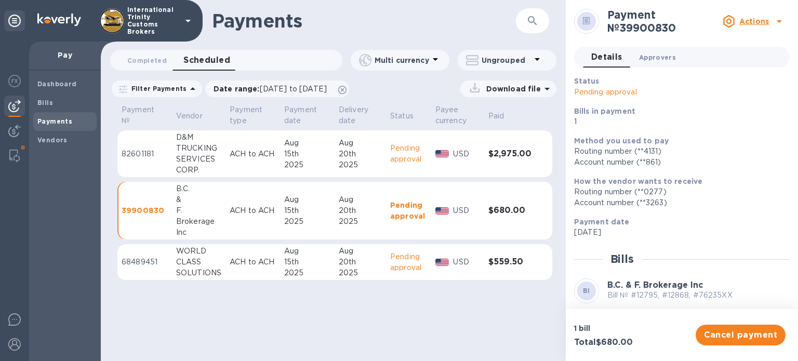
click at [659, 66] on button "Approvers 0" at bounding box center [658, 57] width 54 height 21
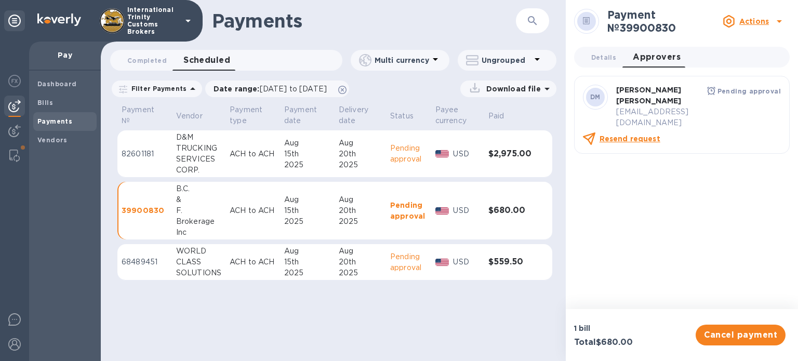
click at [187, 217] on div "Brokerage" at bounding box center [198, 221] width 45 height 11
click at [147, 208] on p "39900830" at bounding box center [145, 210] width 46 height 10
click at [611, 60] on span "Details 0" at bounding box center [603, 57] width 25 height 11
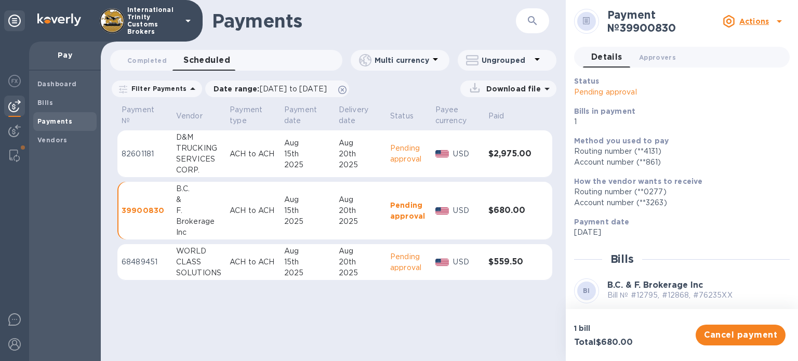
click at [168, 86] on p "Filter Payments" at bounding box center [156, 88] width 59 height 9
click at [130, 59] on span "Completed 0" at bounding box center [146, 60] width 39 height 11
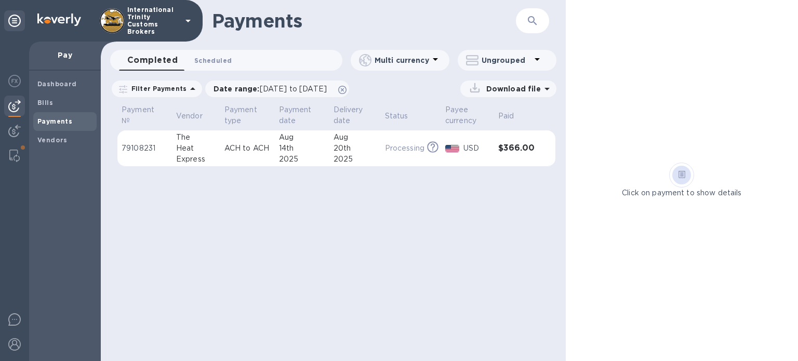
click at [208, 60] on span "Scheduled 0" at bounding box center [212, 60] width 37 height 11
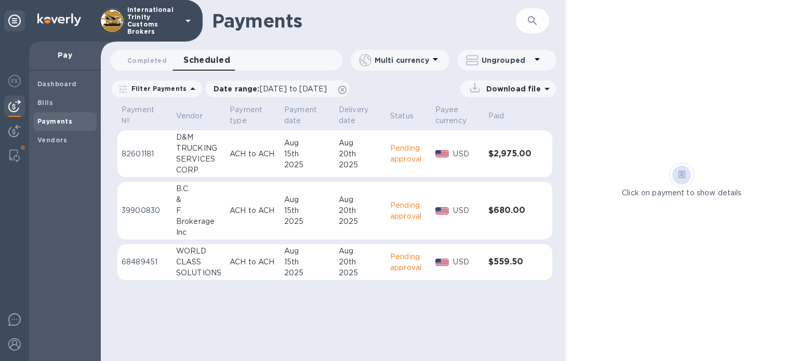
drag, startPoint x: 180, startPoint y: 199, endPoint x: 182, endPoint y: 207, distance: 9.0
click at [180, 199] on div "&" at bounding box center [198, 199] width 45 height 11
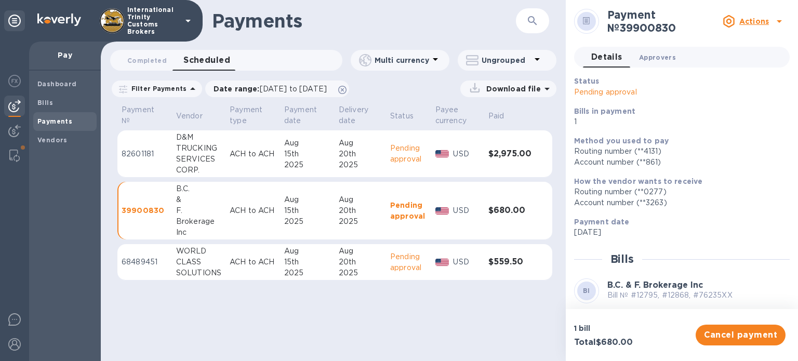
click at [652, 57] on span "Approvers 0" at bounding box center [657, 57] width 37 height 11
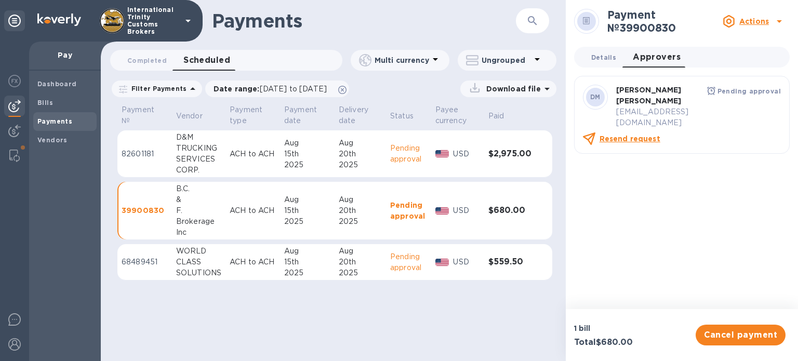
click at [611, 56] on span "Details 0" at bounding box center [603, 57] width 25 height 11
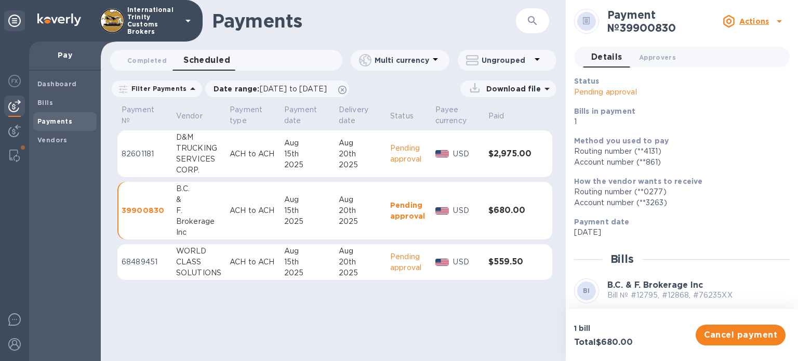
click at [405, 259] on p "Pending approval" at bounding box center [408, 263] width 37 height 22
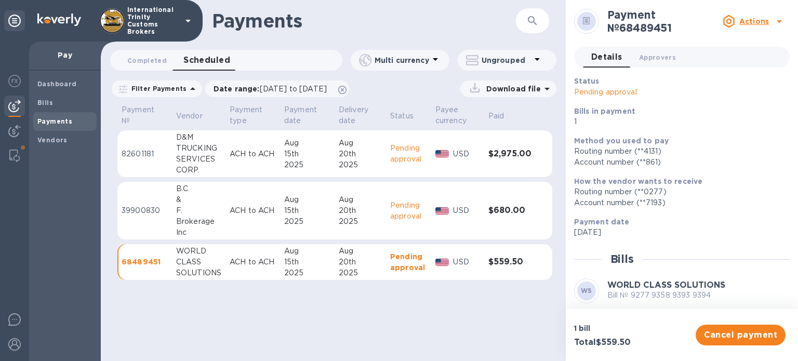
scroll to position [83, 0]
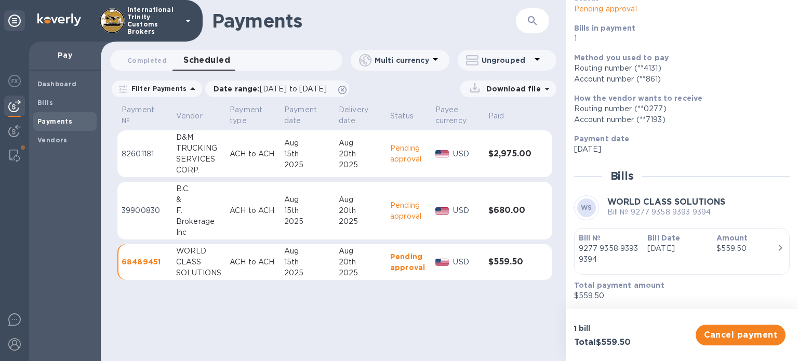
click at [765, 249] on div "$559.50" at bounding box center [747, 248] width 60 height 11
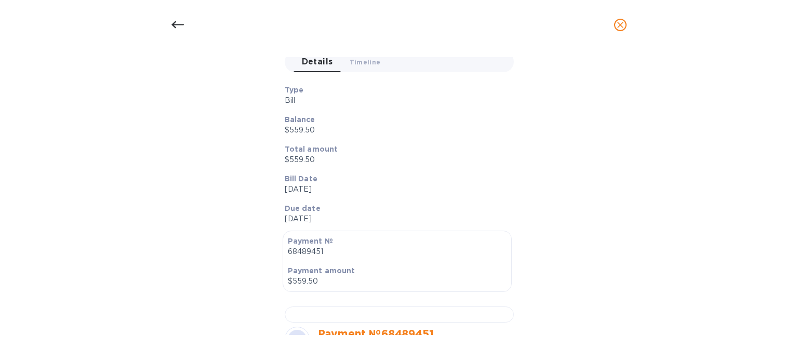
scroll to position [0, 0]
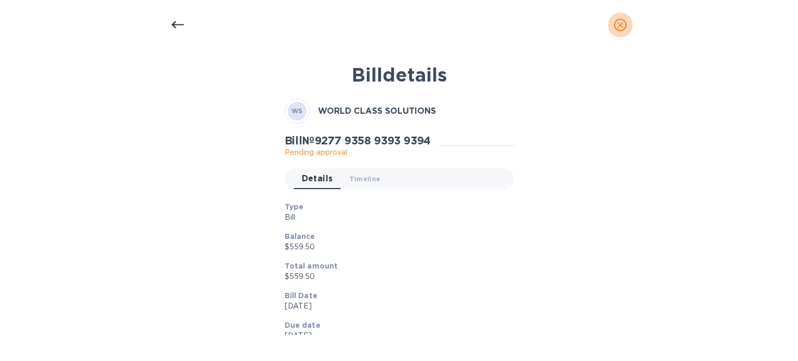
click at [622, 27] on icon "close" at bounding box center [620, 25] width 10 height 10
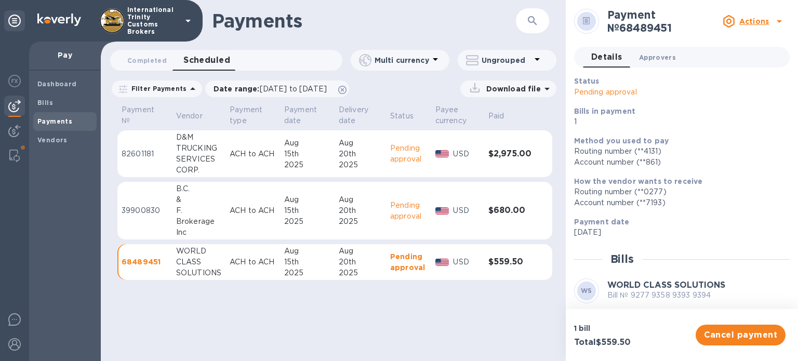
click at [639, 60] on span "Approvers 0" at bounding box center [657, 57] width 37 height 11
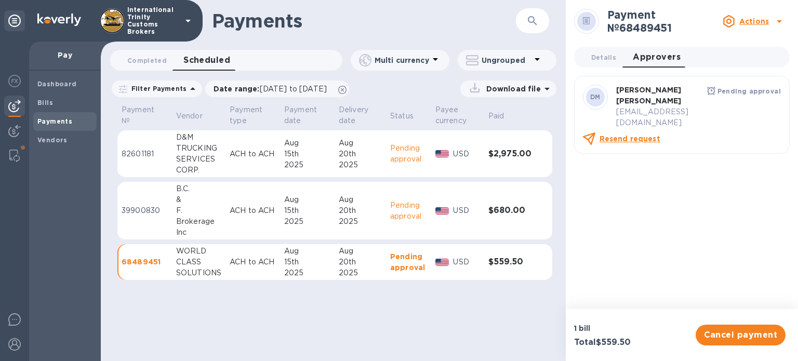
click at [685, 226] on div "Payment № 68489451 Actions Details 0 Approvers 0 DM Daniel Mendez imports@trini…" at bounding box center [682, 154] width 232 height 309
click at [753, 89] on b "Pending approval" at bounding box center [749, 91] width 63 height 8
click at [737, 19] on div "Actions" at bounding box center [746, 21] width 46 height 12
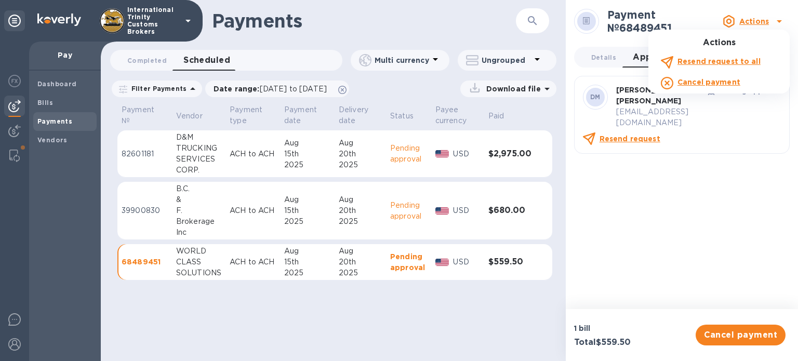
drag, startPoint x: 661, startPoint y: 217, endPoint x: 657, endPoint y: 205, distance: 12.5
click at [661, 216] on div at bounding box center [399, 180] width 798 height 361
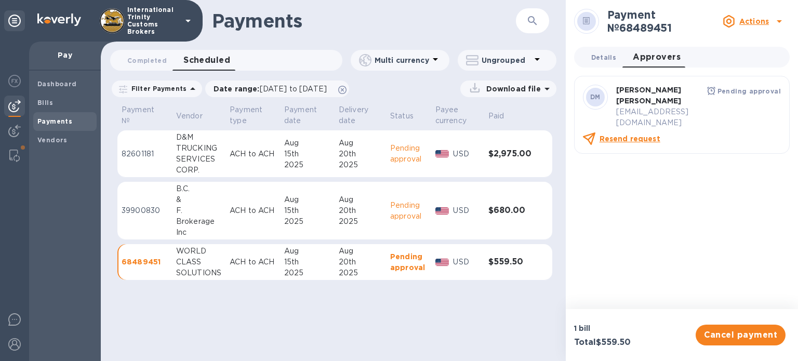
click at [604, 59] on span "Details 0" at bounding box center [603, 57] width 25 height 11
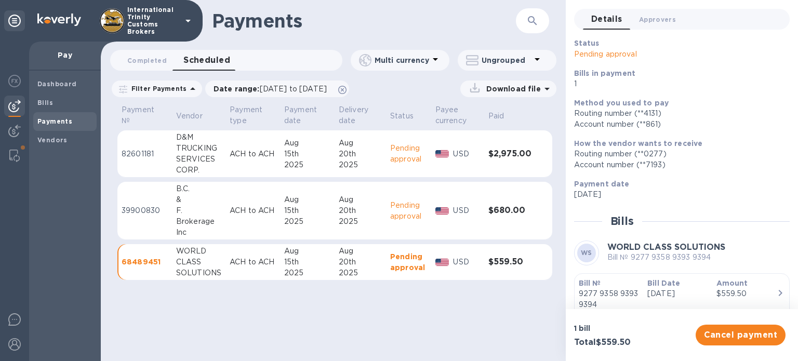
scroll to position [83, 0]
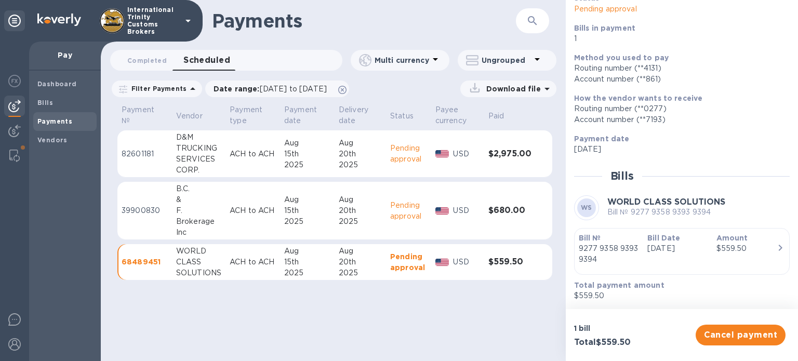
click at [172, 206] on td "B.C. & F. Brokerage Inc" at bounding box center [199, 211] width 54 height 58
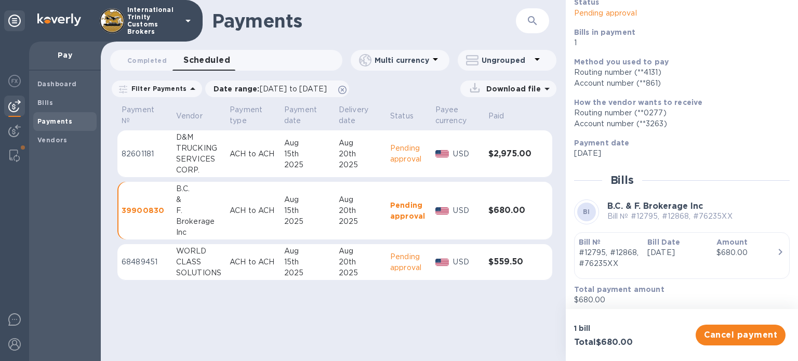
scroll to position [83, 0]
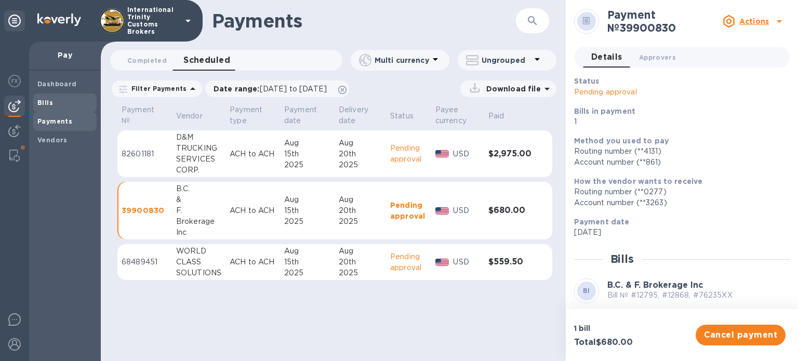
click at [58, 104] on span "Bills" at bounding box center [64, 103] width 55 height 10
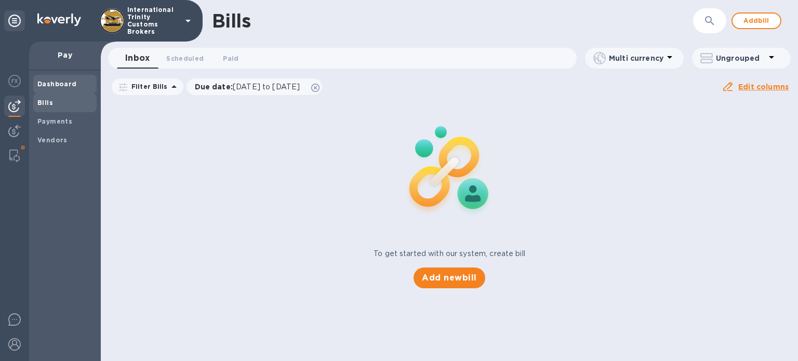
click at [67, 83] on b "Dashboard" at bounding box center [56, 84] width 39 height 8
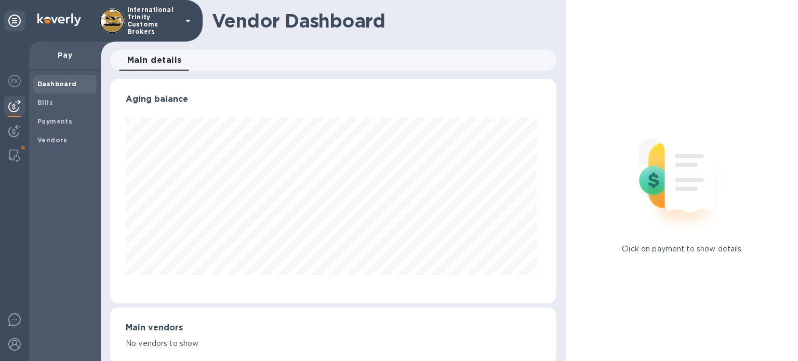
scroll to position [224, 442]
click at [8, 73] on div at bounding box center [14, 82] width 21 height 23
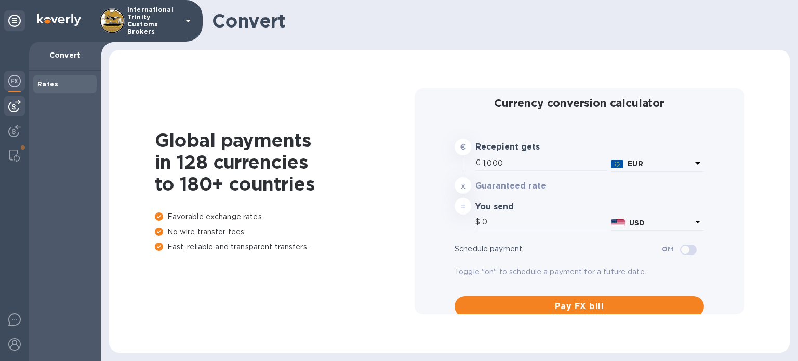
click at [12, 111] on img at bounding box center [14, 106] width 12 height 12
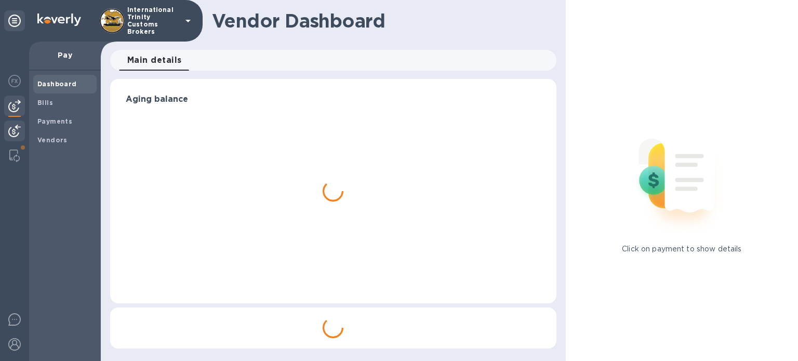
click at [18, 133] on img at bounding box center [14, 131] width 12 height 12
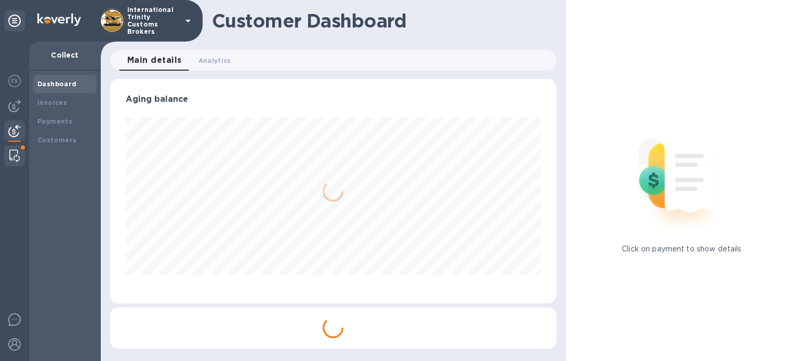
click at [12, 155] on img at bounding box center [14, 156] width 10 height 12
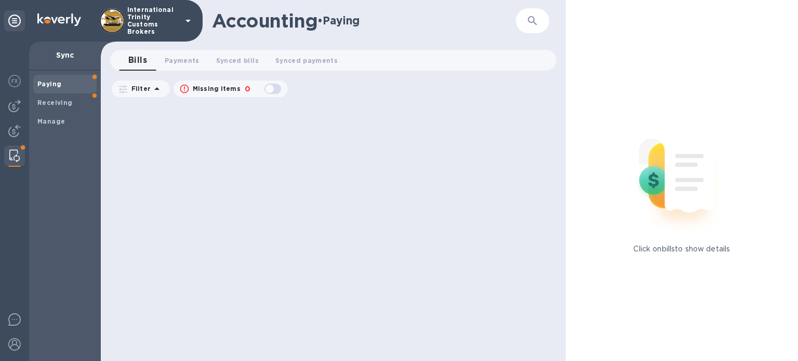
click at [63, 83] on span "Paying" at bounding box center [64, 84] width 55 height 10
click at [56, 100] on b "Receiving" at bounding box center [54, 103] width 35 height 8
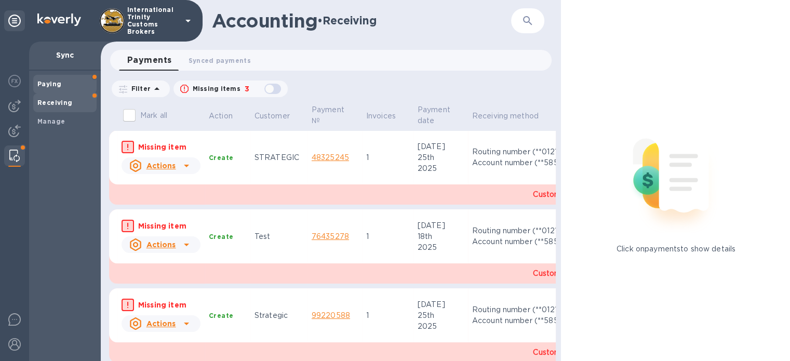
click at [67, 83] on span "Paying" at bounding box center [64, 84] width 55 height 10
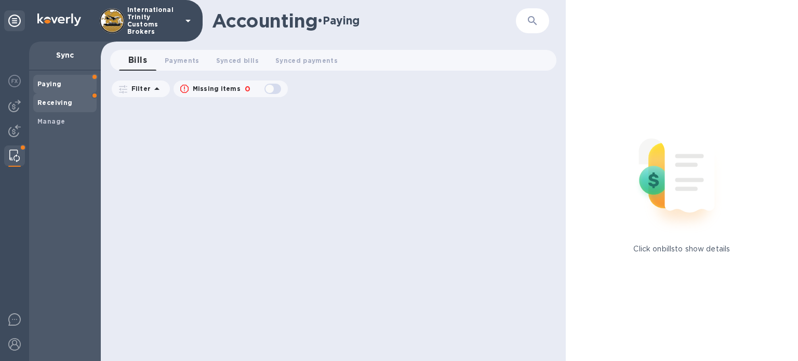
click at [61, 101] on b "Receiving" at bounding box center [54, 103] width 35 height 8
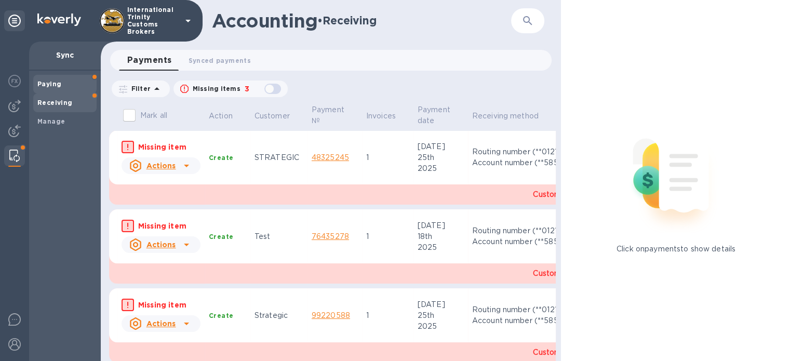
click at [54, 77] on div "Paying" at bounding box center [64, 84] width 63 height 19
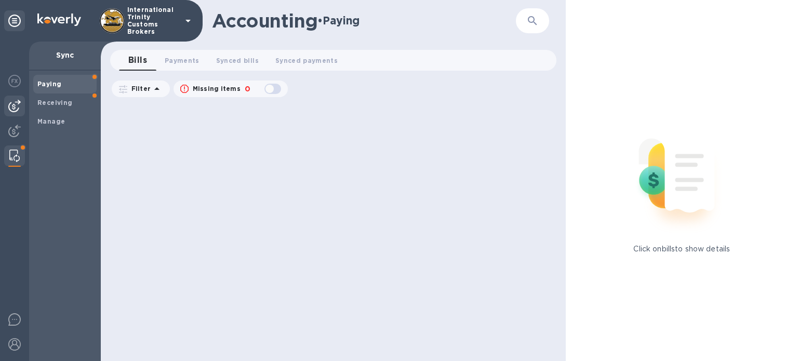
click at [9, 104] on img at bounding box center [14, 106] width 12 height 12
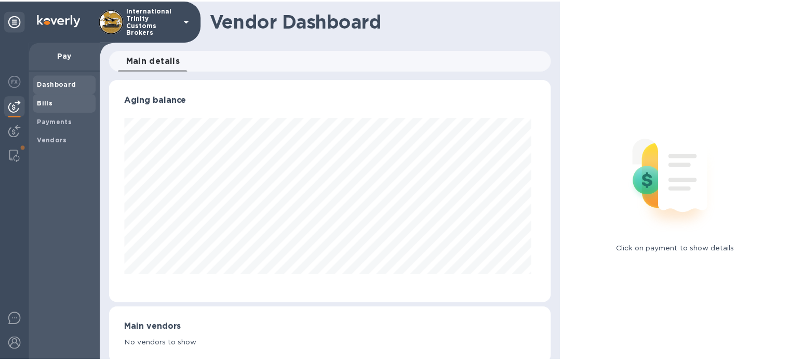
scroll to position [224, 442]
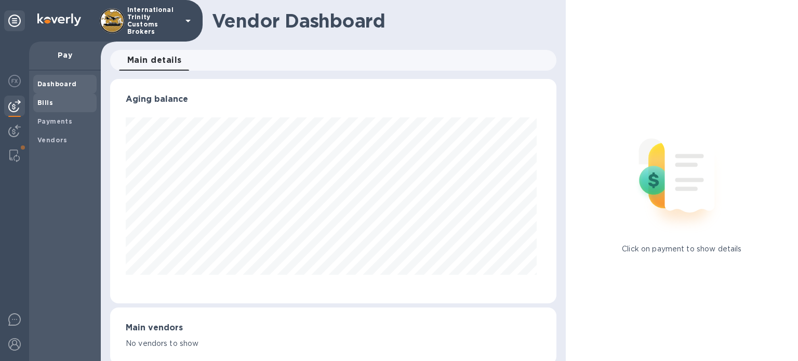
click at [43, 103] on b "Bills" at bounding box center [45, 103] width 16 height 8
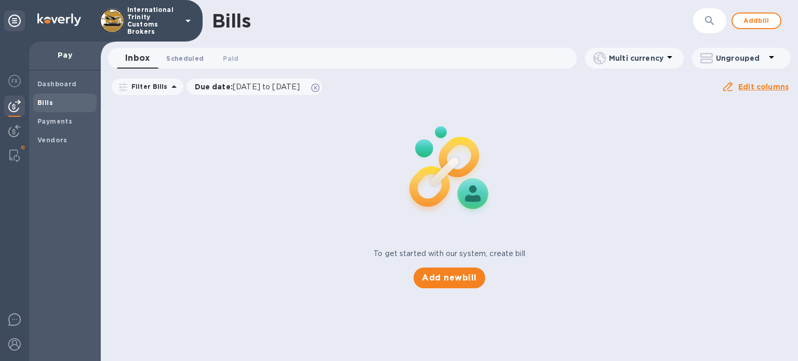
click at [170, 53] on span "Scheduled 0" at bounding box center [184, 58] width 37 height 11
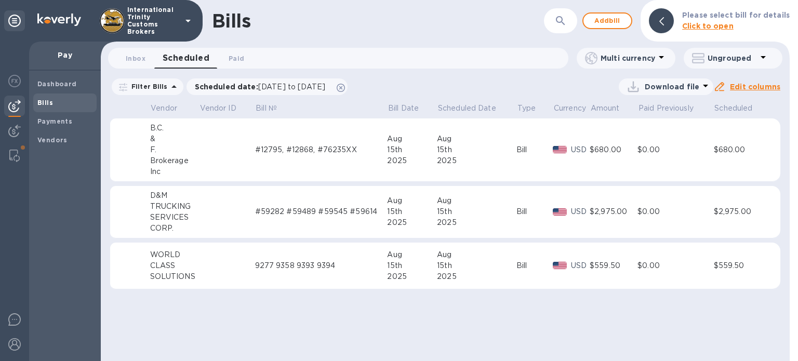
click at [162, 210] on div "TRUCKING" at bounding box center [174, 206] width 49 height 11
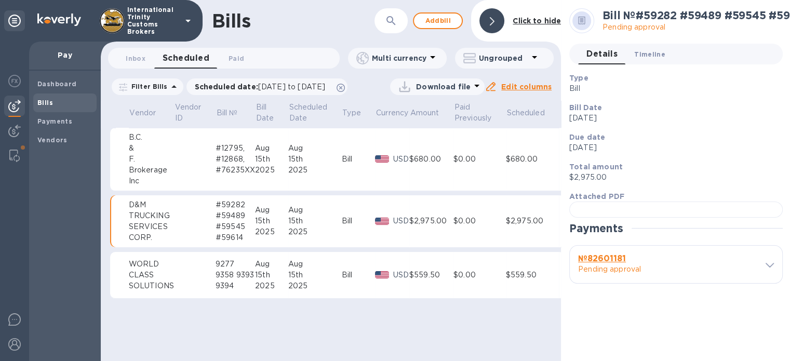
click at [652, 53] on span "Timeline 0" at bounding box center [649, 54] width 31 height 11
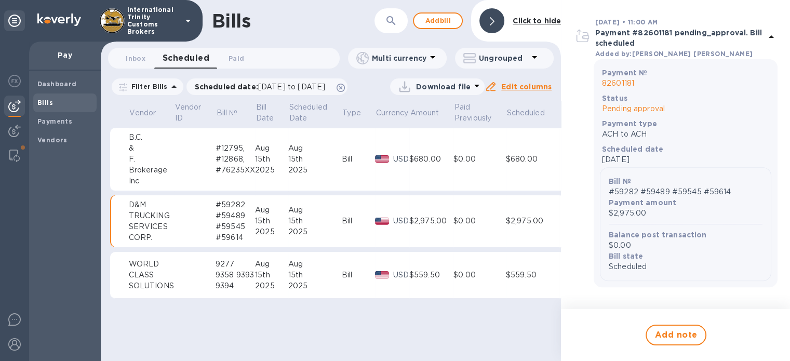
scroll to position [8, 0]
click at [138, 154] on div "F." at bounding box center [151, 159] width 45 height 11
drag, startPoint x: 129, startPoint y: 125, endPoint x: 150, endPoint y: 173, distance: 52.1
click at [150, 173] on div "B.C. & F. Brokerage Inc" at bounding box center [151, 159] width 45 height 55
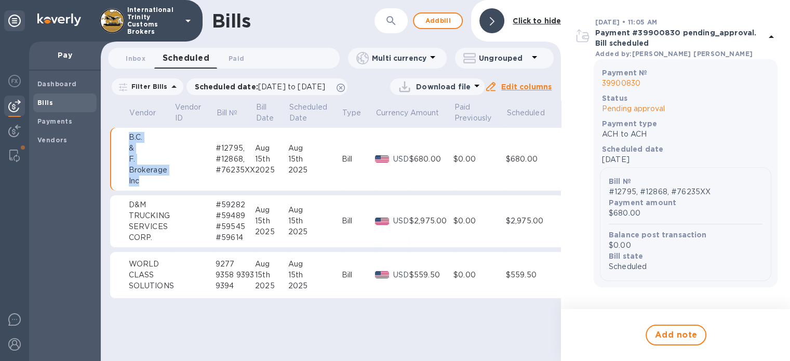
copy div "B.C. & F. Brokerage Inc"
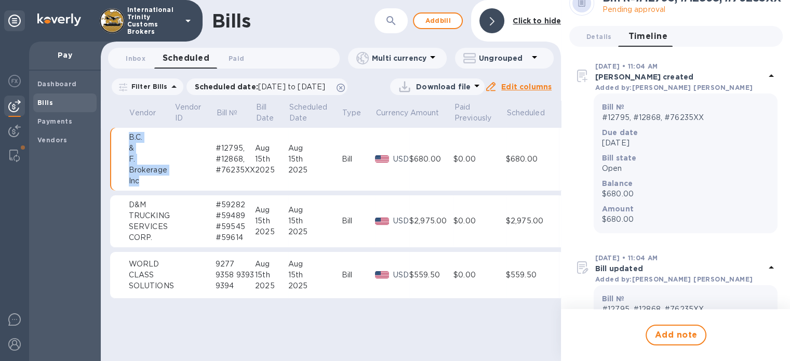
scroll to position [0, 0]
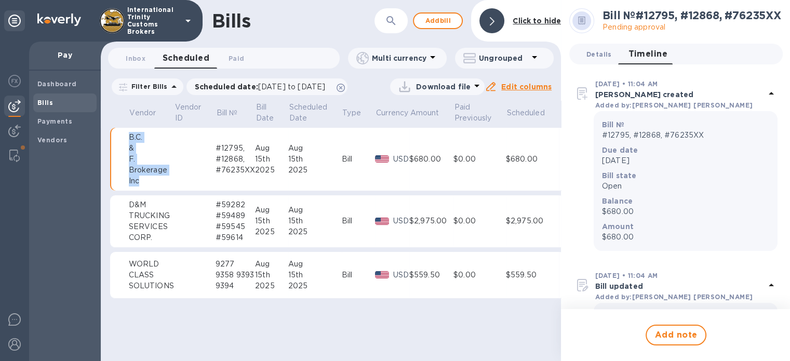
click at [602, 49] on span "Details 0" at bounding box center [599, 54] width 25 height 11
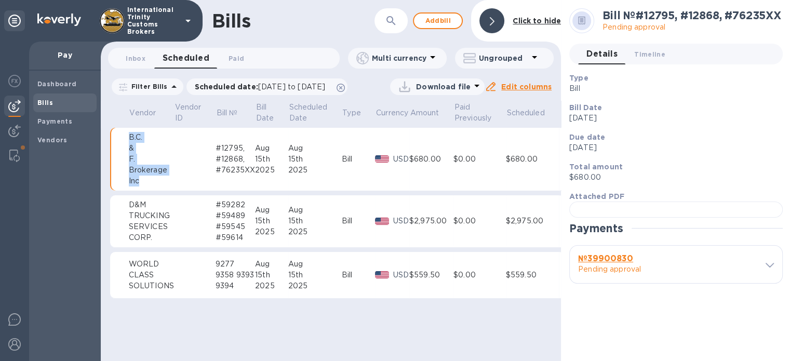
click at [49, 99] on span "Bills" at bounding box center [45, 103] width 16 height 10
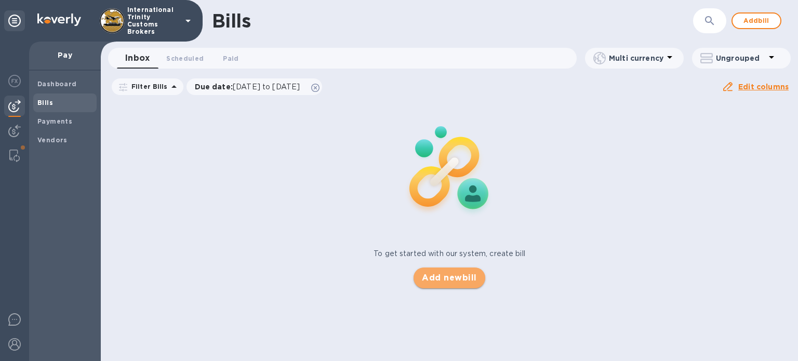
click at [450, 280] on span "Add new bill" at bounding box center [449, 278] width 55 height 12
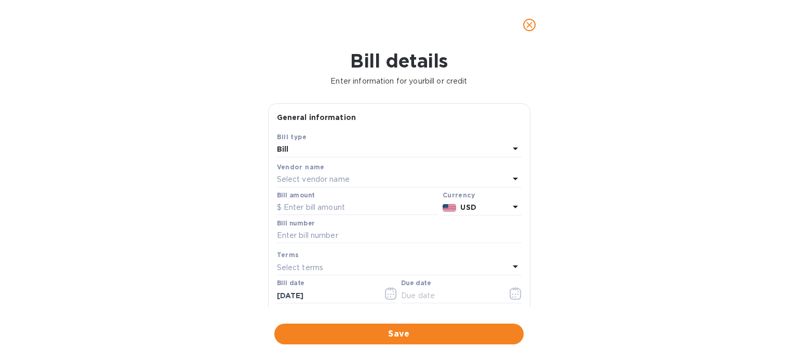
click at [297, 181] on p "Select vendor name" at bounding box center [313, 179] width 73 height 11
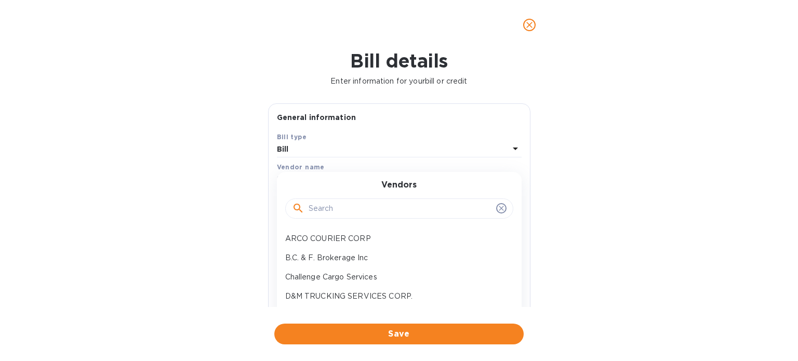
click at [321, 203] on input "text" at bounding box center [400, 209] width 183 height 16
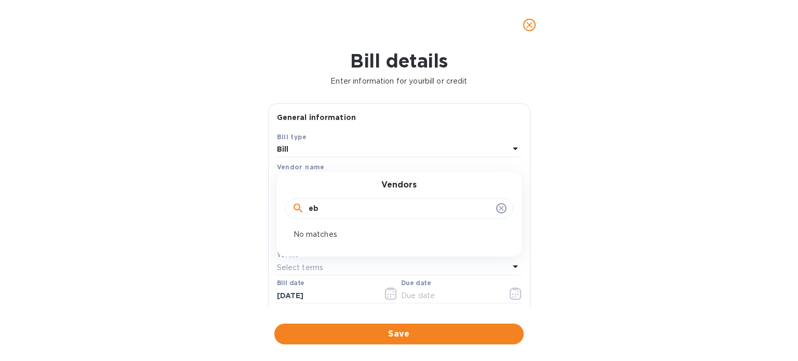
type input "e"
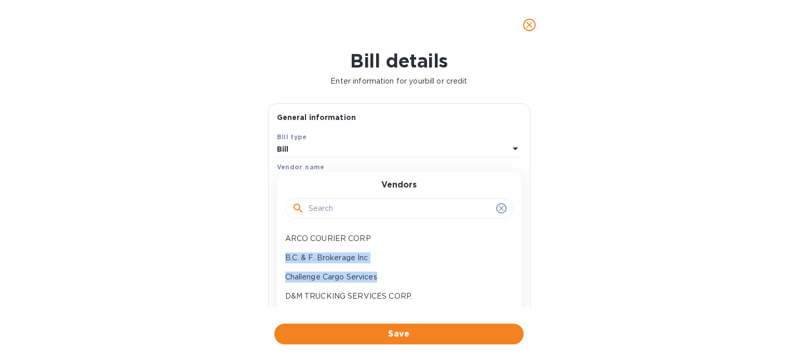
drag, startPoint x: 503, startPoint y: 247, endPoint x: 508, endPoint y: 274, distance: 27.5
click at [508, 274] on div "ARCO COURIER CORP B.C. & F. Brokerage Inc Challenge Cargo Services D&M TRUCKING…" at bounding box center [395, 279] width 236 height 100
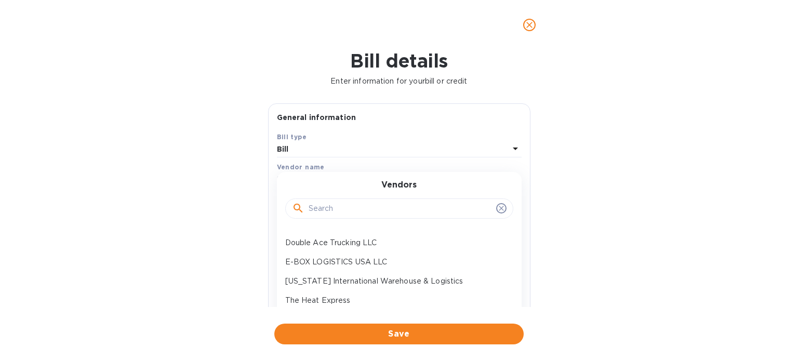
scroll to position [73, 0]
click at [338, 257] on p "E-BOX LOGISTICS USA LLC" at bounding box center [395, 262] width 220 height 11
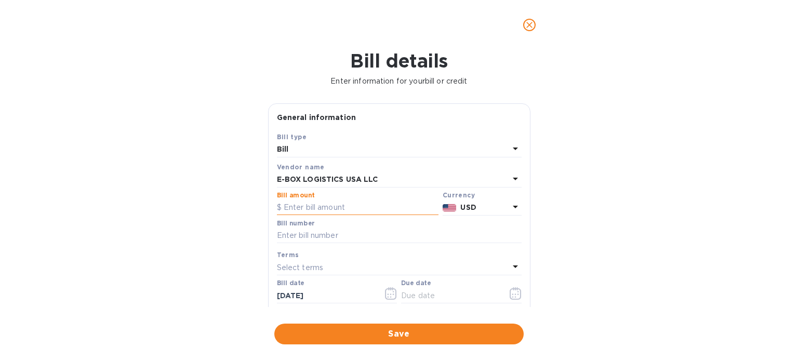
click at [290, 206] on input "text" at bounding box center [358, 208] width 162 height 16
type input "2,045"
click at [314, 235] on input "text" at bounding box center [399, 236] width 245 height 16
paste input "Los números de invoices desde 1673 hasta 1756 son: 1673, 1685, 1699, 1707, 1712…"
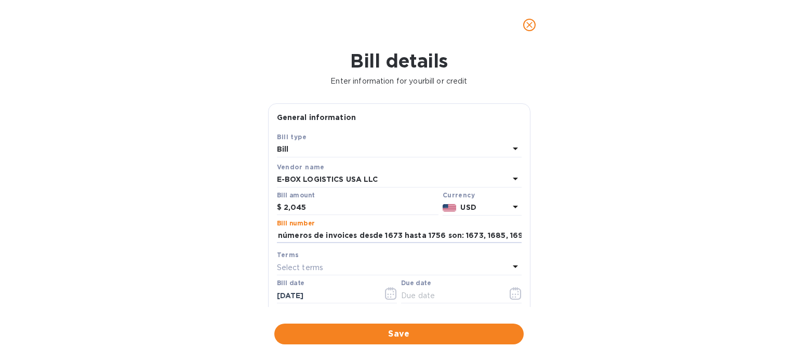
scroll to position [0, 0]
drag, startPoint x: 472, startPoint y: 237, endPoint x: 255, endPoint y: 224, distance: 218.1
click at [255, 224] on div "Bill details Enter information for your bill or credit General information Save…" at bounding box center [399, 205] width 798 height 311
click at [281, 234] on input "1673, 1685, 1699, 1707, 1712, 1713, 1726, 1727, 1730, 1731, 1756." at bounding box center [399, 236] width 245 height 16
click at [280, 235] on input "1673, 1685, 1699, 1707, 1712, 1713, 1726, 1727, 1730, 1731, 1756." at bounding box center [399, 236] width 245 height 16
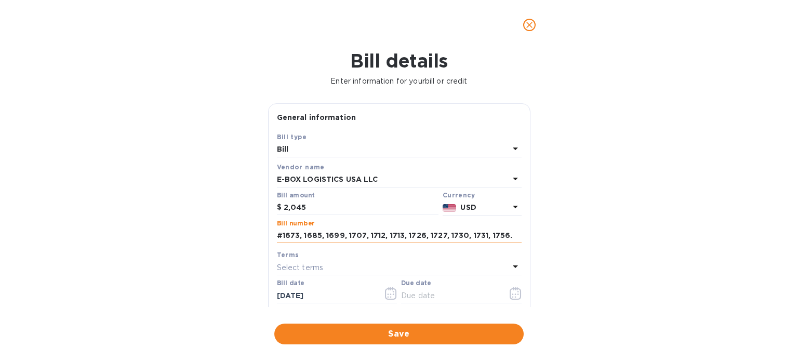
click at [305, 236] on input "#1673, 1685, 1699, 1707, 1712, 1713, 1726, 1727, 1730, 1731, 1756." at bounding box center [399, 236] width 245 height 16
click at [284, 237] on input "#1673, 1685, 1699, 1707, 1712, 1713, 1726, 1727, 1730, 1731, 1756." at bounding box center [399, 236] width 245 height 16
type input "1673, 1685, 1699, 1707, 1712, 1713, 1726, 1727, 1730, 1731, 1756."
click at [512, 295] on icon "button" at bounding box center [516, 293] width 12 height 12
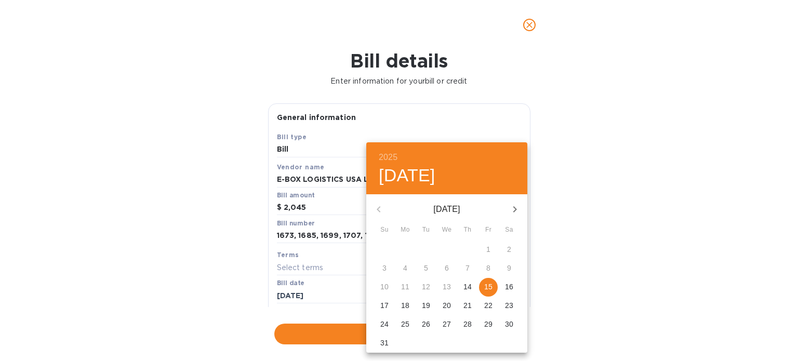
click at [495, 285] on span "15" at bounding box center [488, 287] width 19 height 10
type input "[DATE]"
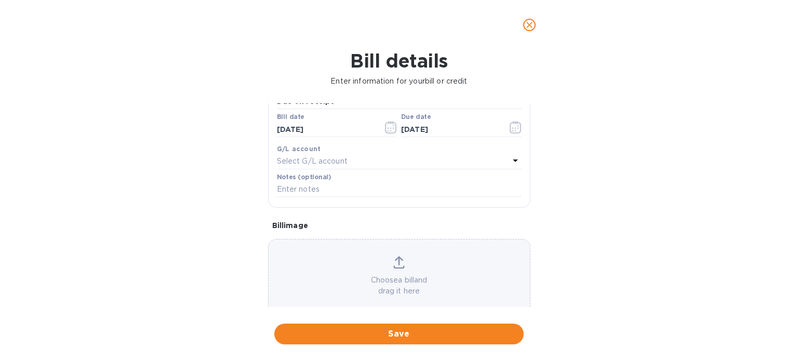
scroll to position [187, 0]
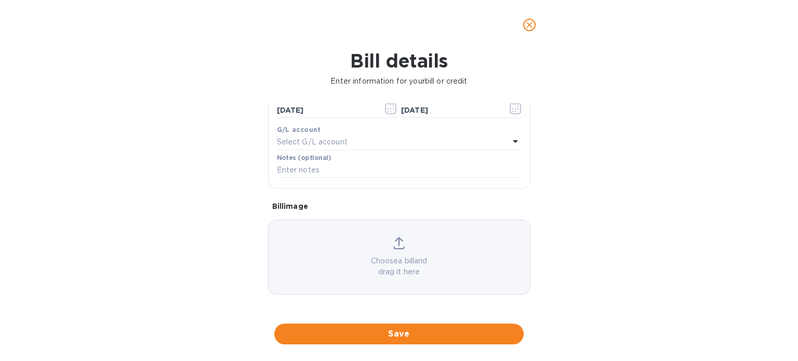
click at [395, 244] on icon at bounding box center [398, 243] width 11 height 12
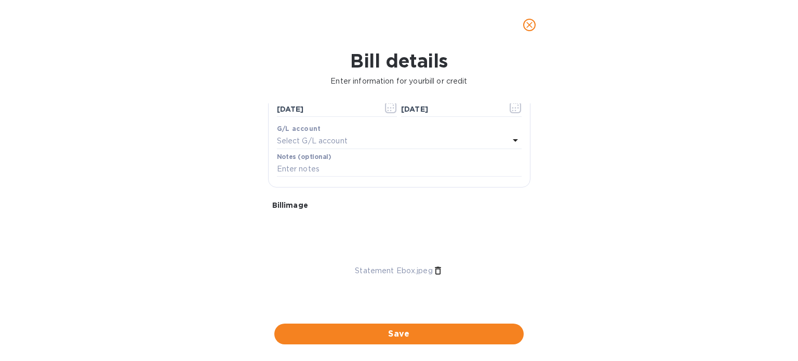
scroll to position [218, 0]
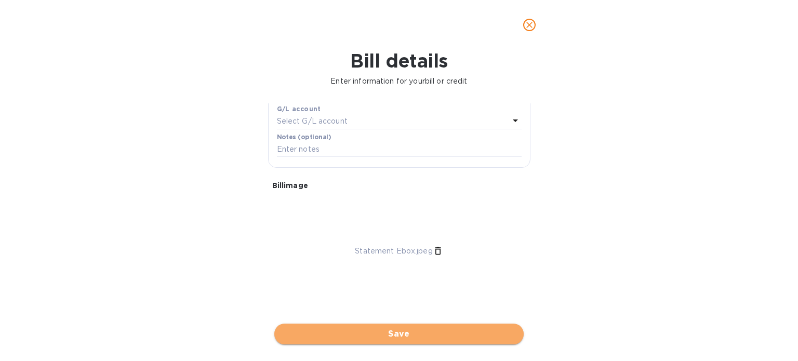
click at [426, 336] on span "Save" at bounding box center [399, 334] width 233 height 12
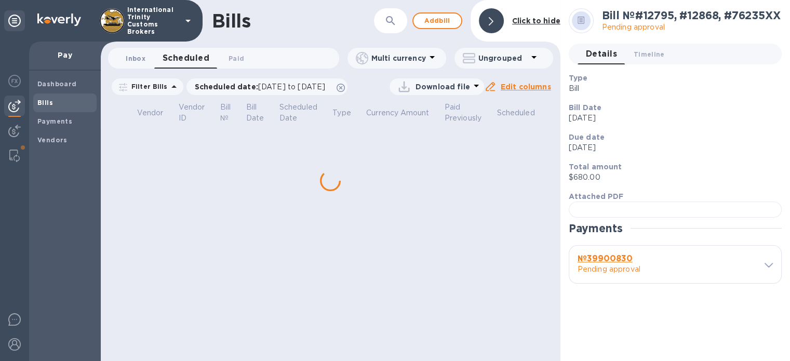
click at [131, 58] on span "Inbox 0" at bounding box center [136, 58] width 20 height 11
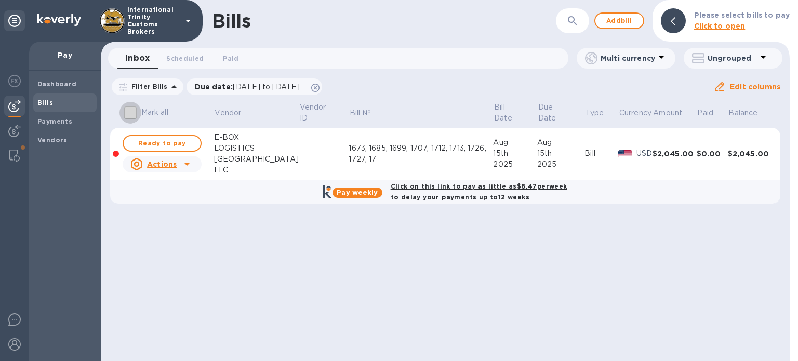
click at [129, 115] on input "Mark all" at bounding box center [131, 113] width 22 height 22
checkbox input "true"
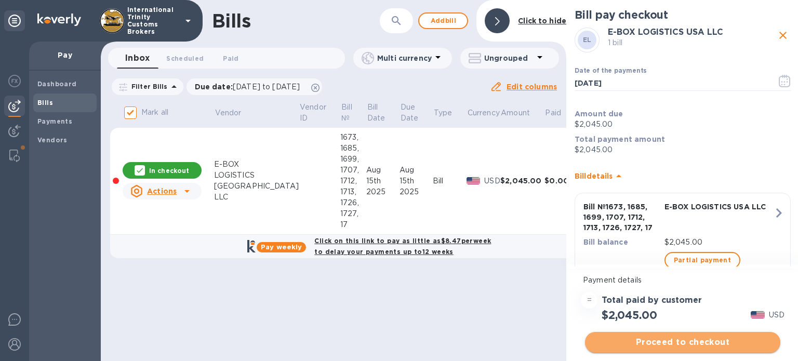
click at [659, 346] on span "Proceed to checkout" at bounding box center [682, 342] width 179 height 12
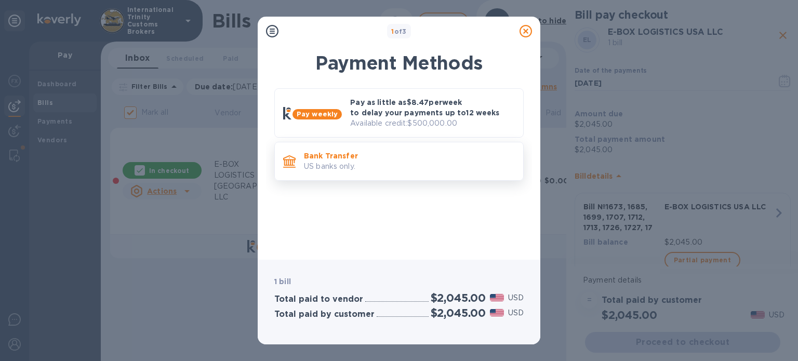
click at [388, 173] on div "Bank Transfer US banks only." at bounding box center [409, 162] width 219 height 30
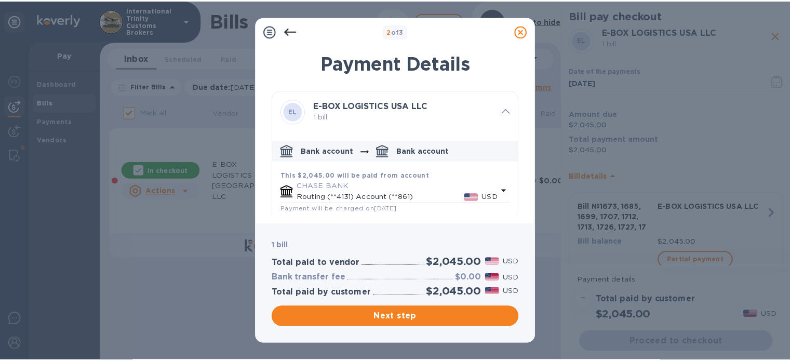
scroll to position [75, 0]
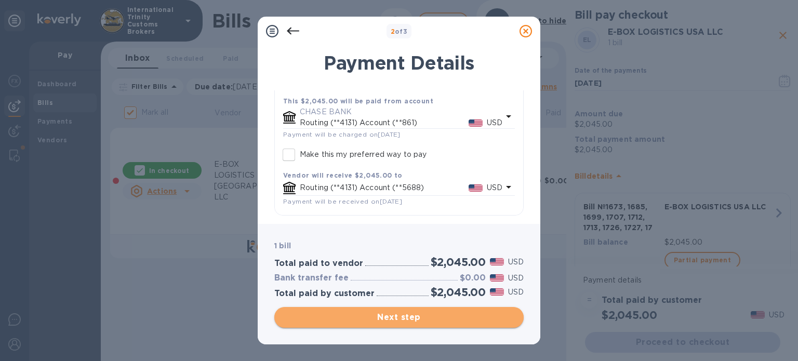
click at [396, 323] on span "Next step" at bounding box center [399, 317] width 233 height 12
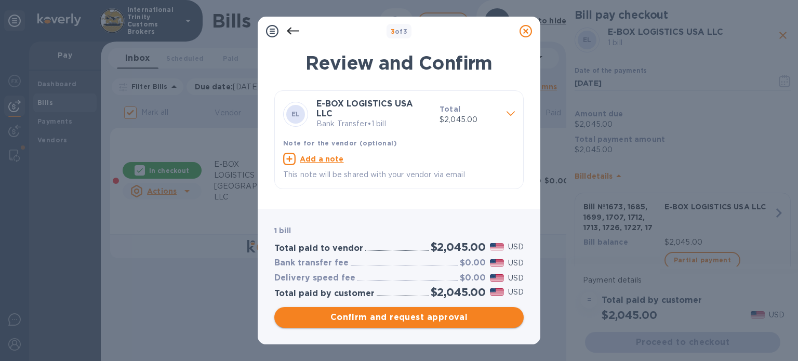
click at [401, 318] on span "Confirm and request approval" at bounding box center [399, 317] width 233 height 12
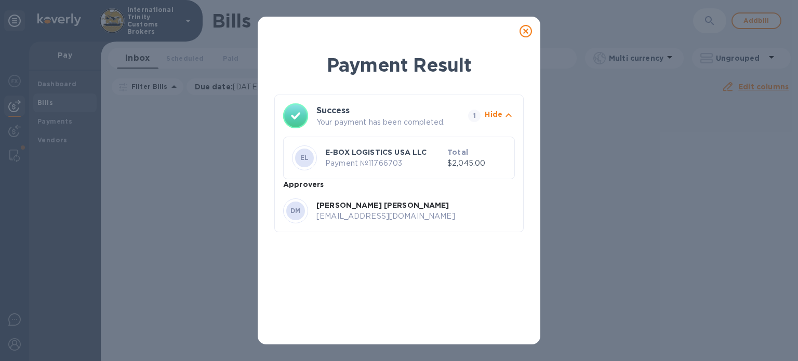
click at [525, 29] on icon at bounding box center [526, 31] width 12 height 12
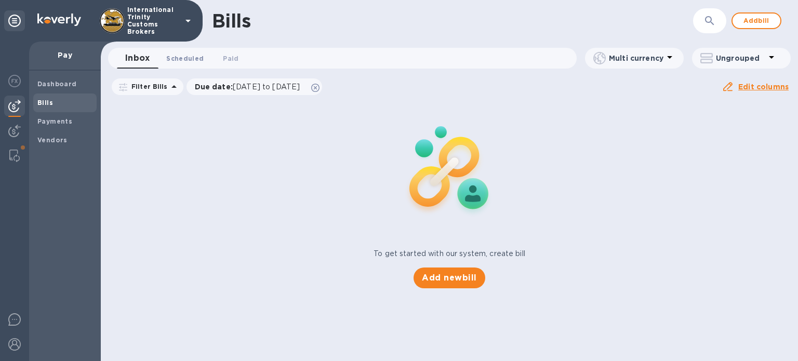
click at [180, 56] on span "Scheduled 0" at bounding box center [184, 58] width 37 height 11
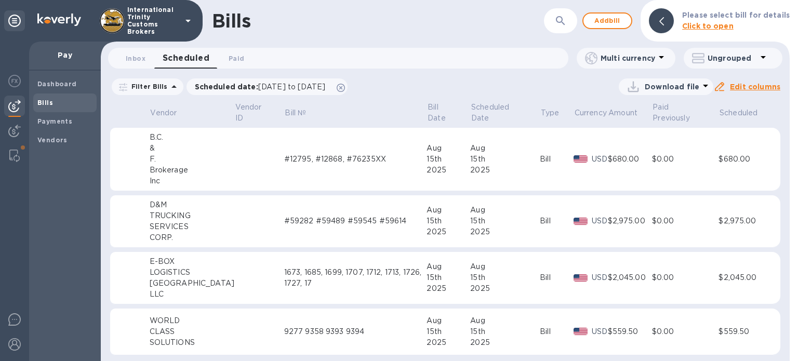
click at [284, 252] on td "1673, 1685, 1699, 1707, 1712, 1713, 1726, 1727, 17" at bounding box center [355, 278] width 143 height 52
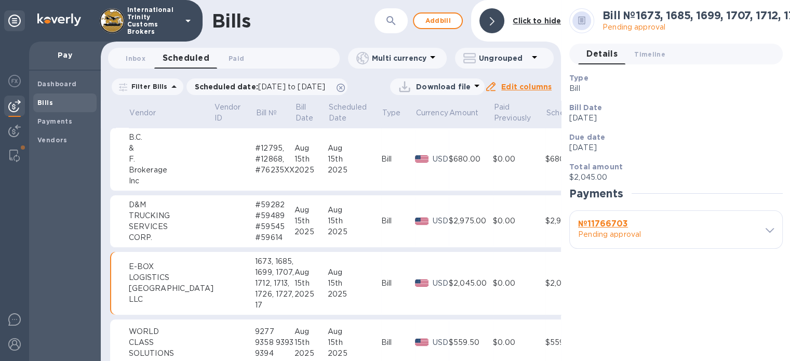
click at [295, 243] on td "[DATE]" at bounding box center [311, 221] width 33 height 52
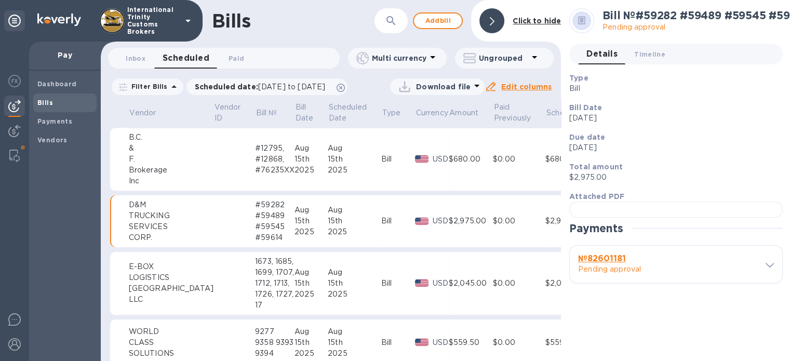
click at [255, 266] on div "1673, 1685, 1699, 1707, 1712, 1713, 1726, 1727, 17" at bounding box center [274, 283] width 39 height 55
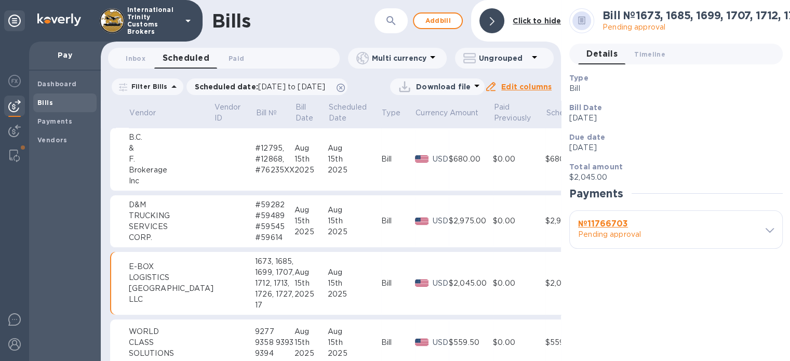
click at [643, 195] on div "Payments" at bounding box center [677, 193] width 214 height 13
click at [639, 45] on button "Timeline 0" at bounding box center [650, 54] width 48 height 21
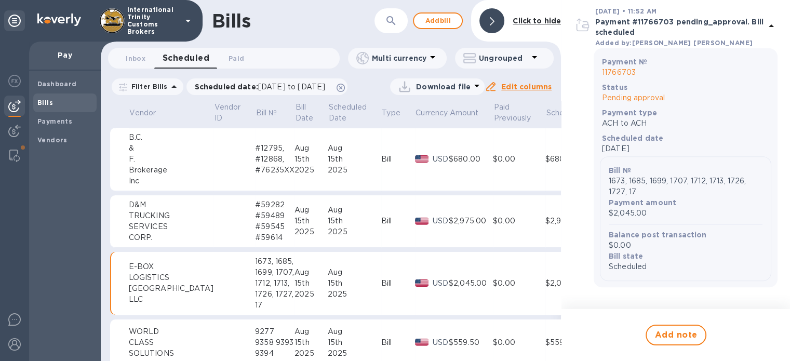
scroll to position [372, 0]
